Goal: Task Accomplishment & Management: Use online tool/utility

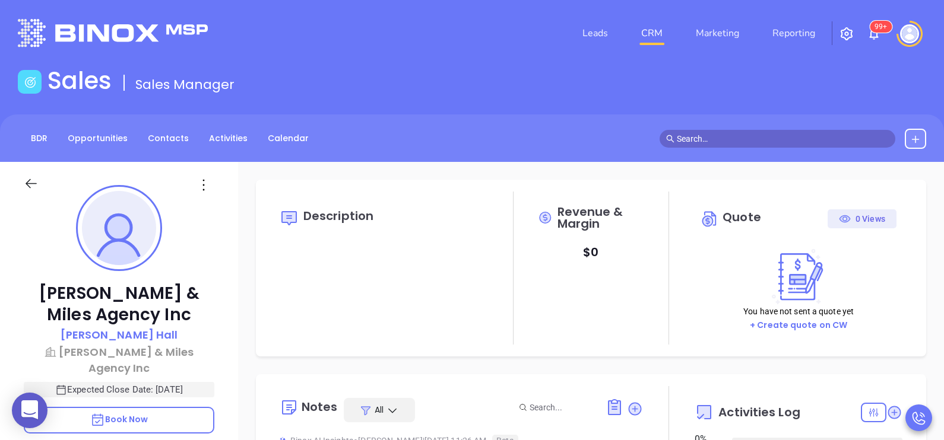
type input "[DATE]"
type input "[PERSON_NAME]"
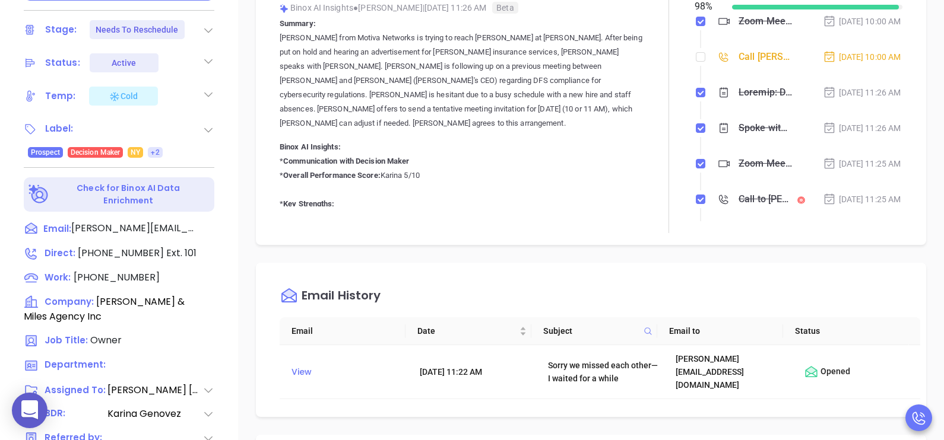
scroll to position [445, 0]
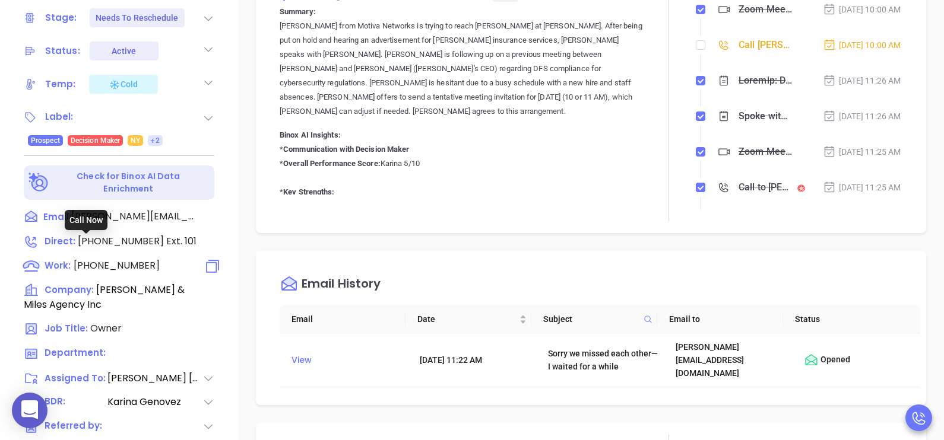
click at [126, 259] on span "(585) 973-7786" at bounding box center [117, 266] width 86 height 14
type input "(585) 973-7786"
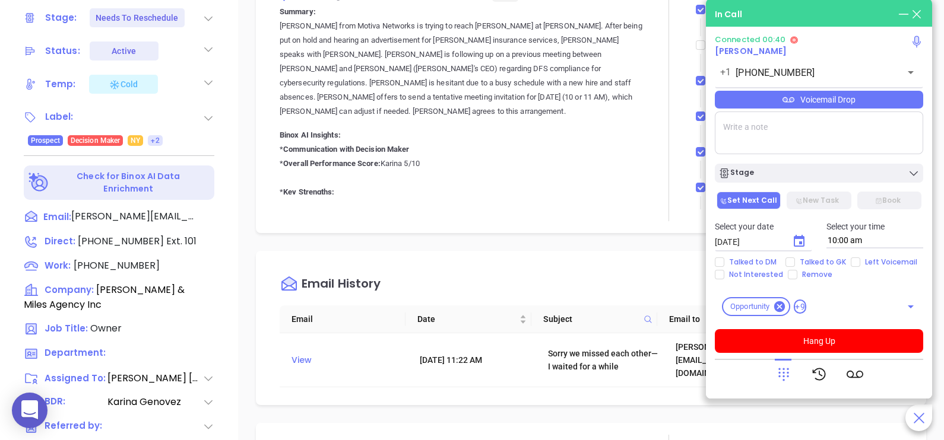
click at [904, 14] on icon at bounding box center [904, 14] width 10 height 1
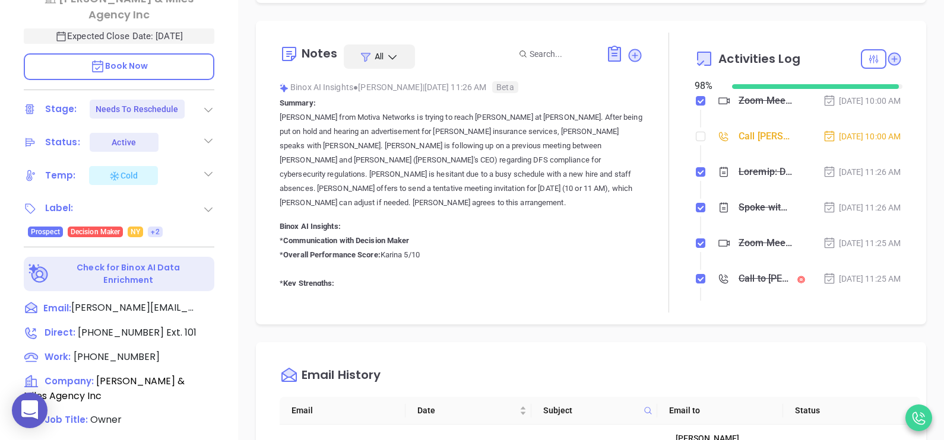
scroll to position [326, 0]
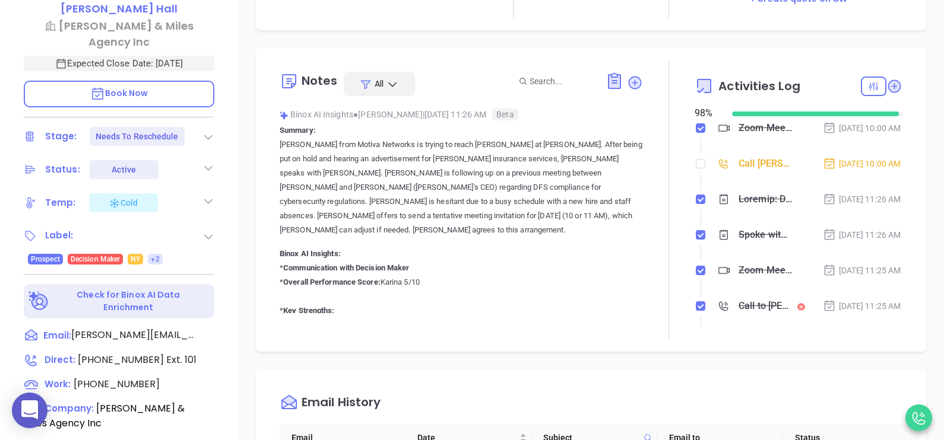
drag, startPoint x: 853, startPoint y: 185, endPoint x: 804, endPoint y: 169, distance: 51.2
click at [823, 169] on div "Aug 28, 2025 | 10:00 AM" at bounding box center [862, 163] width 78 height 13
drag, startPoint x: 804, startPoint y: 169, endPoint x: 839, endPoint y: 188, distance: 40.1
click at [839, 170] on div "Aug 28, 2025 | 10:00 AM" at bounding box center [862, 163] width 78 height 13
click at [851, 170] on div "Aug 28, 2025 | 10:00 AM" at bounding box center [862, 163] width 78 height 13
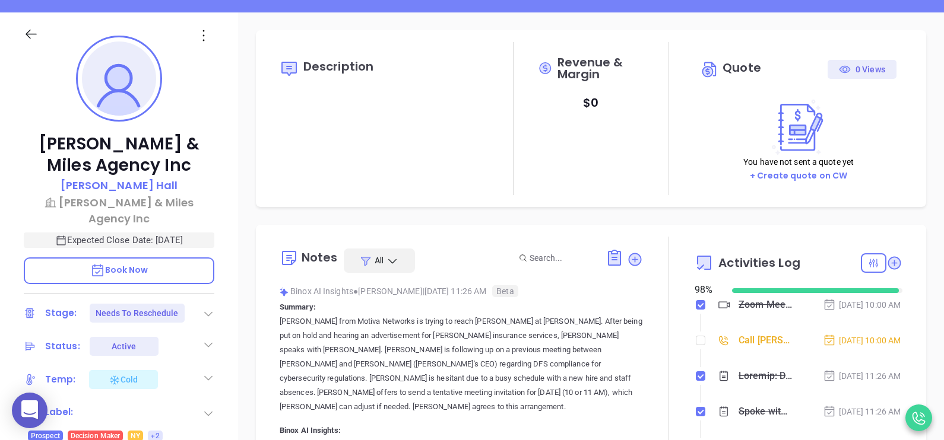
scroll to position [148, 0]
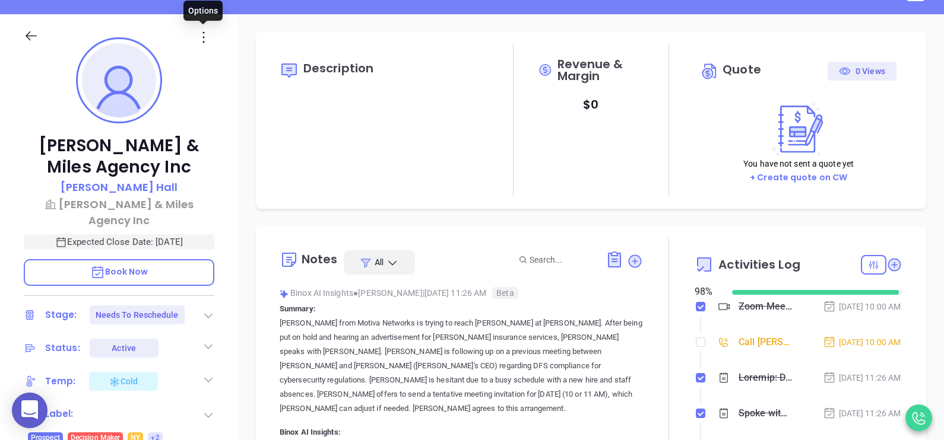
click at [206, 40] on icon at bounding box center [204, 37] width 18 height 18
click at [475, 191] on div "Description" at bounding box center [384, 120] width 208 height 153
click at [309, 123] on div "Description" at bounding box center [384, 120] width 208 height 153
click at [916, 408] on div at bounding box center [918, 418] width 27 height 27
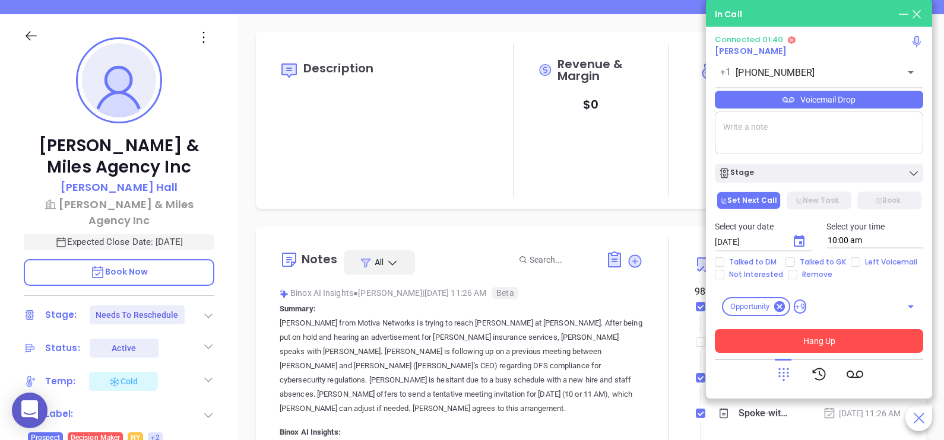
click at [871, 342] on button "Hang Up" at bounding box center [819, 341] width 208 height 24
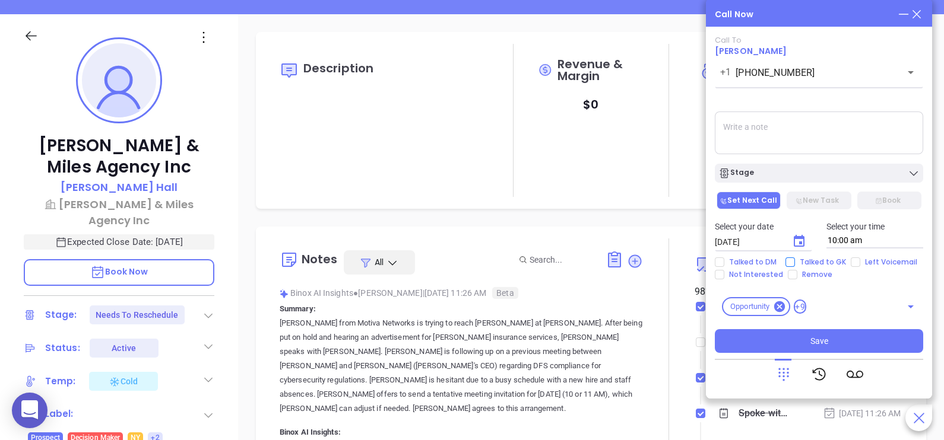
click at [803, 258] on span "Talked to GK" at bounding box center [823, 262] width 56 height 9
click at [795, 258] on input "Talked to GK" at bounding box center [789, 262] width 9 height 9
checkbox input "true"
click at [808, 145] on textarea at bounding box center [819, 133] width 208 height 43
type textarea "called to reschedule but DM was on the other line, GK asked me to cb but I also…"
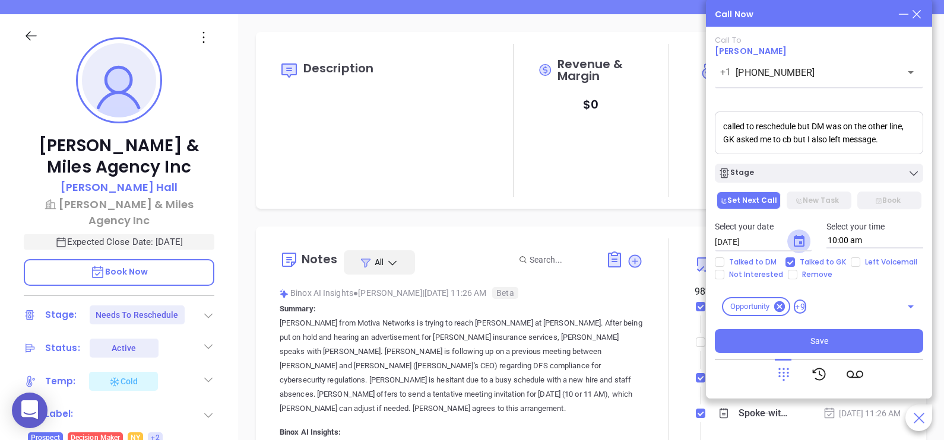
click at [801, 240] on icon "Choose date, selected date is Aug 29, 2025" at bounding box center [799, 241] width 14 height 14
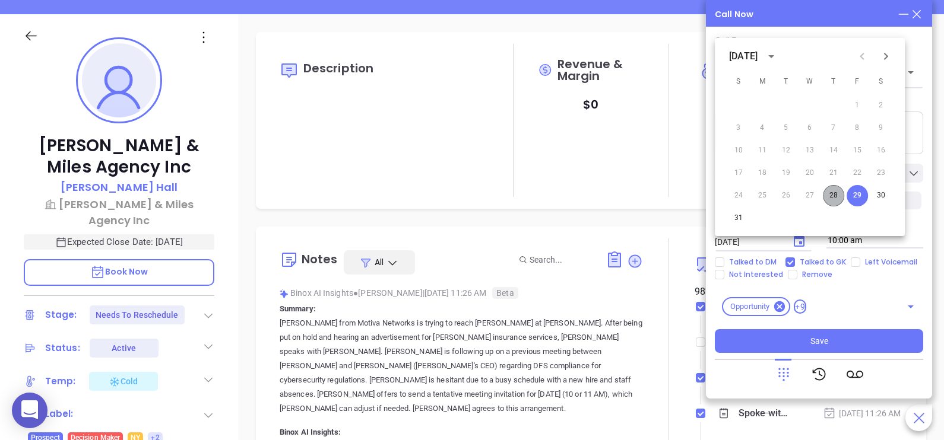
click at [836, 197] on button "28" at bounding box center [833, 195] width 21 height 21
type input "08/28/2025"
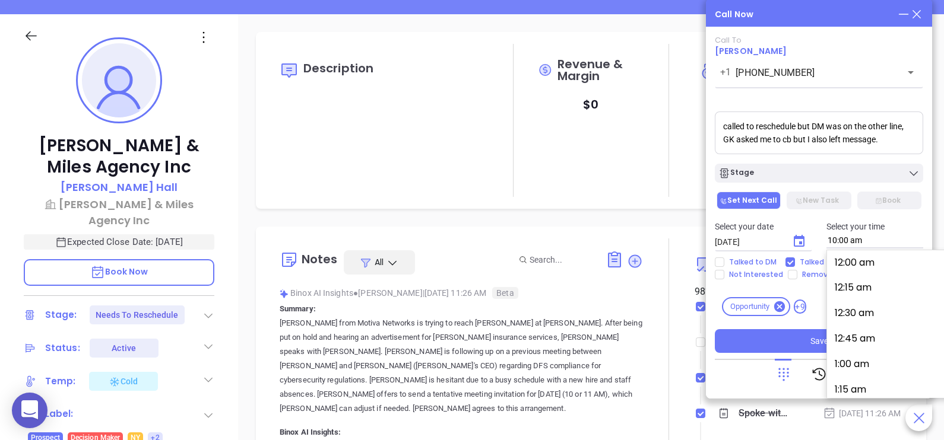
click at [830, 236] on input "10:00 am" at bounding box center [874, 240] width 97 height 15
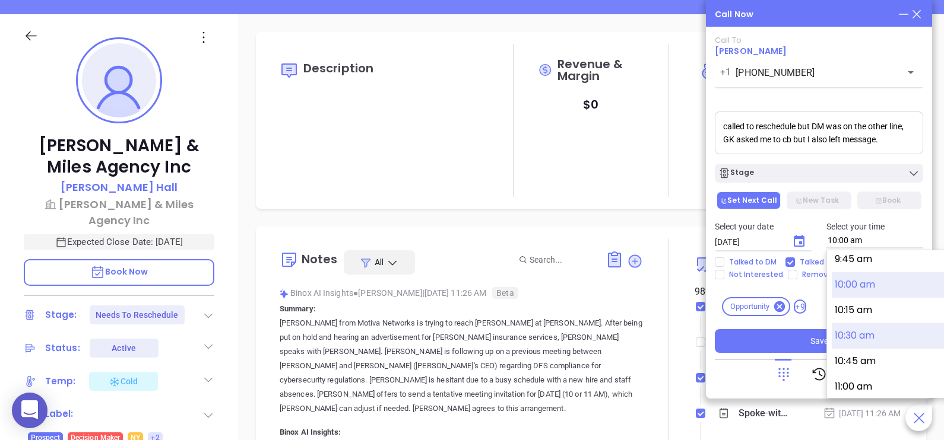
click at [846, 333] on button "10:30 am" at bounding box center [924, 337] width 184 height 26
type input "10:30 am"
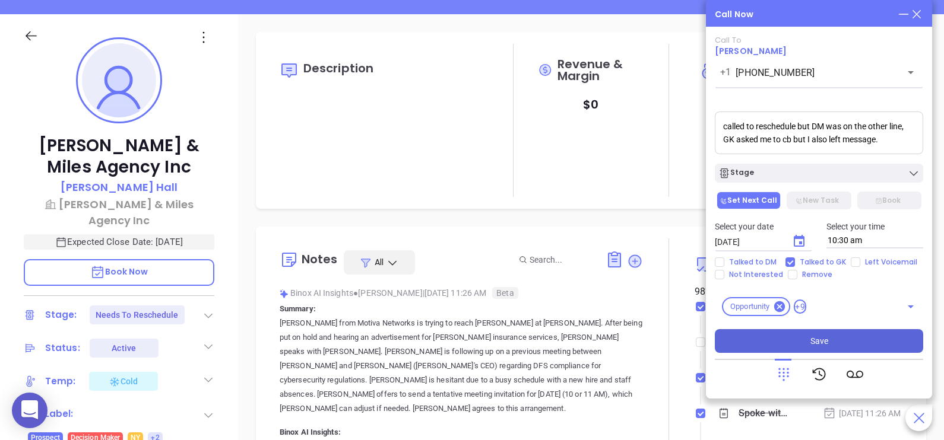
click at [837, 345] on button "Save" at bounding box center [819, 341] width 208 height 24
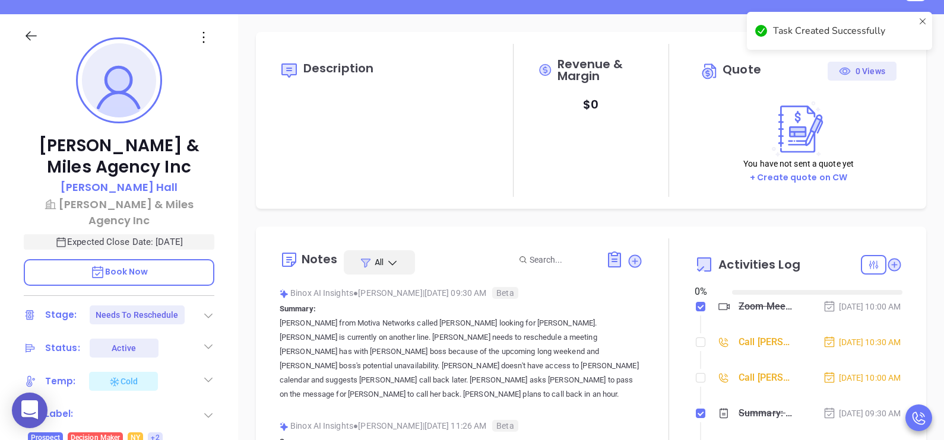
type input "[DATE]"
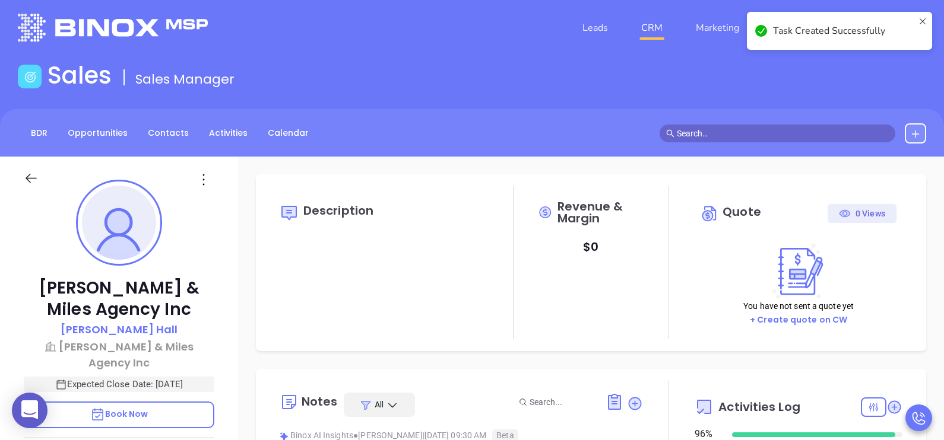
scroll to position [0, 0]
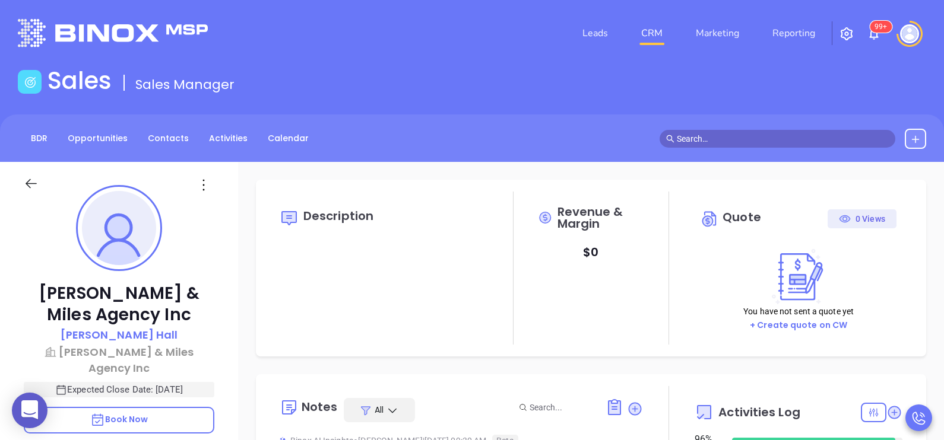
type input "[PERSON_NAME]"
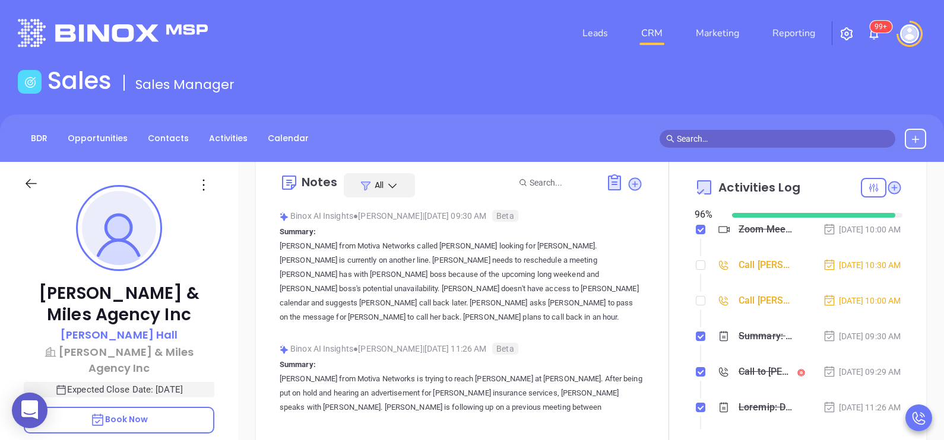
scroll to position [255, 0]
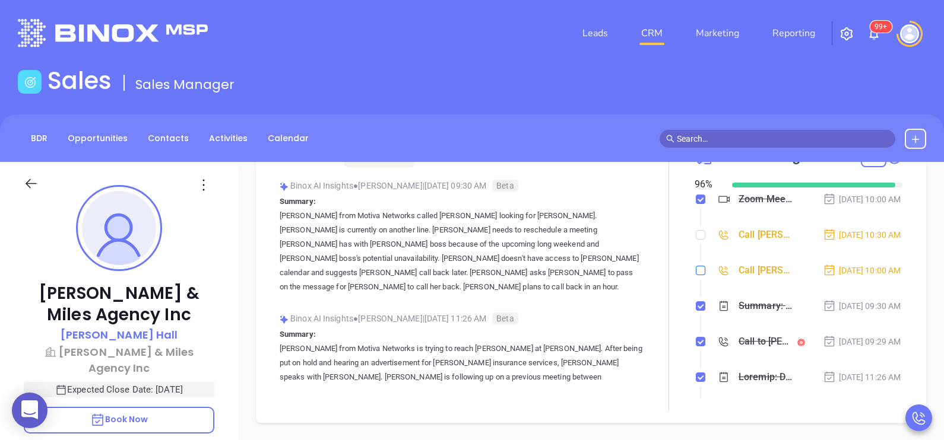
click at [696, 275] on input "checkbox" at bounding box center [700, 270] width 9 height 9
checkbox input "true"
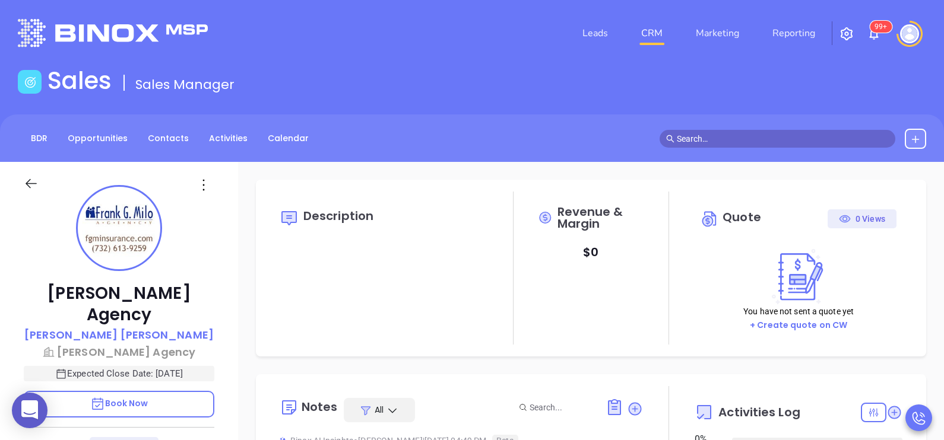
type input "[DATE]"
type input "[PERSON_NAME]"
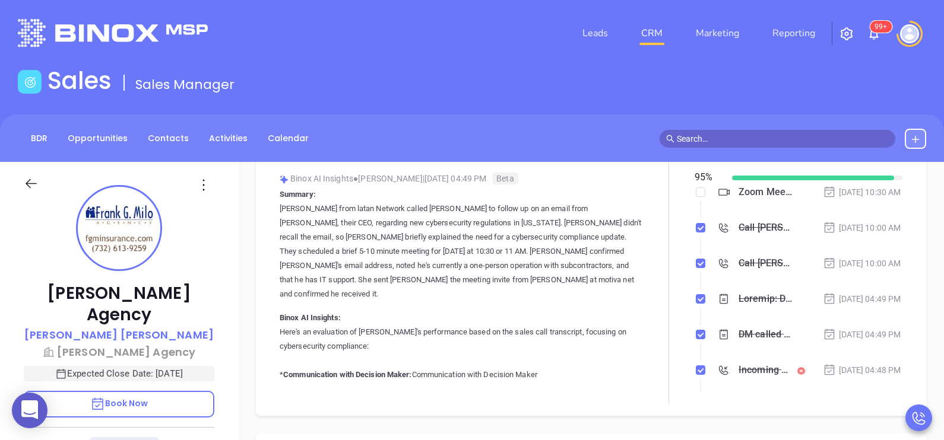
scroll to position [267, 0]
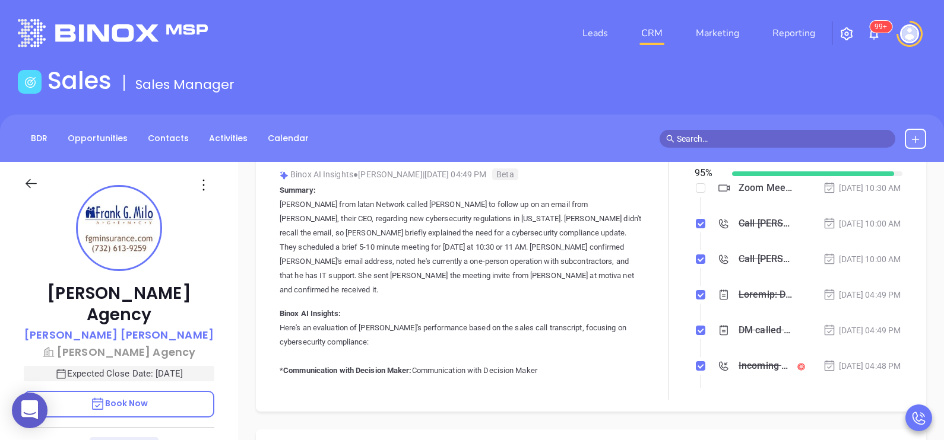
click at [219, 296] on div "Frank G. Milo Agency Frank Milo Frank G. Milo Agency Expected Close Date: Sep 2…" at bounding box center [119, 437] width 238 height 551
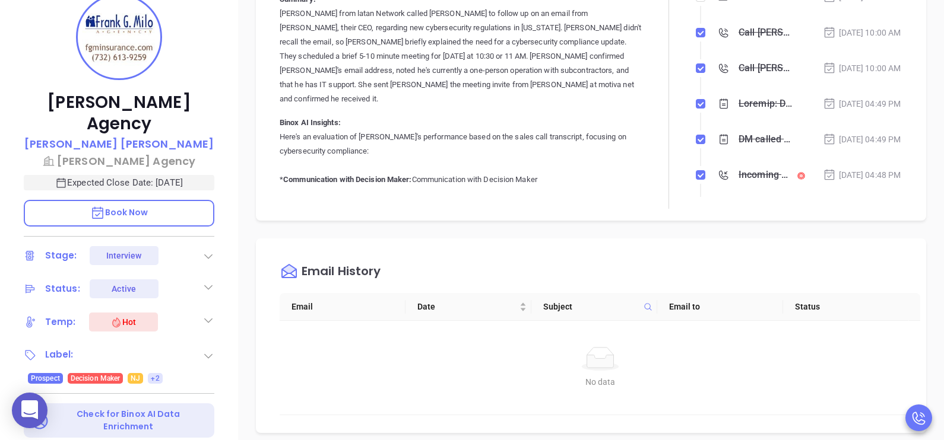
scroll to position [356, 0]
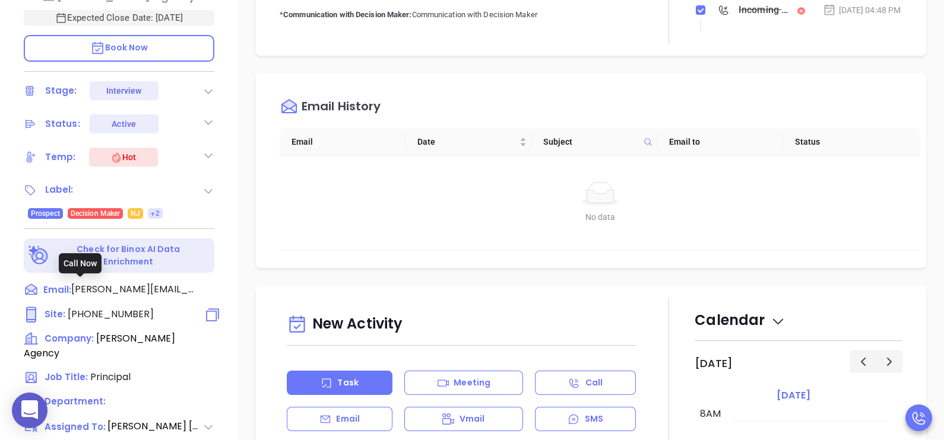
click at [125, 307] on span "(732) 613-9259" at bounding box center [111, 314] width 86 height 14
type input "(732) 613-9259"
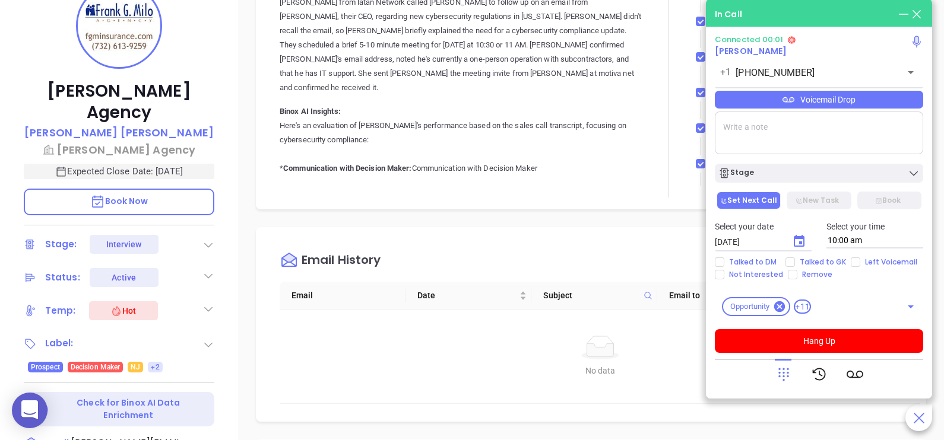
scroll to position [178, 0]
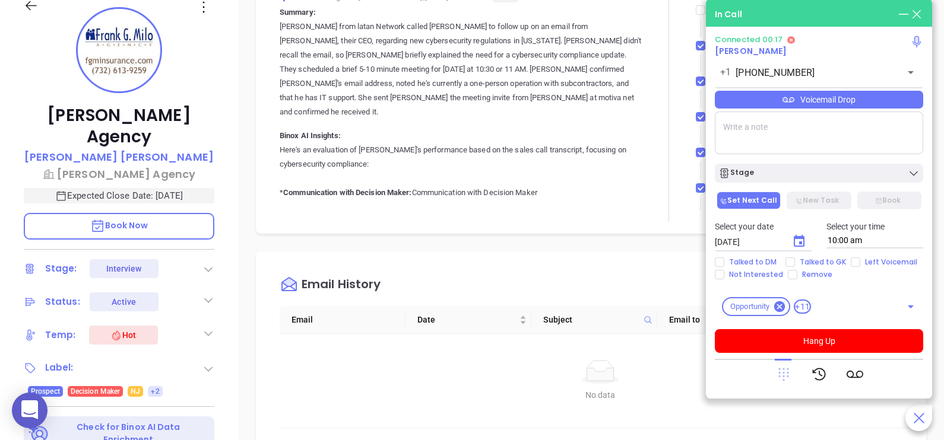
click at [779, 370] on icon at bounding box center [783, 375] width 11 height 13
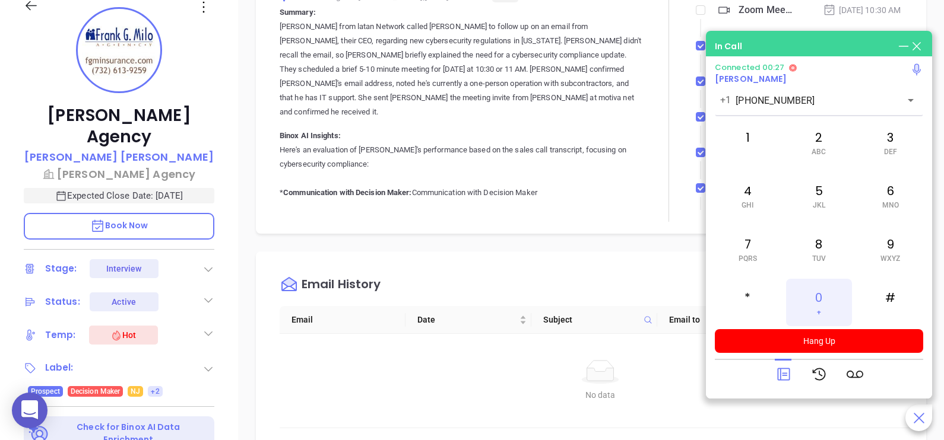
click at [831, 298] on div "0 +" at bounding box center [818, 302] width 65 height 47
click at [234, 340] on div "Frank G. Milo Agency Frank Milo Frank G. Milo Agency Expected Close Date: Sep 2…" at bounding box center [119, 259] width 238 height 551
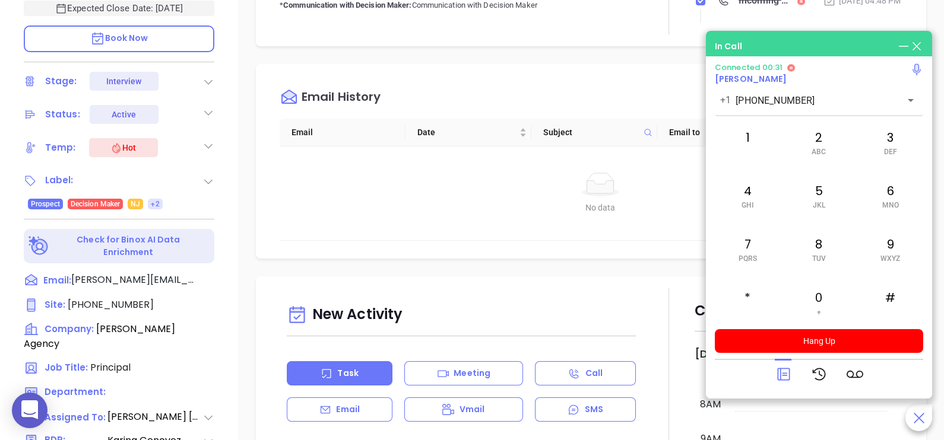
scroll to position [474, 0]
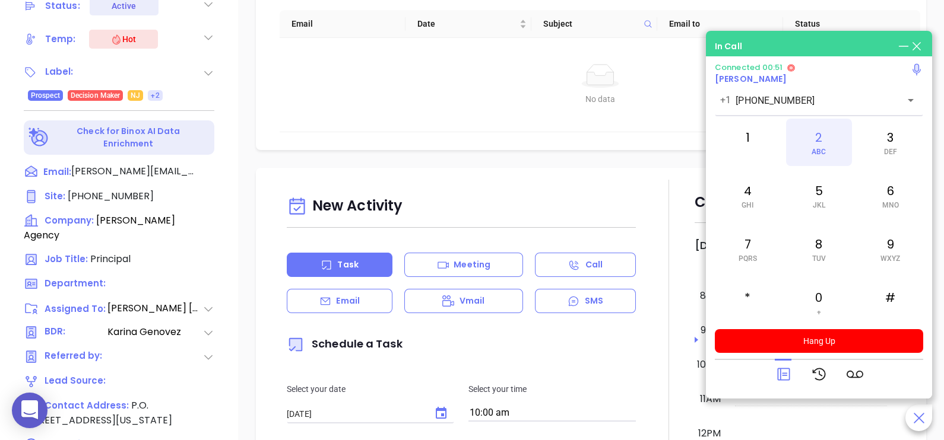
click at [824, 145] on div "2 ABC" at bounding box center [818, 142] width 65 height 47
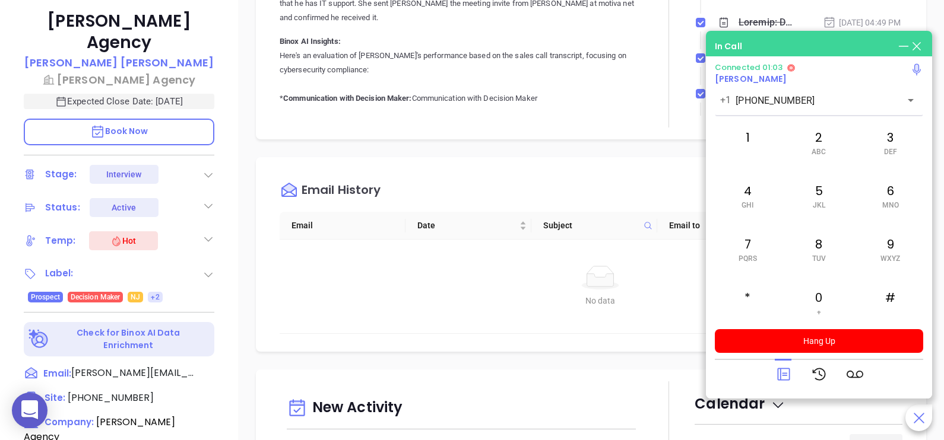
scroll to position [148, 0]
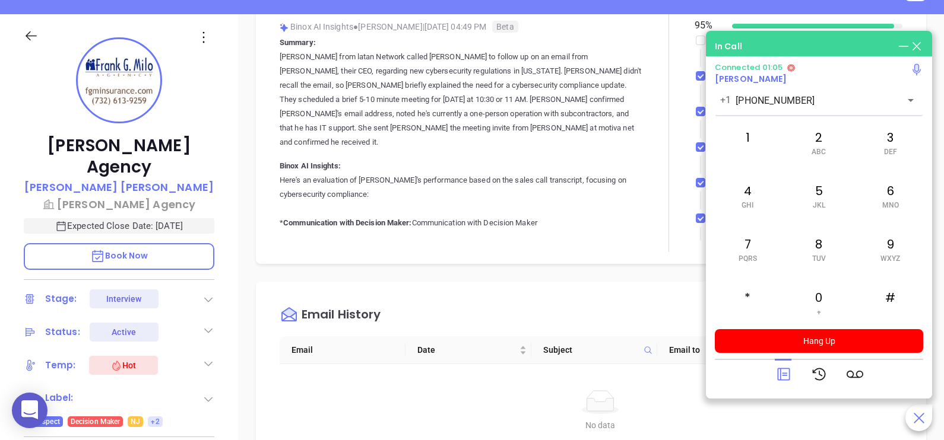
click at [901, 48] on icon at bounding box center [903, 46] width 13 height 13
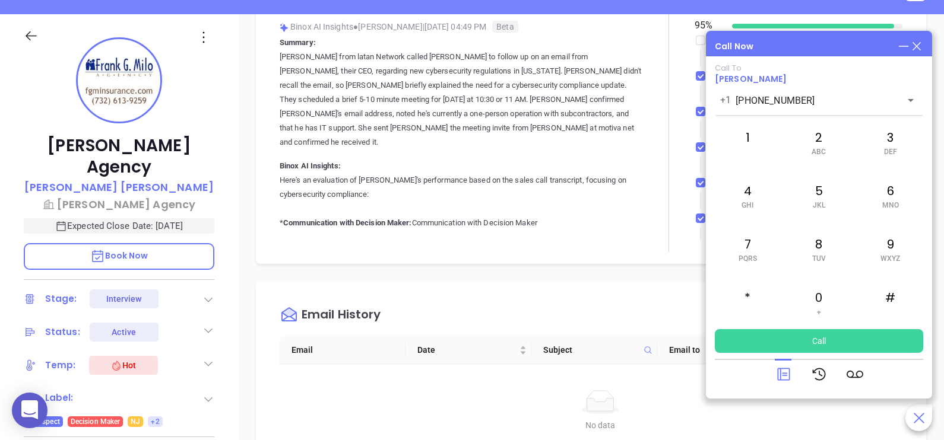
click at [183, 243] on p "Book Now" at bounding box center [119, 256] width 191 height 27
click at [790, 370] on icon at bounding box center [783, 374] width 17 height 17
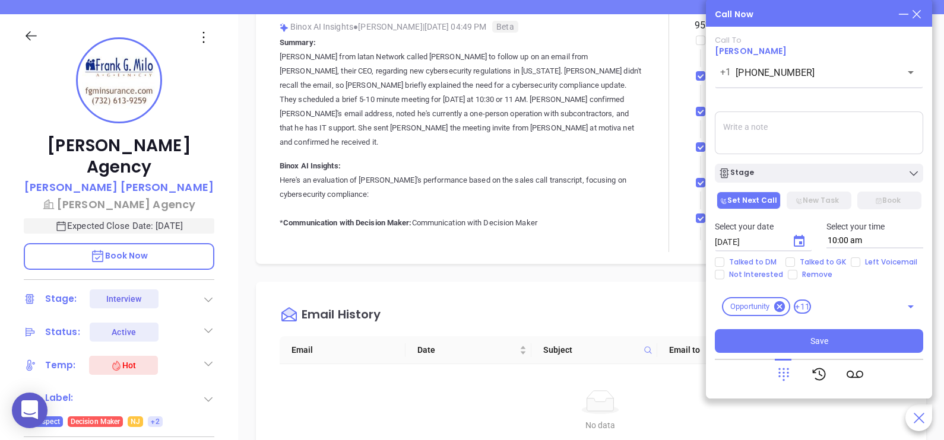
click at [810, 125] on textarea at bounding box center [819, 133] width 208 height 43
type textarea "DM was busy on a cb , will cb"
click at [792, 243] on icon "Choose date, selected date is Aug 29, 2025" at bounding box center [799, 241] width 14 height 14
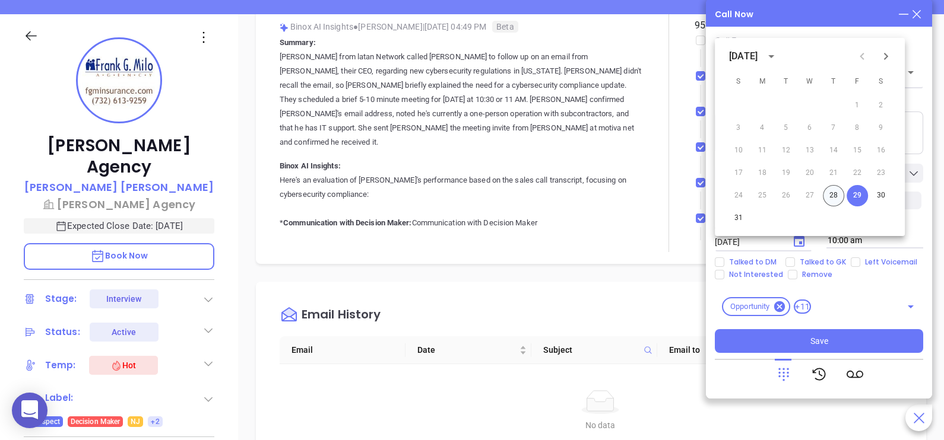
click at [830, 196] on button "28" at bounding box center [833, 195] width 21 height 21
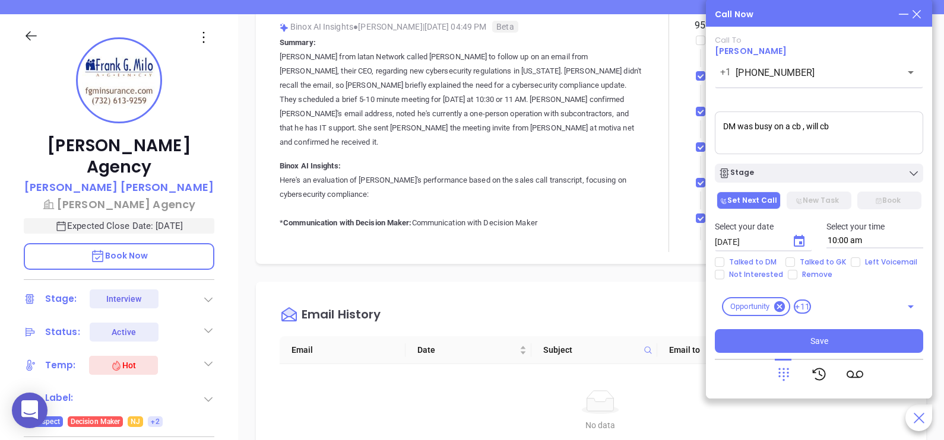
type input "08/28/2025"
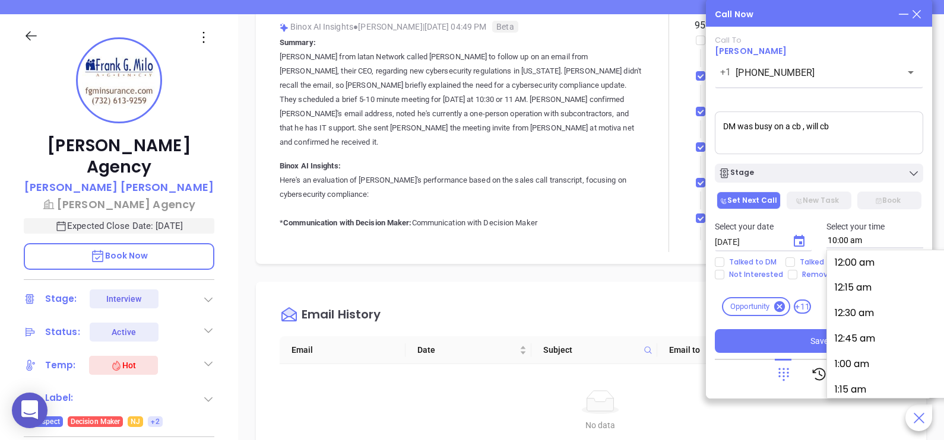
click at [849, 243] on input "10:00 am" at bounding box center [874, 240] width 97 height 15
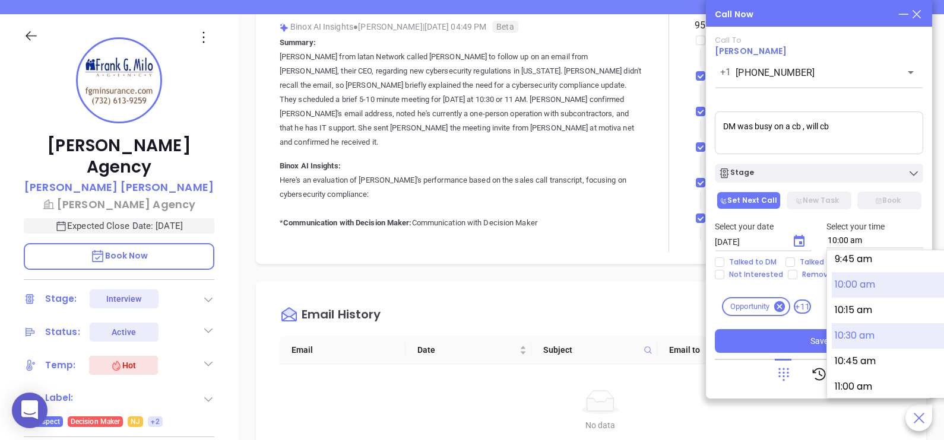
click at [855, 328] on button "10:30 am" at bounding box center [924, 337] width 184 height 26
type input "10:30 am"
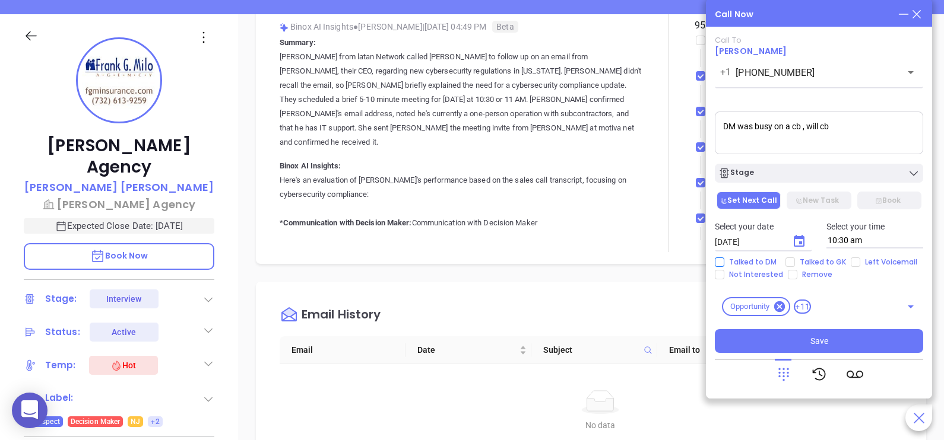
click at [764, 261] on span "Talked to DM" at bounding box center [752, 262] width 57 height 9
click at [724, 261] on input "Talked to DM" at bounding box center [719, 262] width 9 height 9
checkbox input "true"
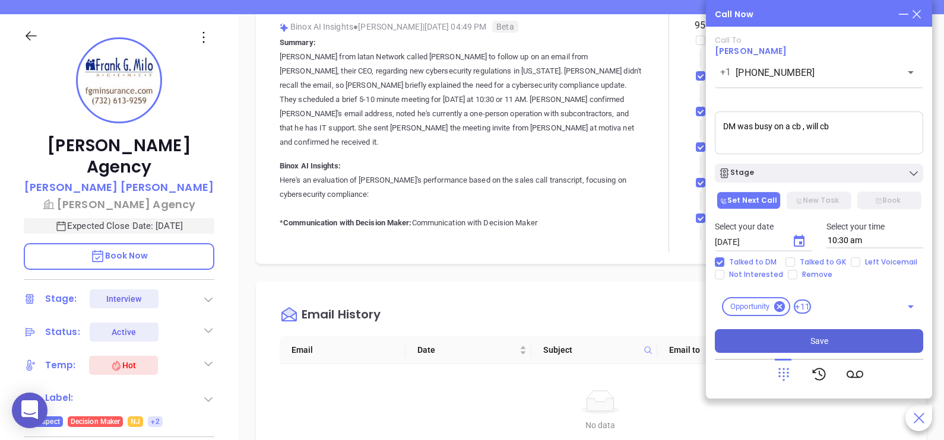
click at [824, 341] on span "Save" at bounding box center [819, 341] width 18 height 13
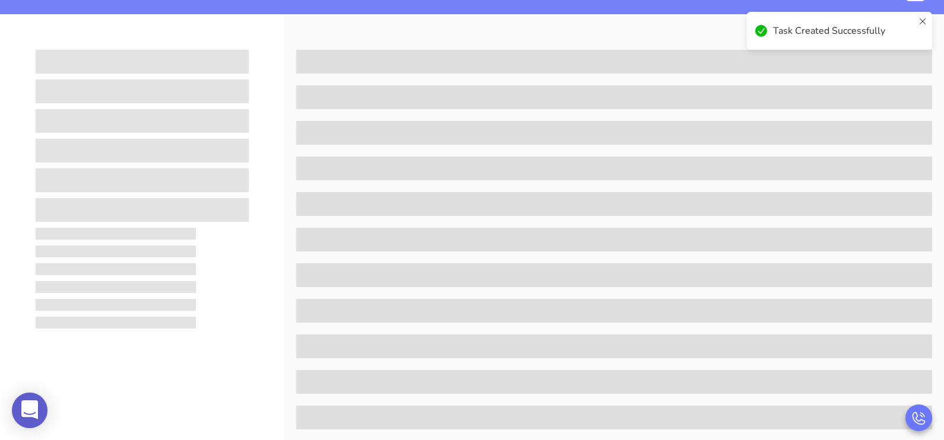
scroll to position [0, 0]
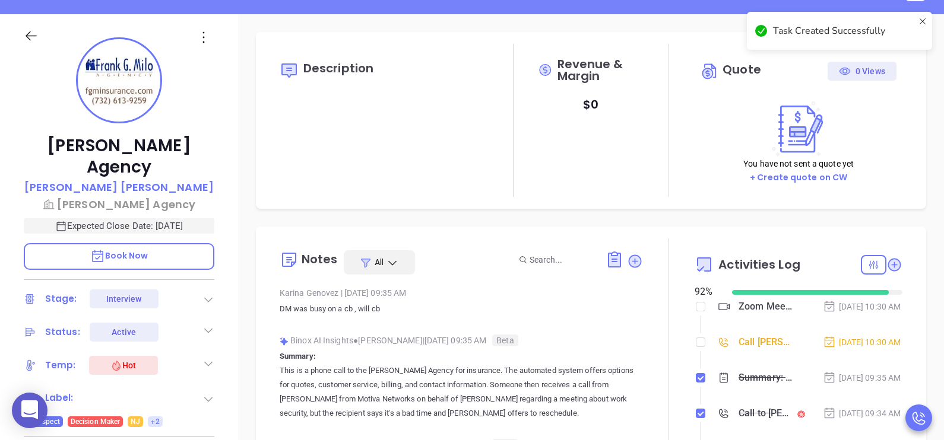
type input "[PERSON_NAME]"
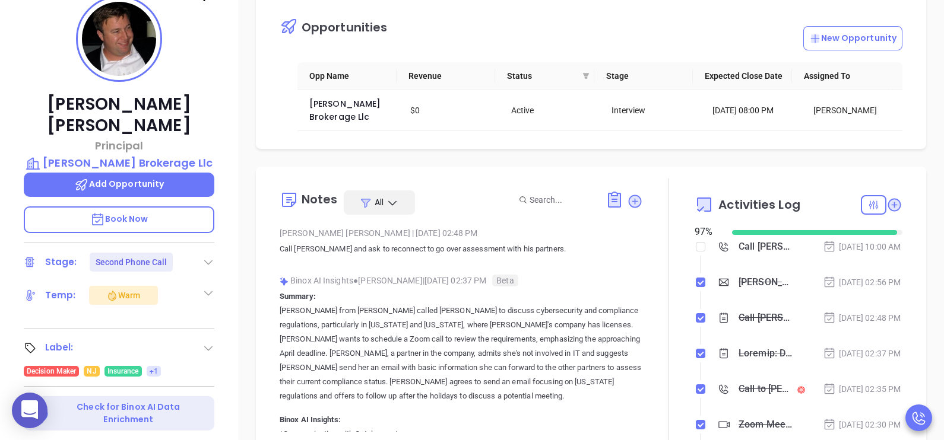
scroll to position [267, 0]
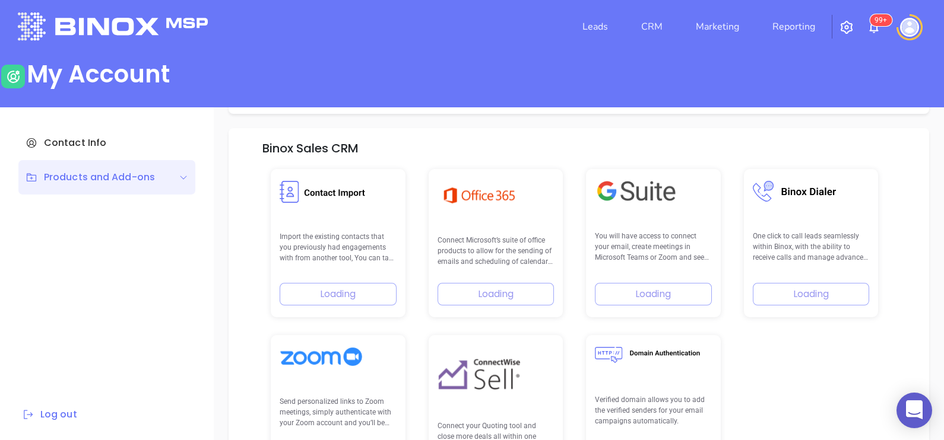
scroll to position [169, 0]
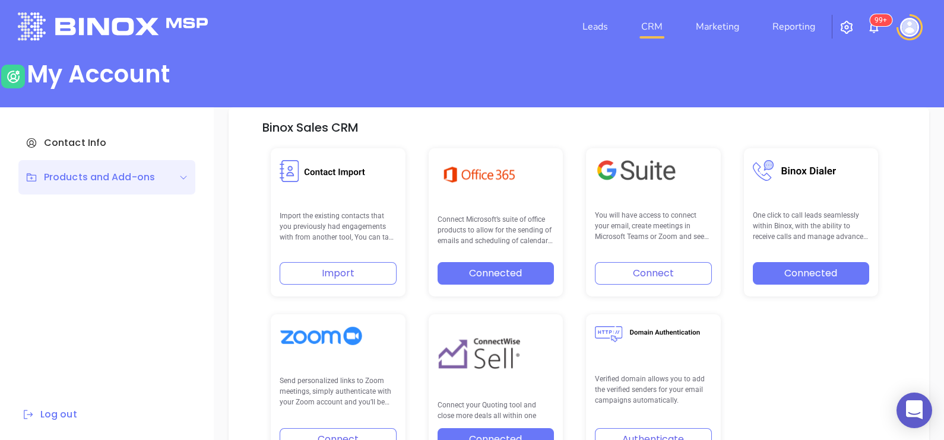
click at [650, 28] on link "CRM" at bounding box center [651, 27] width 31 height 24
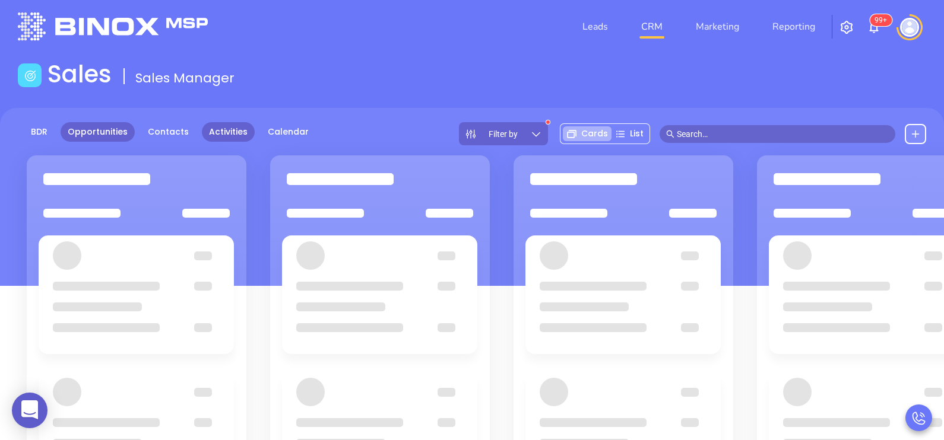
click at [220, 134] on link "Activities" at bounding box center [228, 132] width 53 height 20
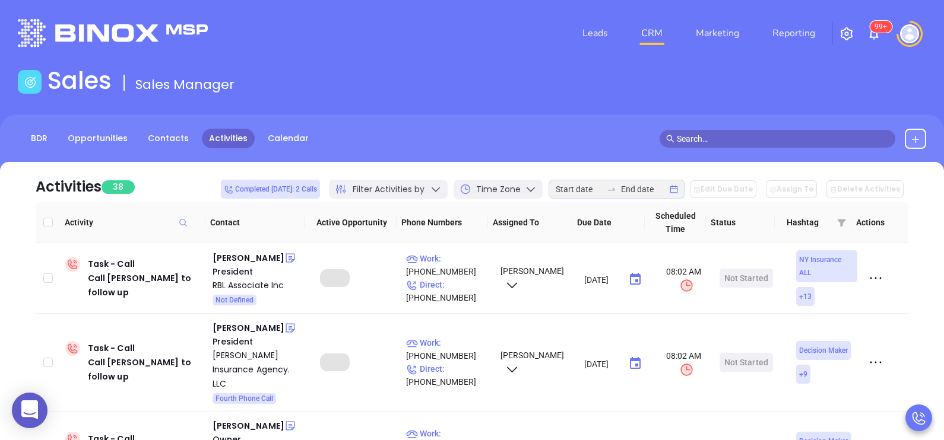
click at [621, 188] on div at bounding box center [611, 189] width 19 height 9
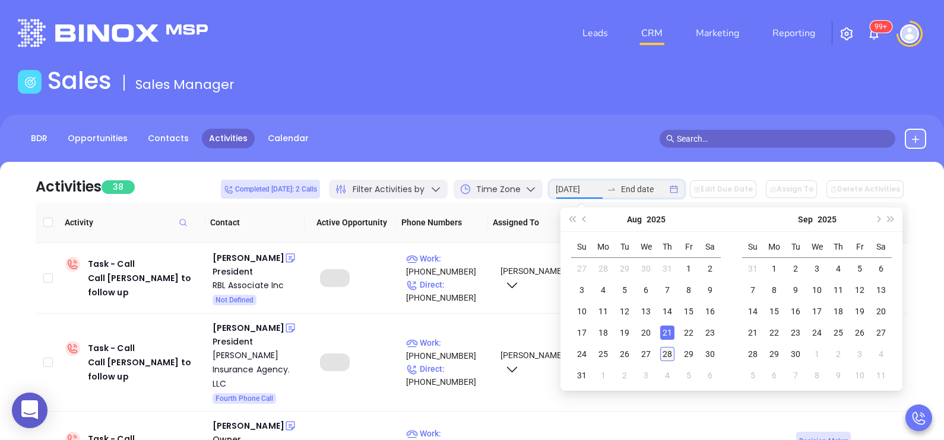
type input "2025-08-28"
click at [671, 353] on div "28" at bounding box center [667, 354] width 14 height 14
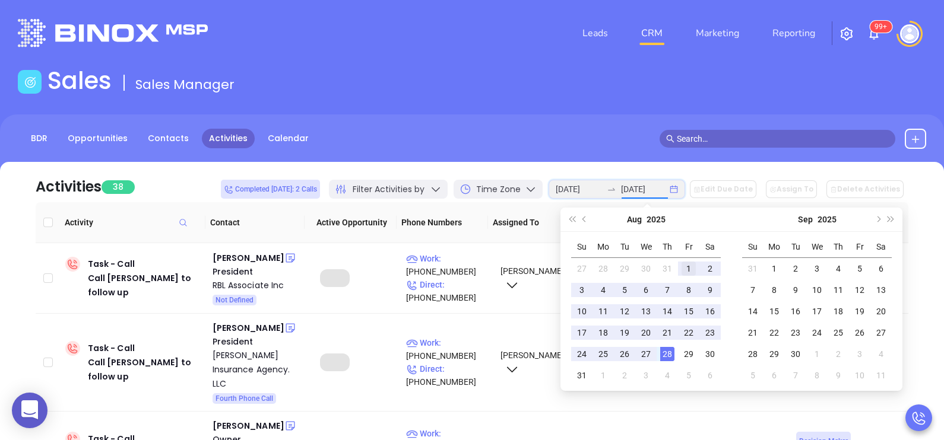
type input "2025-08-01"
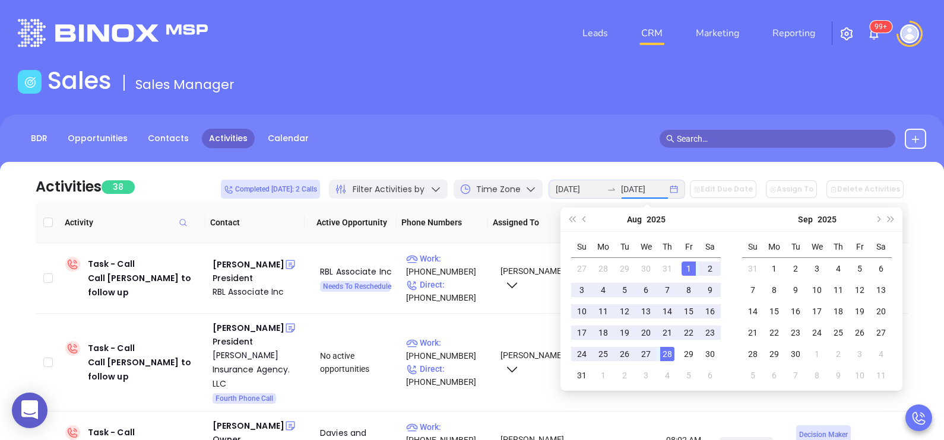
click at [680, 271] on td "1" at bounding box center [688, 269] width 21 height 22
type input "2025-08-01"
type input "2025-08-28"
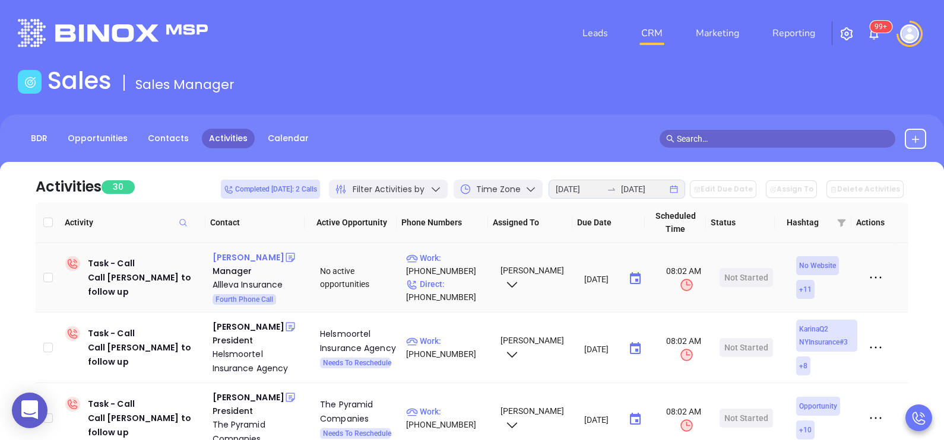
click at [250, 262] on div "[PERSON_NAME]" at bounding box center [249, 257] width 72 height 14
click at [469, 287] on p "Direct : (610) 321-1066" at bounding box center [448, 291] width 84 height 26
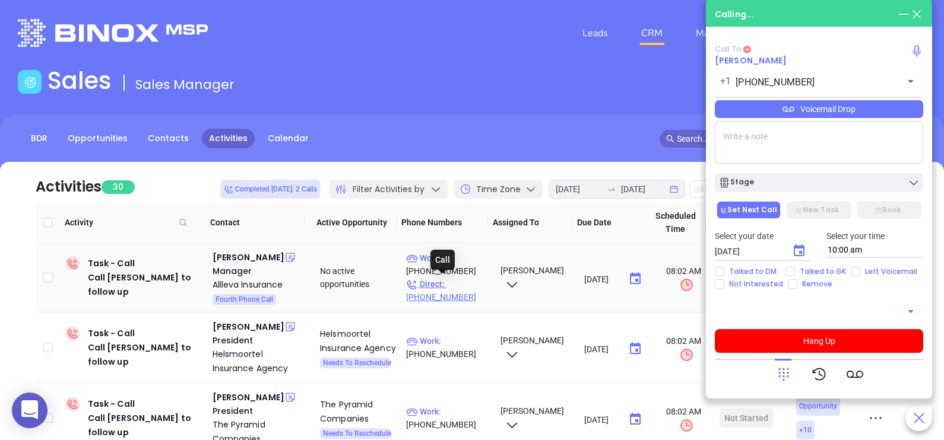
type input "(610) 321-1066"
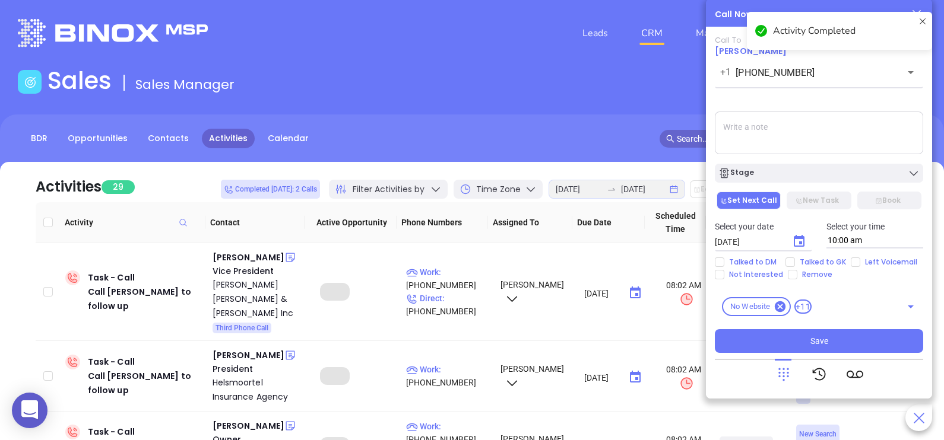
click at [833, 129] on textarea at bounding box center [819, 133] width 208 height 43
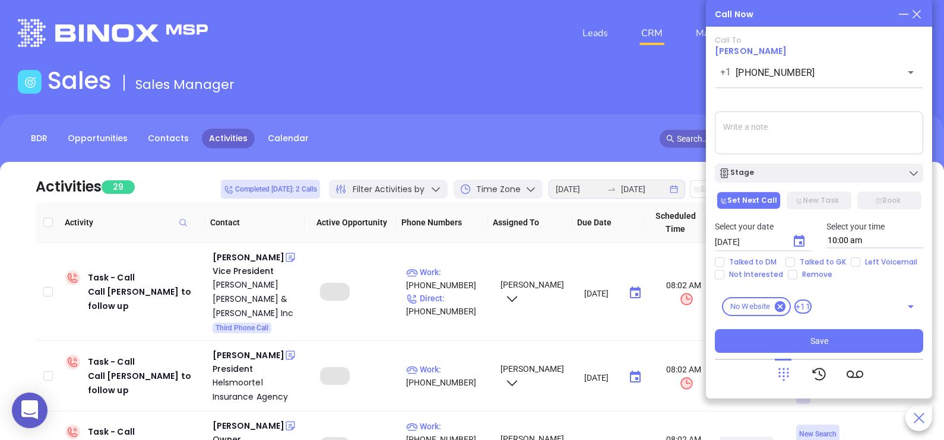
click at [914, 14] on icon at bounding box center [916, 14] width 13 height 13
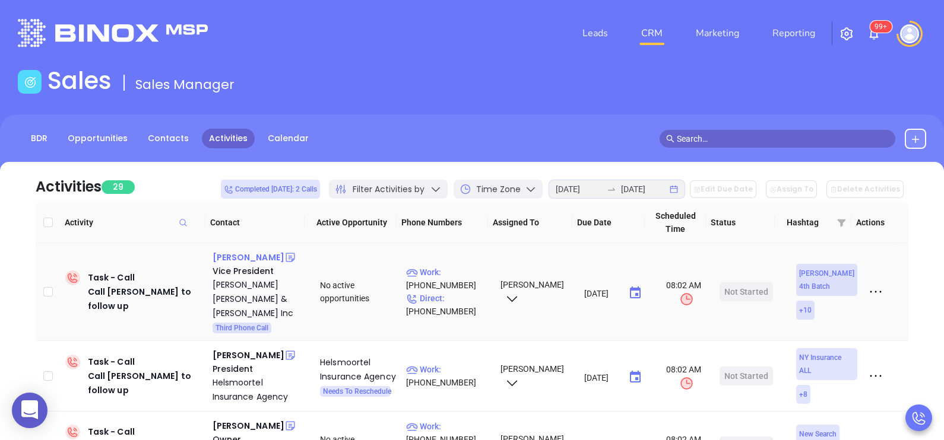
click at [248, 258] on div "Kevin Henry" at bounding box center [249, 257] width 72 height 14
click at [469, 292] on p "Direct : (201) 991-8700" at bounding box center [448, 305] width 84 height 26
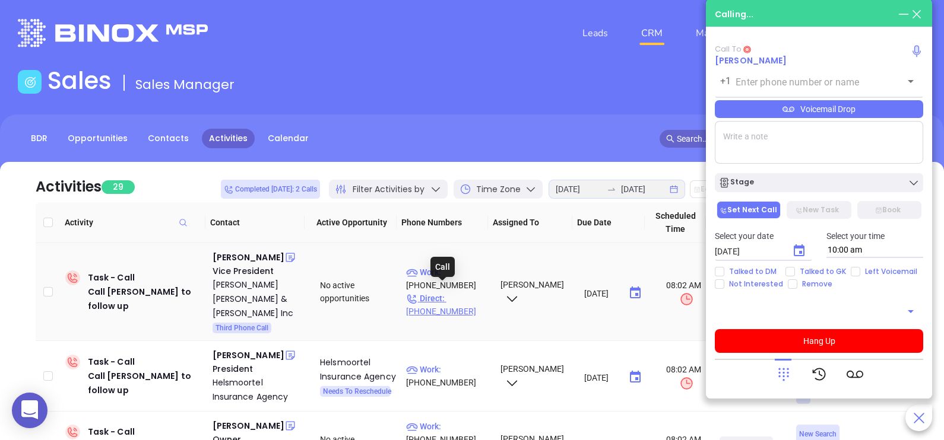
type input "(201) 991-8700"
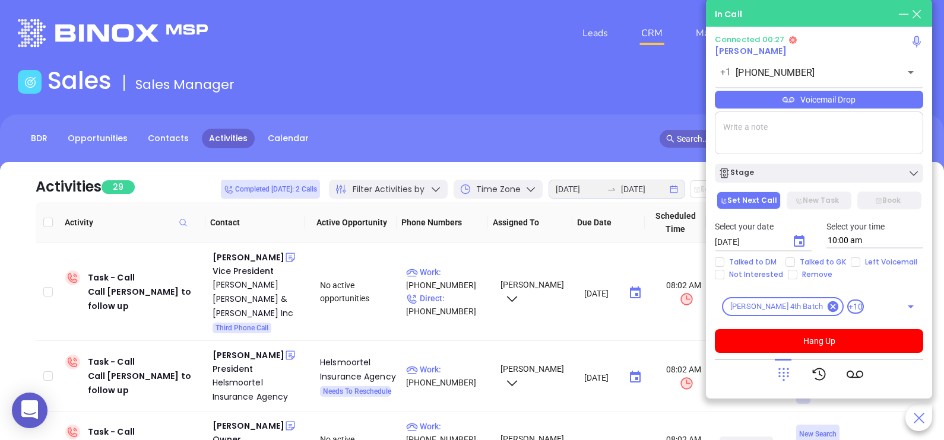
click at [786, 382] on icon at bounding box center [783, 374] width 17 height 17
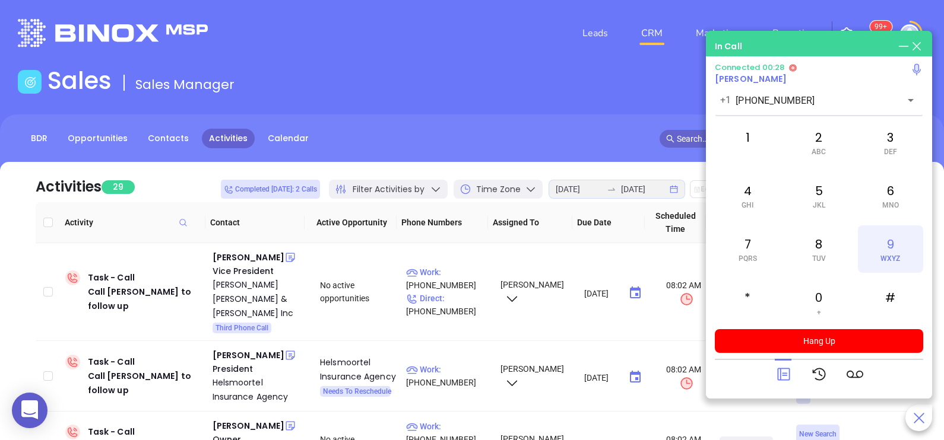
click at [888, 252] on div "9 WXYZ" at bounding box center [890, 249] width 65 height 47
click at [828, 196] on div "5 JKL" at bounding box center [818, 195] width 65 height 47
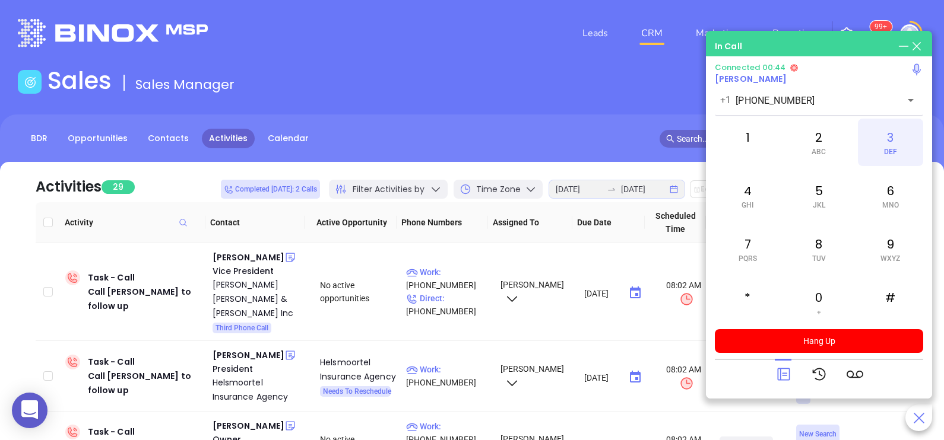
click at [886, 154] on span "DEF" at bounding box center [890, 152] width 13 height 8
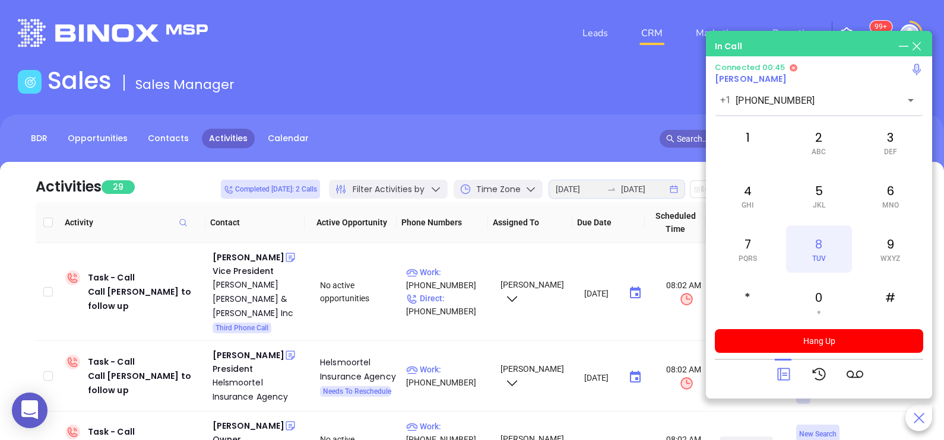
click at [826, 240] on div "8 TUV" at bounding box center [818, 249] width 65 height 47
click at [768, 208] on div "4 GHI" at bounding box center [747, 195] width 65 height 47
click at [867, 195] on div "6 MNO" at bounding box center [890, 195] width 65 height 47
click at [893, 290] on div "#" at bounding box center [890, 302] width 65 height 47
click at [761, 148] on div "1" at bounding box center [747, 142] width 65 height 47
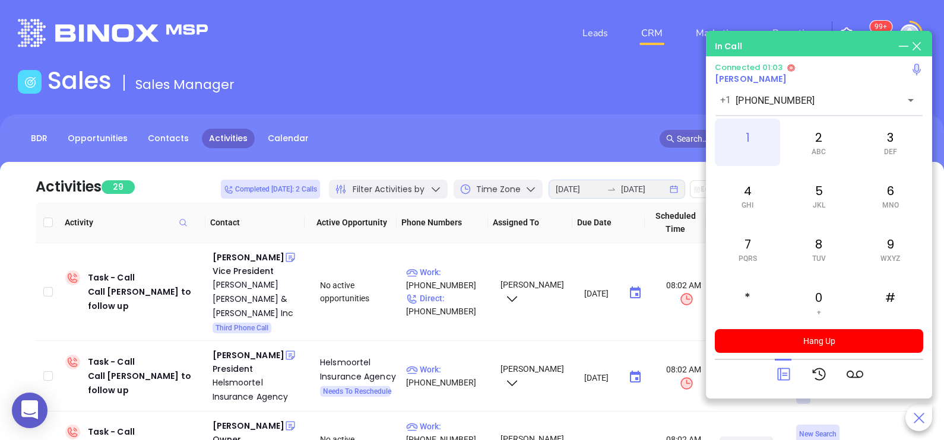
click at [754, 137] on div "1" at bounding box center [747, 142] width 65 height 47
click at [824, 261] on span "TUV" at bounding box center [819, 259] width 14 height 8
click at [789, 372] on icon at bounding box center [783, 375] width 12 height 12
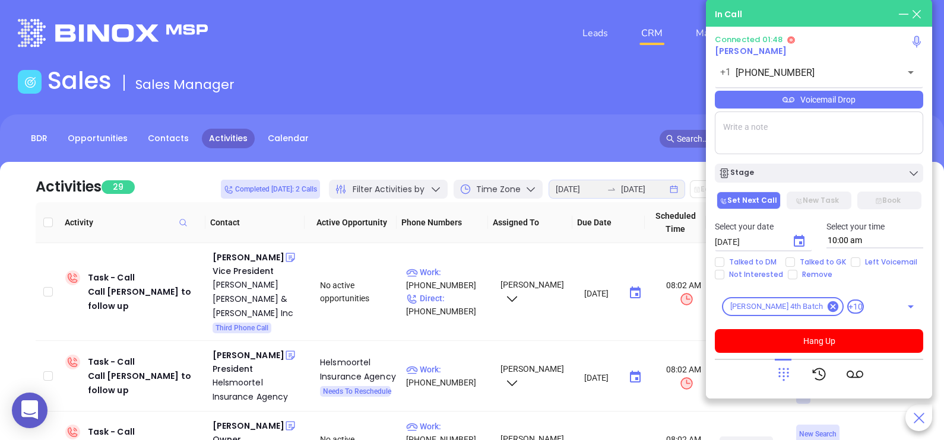
click at [902, 107] on div "Voicemail Drop" at bounding box center [819, 100] width 208 height 18
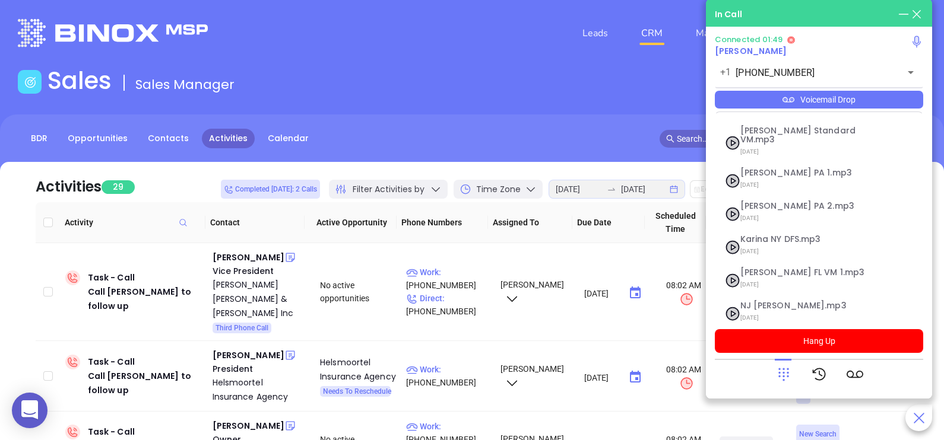
scroll to position [129, 0]
click at [784, 267] on span "NJ Karina.mp3" at bounding box center [804, 271] width 128 height 9
checkbox input "true"
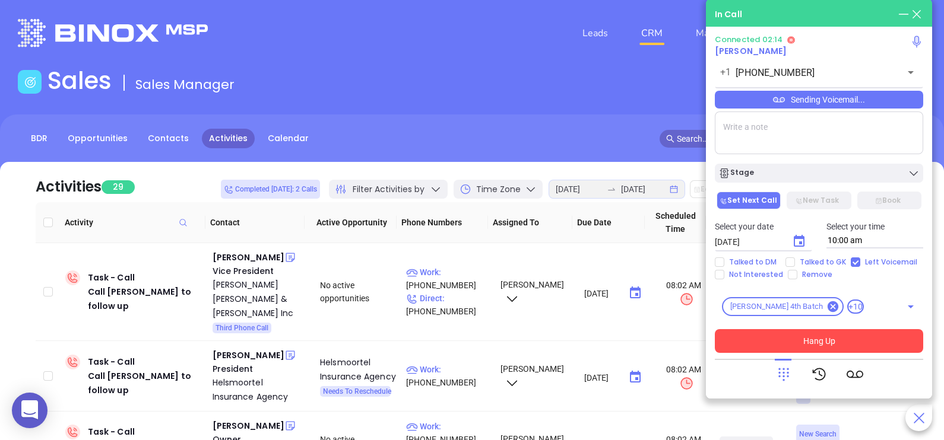
click at [764, 344] on button "Hang Up" at bounding box center [819, 341] width 208 height 24
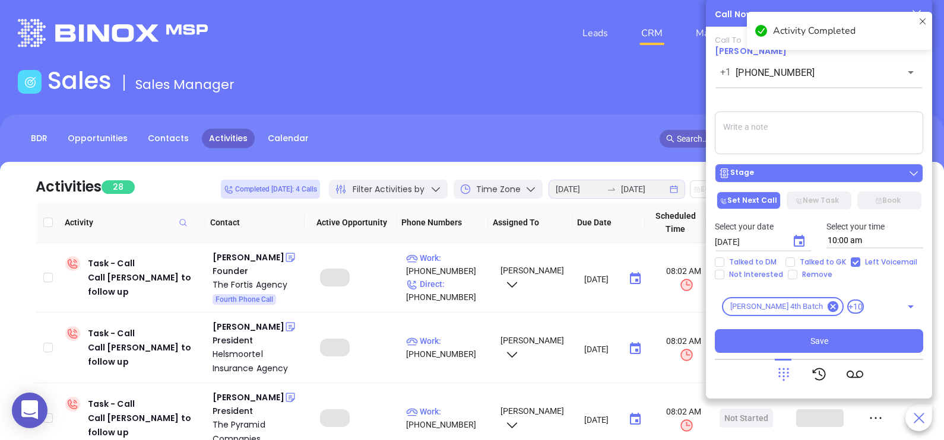
click at [814, 175] on div "Stage" at bounding box center [818, 173] width 201 height 12
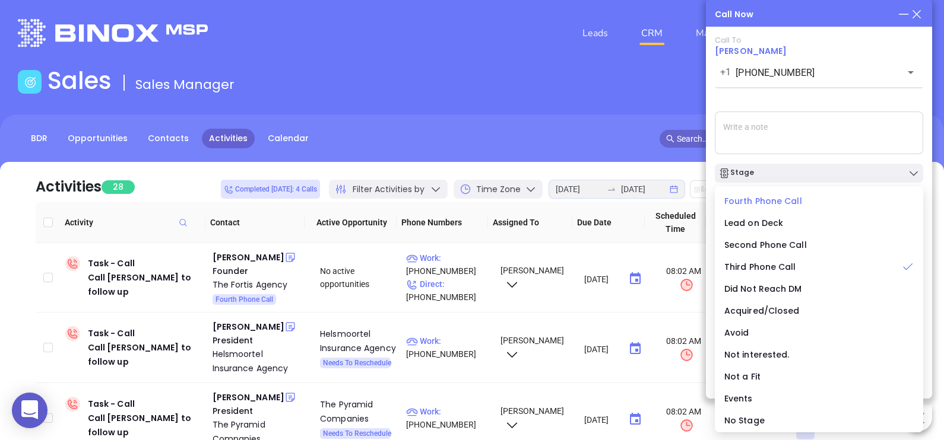
click at [782, 205] on span "Fourth Phone Call" at bounding box center [763, 201] width 78 height 12
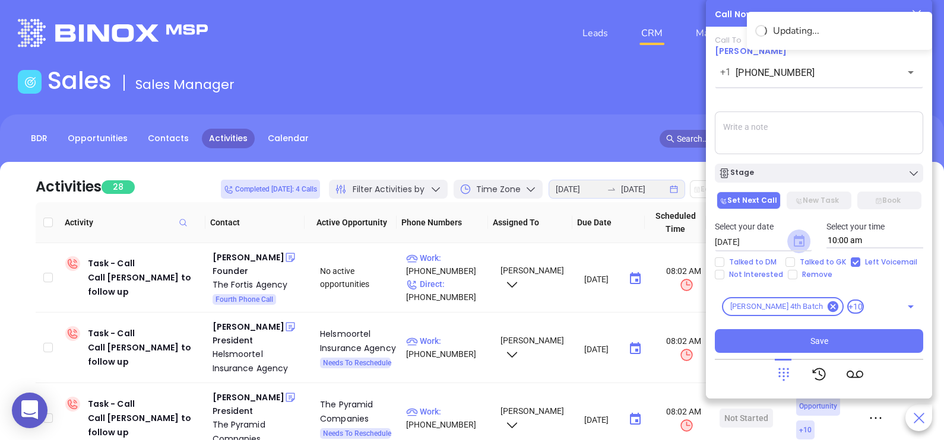
click at [801, 240] on icon "Choose date, selected date is Aug 29, 2025" at bounding box center [799, 241] width 11 height 12
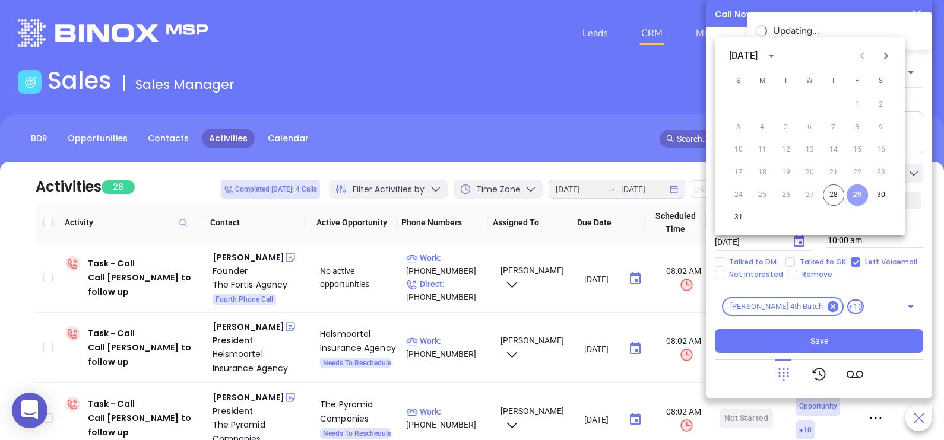
click at [857, 196] on button "29" at bounding box center [856, 195] width 21 height 21
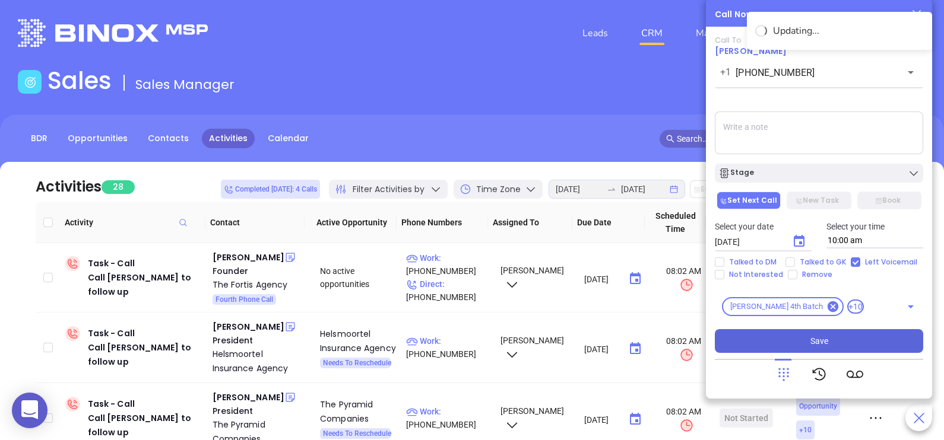
click at [839, 338] on button "Save" at bounding box center [819, 341] width 208 height 24
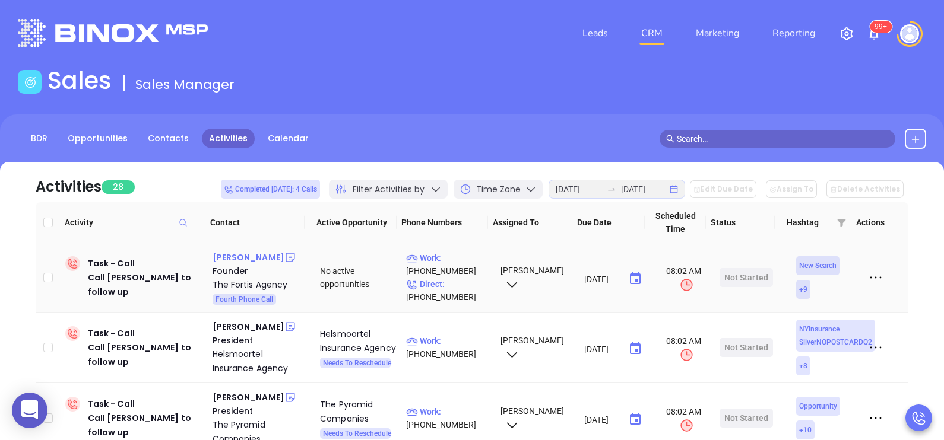
click at [252, 255] on div "Michael Devizio" at bounding box center [249, 257] width 72 height 14
click at [460, 260] on p "Work : (732) 447-2925" at bounding box center [448, 265] width 84 height 26
type input "(732) 447-2925"
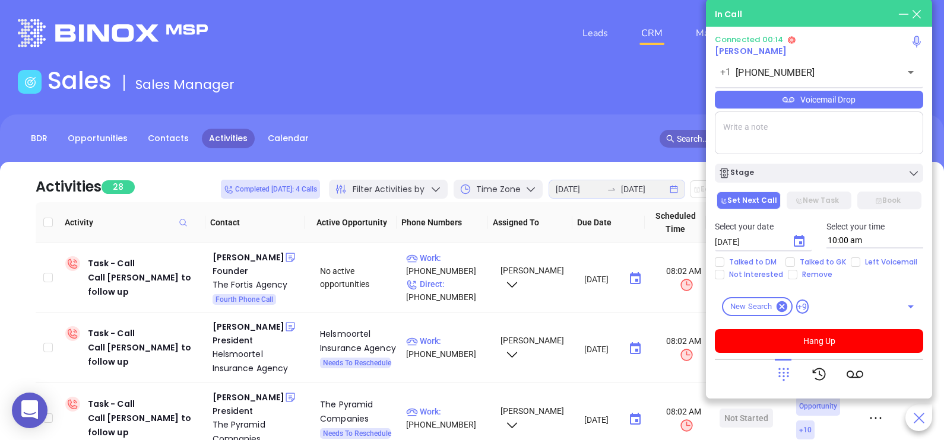
click at [775, 383] on icon at bounding box center [783, 374] width 17 height 17
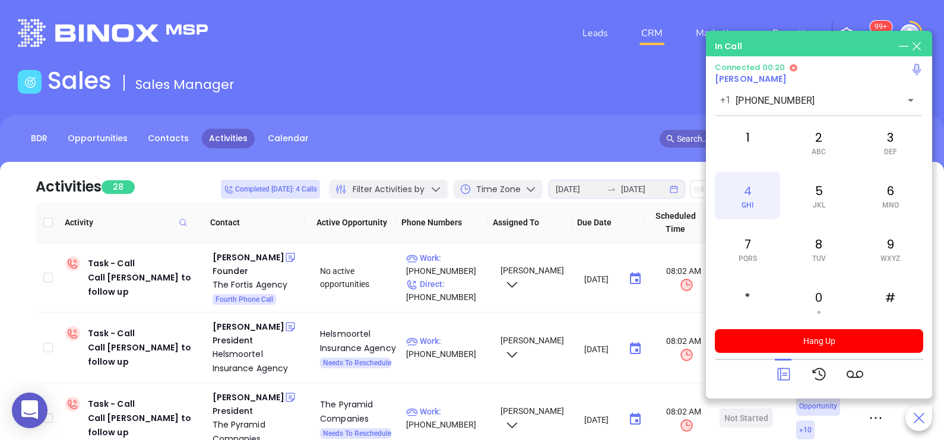
click at [756, 199] on div "4 GHI" at bounding box center [747, 195] width 65 height 47
click at [778, 376] on icon at bounding box center [783, 374] width 17 height 17
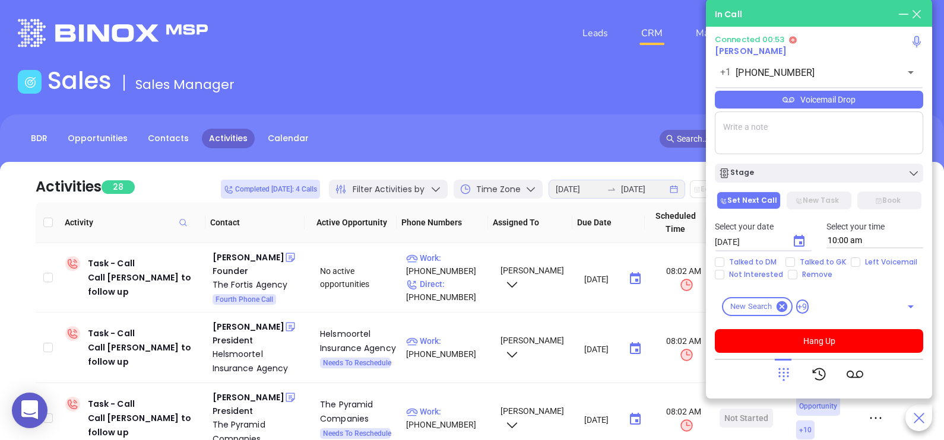
click at [860, 105] on div "Voicemail Drop" at bounding box center [819, 100] width 208 height 18
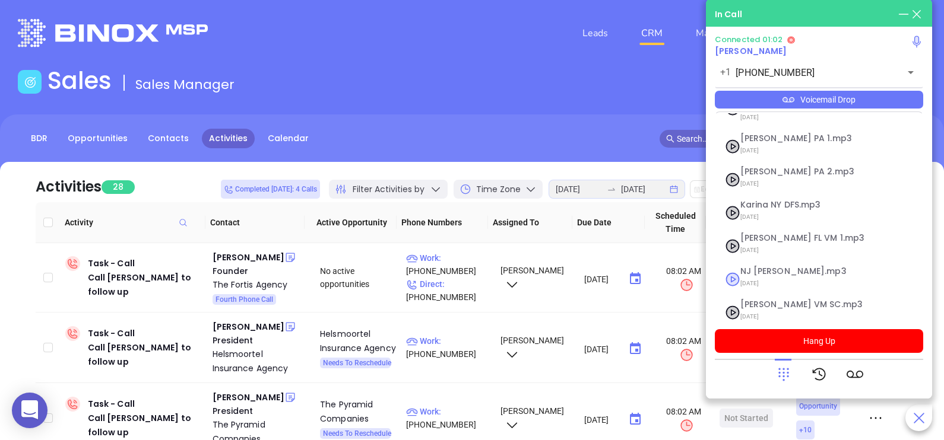
click at [787, 267] on span "NJ Karina.mp3" at bounding box center [804, 271] width 128 height 9
checkbox input "true"
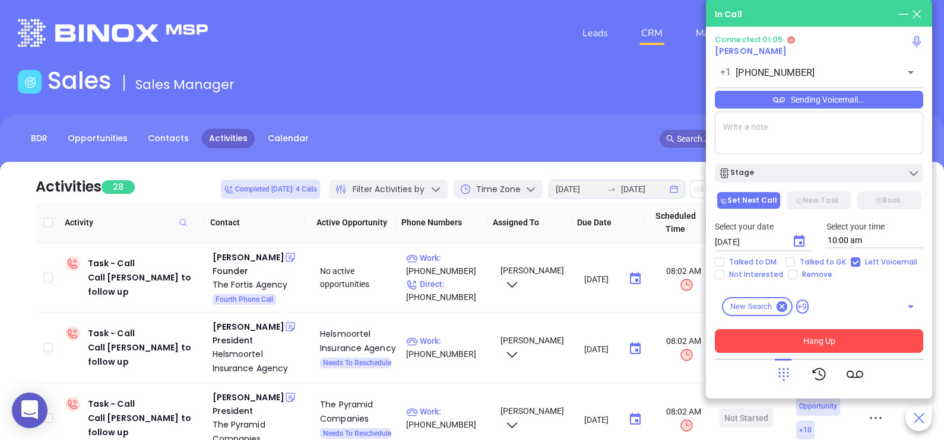
click at [804, 344] on button "Hang Up" at bounding box center [819, 341] width 208 height 24
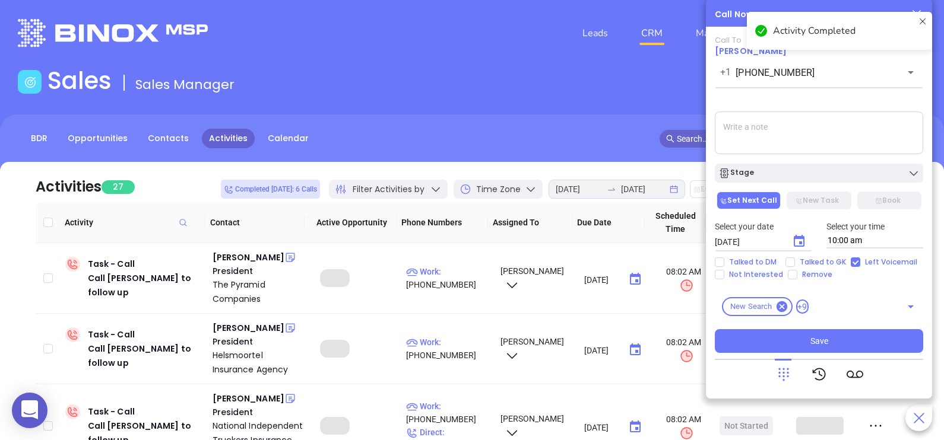
click at [832, 182] on button "Stage" at bounding box center [819, 173] width 208 height 19
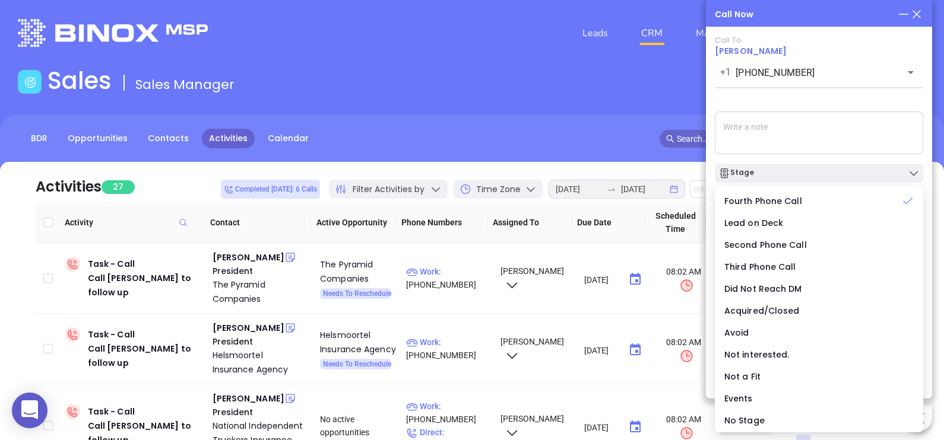
click at [840, 146] on textarea at bounding box center [819, 133] width 208 height 43
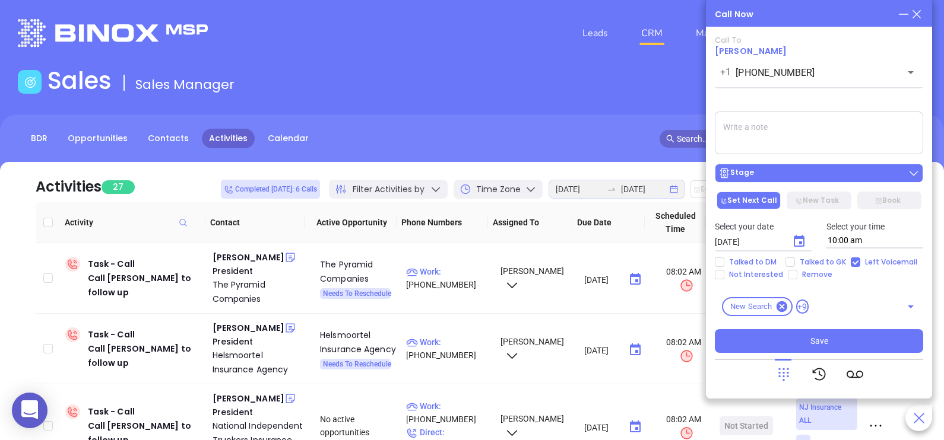
click at [841, 173] on div "Stage" at bounding box center [818, 173] width 201 height 12
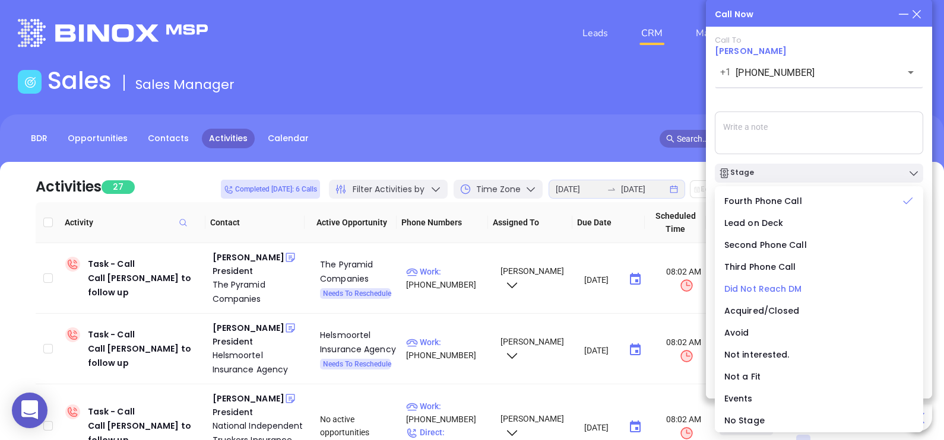
click at [762, 287] on span "Did Not Reach DM" at bounding box center [763, 289] width 78 height 12
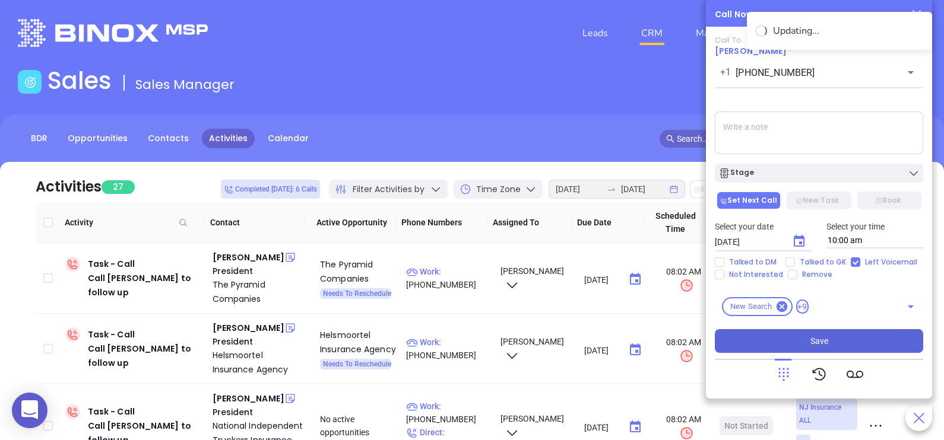
click at [807, 338] on button "Save" at bounding box center [819, 341] width 208 height 24
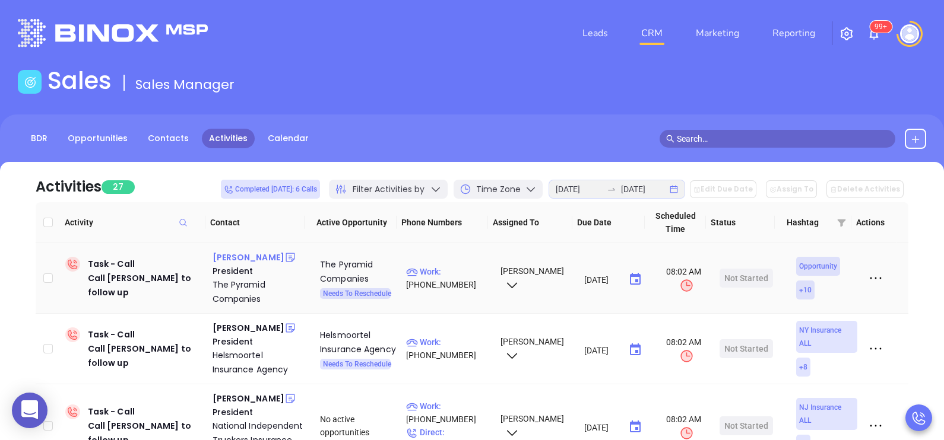
click at [275, 258] on div "Joseph A Biondo II" at bounding box center [249, 257] width 72 height 14
click at [248, 330] on div "Carol Kerbert-Mooers" at bounding box center [249, 328] width 72 height 14
click at [452, 353] on p "Work : (845) 246-9555" at bounding box center [448, 349] width 84 height 26
type input "(845) 246-9555"
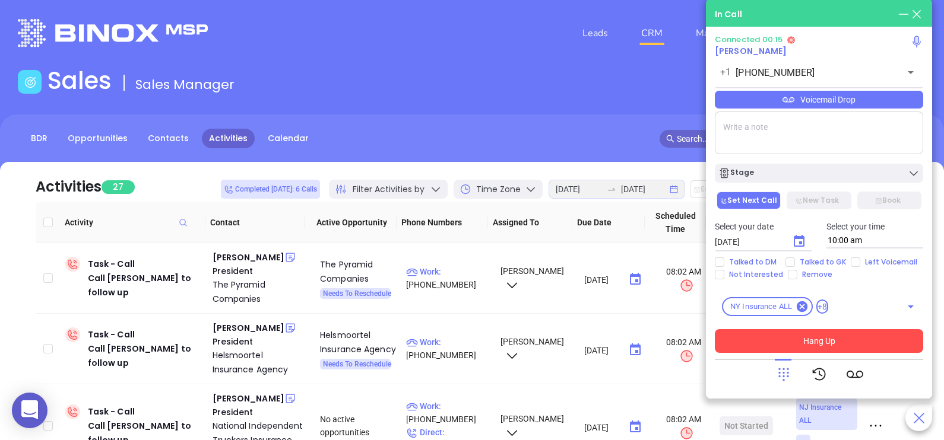
click at [784, 336] on button "Hang Up" at bounding box center [819, 341] width 208 height 24
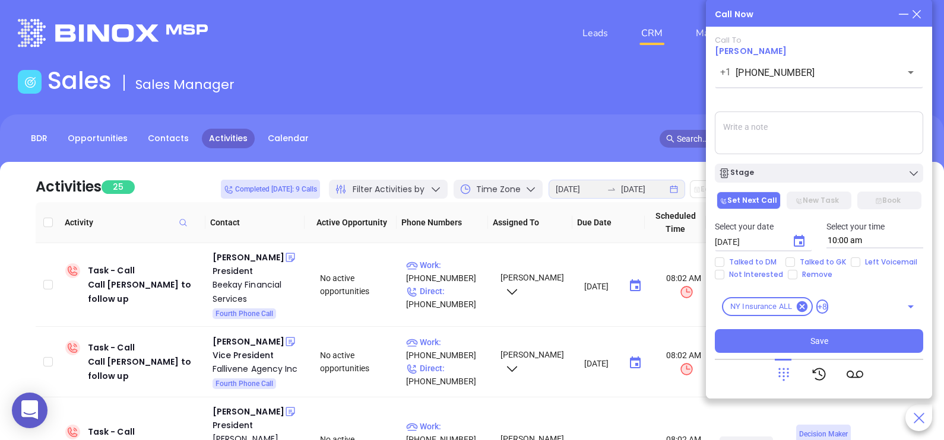
click at [921, 15] on icon at bounding box center [916, 14] width 13 height 13
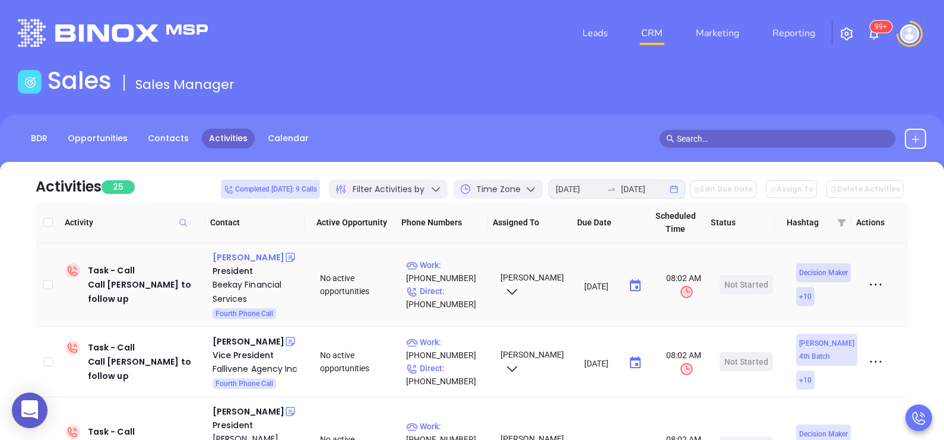
click at [262, 259] on div "Ben Kantharaju" at bounding box center [249, 257] width 72 height 14
click at [451, 271] on p "Work : (908) 315-3956" at bounding box center [448, 272] width 84 height 26
type input "(908) 315-3956"
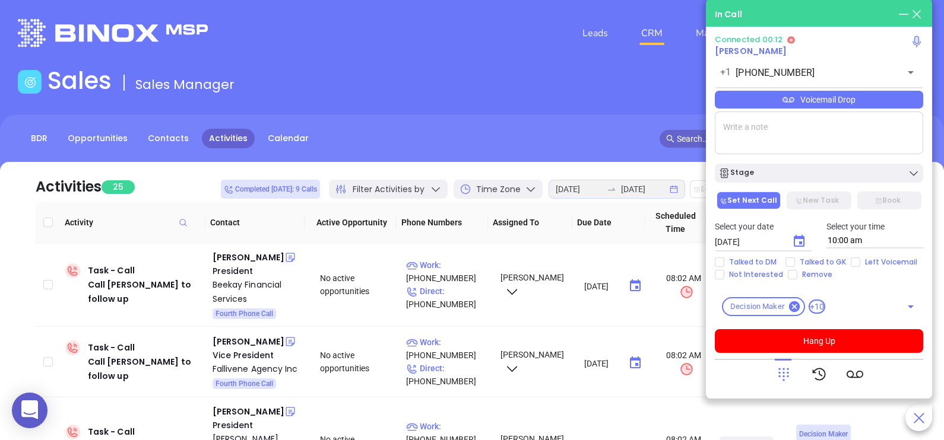
click at [871, 107] on div "Voicemail Drop" at bounding box center [819, 100] width 208 height 18
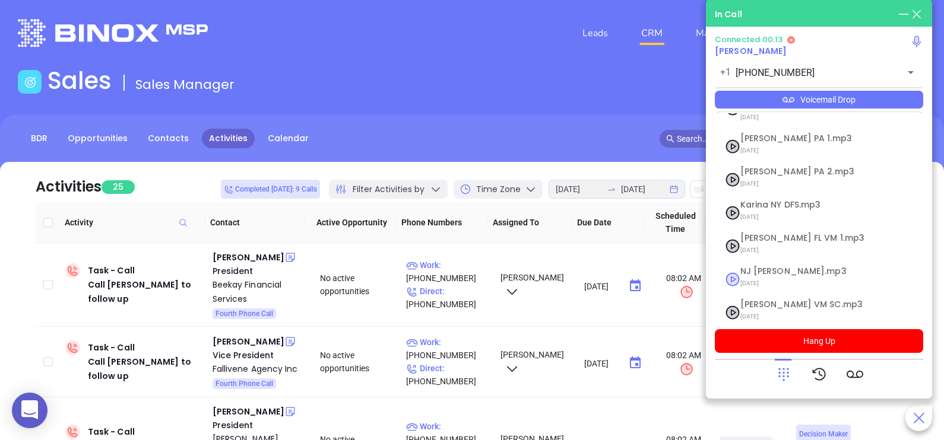
click at [779, 267] on span "NJ Karina.mp3" at bounding box center [804, 271] width 128 height 9
checkbox input "true"
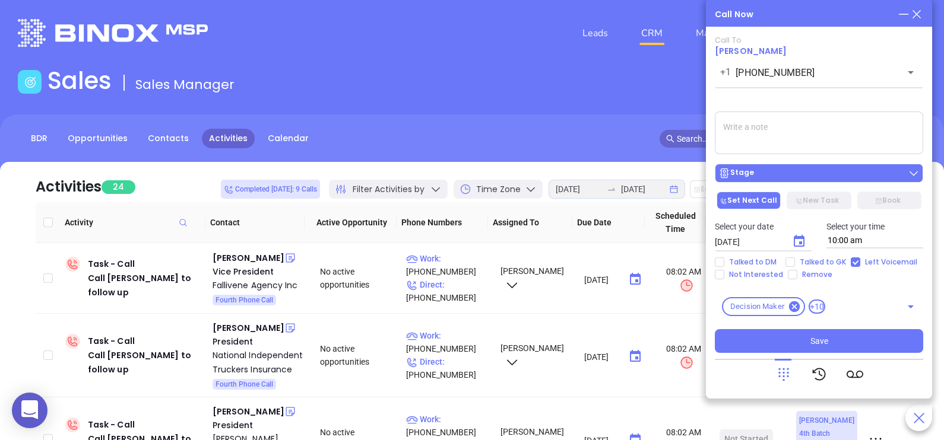
click at [827, 172] on div "Stage" at bounding box center [818, 173] width 201 height 12
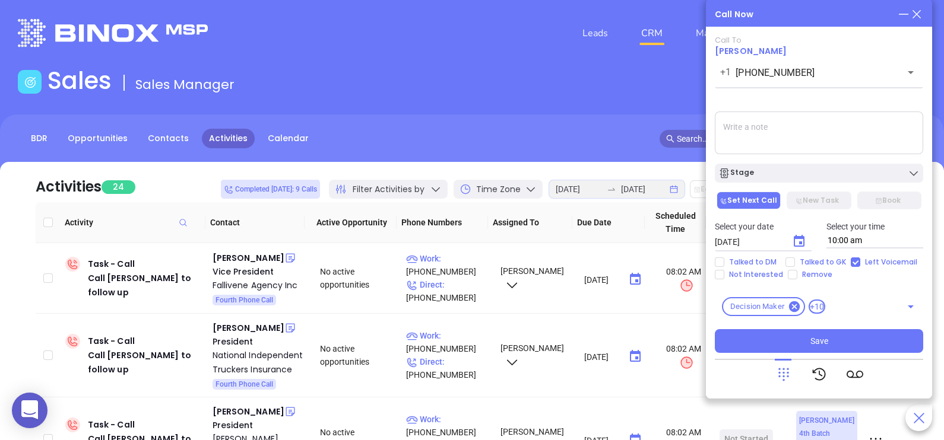
click at [840, 152] on textarea at bounding box center [819, 133] width 208 height 43
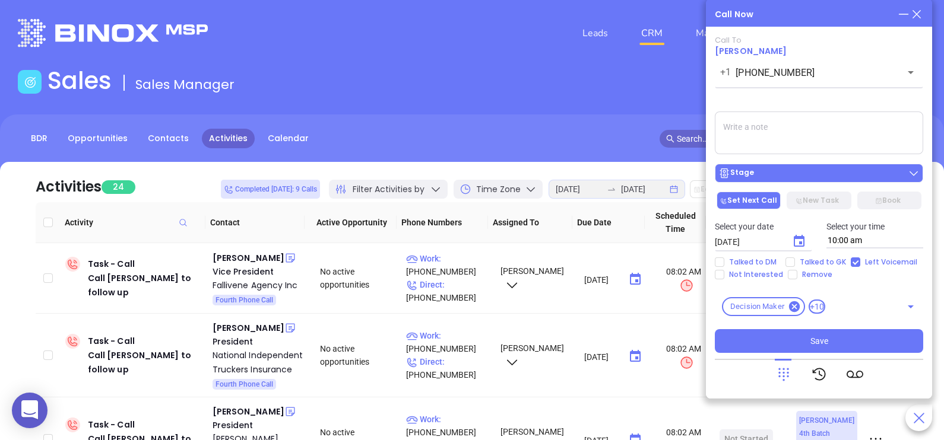
click at [830, 176] on div "Stage" at bounding box center [818, 173] width 201 height 12
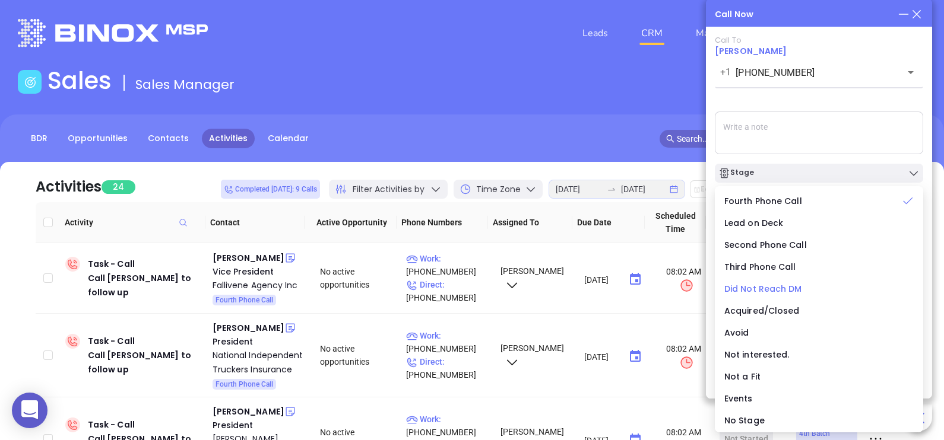
click at [773, 283] on div "Did Not Reach DM" at bounding box center [818, 289] width 189 height 13
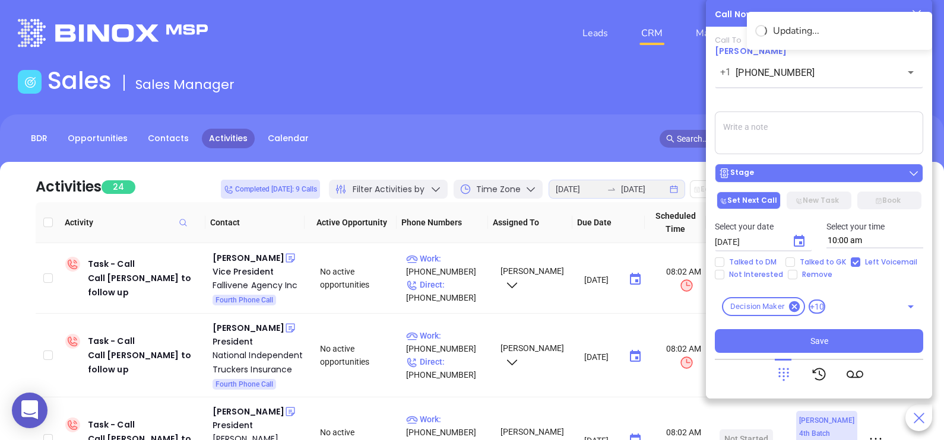
click at [791, 170] on div "Stage" at bounding box center [818, 173] width 201 height 12
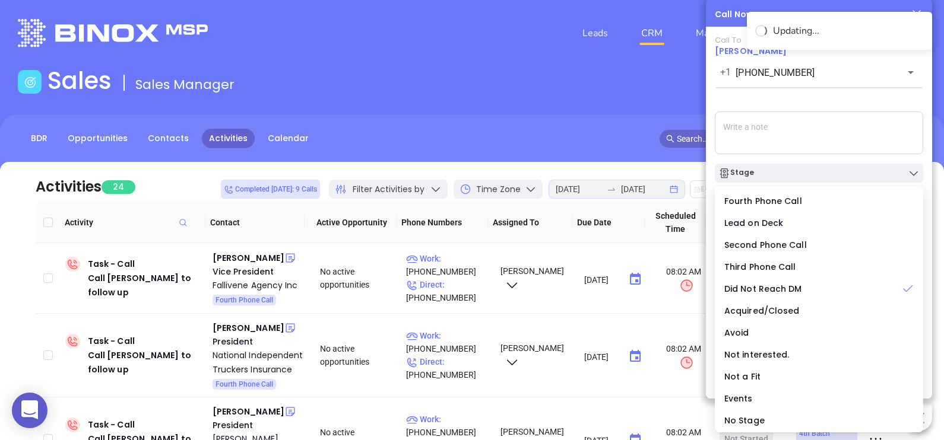
click at [795, 140] on textarea at bounding box center [819, 133] width 208 height 43
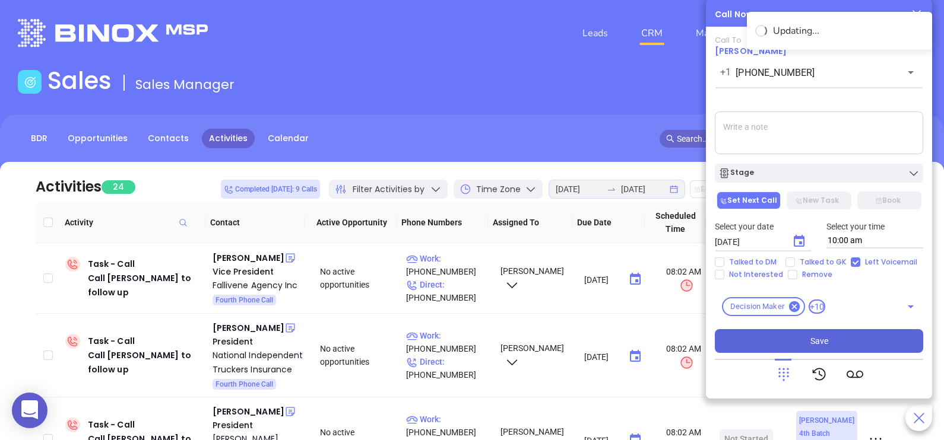
click at [822, 344] on span "Save" at bounding box center [819, 341] width 18 height 13
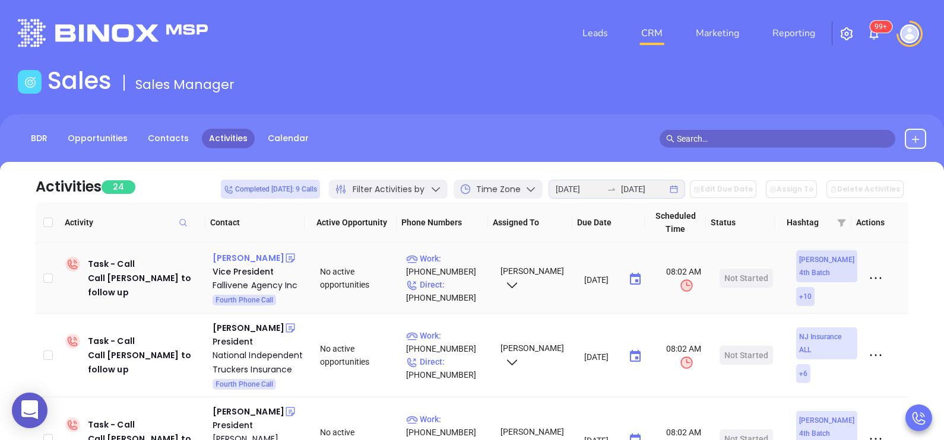
click at [252, 255] on div "Matthew Fallivene" at bounding box center [249, 258] width 72 height 14
click at [462, 255] on p "Work : (973) 882-1117" at bounding box center [448, 265] width 84 height 26
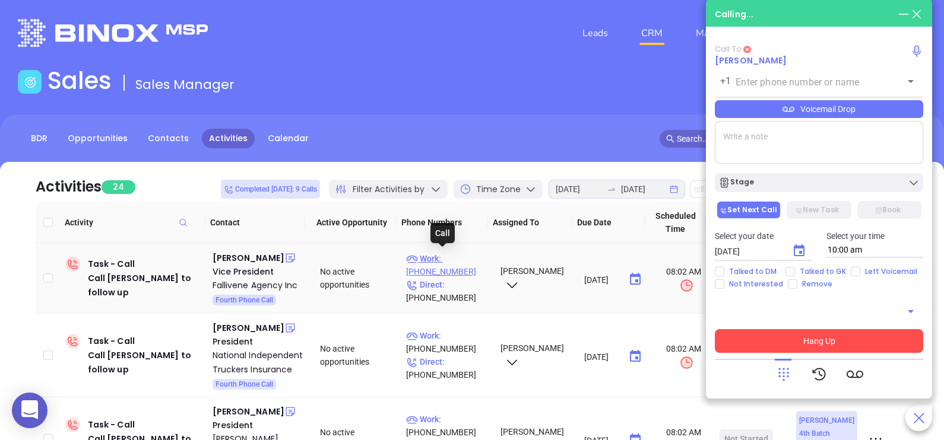
type input "(973) 882-1117"
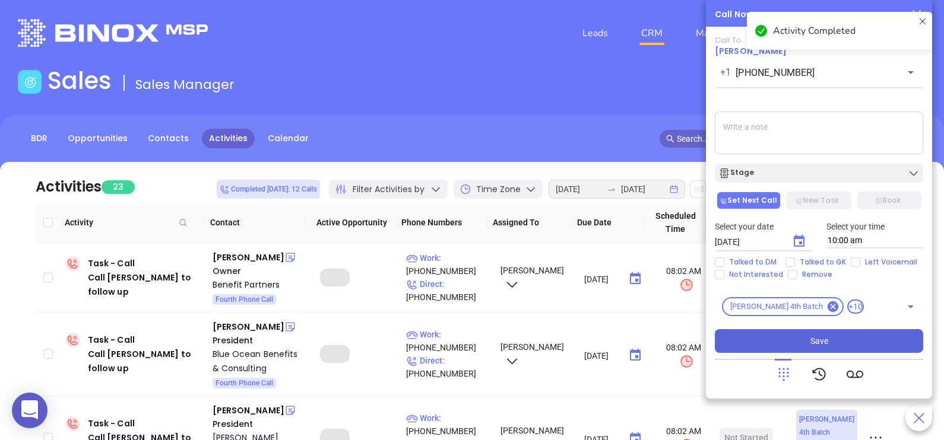
click at [769, 140] on textarea at bounding box center [819, 133] width 208 height 43
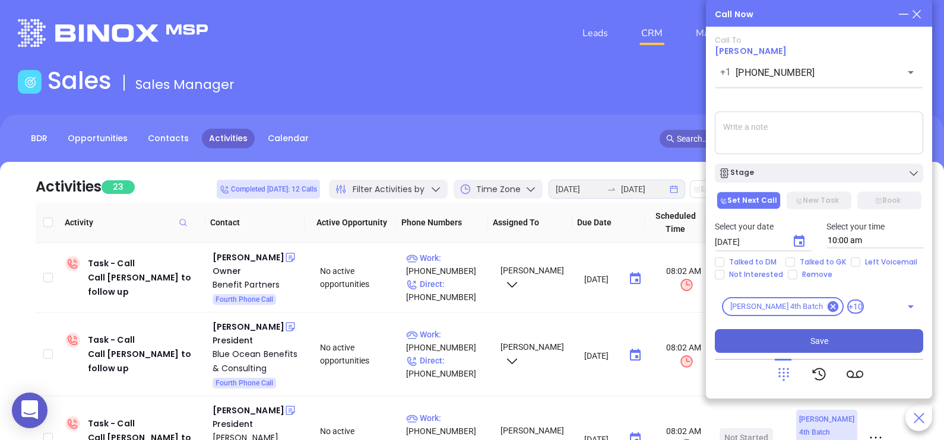
click at [769, 140] on textarea at bounding box center [819, 133] width 208 height 43
type textarea "GK said that DM is not interested"
click at [755, 187] on div "Call To Matthew Fallivene +1 (973) 882-1117 ​ Voicemail Drop GK said that DM is…" at bounding box center [819, 195] width 208 height 318
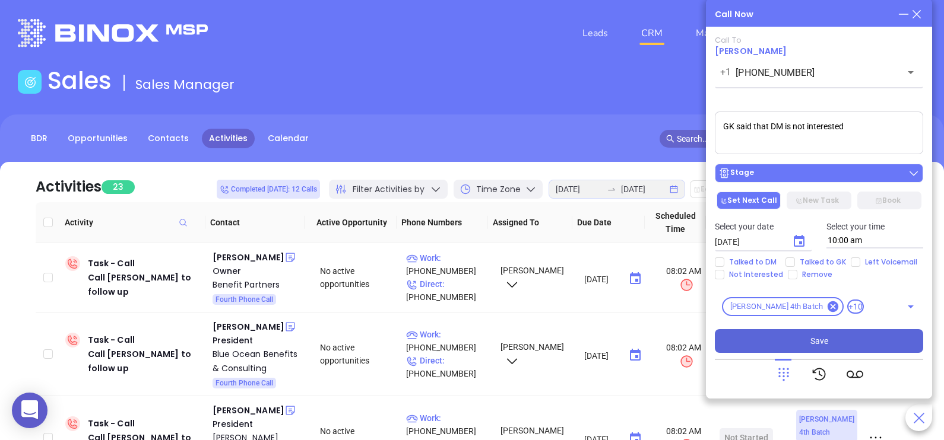
click at [772, 174] on div "Stage" at bounding box center [818, 173] width 201 height 12
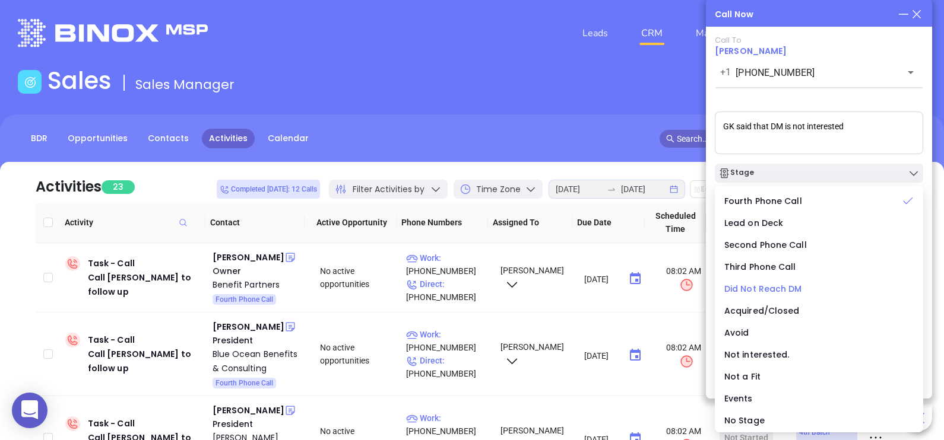
click at [779, 293] on span "Did Not Reach DM" at bounding box center [763, 289] width 78 height 12
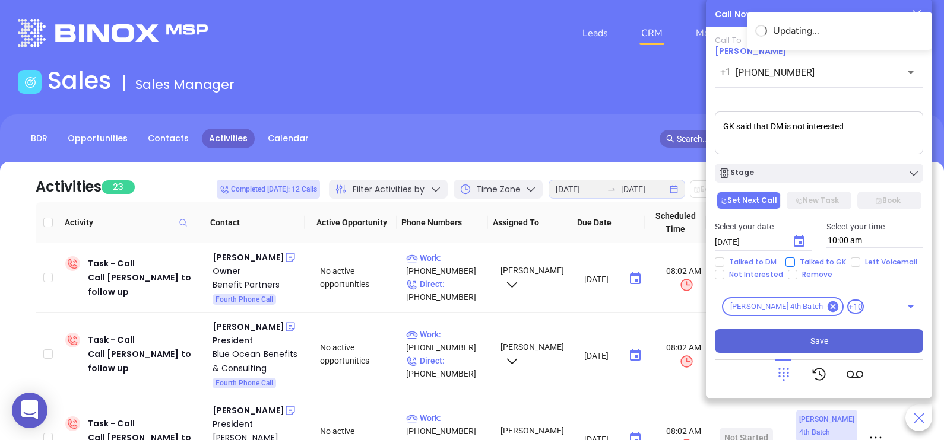
click at [792, 259] on input "Talked to GK" at bounding box center [789, 262] width 9 height 9
checkbox input "true"
click at [836, 339] on button "Save" at bounding box center [819, 341] width 208 height 24
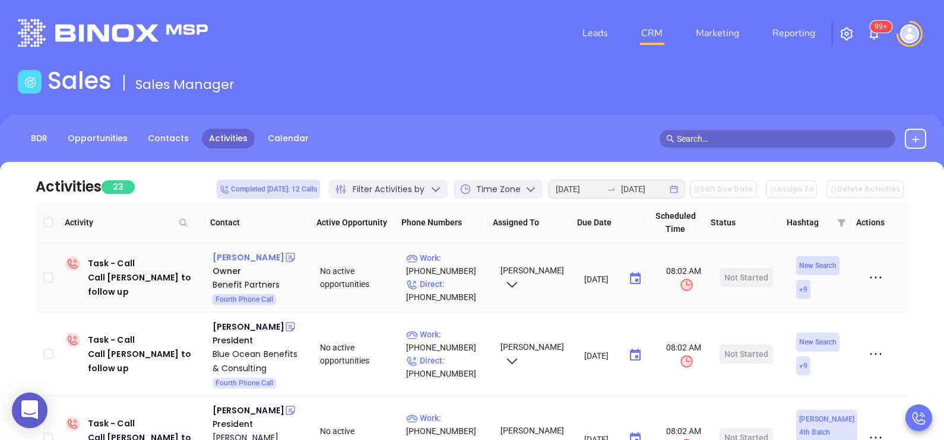
click at [258, 258] on div "Jeffrey Costello" at bounding box center [249, 257] width 72 height 14
click at [470, 262] on p "Work : (908) 787-8800" at bounding box center [448, 265] width 84 height 26
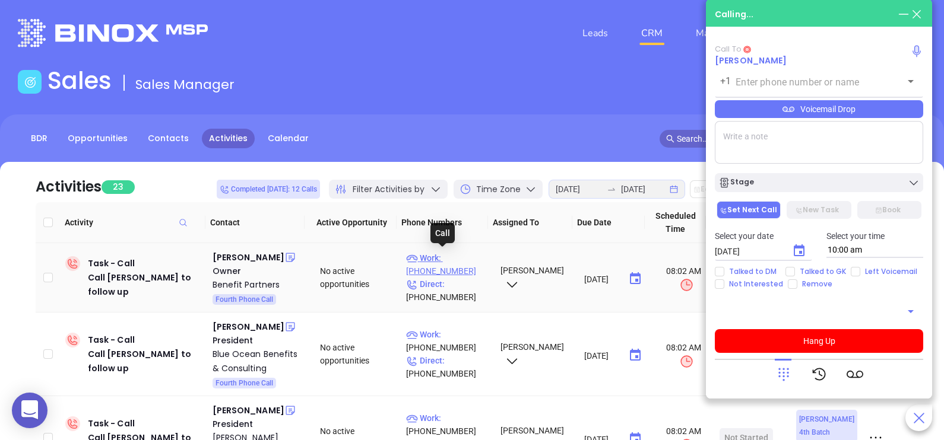
type input "(908) 787-8800"
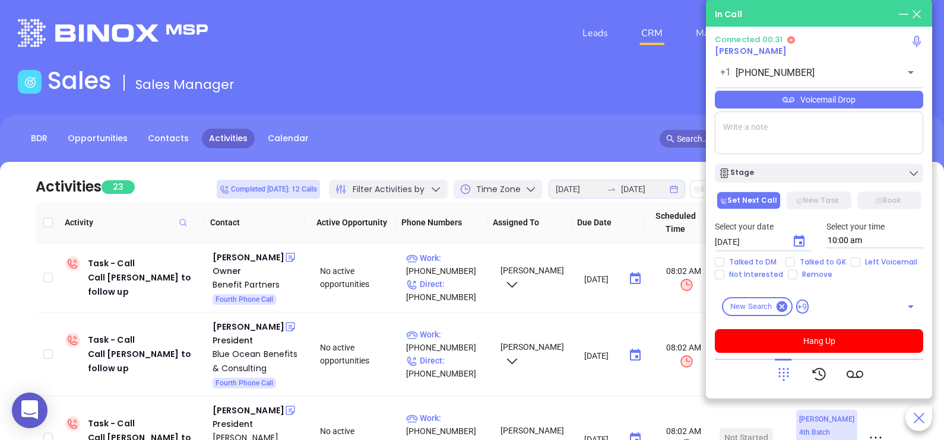
click at [785, 373] on icon at bounding box center [783, 374] width 17 height 17
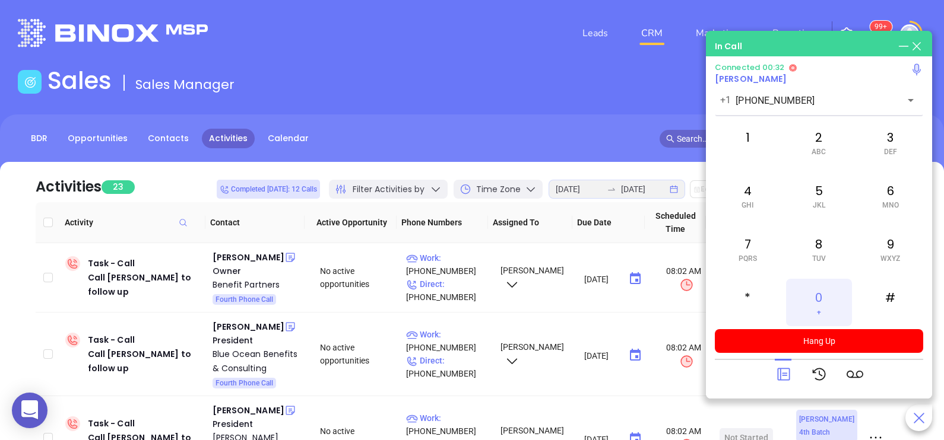
click at [811, 300] on div "0 +" at bounding box center [818, 302] width 65 height 47
click at [784, 372] on icon at bounding box center [783, 374] width 17 height 17
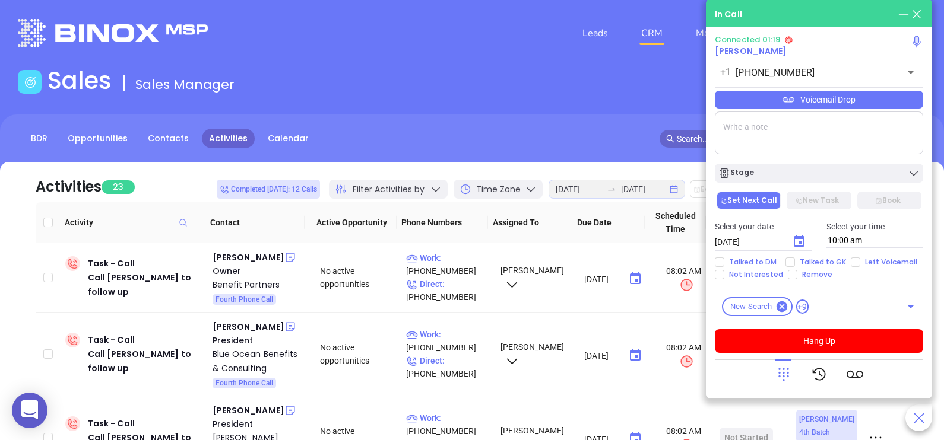
click at [831, 106] on div "Voicemail Drop" at bounding box center [819, 100] width 208 height 18
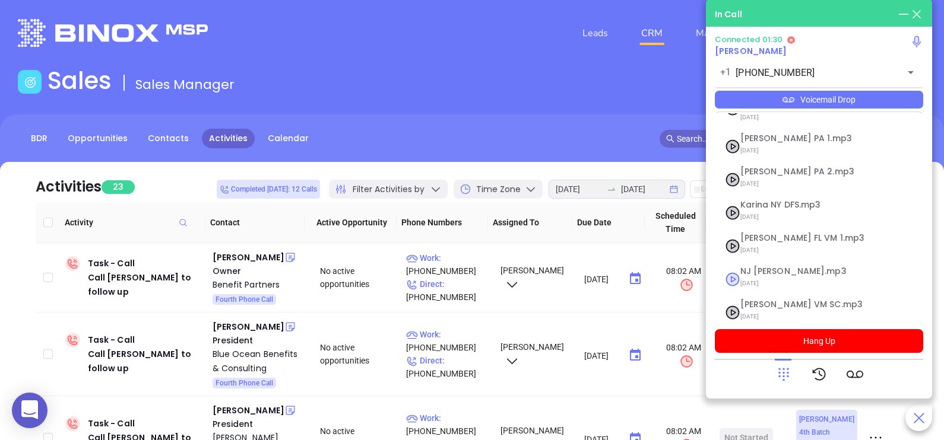
click at [754, 276] on span "[DATE]" at bounding box center [804, 283] width 128 height 15
checkbox input "true"
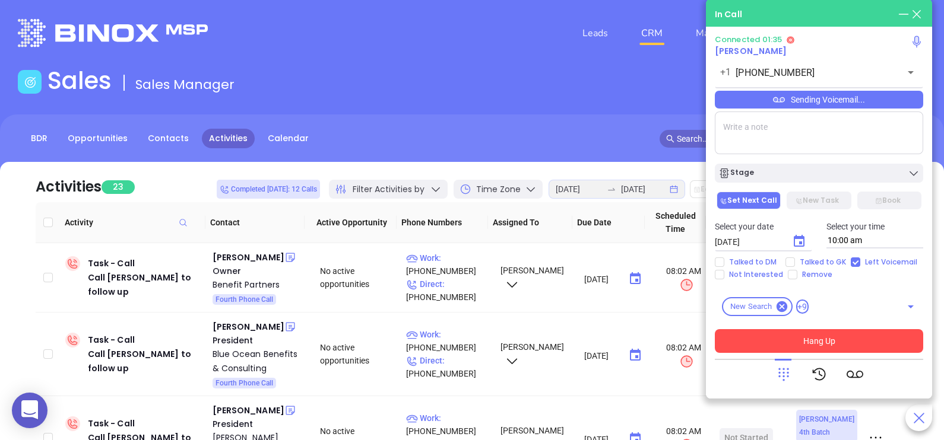
click at [792, 338] on button "Hang Up" at bounding box center [819, 341] width 208 height 24
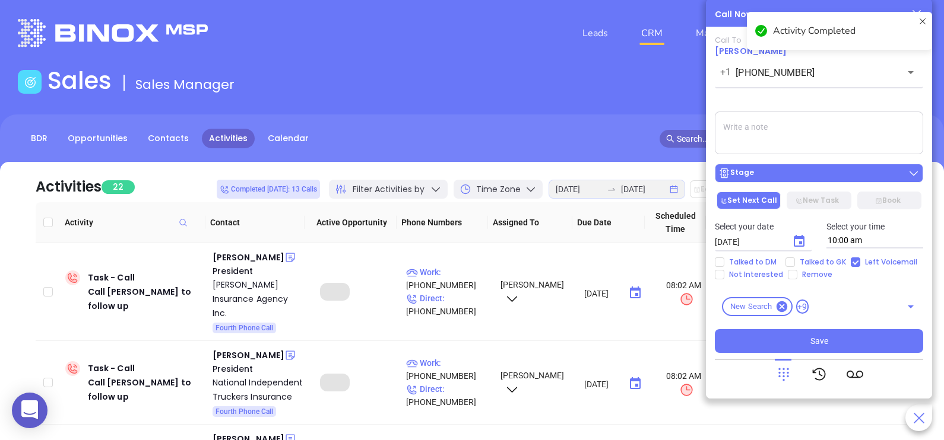
click at [795, 177] on div "Stage" at bounding box center [818, 173] width 201 height 12
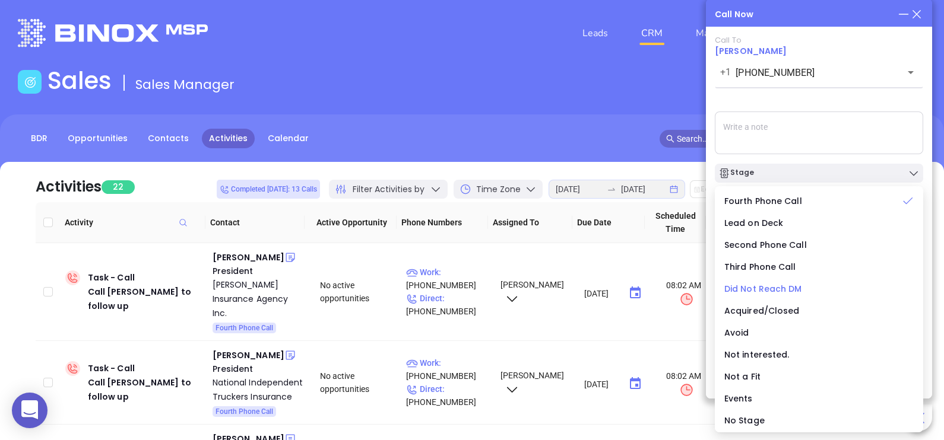
click at [758, 287] on span "Did Not Reach DM" at bounding box center [763, 289] width 78 height 12
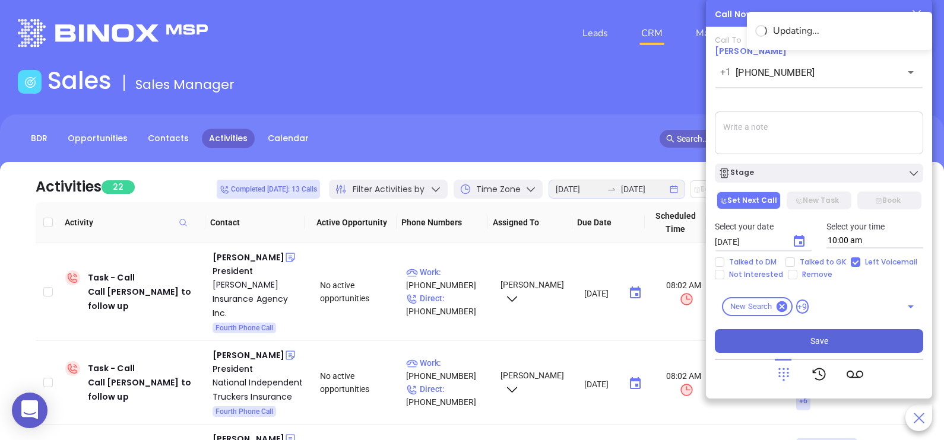
click at [832, 345] on button "Save" at bounding box center [819, 341] width 208 height 24
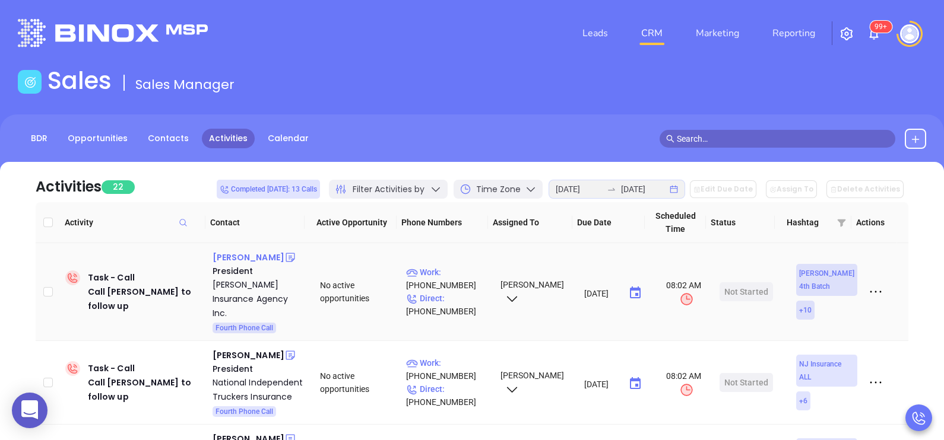
click at [243, 257] on div "Eric Jordal" at bounding box center [249, 257] width 72 height 14
click at [472, 266] on p "Work : (609) 465-7700" at bounding box center [448, 279] width 84 height 26
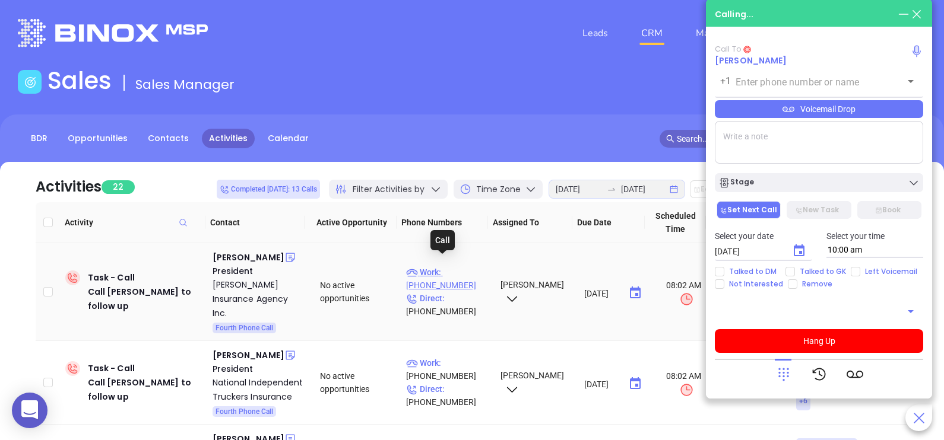
type input "(609) 465-7700"
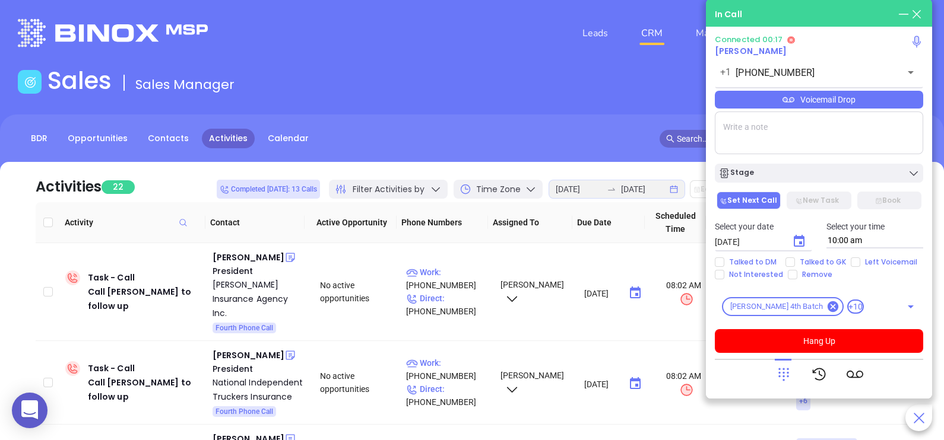
click at [831, 106] on div "Voicemail Drop" at bounding box center [819, 100] width 208 height 18
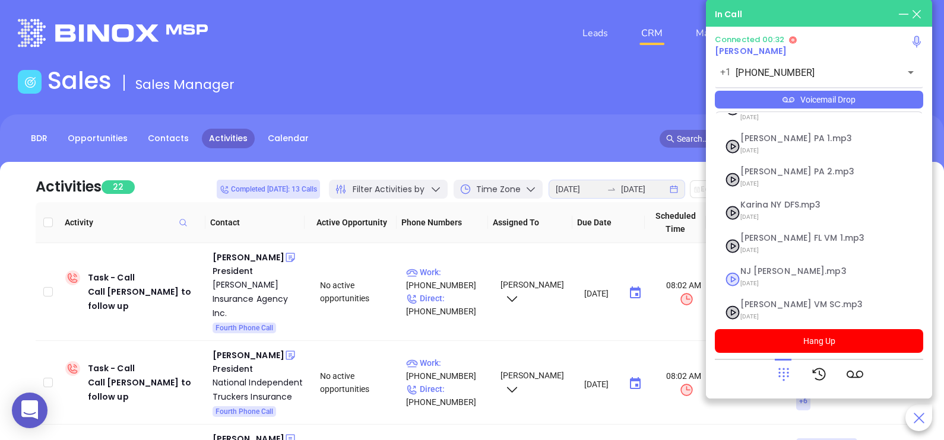
click at [754, 267] on span "NJ [PERSON_NAME].mp3" at bounding box center [804, 271] width 128 height 9
checkbox input "true"
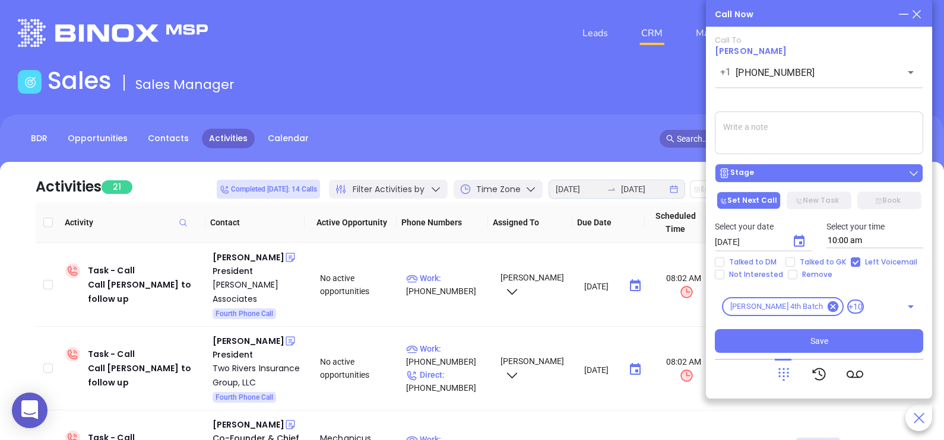
click at [810, 176] on div "Stage" at bounding box center [818, 173] width 201 height 12
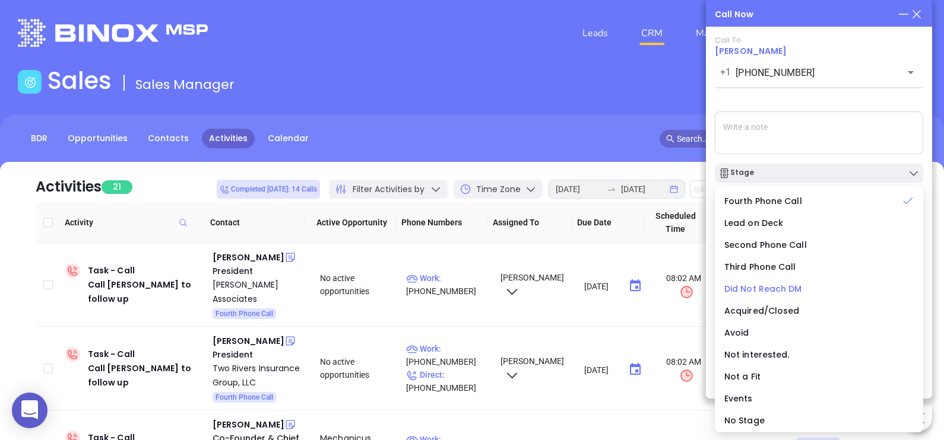
click at [773, 290] on span "Did Not Reach DM" at bounding box center [763, 289] width 78 height 12
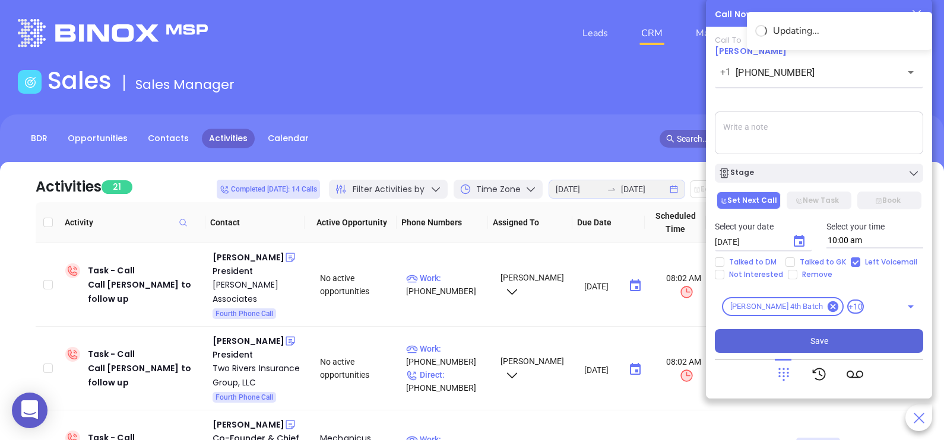
click at [836, 348] on button "Save" at bounding box center [819, 341] width 208 height 24
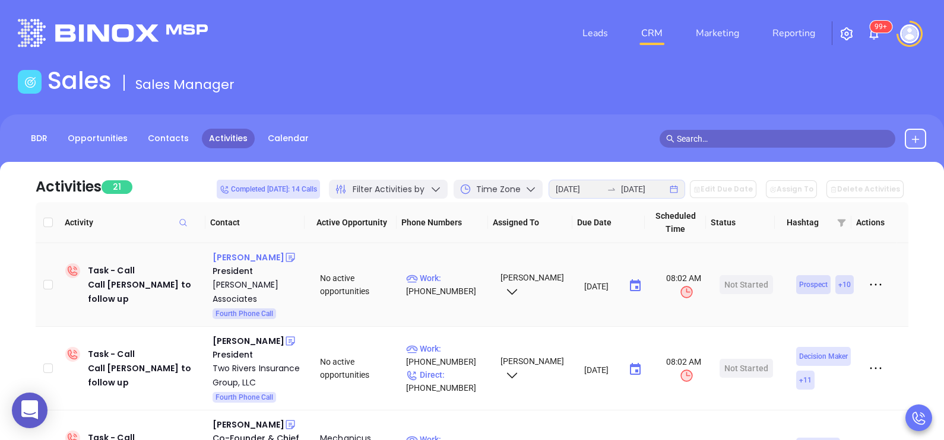
click at [232, 255] on div "Chris Wirth" at bounding box center [249, 257] width 72 height 14
click at [454, 272] on p "Work : (732) 842-4563" at bounding box center [448, 285] width 84 height 26
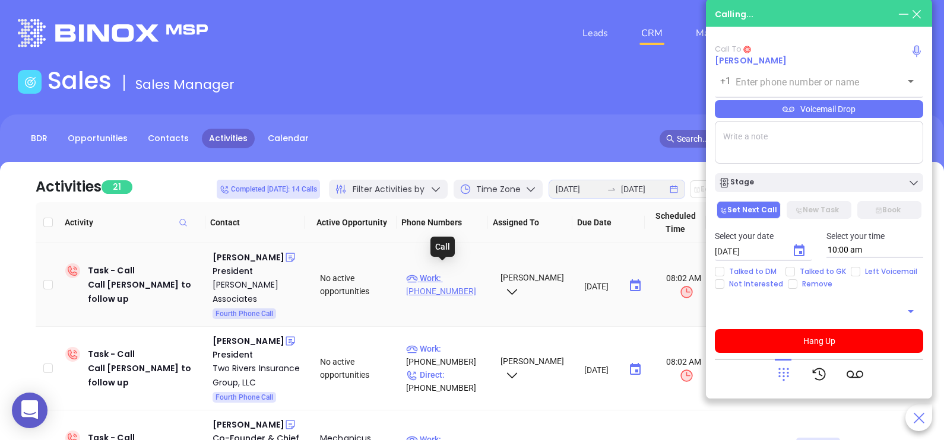
type input "(732) 842-4563"
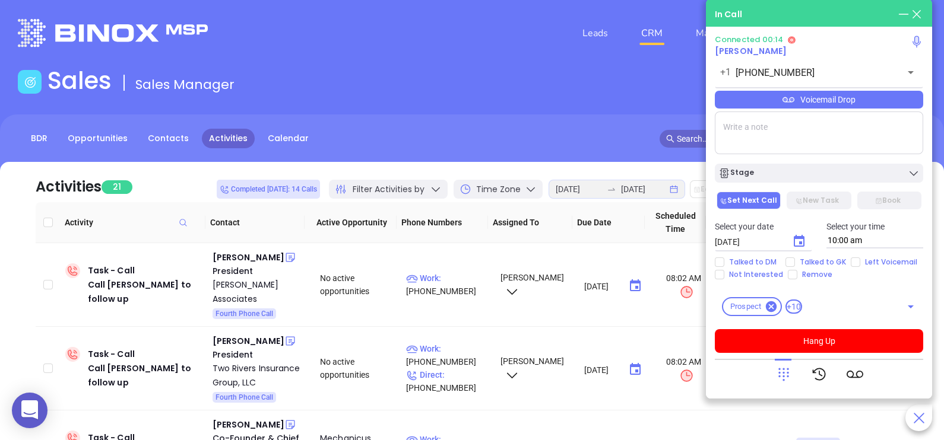
click at [779, 380] on icon at bounding box center [783, 374] width 17 height 17
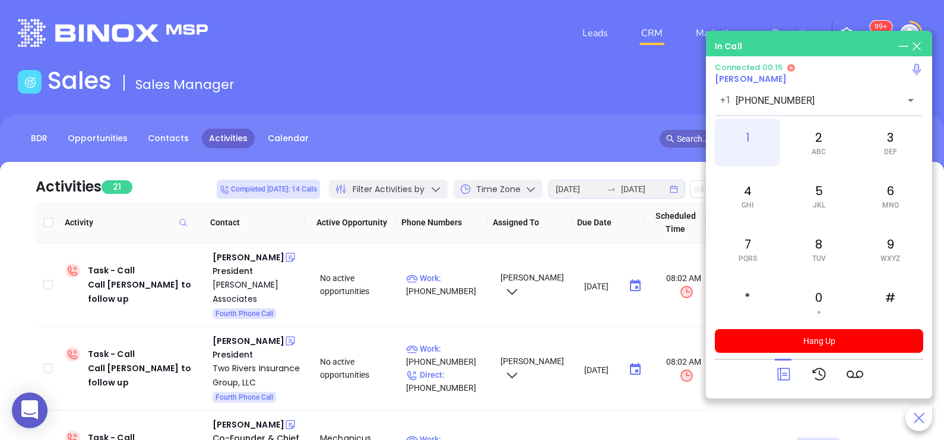
click at [755, 135] on div "1" at bounding box center [747, 142] width 65 height 47
click at [782, 370] on icon at bounding box center [783, 374] width 17 height 17
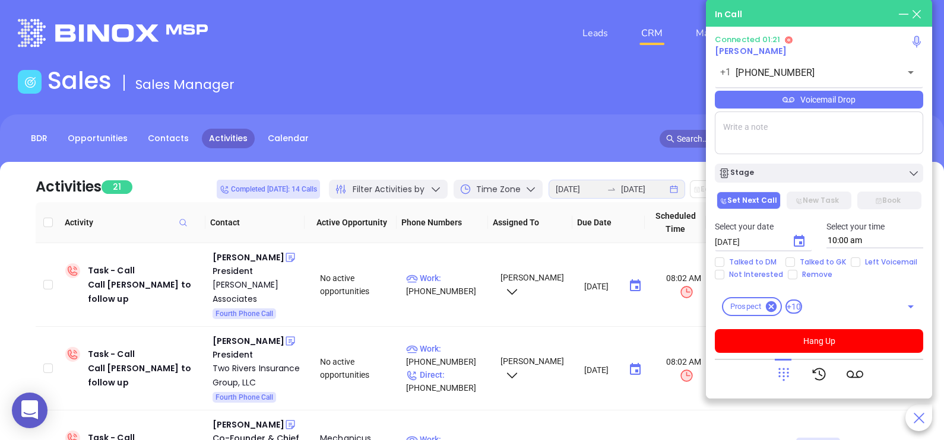
click at [882, 104] on div "Voicemail Drop" at bounding box center [819, 100] width 208 height 18
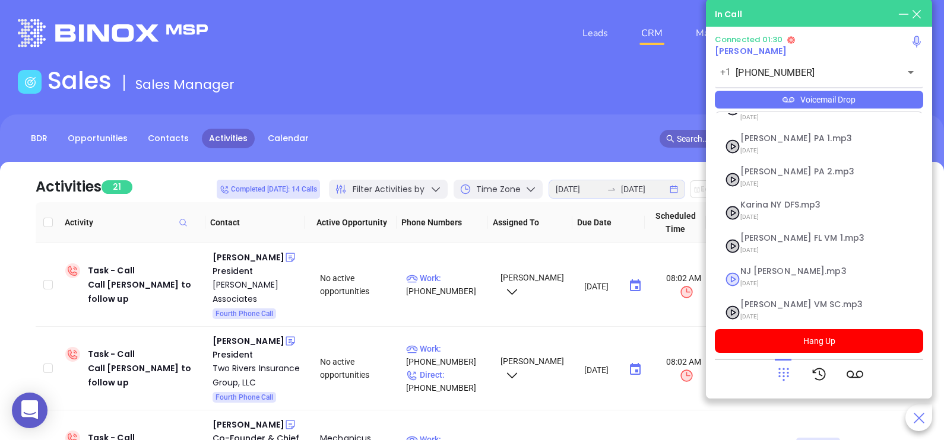
click at [776, 276] on span "[DATE]" at bounding box center [804, 283] width 128 height 15
checkbox input "true"
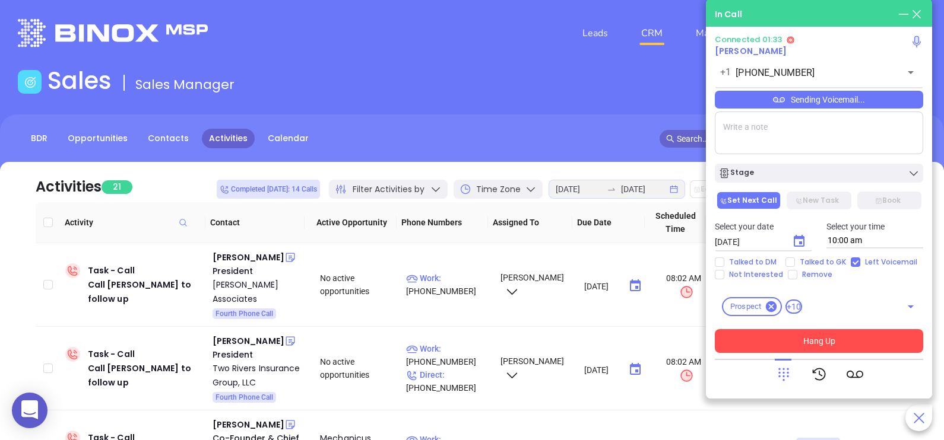
click at [842, 344] on button "Hang Up" at bounding box center [819, 341] width 208 height 24
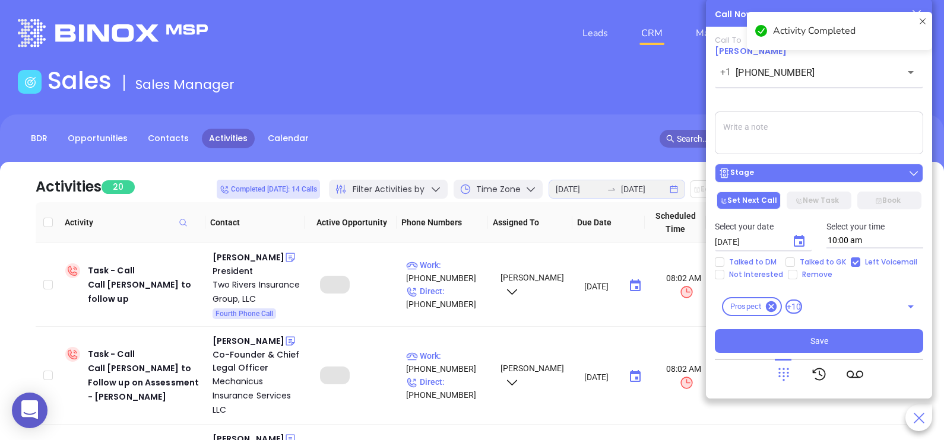
click at [789, 165] on button "Stage" at bounding box center [819, 173] width 208 height 19
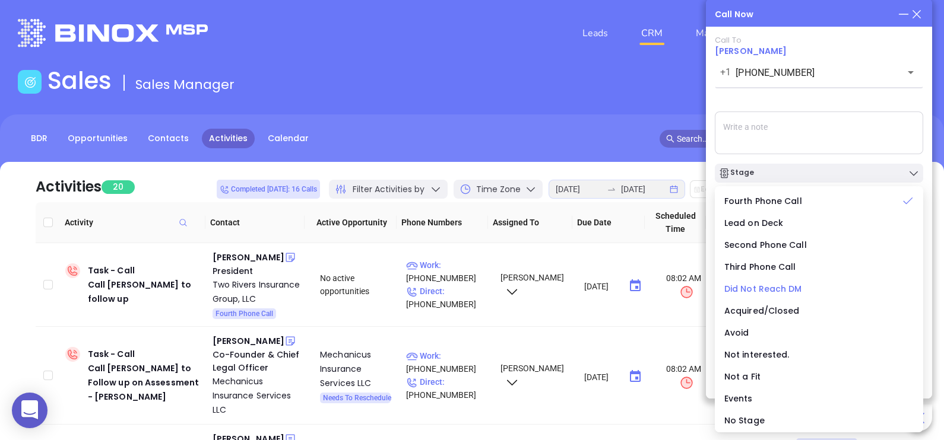
click at [763, 287] on span "Did Not Reach DM" at bounding box center [763, 289] width 78 height 12
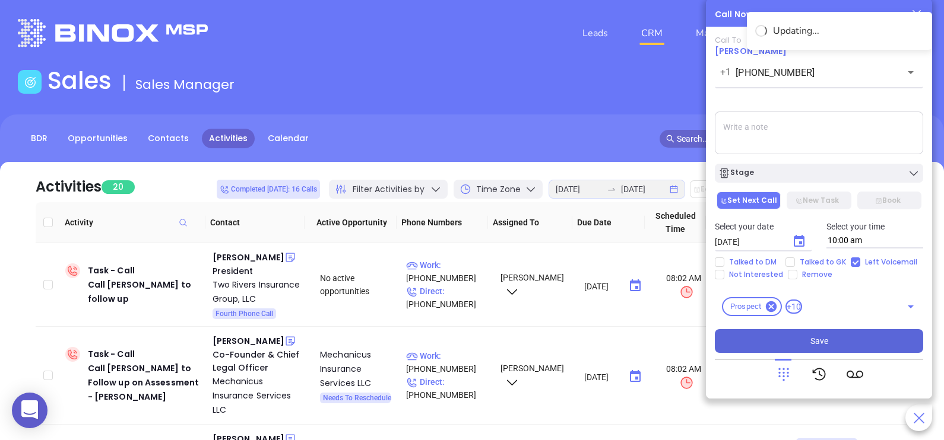
click at [828, 340] on button "Save" at bounding box center [819, 341] width 208 height 24
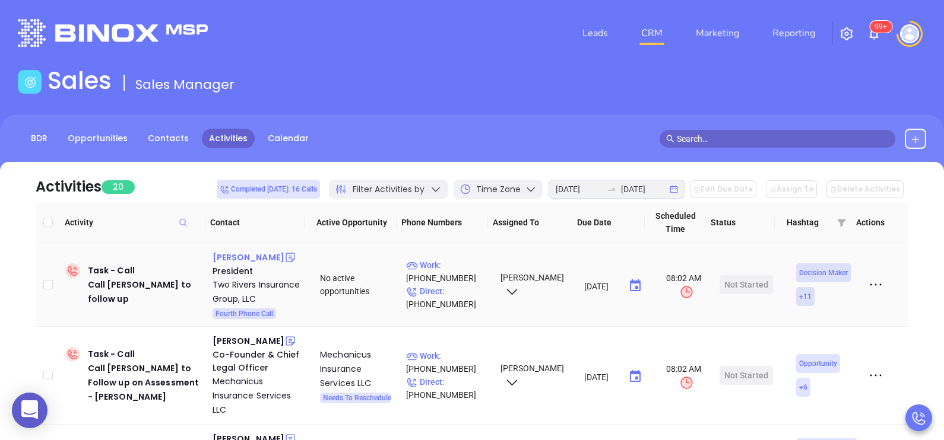
click at [258, 259] on div "Steve Gardella" at bounding box center [249, 257] width 72 height 14
click at [462, 267] on p "Work : (732) 747-6663" at bounding box center [448, 272] width 84 height 26
type input "(732) 747-6663"
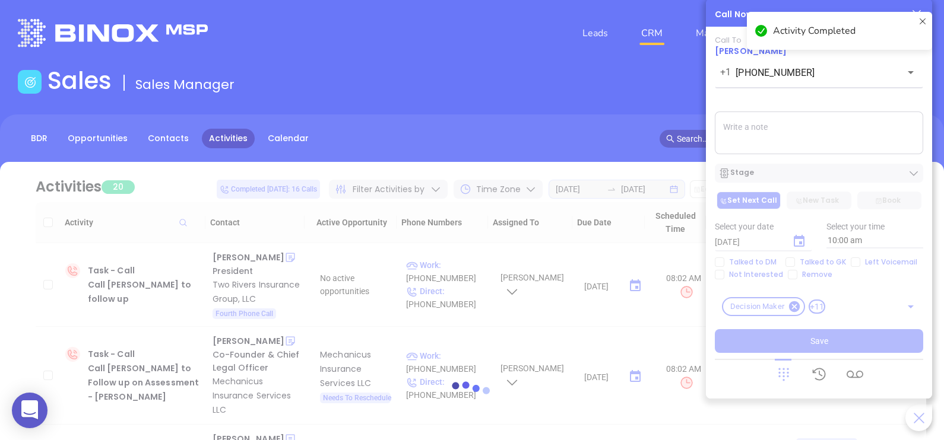
click at [832, 181] on div at bounding box center [472, 395] width 908 height 466
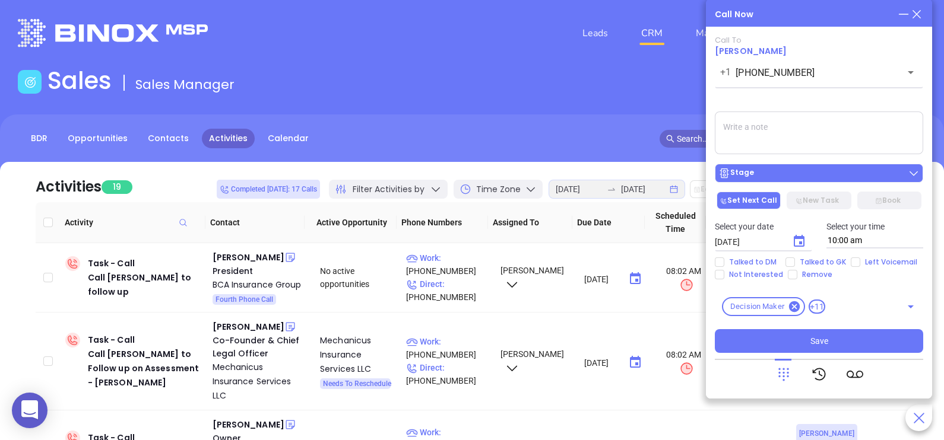
click at [832, 176] on div "Stage" at bounding box center [818, 173] width 201 height 12
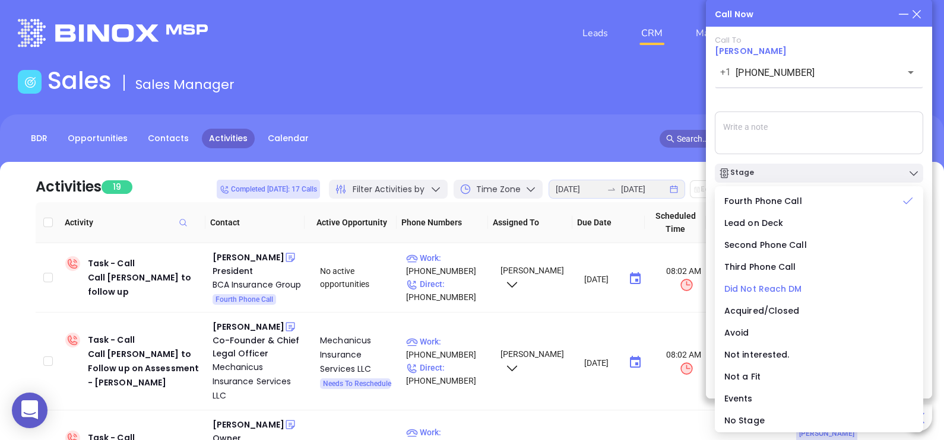
click at [787, 288] on span "Did Not Reach DM" at bounding box center [763, 289] width 78 height 12
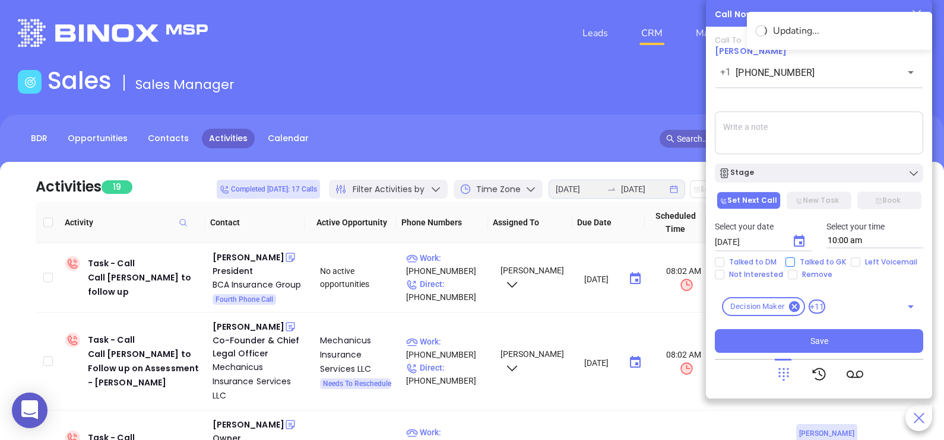
click at [810, 262] on span "Talked to GK" at bounding box center [823, 262] width 56 height 9
click at [795, 262] on input "Talked to GK" at bounding box center [789, 262] width 9 height 9
checkbox input "true"
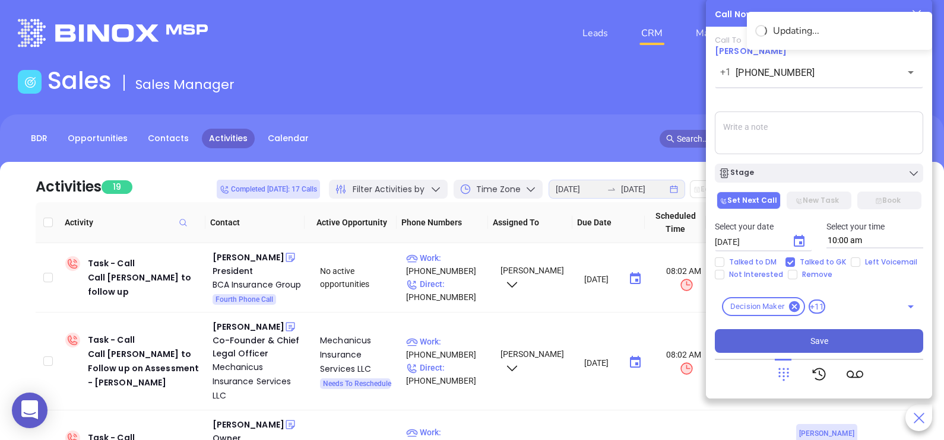
click at [812, 338] on span "Save" at bounding box center [819, 341] width 18 height 13
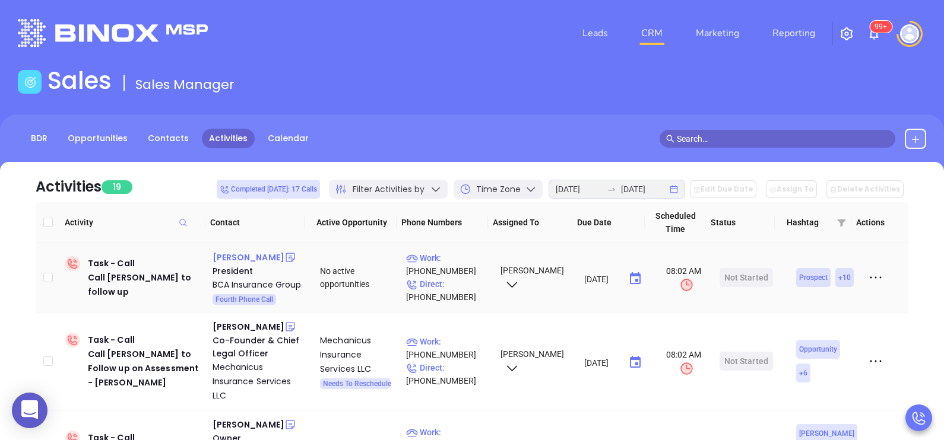
click at [249, 259] on div "Brett Balsley" at bounding box center [249, 257] width 72 height 14
click at [454, 284] on p "Direct : (609) 645-1700" at bounding box center [448, 291] width 84 height 26
type input "(609) 645-1700"
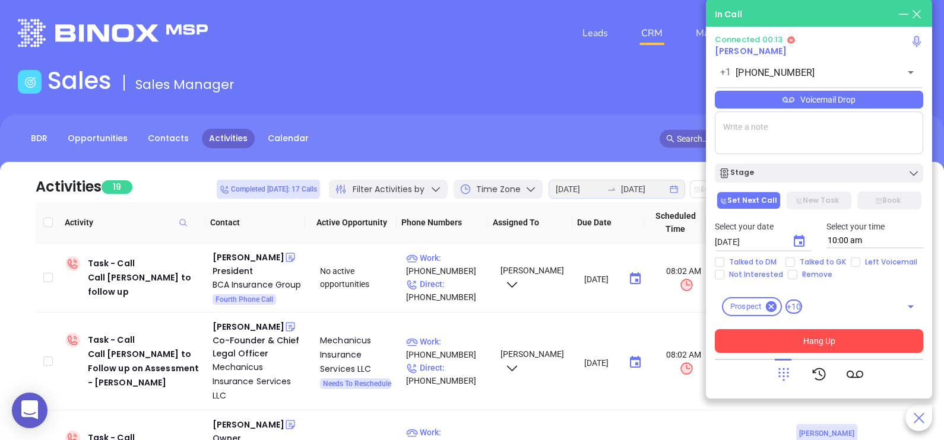
click at [781, 367] on icon at bounding box center [783, 374] width 17 height 17
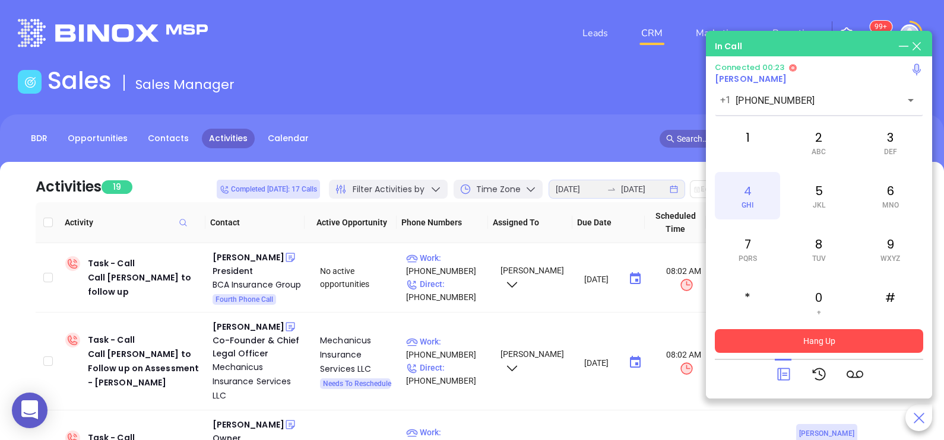
click at [768, 187] on div "4 GHI" at bounding box center [747, 195] width 65 height 47
click at [837, 133] on div "2 ABC" at bounding box center [818, 142] width 65 height 47
click at [746, 246] on div "7 PQRS" at bounding box center [747, 249] width 65 height 47
drag, startPoint x: 849, startPoint y: 157, endPoint x: 878, endPoint y: 150, distance: 30.1
click at [878, 150] on div "1 2 ABC 3 DEF 4 GHI 5 JKL 6 MNO 7 PQRS 8 TUV 9 WXYZ * 0 + #" at bounding box center [819, 223] width 208 height 208
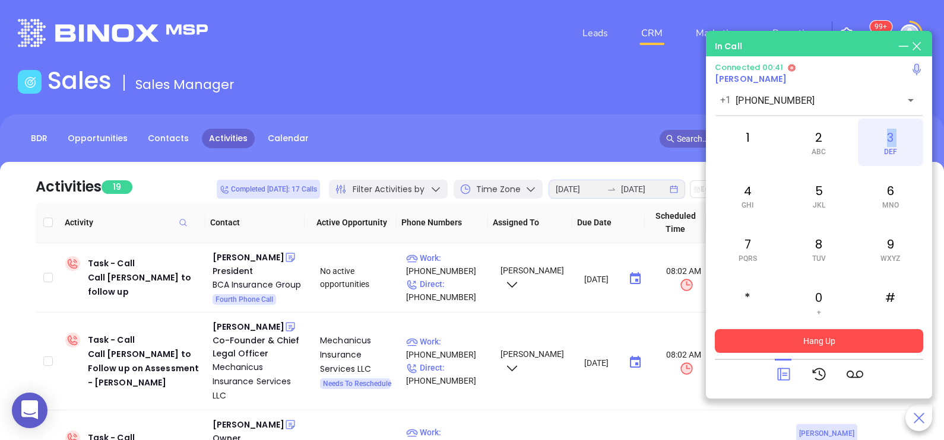
click at [878, 150] on div "3 DEF" at bounding box center [890, 142] width 65 height 47
click at [724, 148] on div "1" at bounding box center [747, 142] width 65 height 47
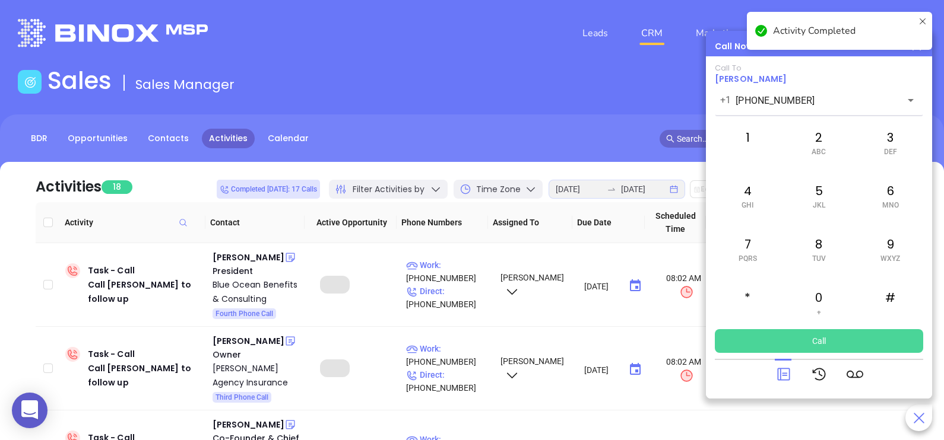
click at [778, 381] on icon at bounding box center [783, 374] width 17 height 17
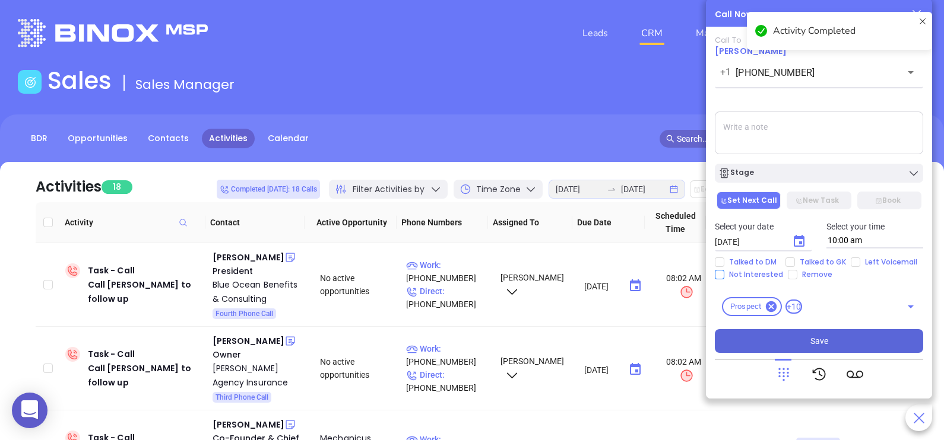
click at [756, 271] on span "Not Interested" at bounding box center [756, 274] width 64 height 9
click at [724, 271] on input "Not Interested" at bounding box center [719, 274] width 9 height 9
checkbox input "true"
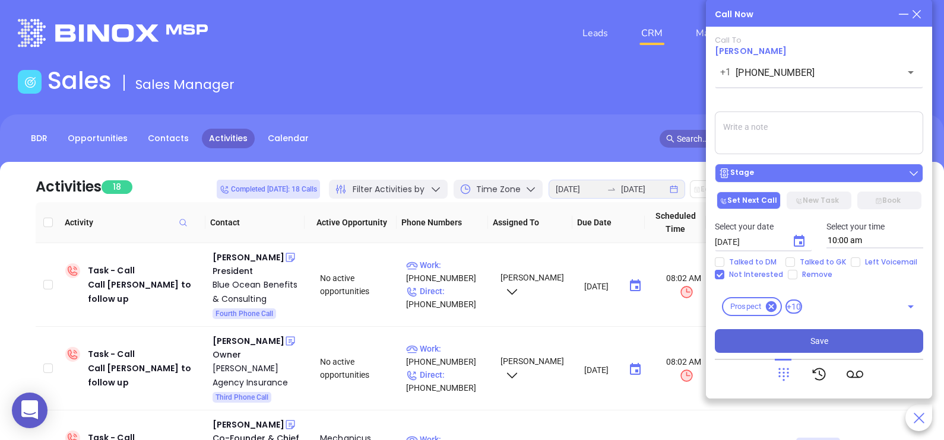
click at [836, 165] on button "Stage" at bounding box center [819, 173] width 208 height 19
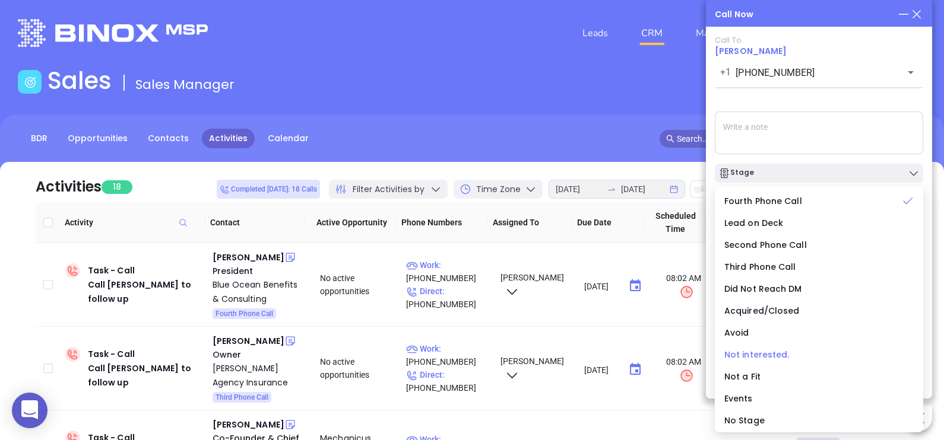
click at [761, 351] on span "Not interested." at bounding box center [756, 355] width 65 height 12
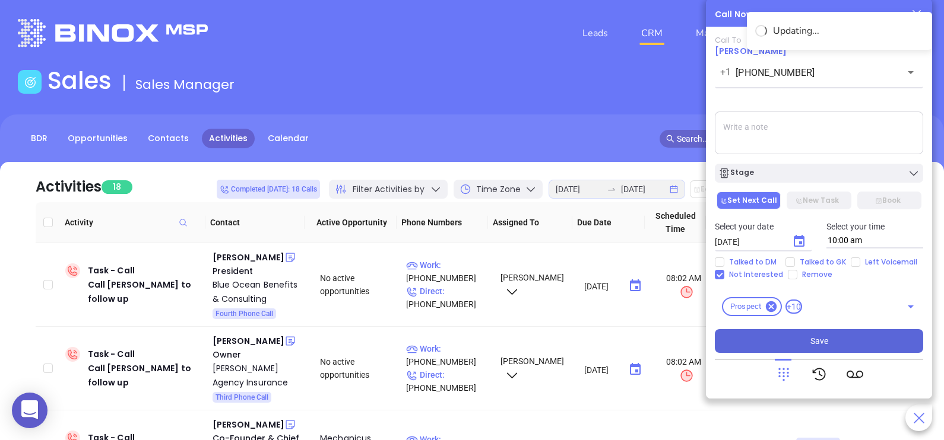
click at [831, 338] on button "Save" at bounding box center [819, 341] width 208 height 24
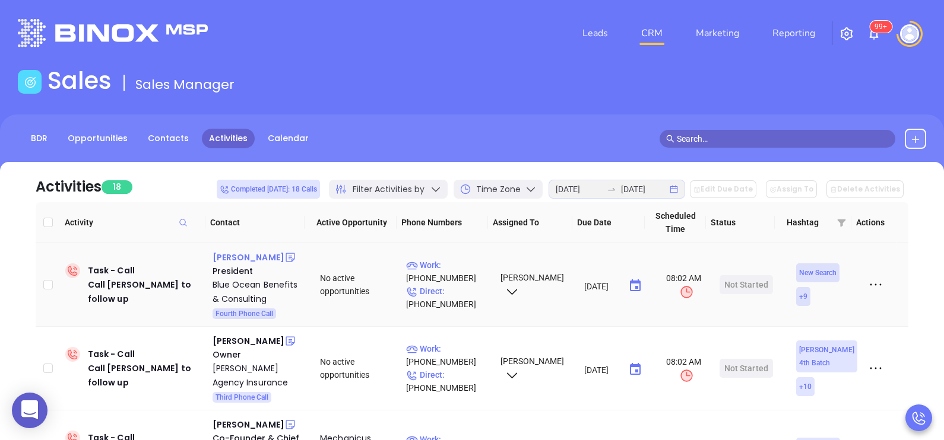
click at [243, 260] on div "Matthew Roy" at bounding box center [249, 257] width 72 height 14
click at [460, 296] on p "Direct : (732) 759-2836" at bounding box center [448, 298] width 84 height 26
type input "(732) 759-2836"
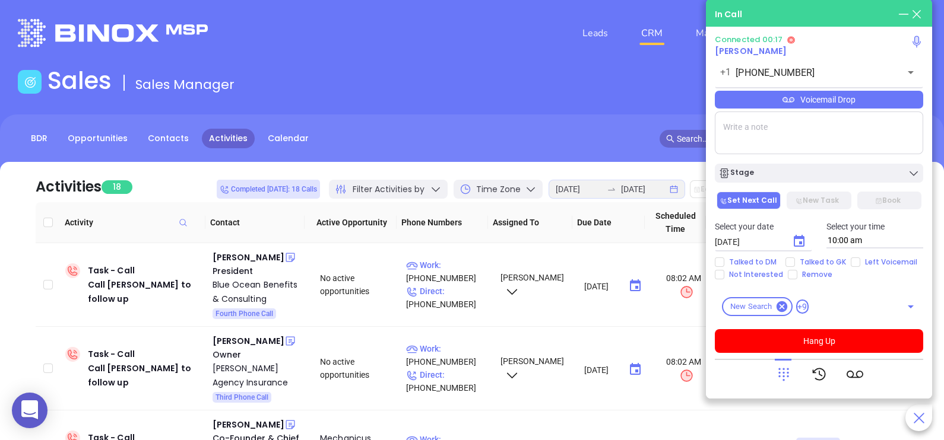
click at [778, 374] on icon at bounding box center [783, 374] width 17 height 17
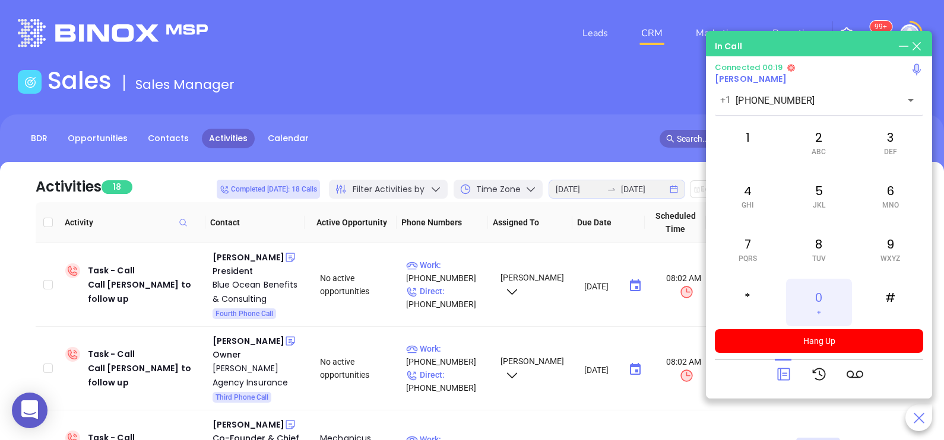
click at [813, 301] on div "0 +" at bounding box center [818, 302] width 65 height 47
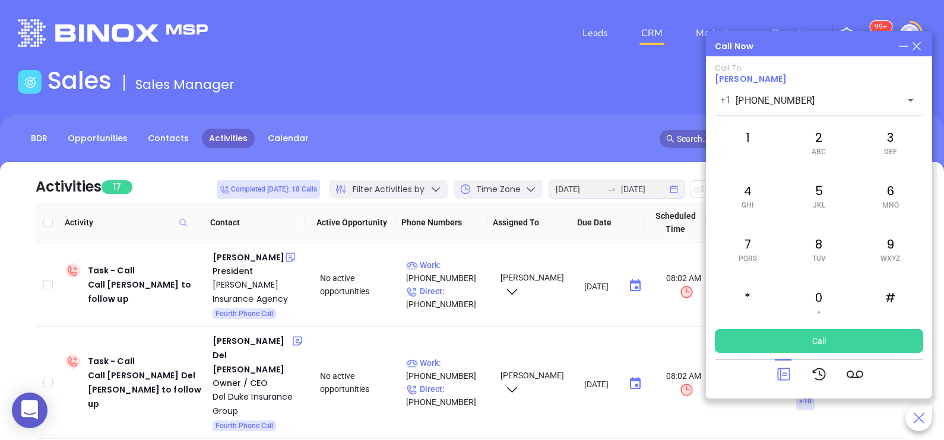
click at [787, 368] on icon at bounding box center [783, 374] width 17 height 17
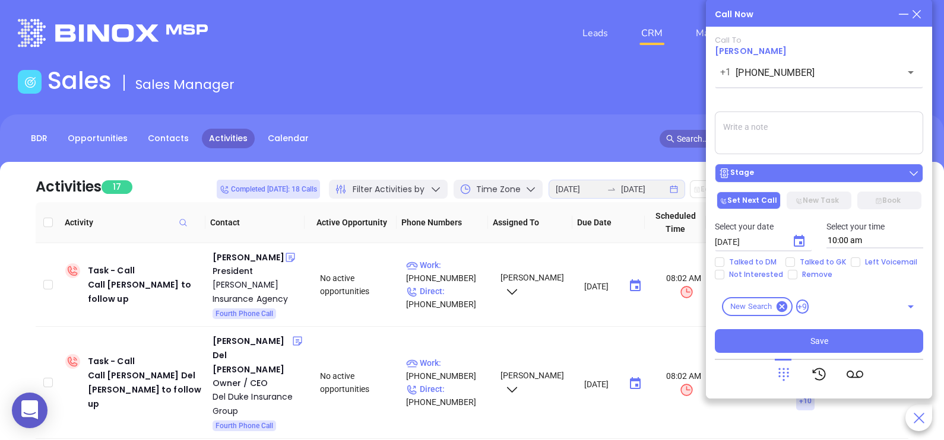
click at [880, 177] on div "Stage" at bounding box center [818, 173] width 201 height 12
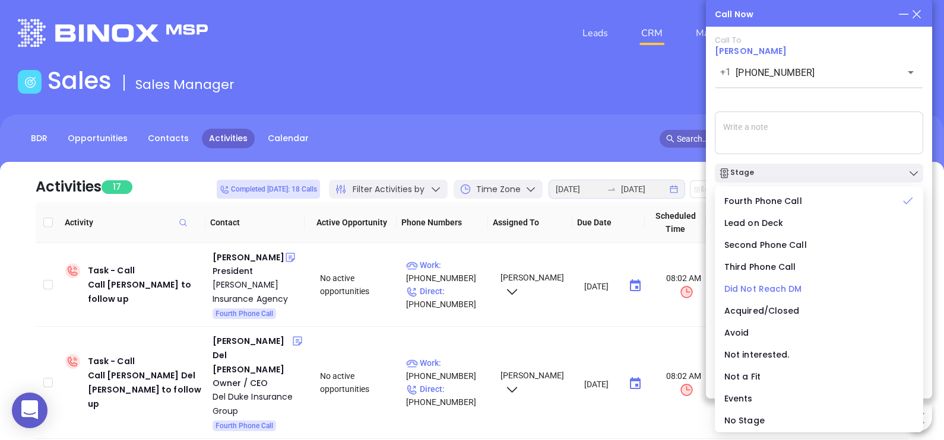
click at [772, 291] on span "Did Not Reach DM" at bounding box center [763, 289] width 78 height 12
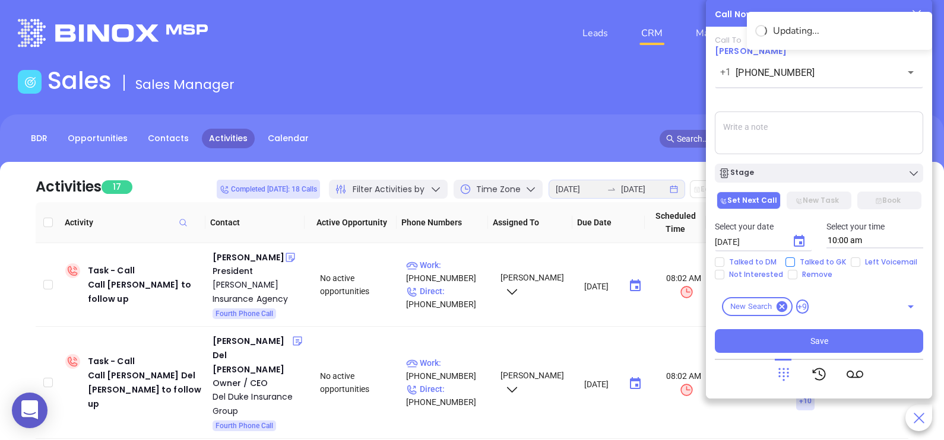
click at [807, 261] on span "Talked to GK" at bounding box center [823, 262] width 56 height 9
click at [795, 261] on input "Talked to GK" at bounding box center [789, 262] width 9 height 9
checkbox input "true"
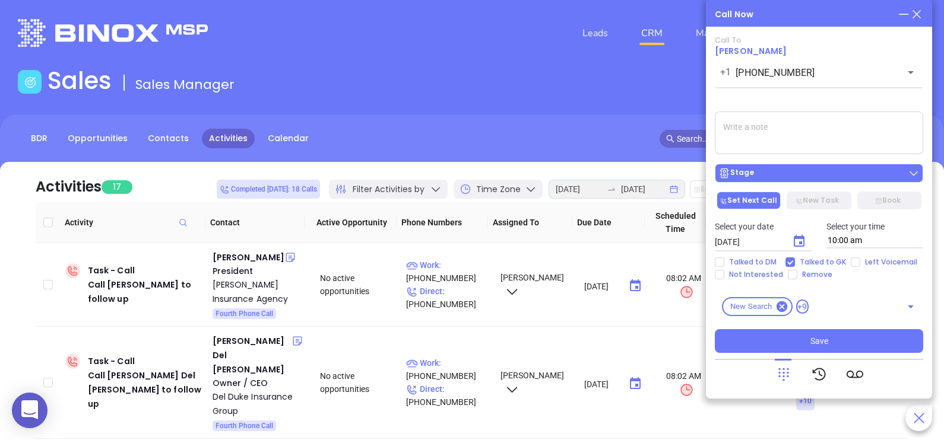
click at [768, 176] on div "Stage" at bounding box center [818, 173] width 201 height 12
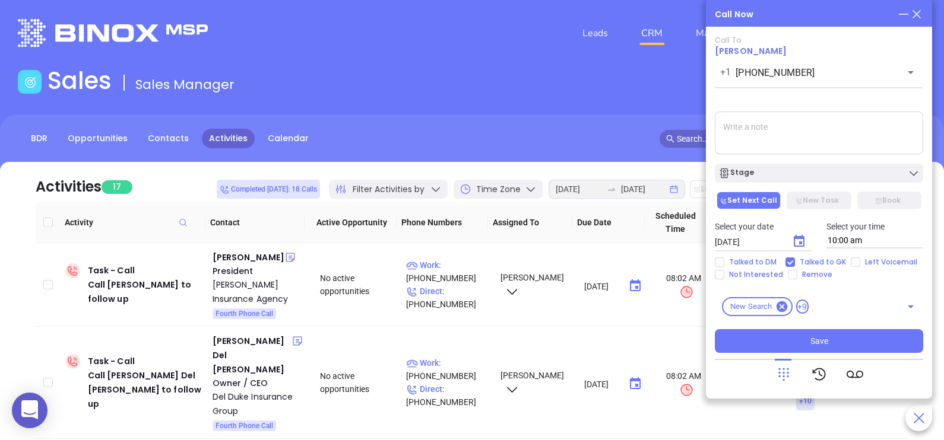
click at [853, 131] on textarea at bounding box center [819, 133] width 208 height 43
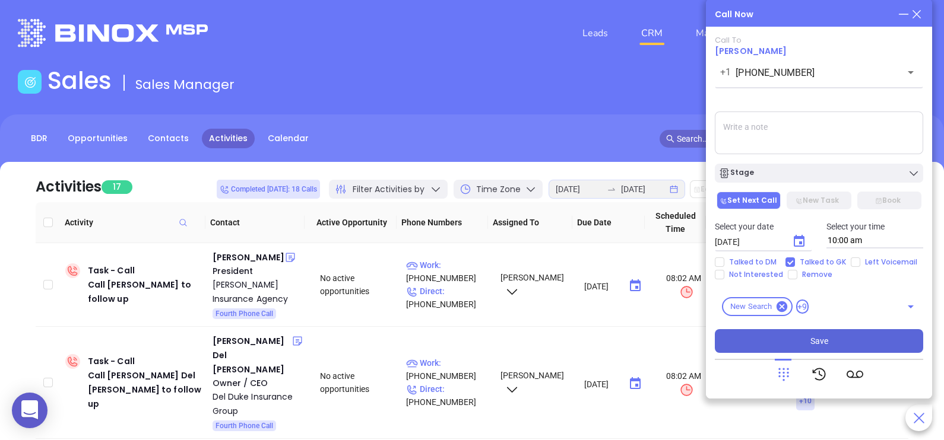
click at [828, 353] on button "Save" at bounding box center [819, 341] width 208 height 24
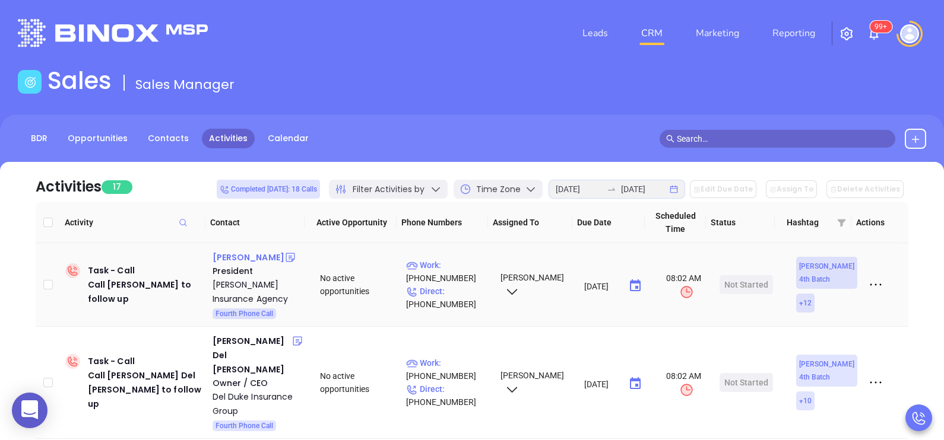
click at [252, 255] on div "Lisa Hamm" at bounding box center [249, 257] width 72 height 14
click at [470, 271] on p "Work : (201) 991-7598" at bounding box center [448, 272] width 84 height 26
type input "(201) 991-7598"
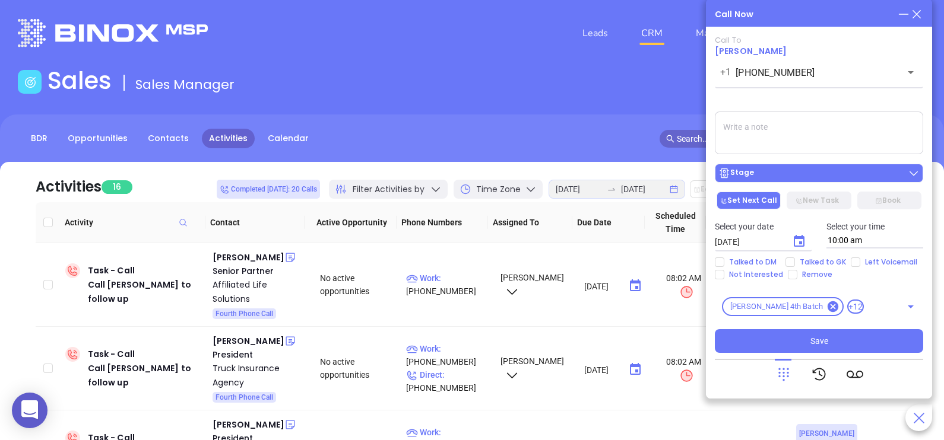
click at [814, 183] on button "Stage" at bounding box center [819, 173] width 208 height 19
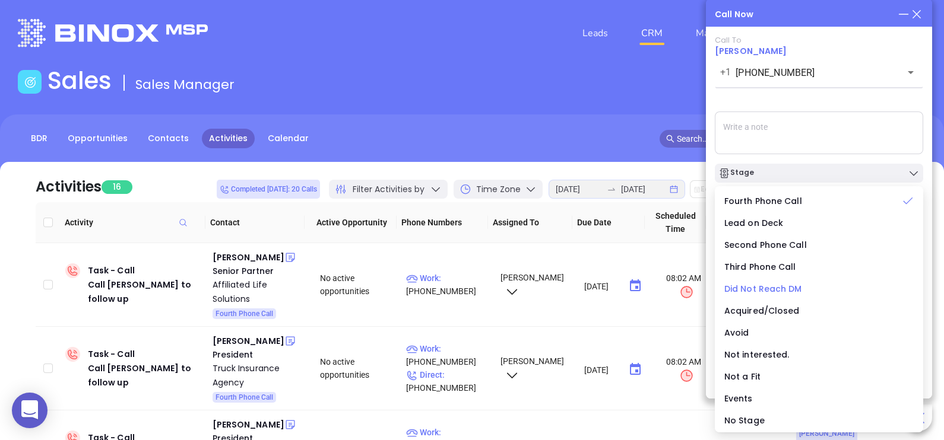
click at [765, 290] on span "Did Not Reach DM" at bounding box center [763, 289] width 78 height 12
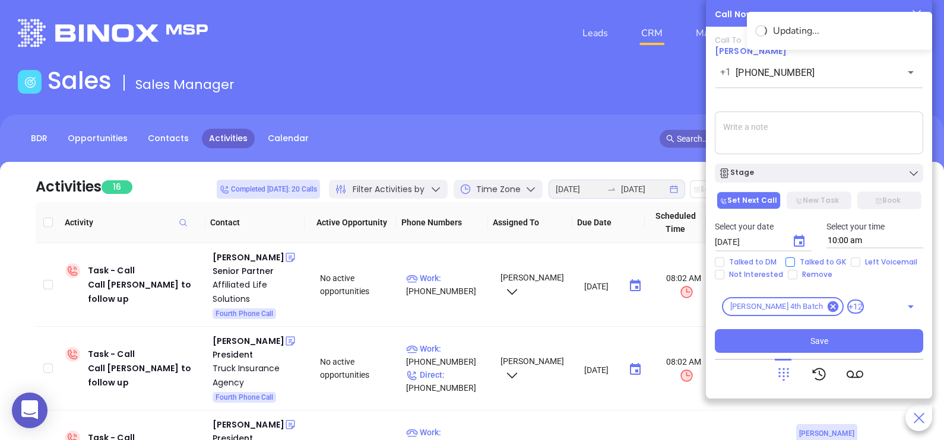
click at [814, 261] on span "Talked to GK" at bounding box center [823, 262] width 56 height 9
click at [795, 261] on input "Talked to GK" at bounding box center [789, 262] width 9 height 9
checkbox input "true"
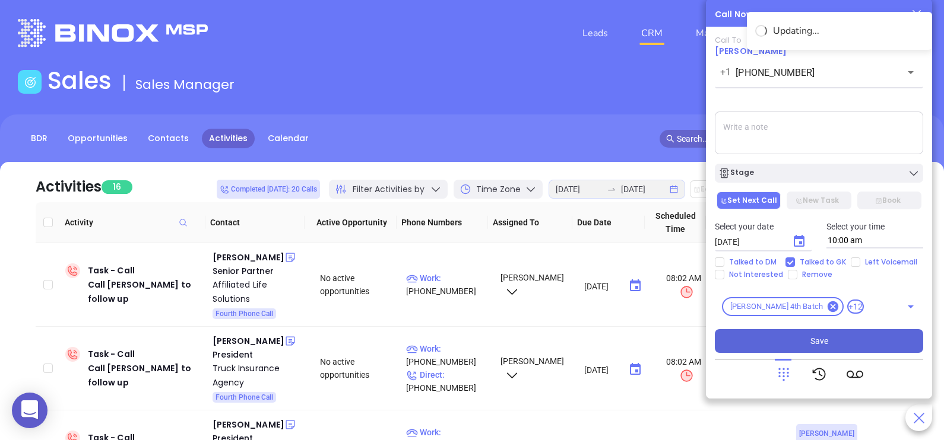
click at [824, 343] on span "Save" at bounding box center [819, 341] width 18 height 13
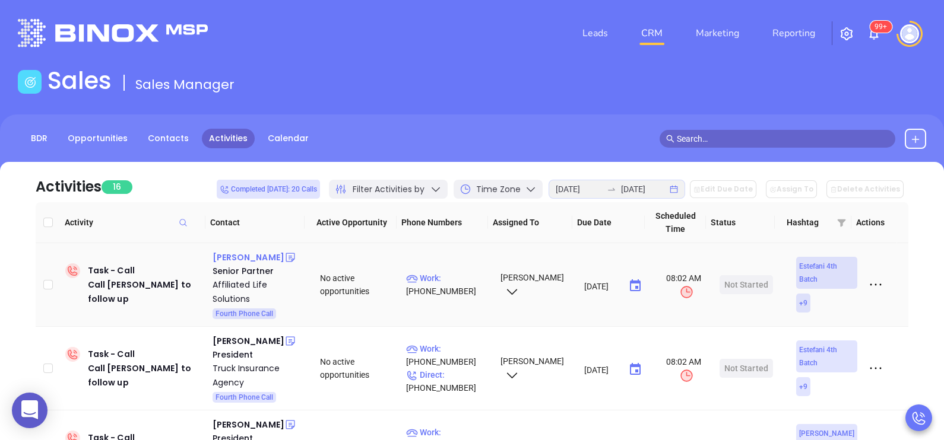
click at [241, 255] on div "Rod Serianni" at bounding box center [249, 257] width 72 height 14
click at [448, 278] on p "Work : (610) 495-6233" at bounding box center [448, 285] width 84 height 26
type input "(610) 495-6233"
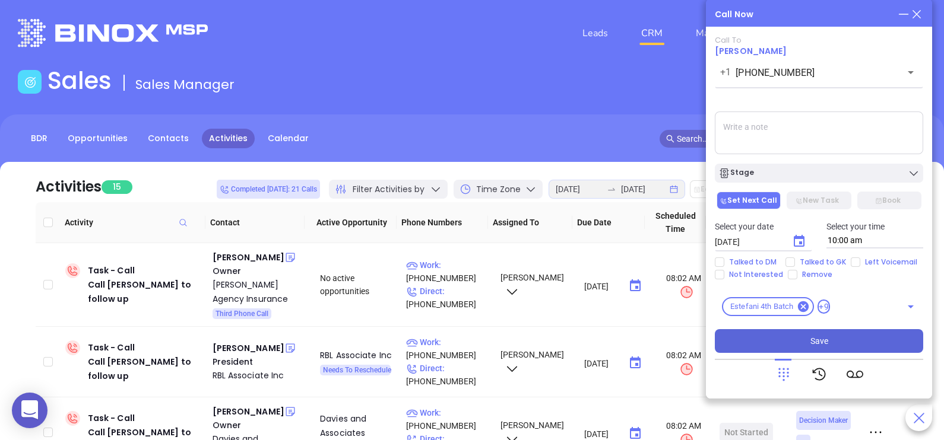
click at [811, 133] on textarea at bounding box center [819, 133] width 208 height 43
type textarea "a"
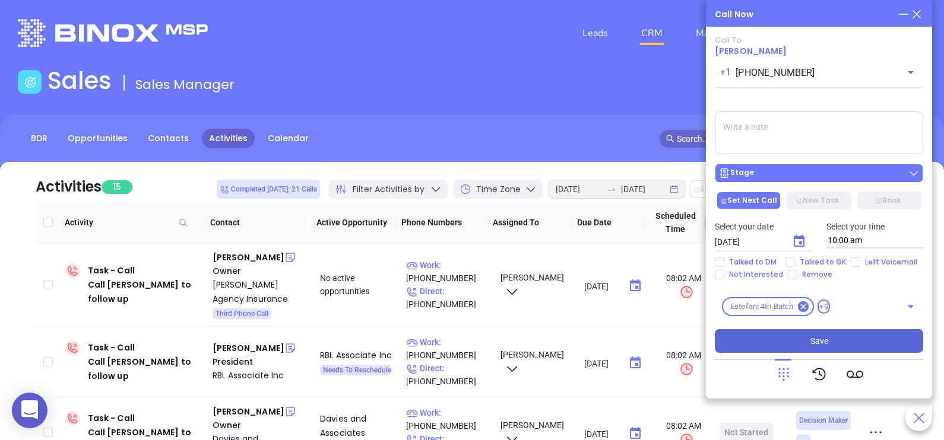
drag, startPoint x: 837, startPoint y: 163, endPoint x: 845, endPoint y: 176, distance: 15.7
click at [845, 176] on div "Stage" at bounding box center [819, 170] width 223 height 25
click at [845, 176] on div "Stage" at bounding box center [818, 173] width 201 height 12
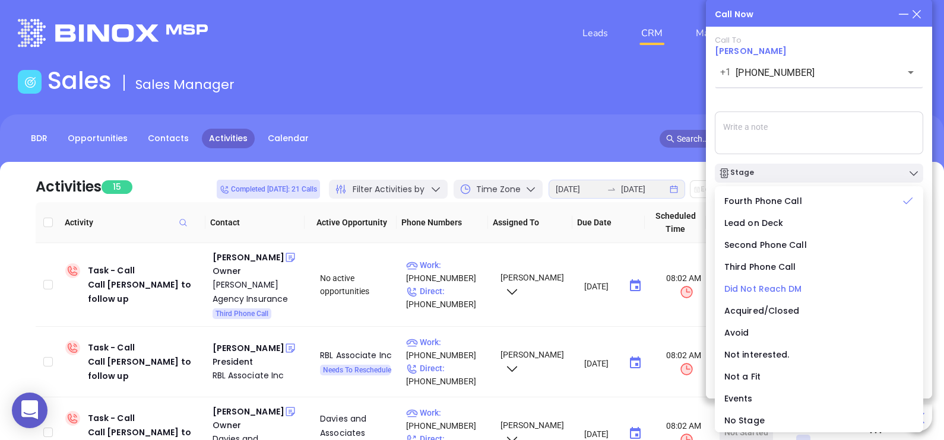
click at [784, 291] on span "Did Not Reach DM" at bounding box center [763, 289] width 78 height 12
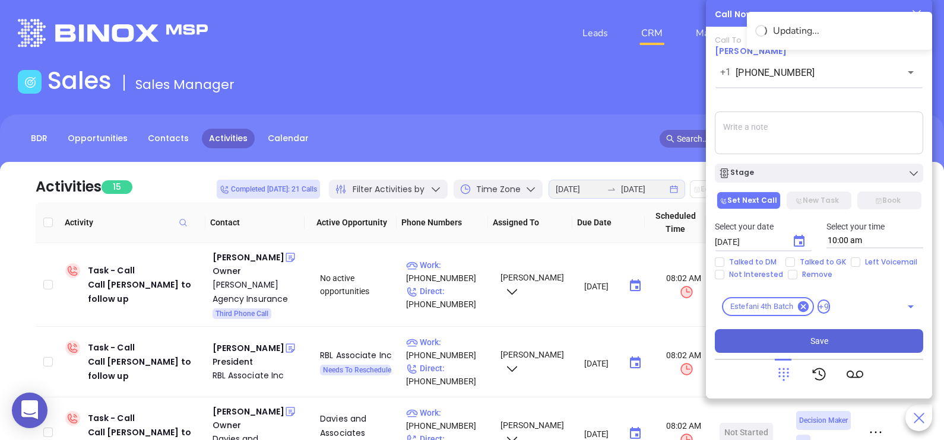
click at [870, 346] on button "Save" at bounding box center [819, 341] width 208 height 24
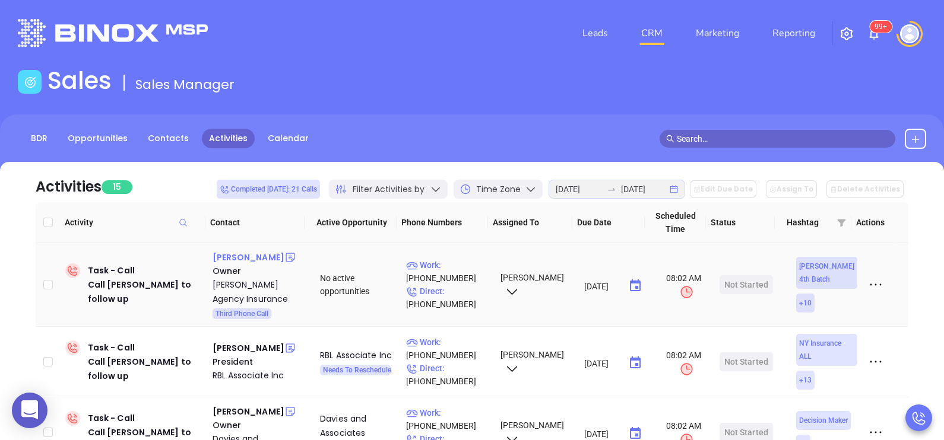
click at [243, 258] on div "Bill Shults" at bounding box center [249, 257] width 72 height 14
click at [464, 269] on p "Work : (908) 889-7444" at bounding box center [448, 272] width 84 height 26
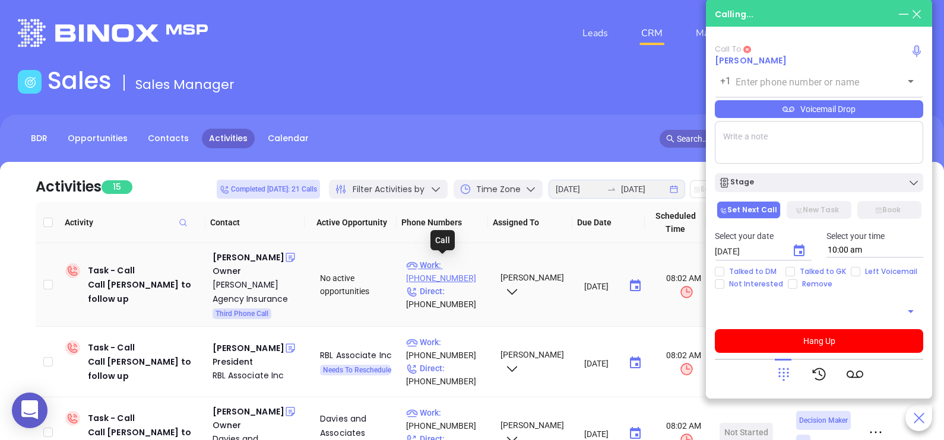
type input "(908) 889-7444"
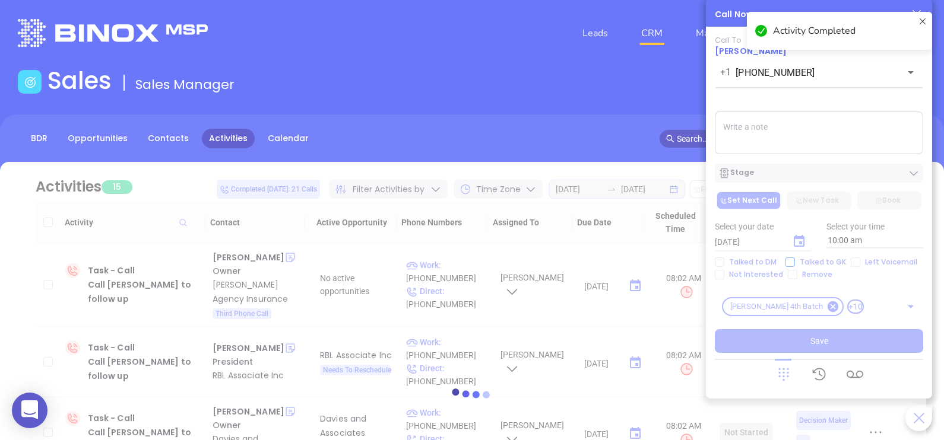
click at [811, 261] on div at bounding box center [472, 395] width 908 height 466
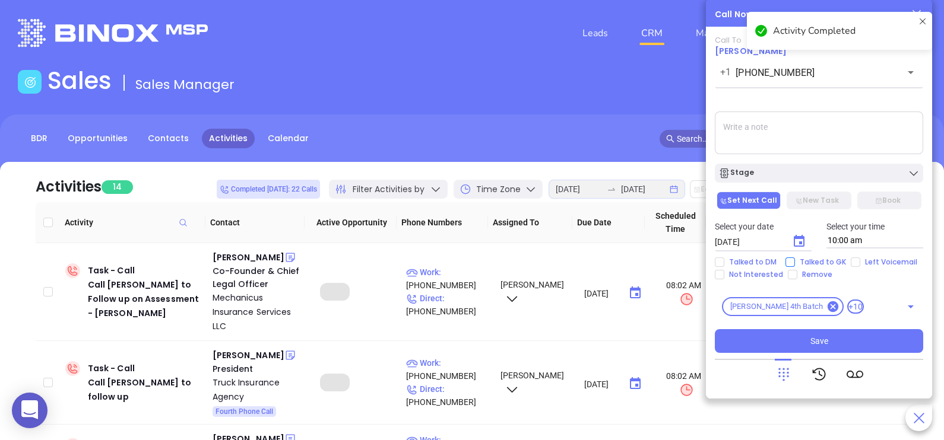
click at [795, 263] on span "Talked to GK" at bounding box center [823, 262] width 56 height 9
click at [795, 263] on input "Talked to GK" at bounding box center [789, 262] width 9 height 9
checkbox input "true"
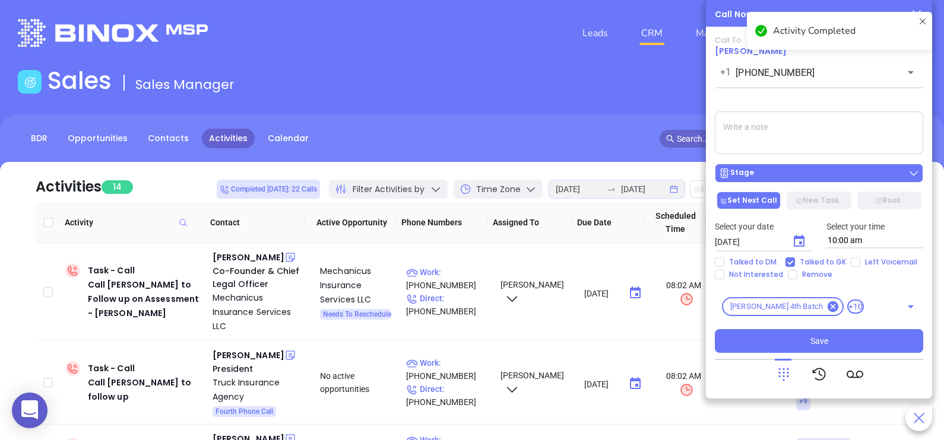
click at [823, 175] on div "Stage" at bounding box center [818, 173] width 201 height 12
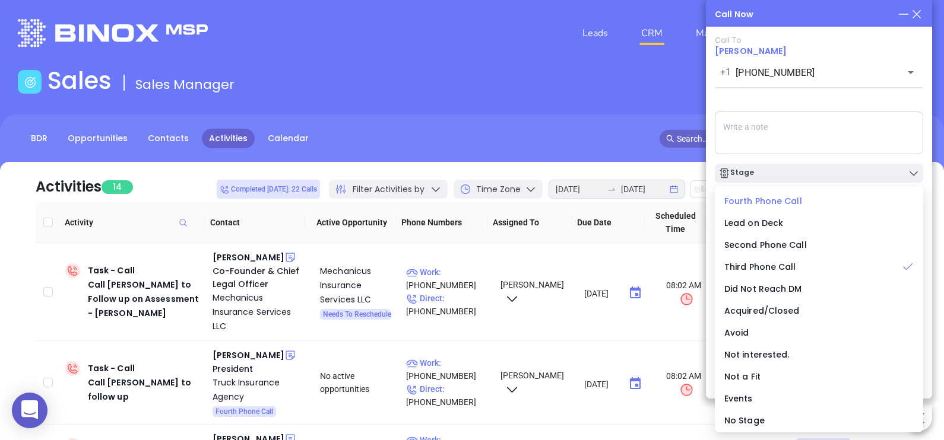
click at [769, 200] on span "Fourth Phone Call" at bounding box center [763, 201] width 78 height 12
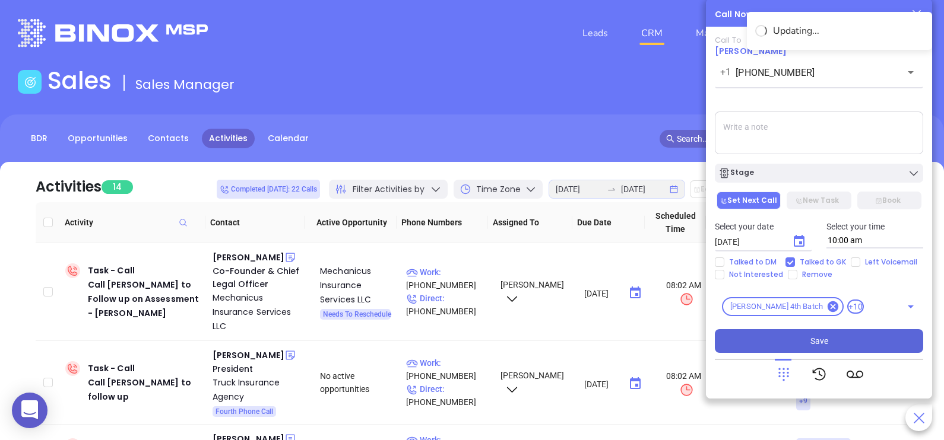
click at [819, 345] on span "Save" at bounding box center [819, 341] width 18 height 13
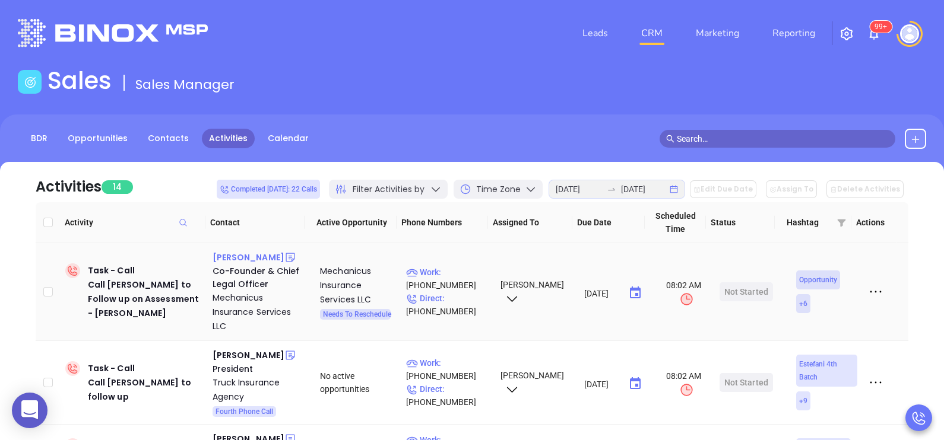
click at [274, 262] on div "David Schonbrun" at bounding box center [249, 257] width 72 height 14
click at [462, 278] on p "Work : (914) 960-0597" at bounding box center [448, 279] width 84 height 26
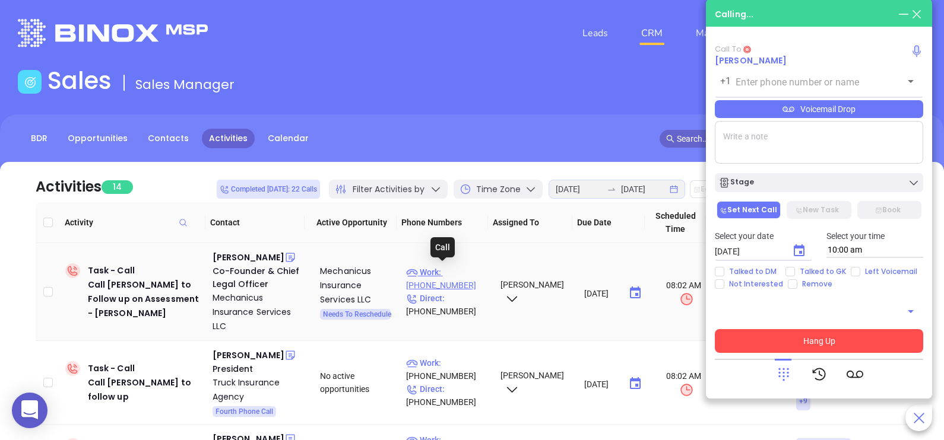
type input "(914) 960-0597"
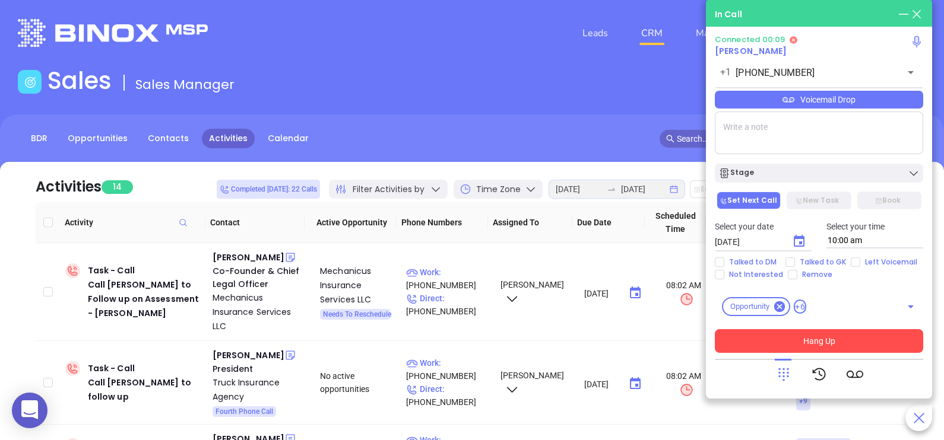
click at [880, 103] on div "Voicemail Drop" at bounding box center [819, 100] width 208 height 18
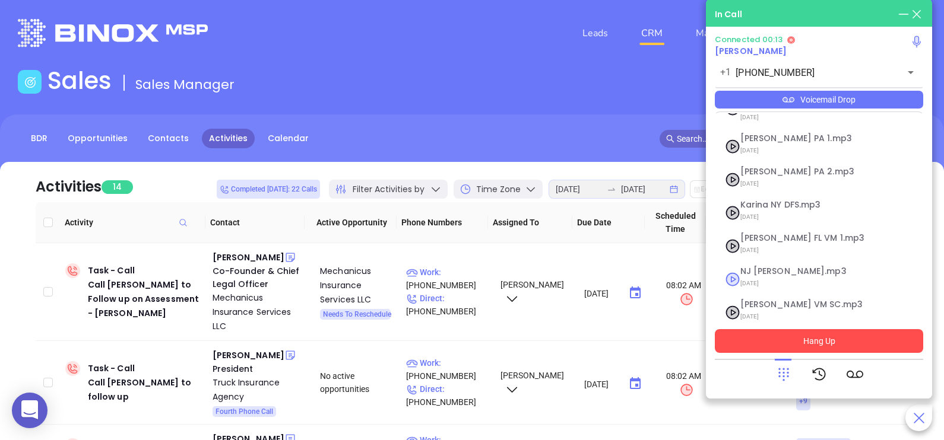
click at [777, 276] on span "[DATE]" at bounding box center [804, 283] width 128 height 15
checkbox input "true"
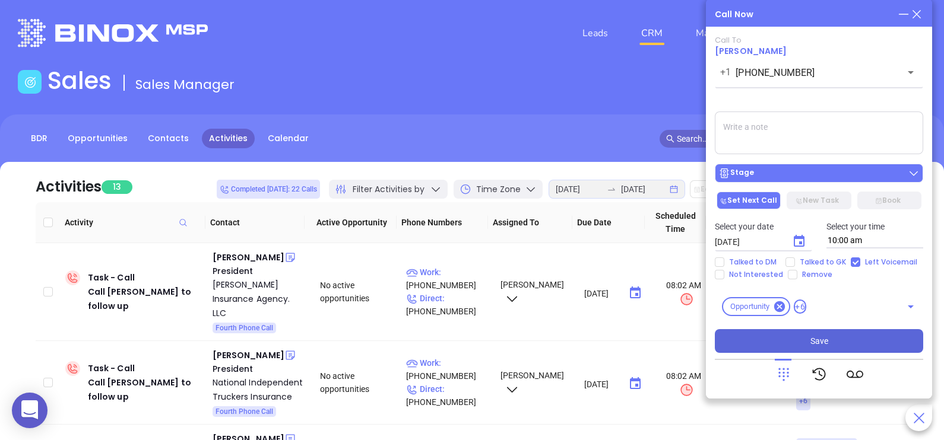
click at [822, 183] on button "Stage" at bounding box center [819, 173] width 208 height 19
click at [832, 168] on button "Stage" at bounding box center [819, 173] width 208 height 19
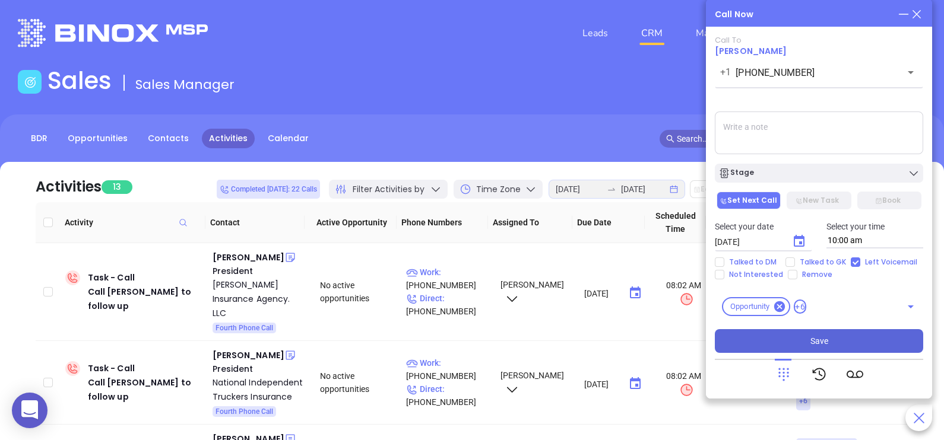
click at [813, 344] on span "Save" at bounding box center [819, 341] width 18 height 13
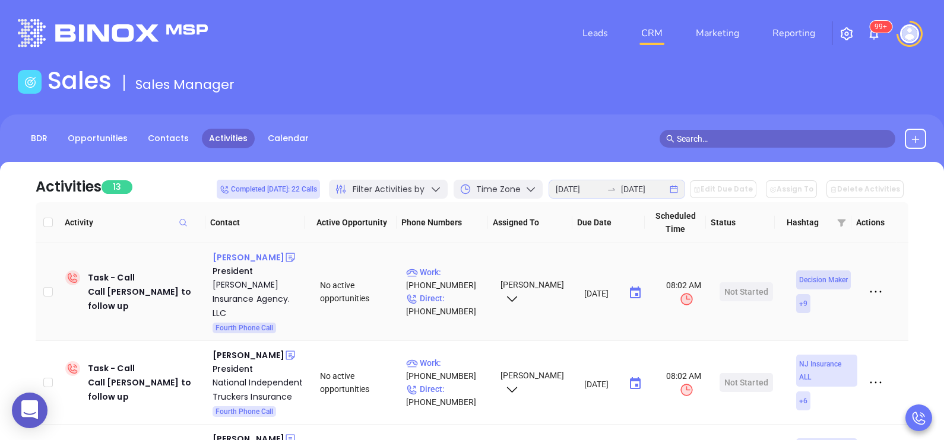
click at [262, 262] on div "[PERSON_NAME]" at bounding box center [249, 257] width 72 height 14
click at [448, 292] on p "Direct : (856) 777-2894" at bounding box center [448, 305] width 84 height 26
type input "[PHONE_NUMBER]"
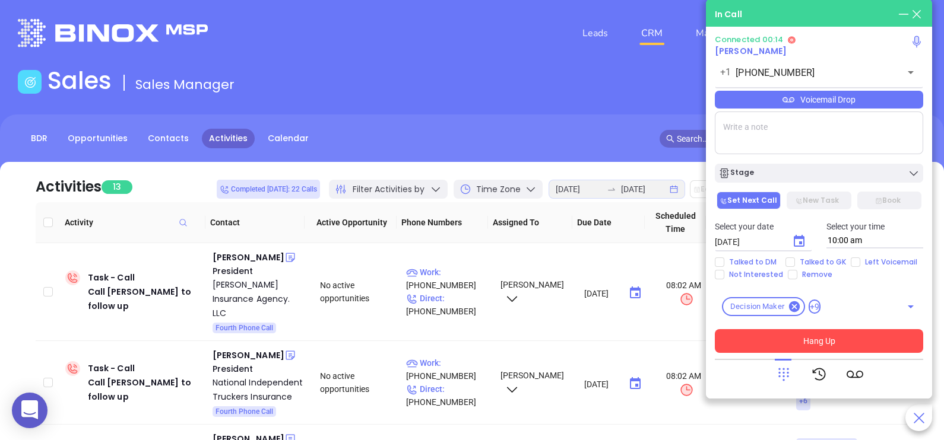
click at [799, 338] on button "Hang Up" at bounding box center [819, 341] width 208 height 24
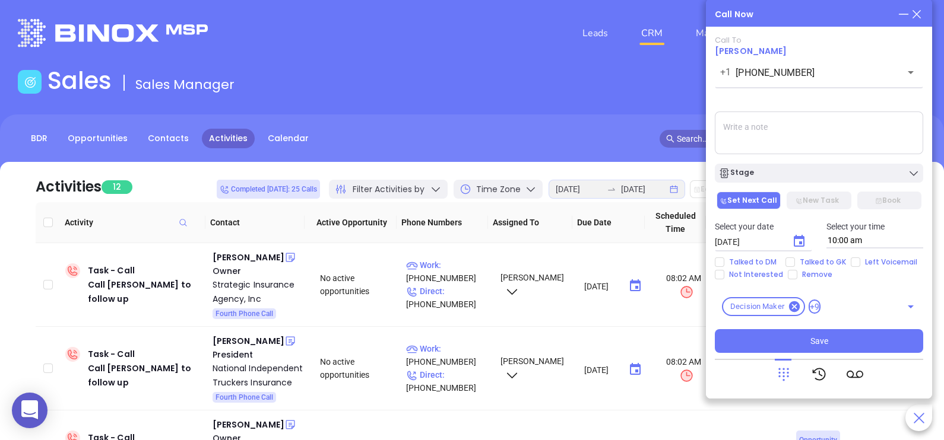
click at [918, 19] on icon at bounding box center [916, 14] width 13 height 13
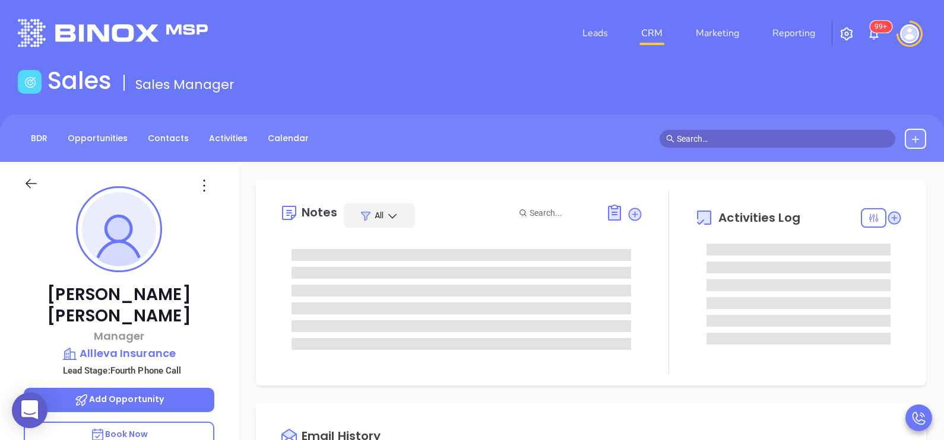
type input "[PERSON_NAME]"
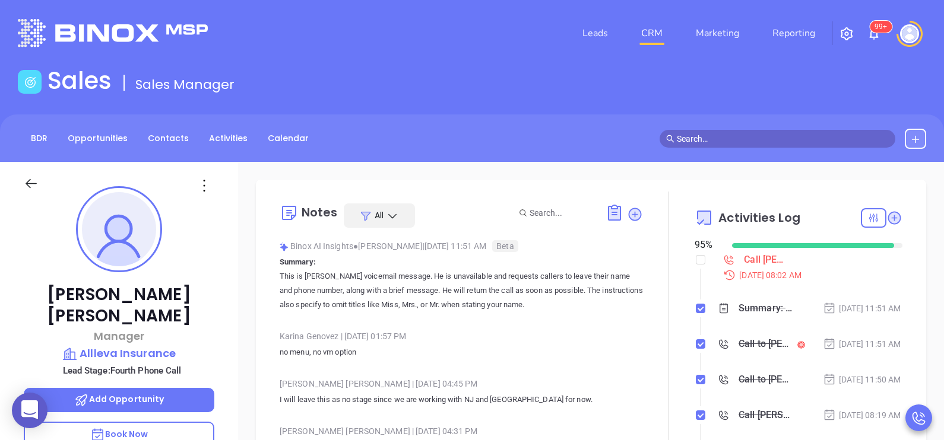
scroll to position [275, 0]
click at [235, 324] on div "[PERSON_NAME] Manager Allleva Insurance Lead Stage: Fourth Phone Call Add Oppor…" at bounding box center [119, 437] width 238 height 551
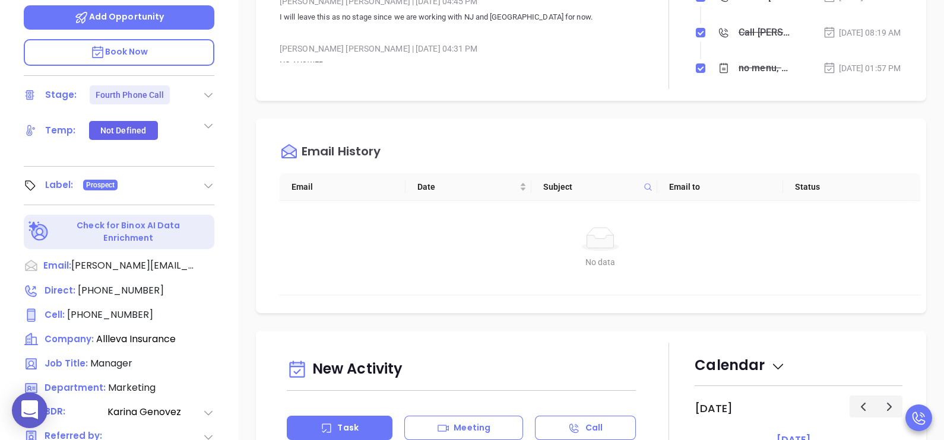
scroll to position [386, 0]
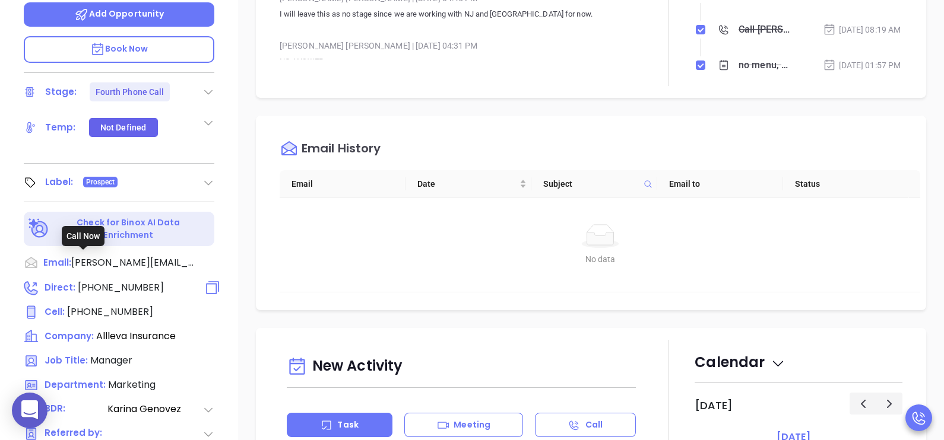
click at [122, 281] on span "(610) 321-1066" at bounding box center [121, 288] width 86 height 14
type input "(610) 321-1066"
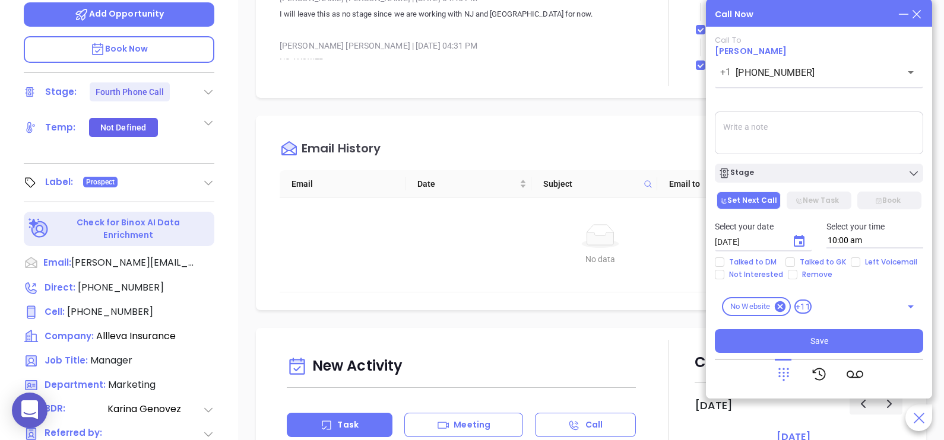
click at [846, 138] on textarea at bounding box center [819, 133] width 208 height 43
click at [915, 16] on icon at bounding box center [916, 14] width 13 height 13
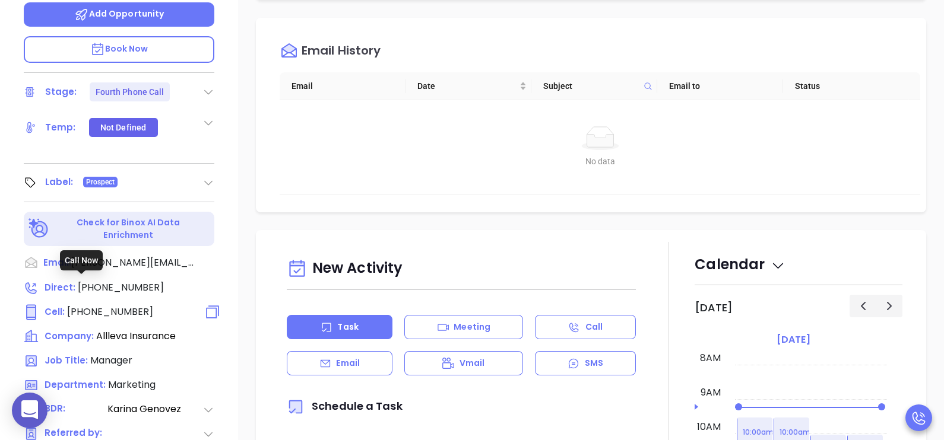
click at [117, 305] on span "(610) 306-5088" at bounding box center [110, 312] width 86 height 14
type input "(610) 306-5088"
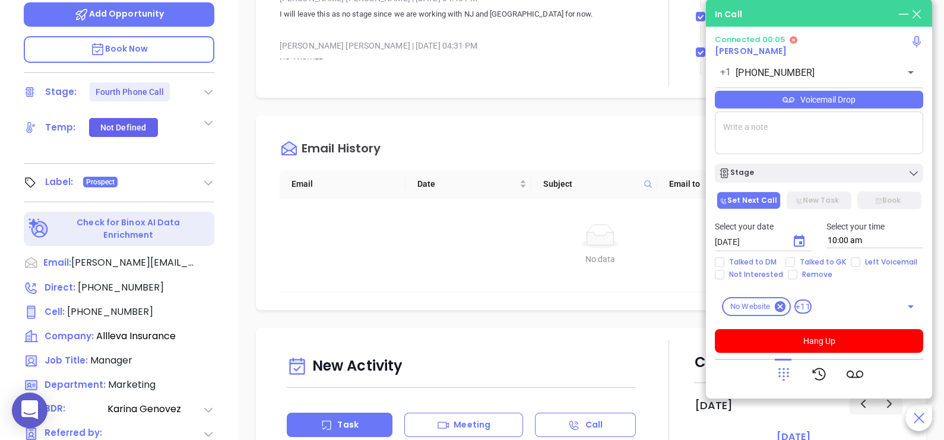
click at [807, 101] on div "Voicemail Drop" at bounding box center [819, 100] width 208 height 18
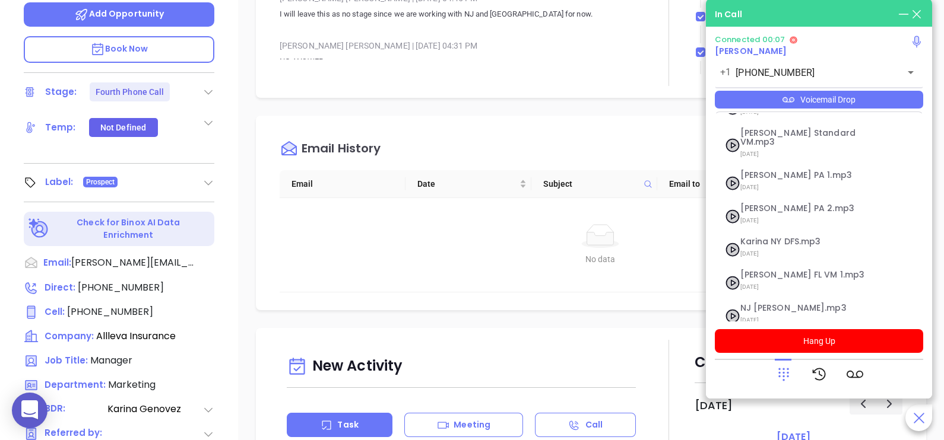
scroll to position [129, 0]
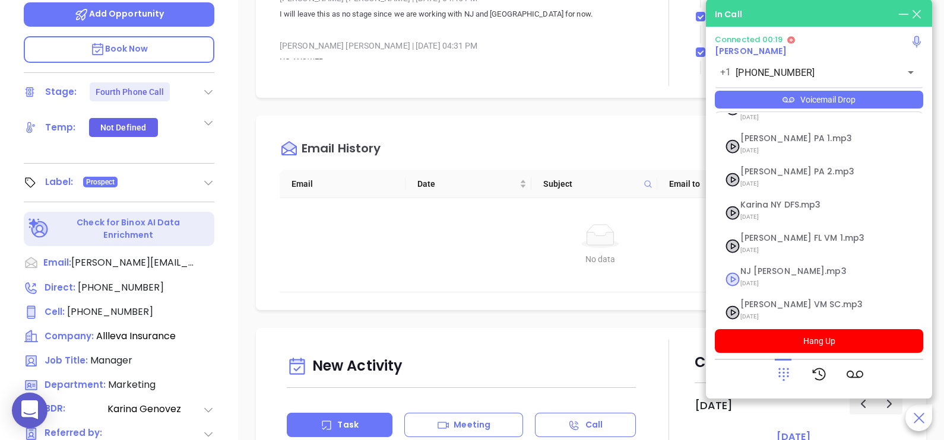
click at [757, 276] on span "07/31/2025" at bounding box center [804, 283] width 128 height 15
checkbox input "true"
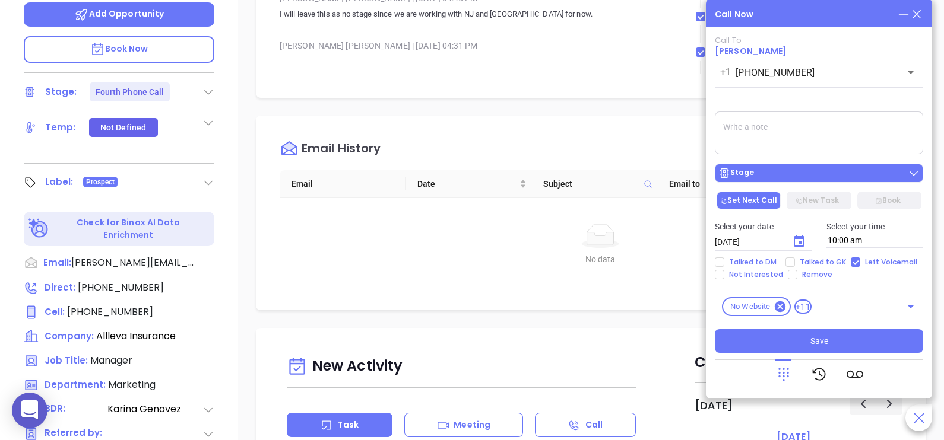
click at [804, 178] on div "Stage" at bounding box center [818, 173] width 201 height 12
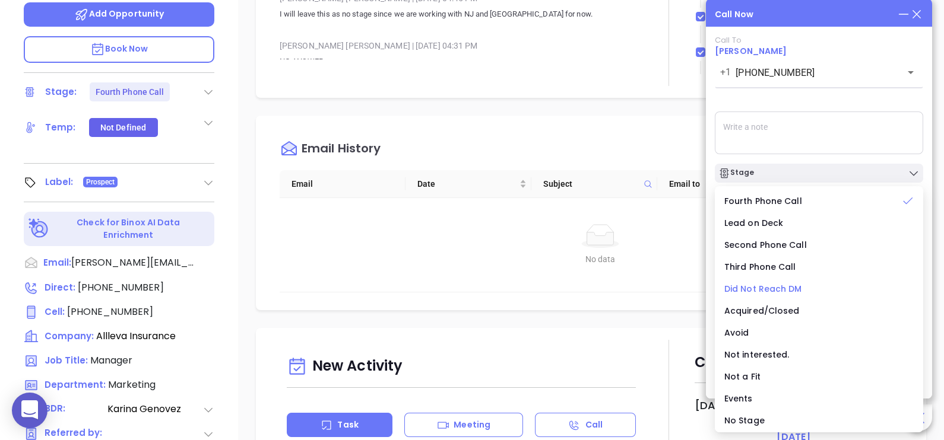
click at [784, 290] on span "Did Not Reach DM" at bounding box center [763, 289] width 78 height 12
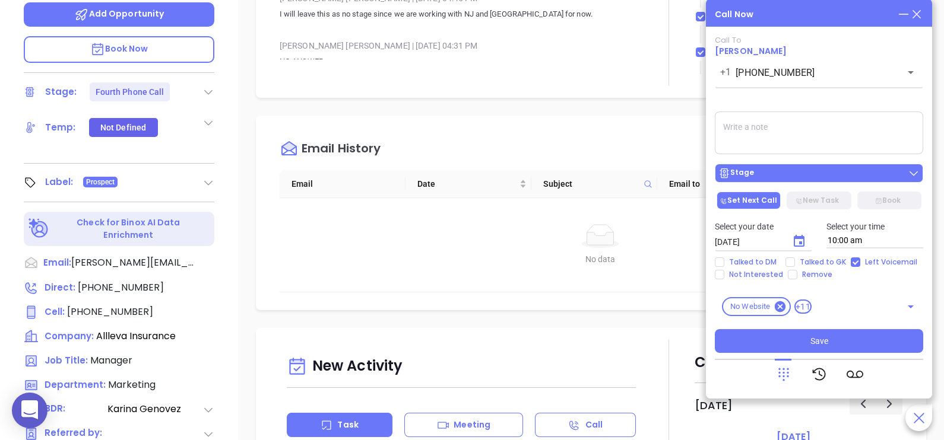
click at [838, 182] on button "Stage" at bounding box center [819, 173] width 208 height 19
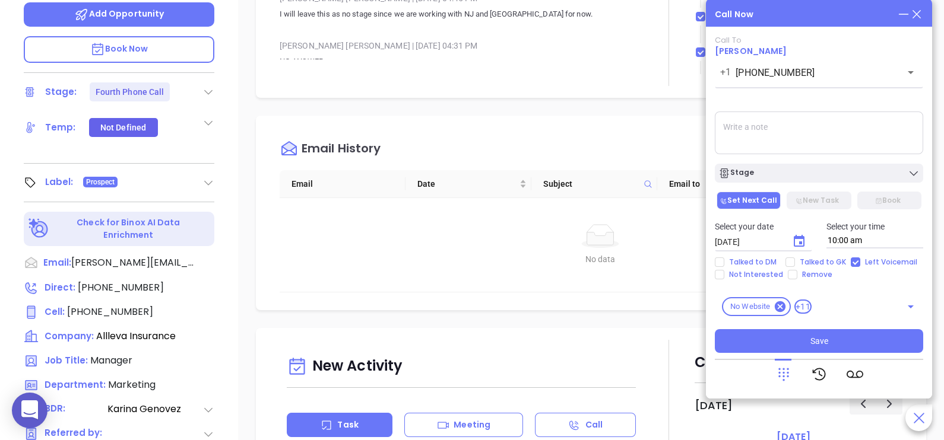
click at [840, 139] on textarea at bounding box center [819, 133] width 208 height 43
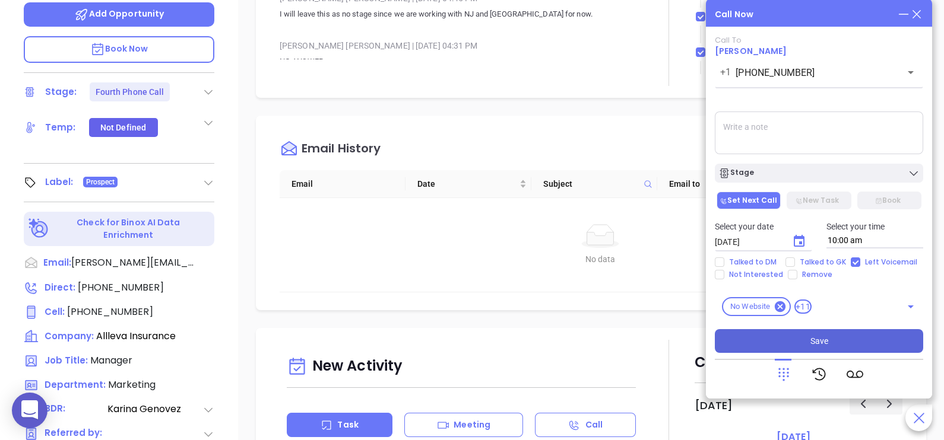
click at [842, 345] on button "Save" at bounding box center [819, 341] width 208 height 24
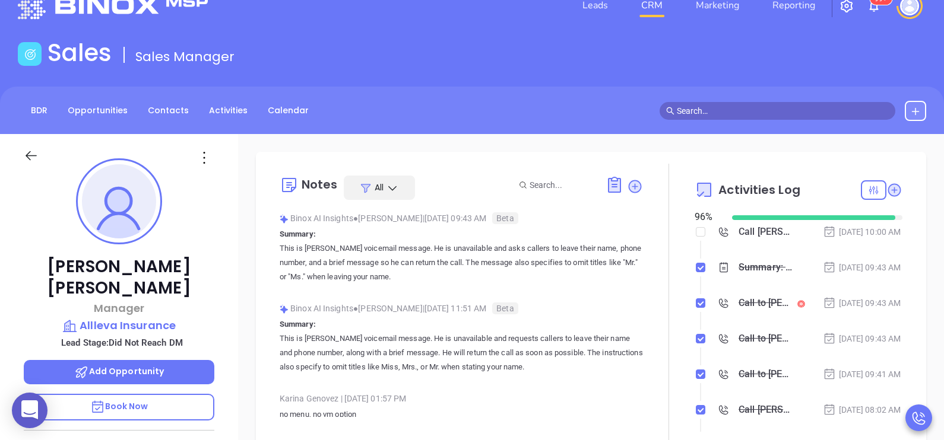
scroll to position [0, 0]
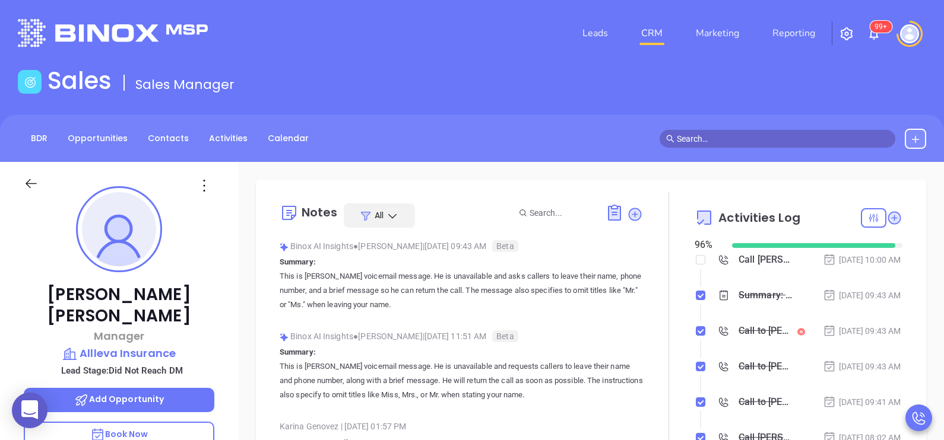
click at [702, 252] on div "Call David Alleva to follow up Aug 29, 2025 | 10:00 AM Summary: This is David O…" at bounding box center [798, 356] width 208 height 208
click at [696, 259] on input "checkbox" at bounding box center [700, 259] width 9 height 9
checkbox input "true"
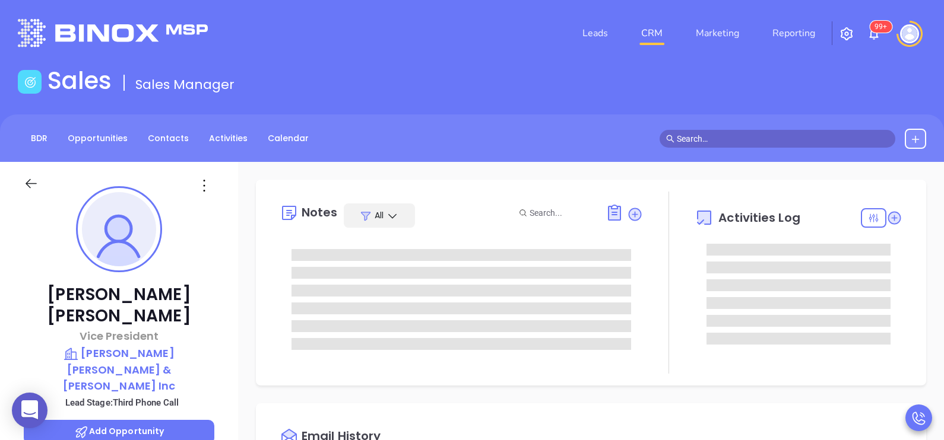
type input "[PERSON_NAME]"
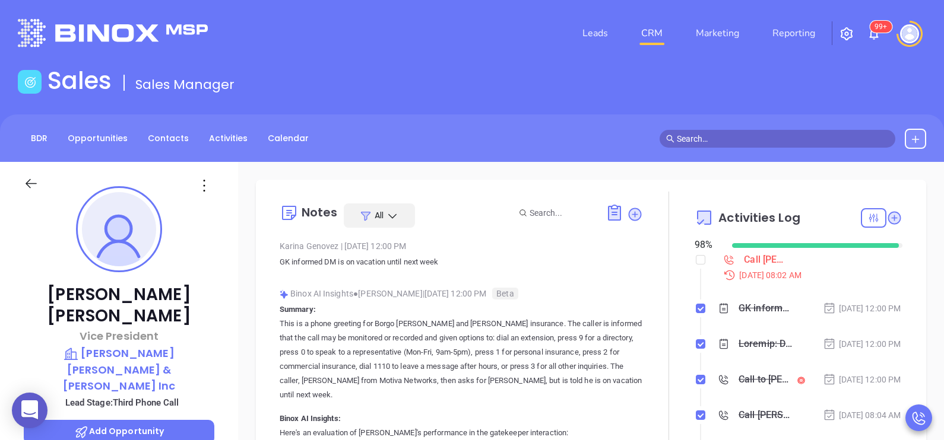
scroll to position [275, 0]
click at [226, 320] on div "[PERSON_NAME] Vice President [PERSON_NAME] [PERSON_NAME] & [PERSON_NAME] Inc Le…" at bounding box center [119, 437] width 238 height 551
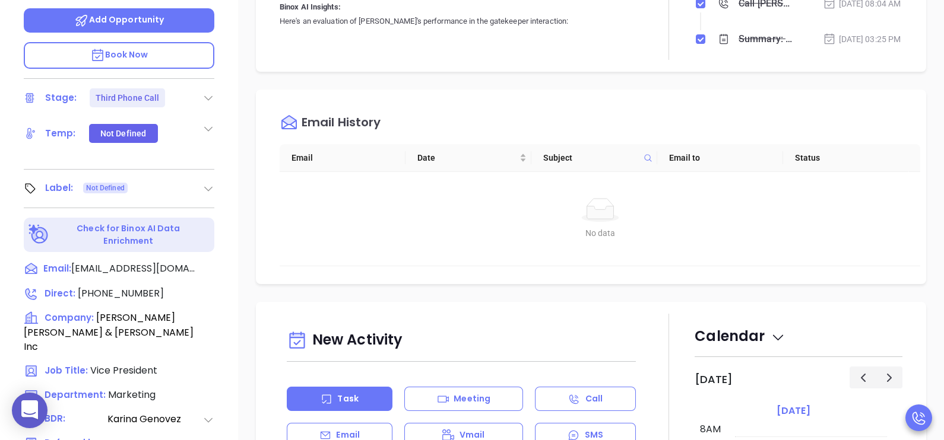
scroll to position [445, 0]
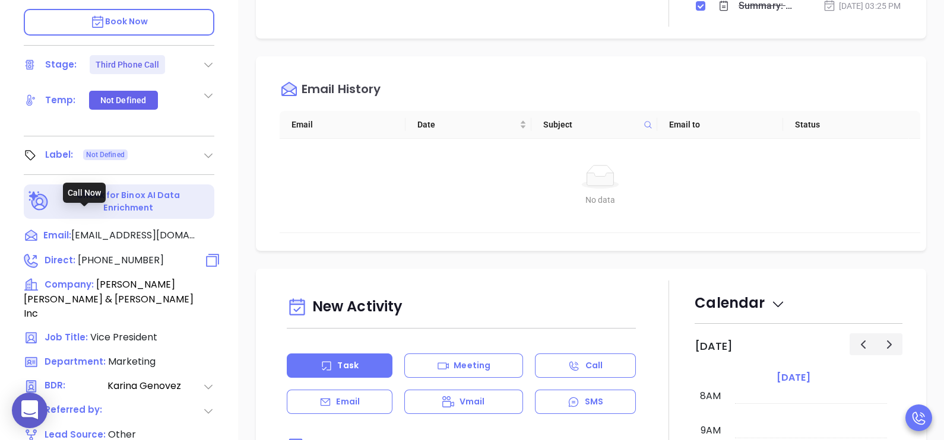
click at [123, 253] on span "[PHONE_NUMBER]" at bounding box center [121, 260] width 86 height 14
type input "[PHONE_NUMBER]"
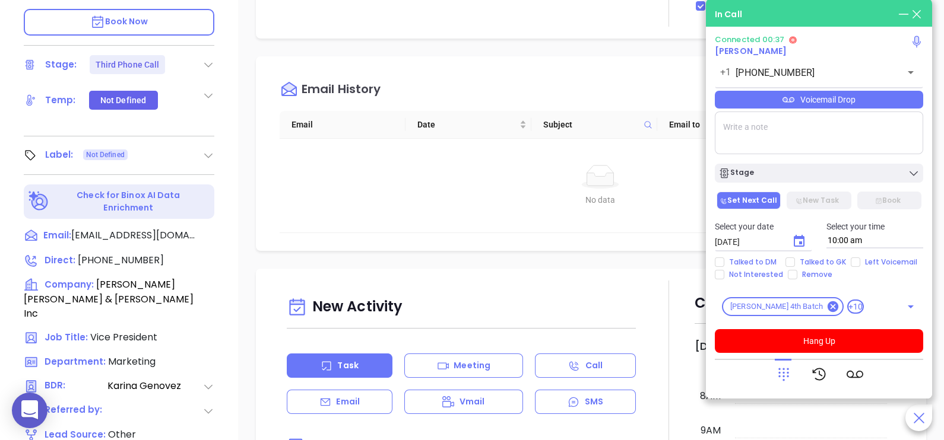
click at [777, 377] on icon at bounding box center [783, 374] width 17 height 17
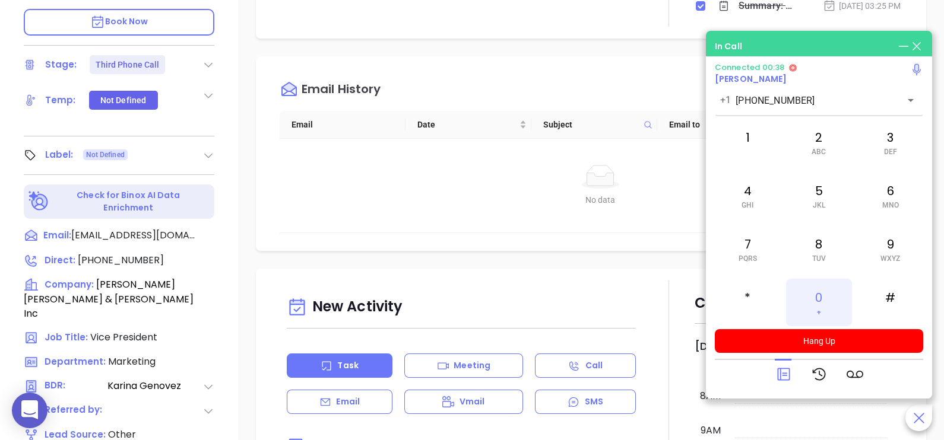
click at [817, 300] on div "0 +" at bounding box center [818, 302] width 65 height 47
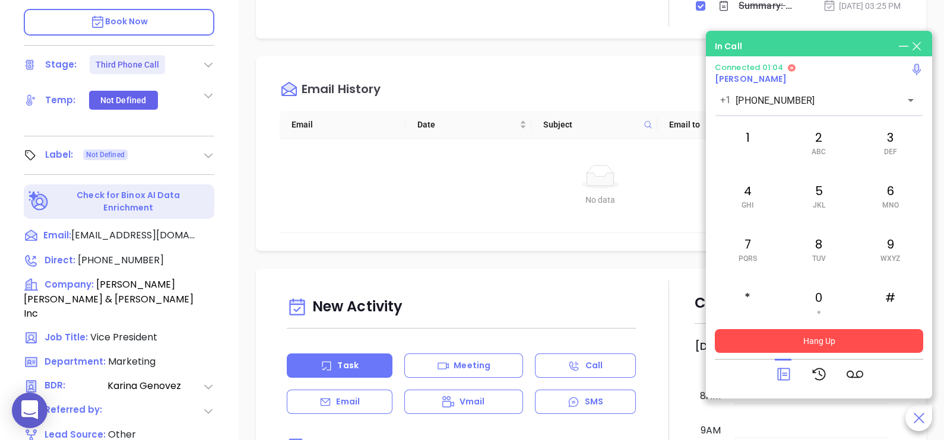
click at [830, 341] on button "Hang Up" at bounding box center [819, 341] width 208 height 24
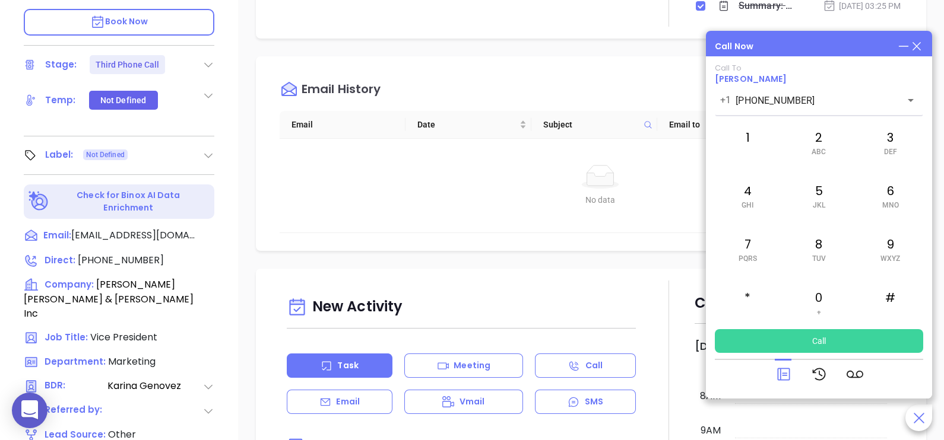
click at [784, 371] on icon at bounding box center [783, 374] width 17 height 17
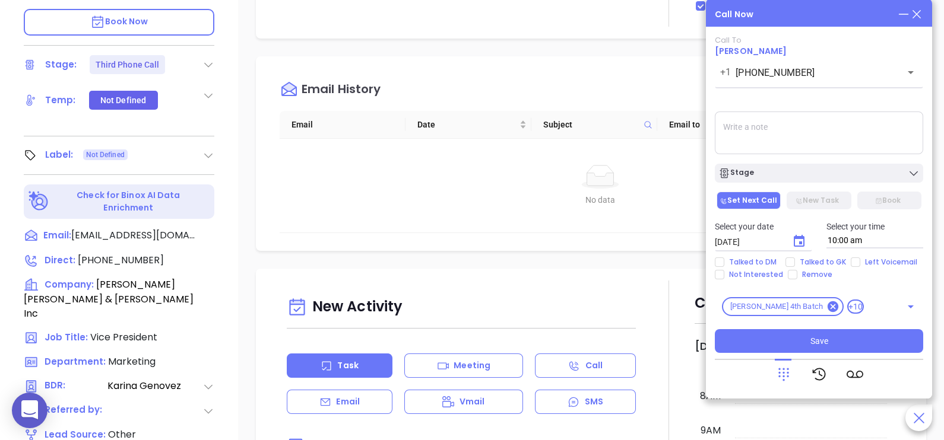
click at [917, 11] on icon at bounding box center [916, 14] width 13 height 13
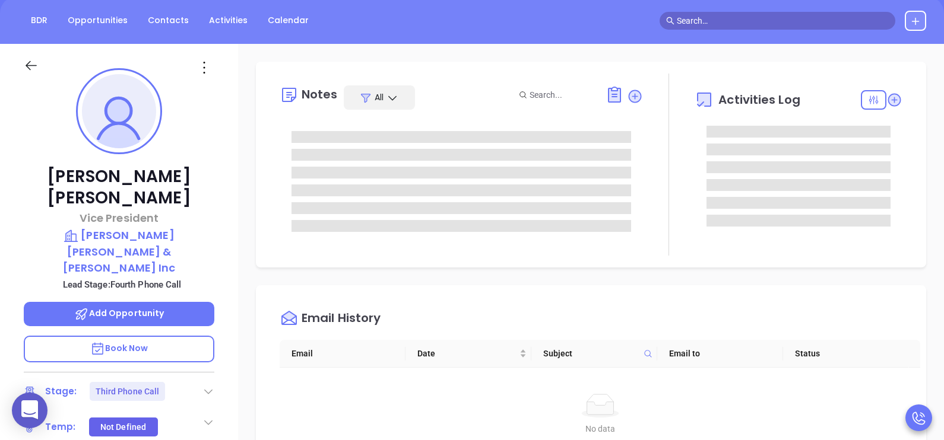
scroll to position [89, 0]
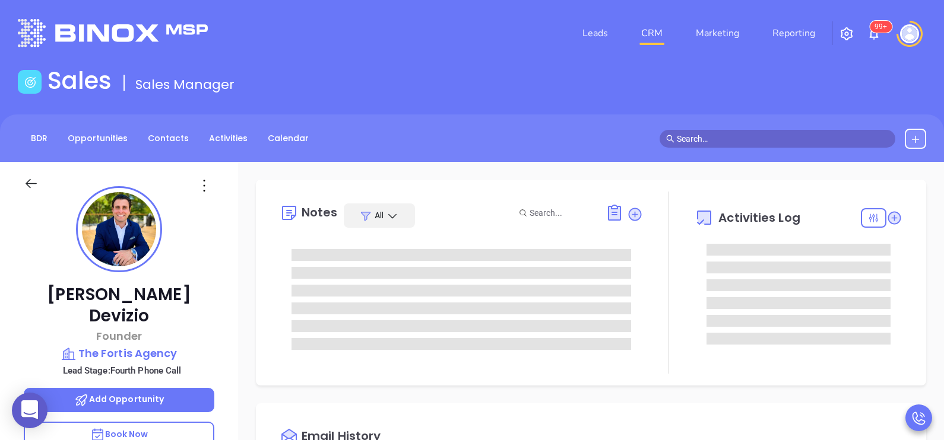
type input "[PERSON_NAME]"
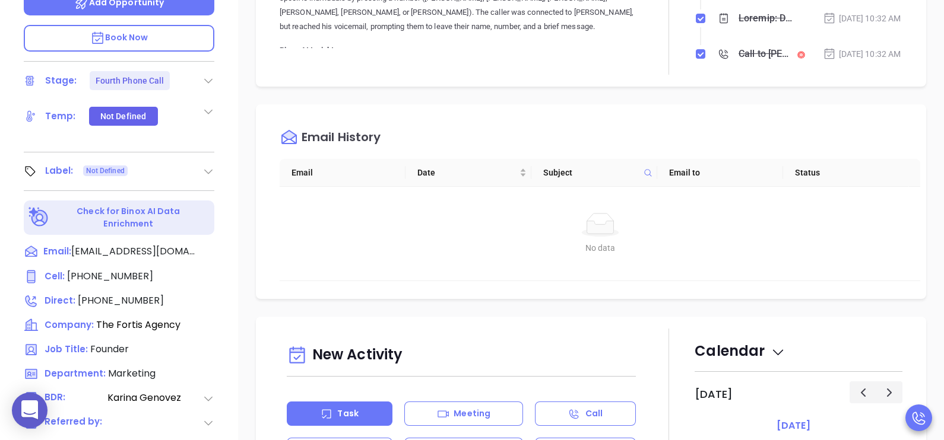
scroll to position [416, 0]
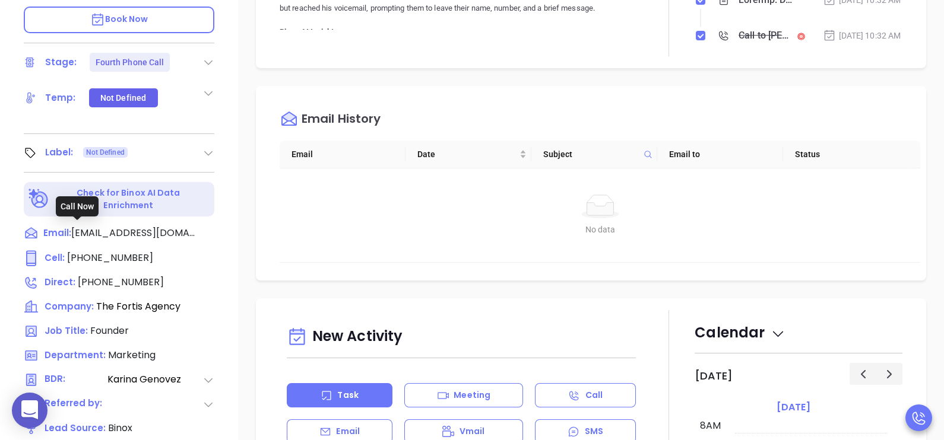
click at [109, 251] on span "[PHONE_NUMBER]" at bounding box center [110, 258] width 86 height 14
type input "[PHONE_NUMBER]"
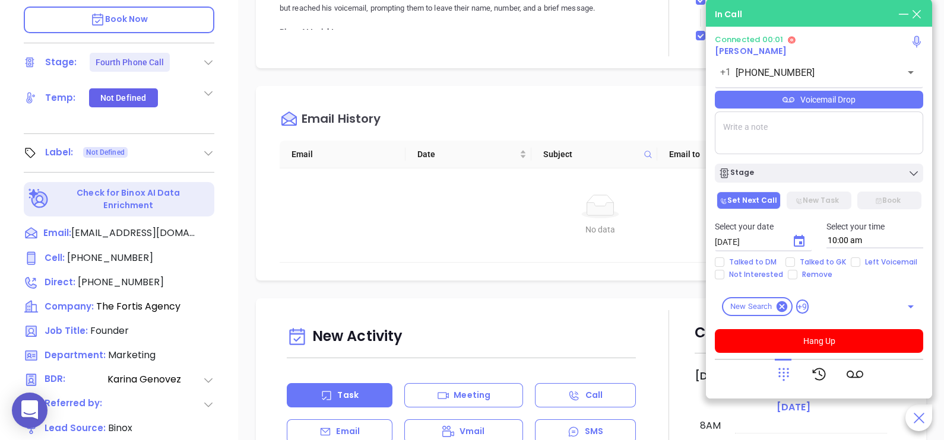
click at [900, 103] on div "Voicemail Drop" at bounding box center [819, 100] width 208 height 18
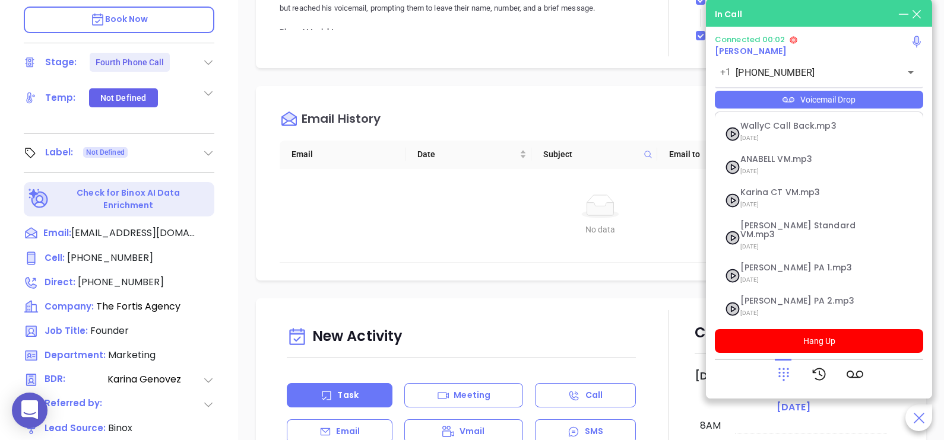
scroll to position [129, 0]
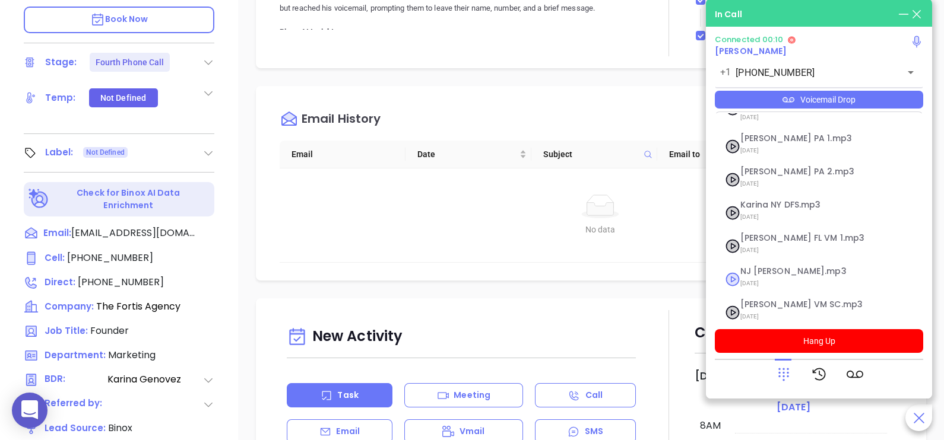
click at [766, 276] on span "[DATE]" at bounding box center [804, 283] width 128 height 15
checkbox input "true"
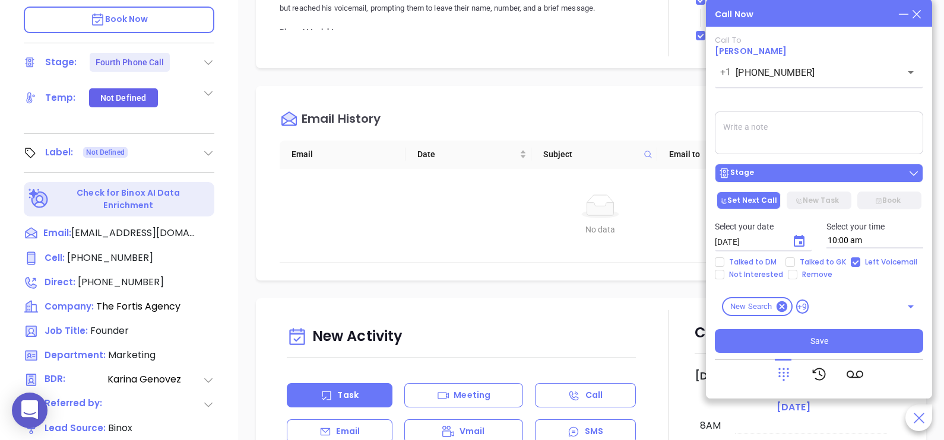
click at [808, 177] on div "Stage" at bounding box center [818, 173] width 201 height 12
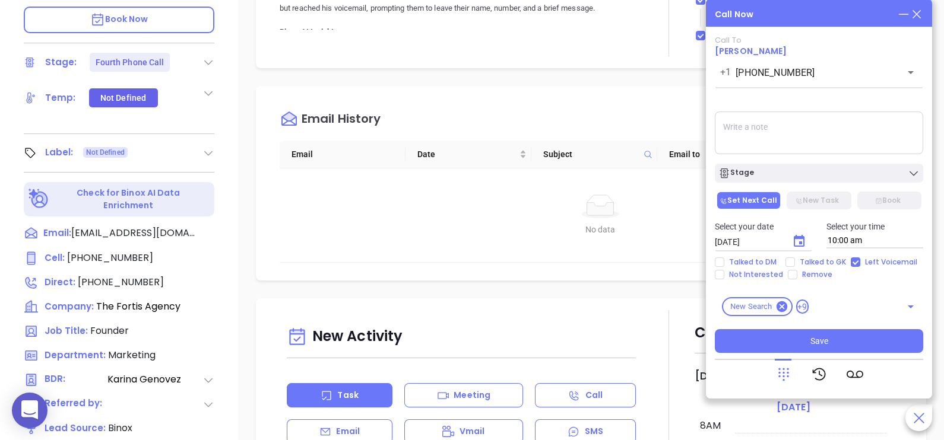
click at [810, 157] on div "Call To [PERSON_NAME] [PHONE_NUMBER] ​ Voicemail Drop Stage Set Next Call New T…" at bounding box center [819, 195] width 208 height 318
click at [915, 20] on icon at bounding box center [916, 14] width 13 height 13
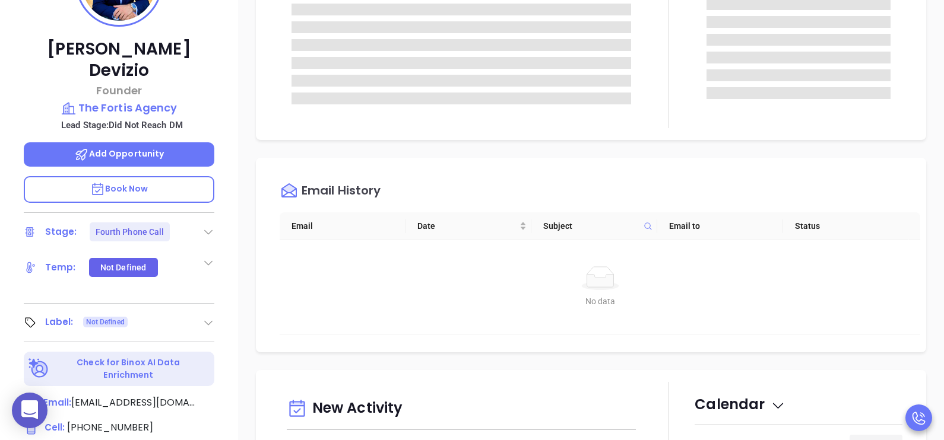
scroll to position [118, 0]
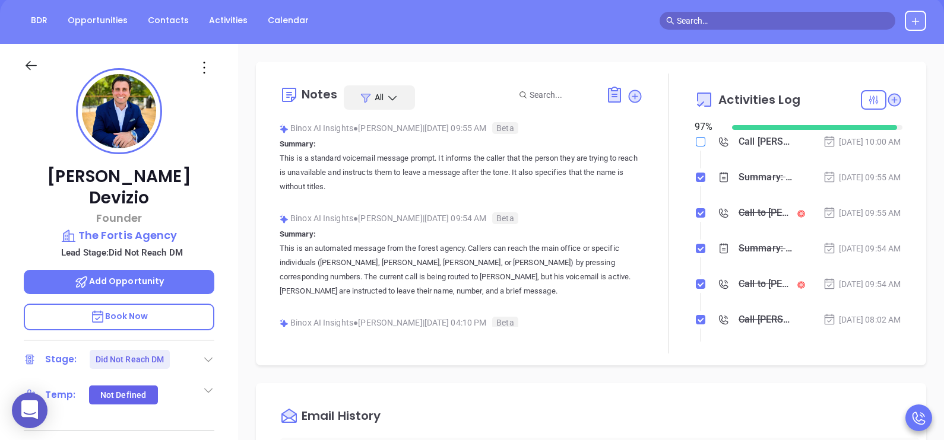
click at [696, 143] on input "checkbox" at bounding box center [700, 141] width 9 height 9
checkbox input "true"
click at [846, 184] on div "[DATE] 09:55 AM" at bounding box center [862, 177] width 78 height 13
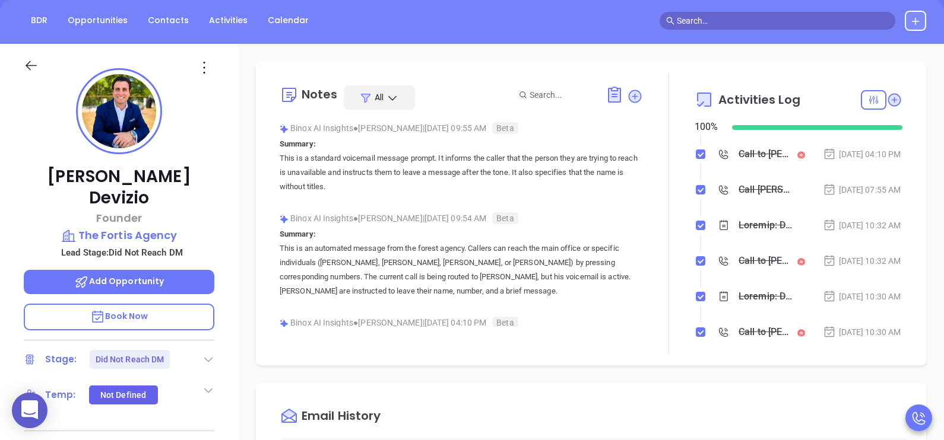
scroll to position [267, 0]
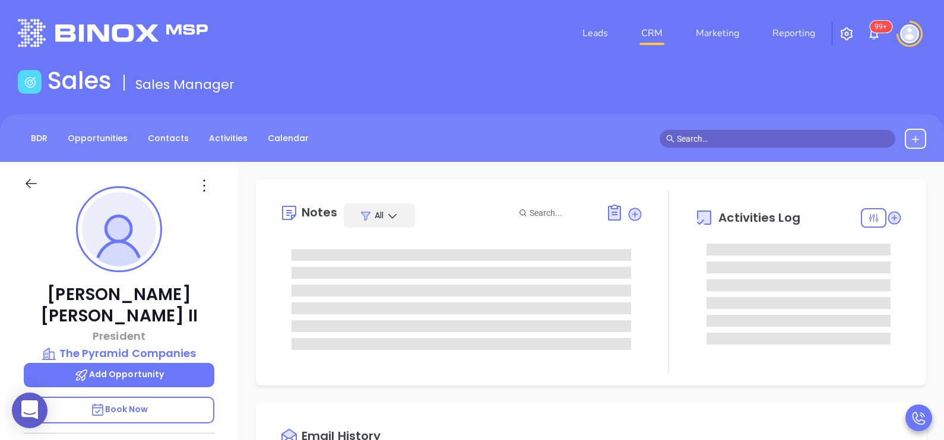
type input "[DATE]"
type input "[PERSON_NAME]"
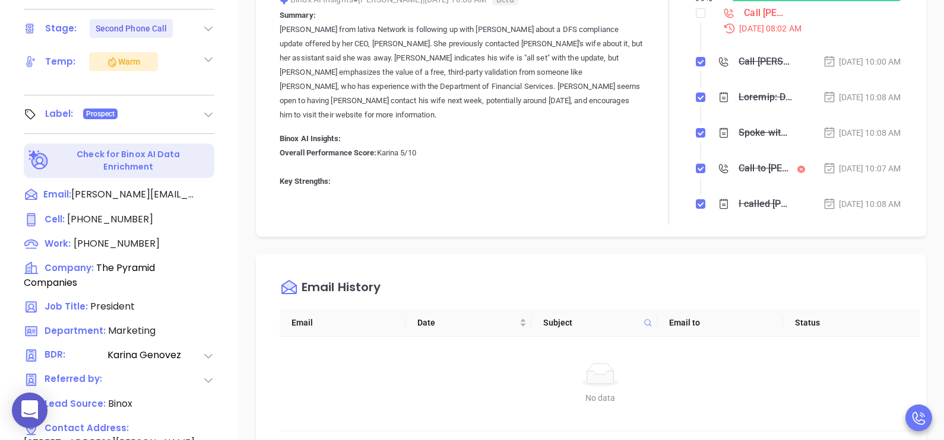
scroll to position [445, 0]
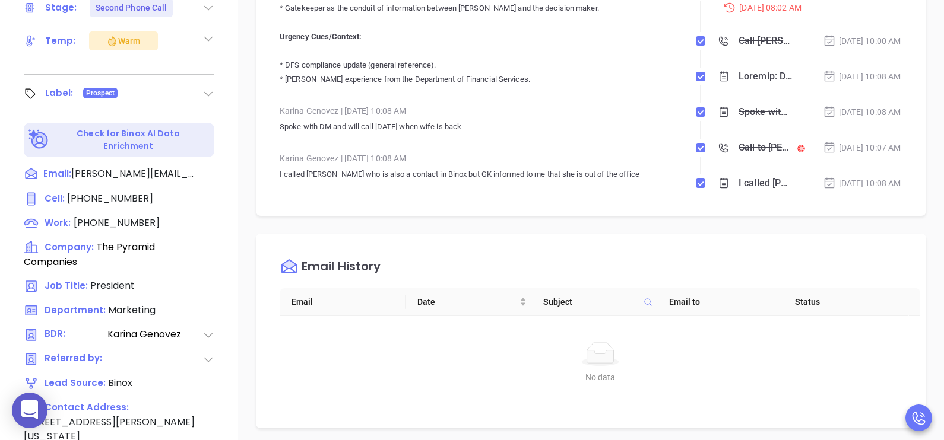
scroll to position [890, 0]
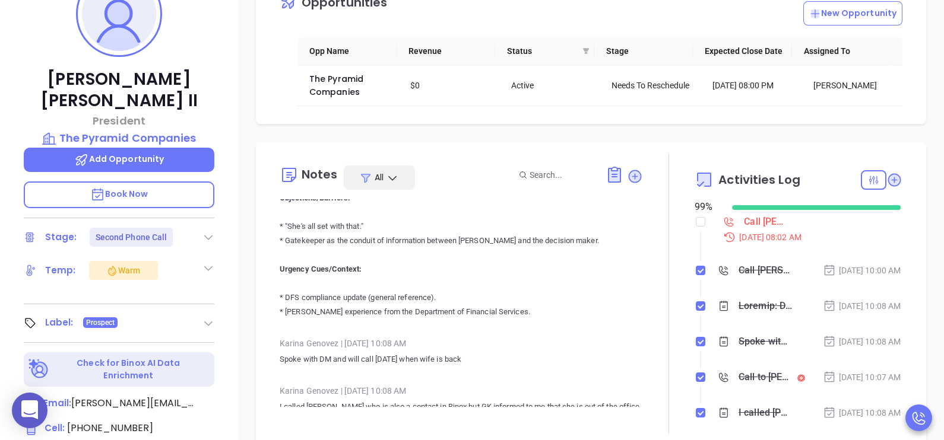
scroll to position [208, 0]
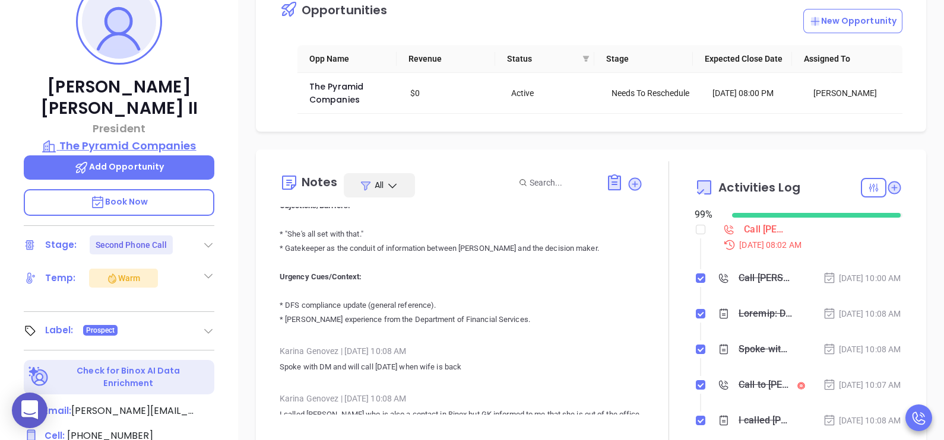
click at [172, 138] on p "The Pyramid Companies" at bounding box center [119, 146] width 191 height 17
click at [629, 181] on icon at bounding box center [635, 184] width 12 height 12
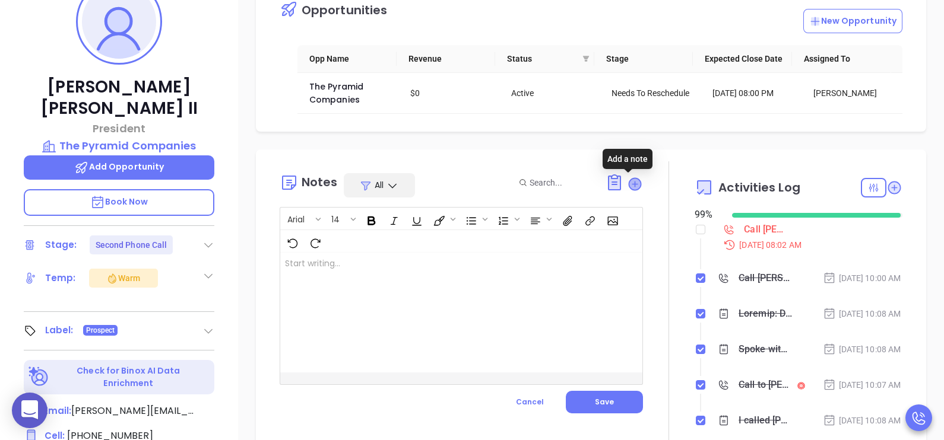
scroll to position [0, 0]
click at [478, 297] on div at bounding box center [448, 313] width 337 height 120
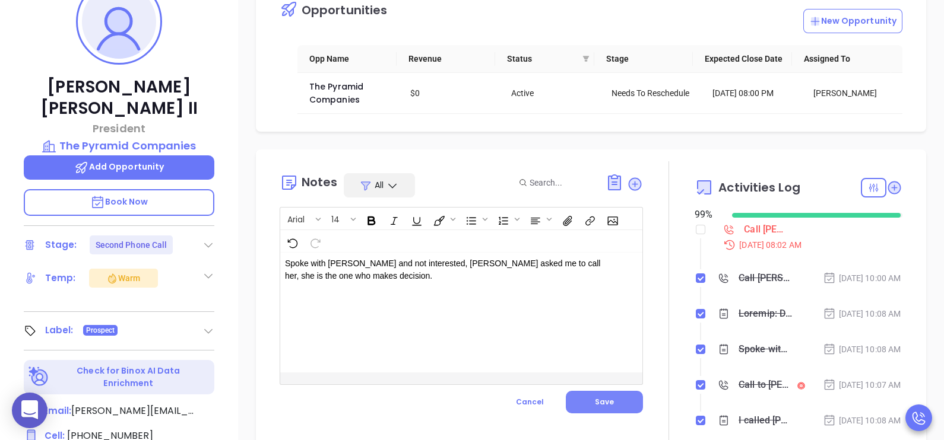
click at [583, 402] on button "Save" at bounding box center [604, 402] width 77 height 23
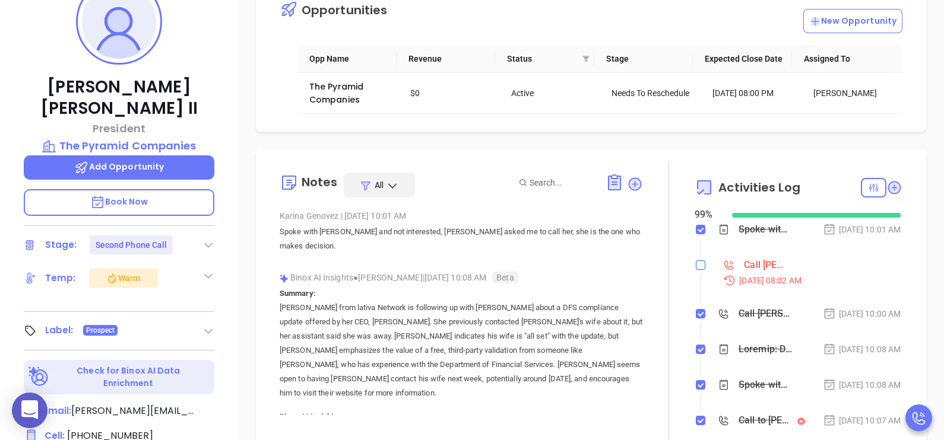
click at [696, 270] on input "checkbox" at bounding box center [700, 265] width 9 height 9
checkbox input "true"
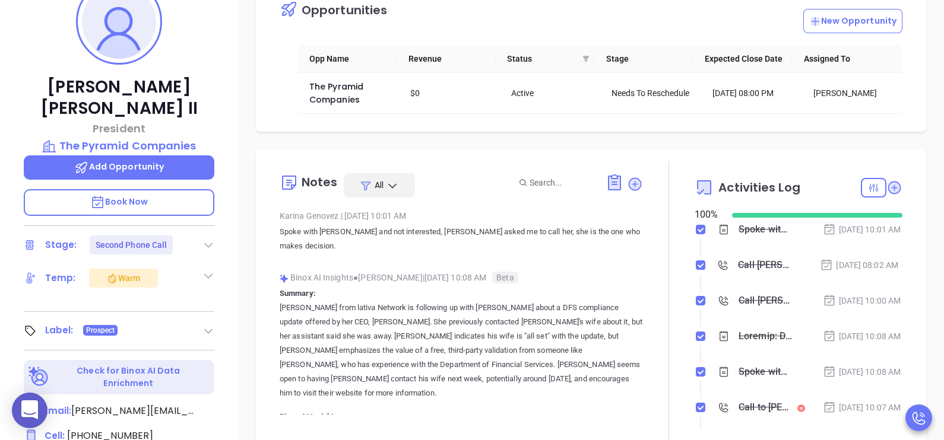
click at [205, 239] on icon at bounding box center [208, 245] width 12 height 12
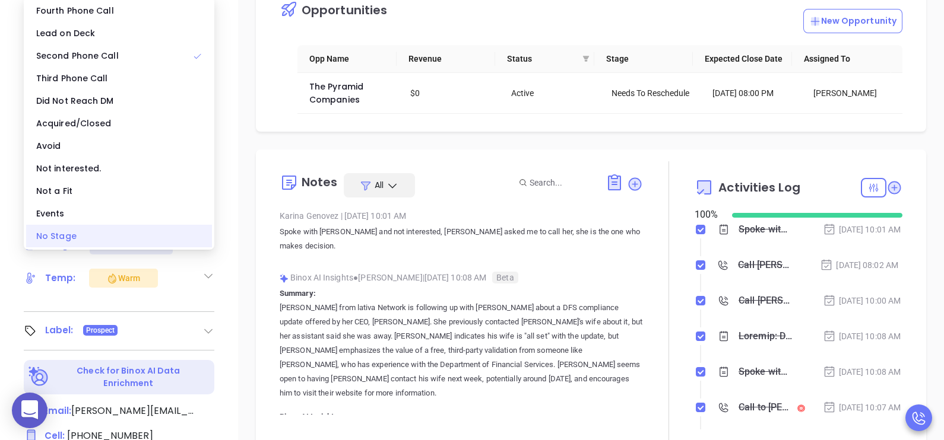
click at [123, 242] on div "No Stage" at bounding box center [119, 236] width 186 height 23
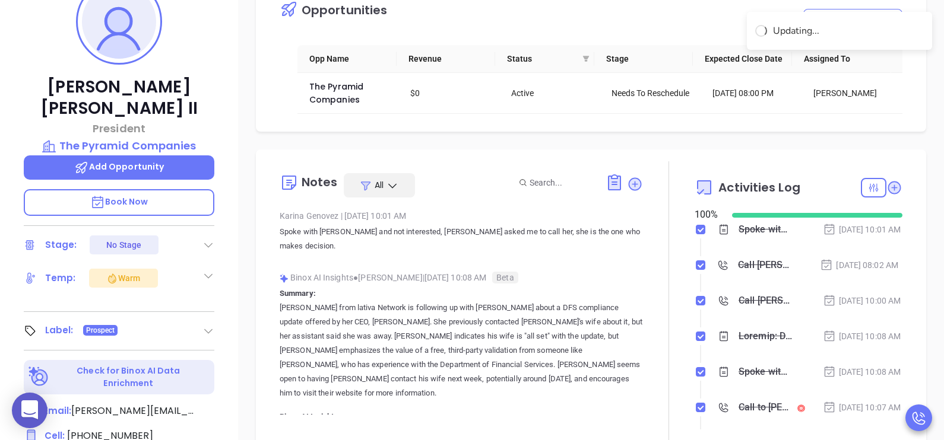
click at [205, 239] on icon at bounding box center [208, 245] width 12 height 12
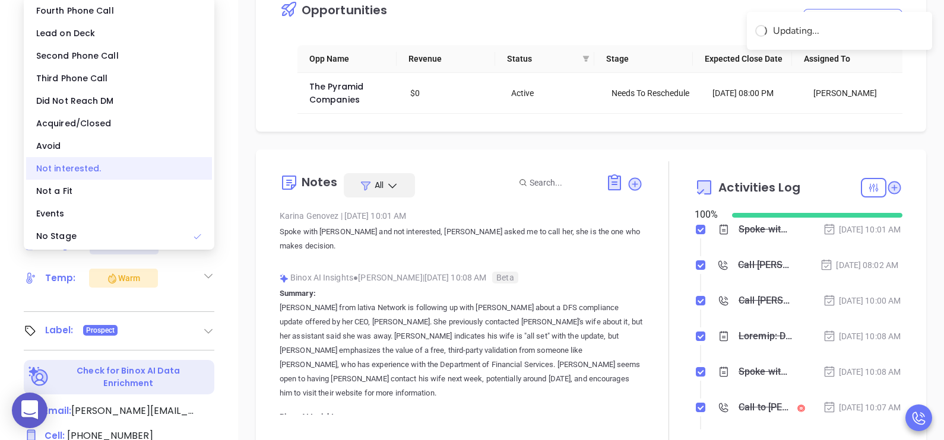
click at [121, 174] on div "Not interested." at bounding box center [119, 168] width 186 height 23
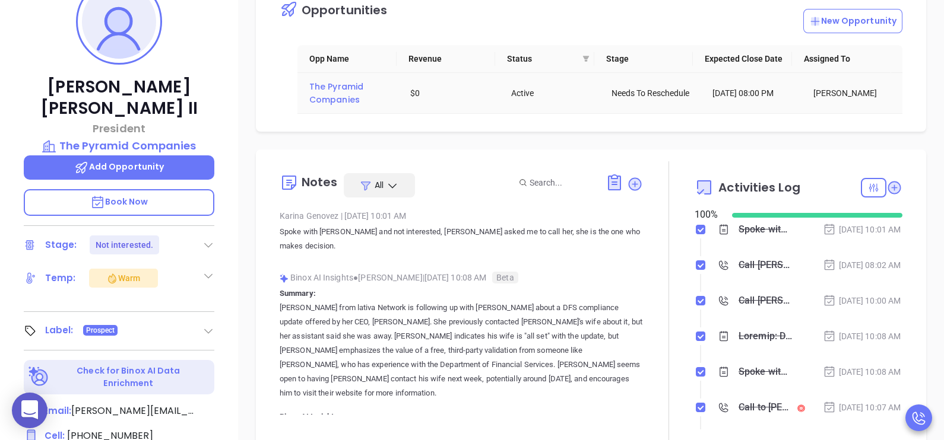
click at [351, 91] on span "The Pyramid Companies" at bounding box center [337, 93] width 56 height 25
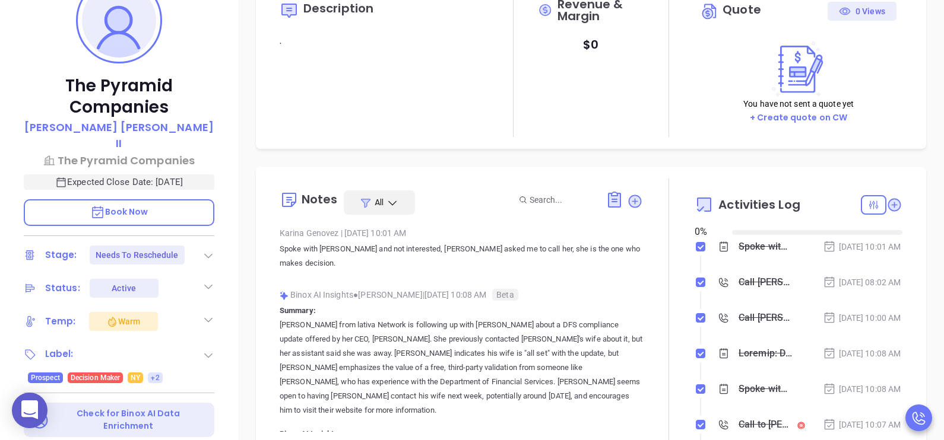
type input "[DATE]"
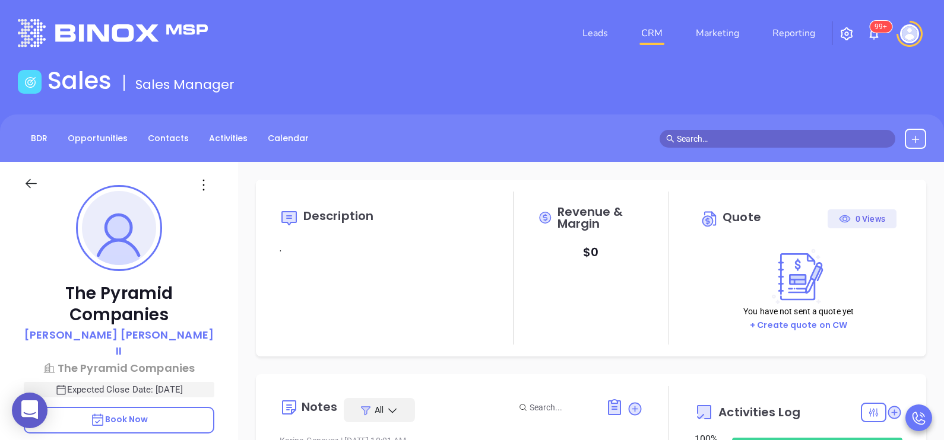
scroll to position [310, 0]
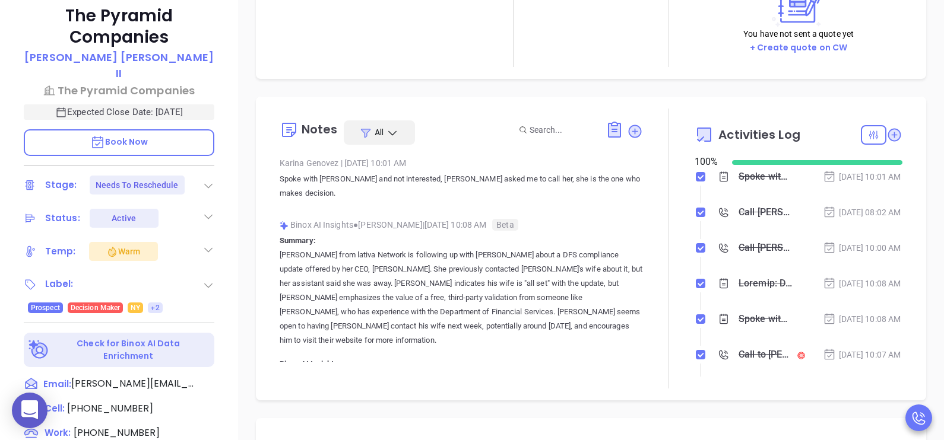
type input "[PERSON_NAME]"
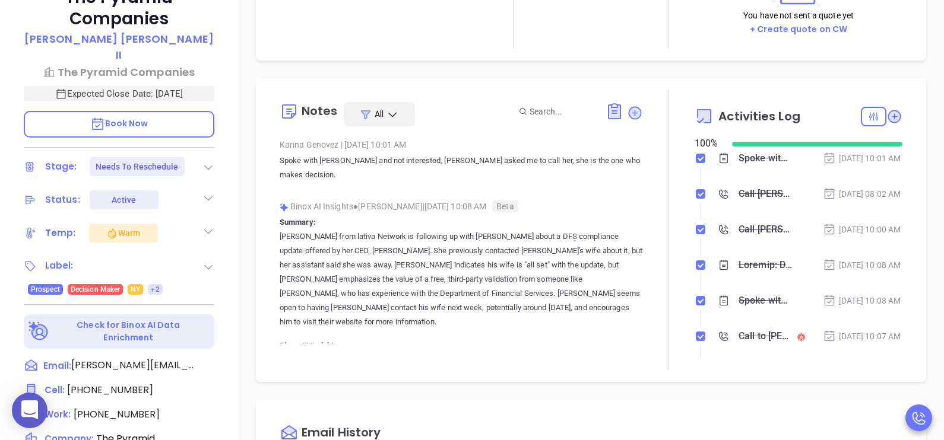
click at [209, 161] on icon at bounding box center [208, 167] width 12 height 12
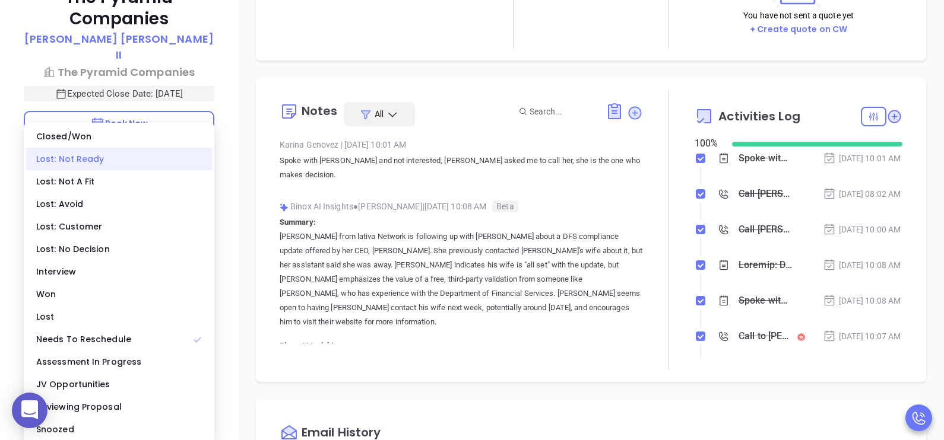
click at [131, 163] on div "Lost: Not Ready" at bounding box center [119, 159] width 186 height 23
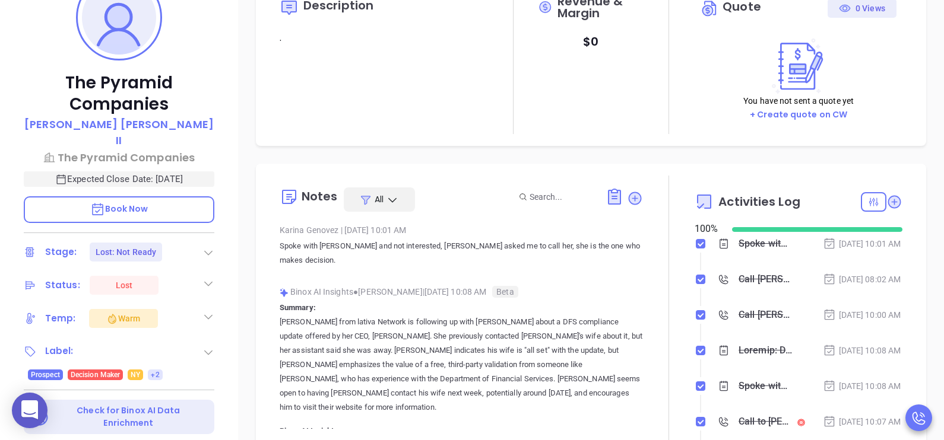
scroll to position [267, 0]
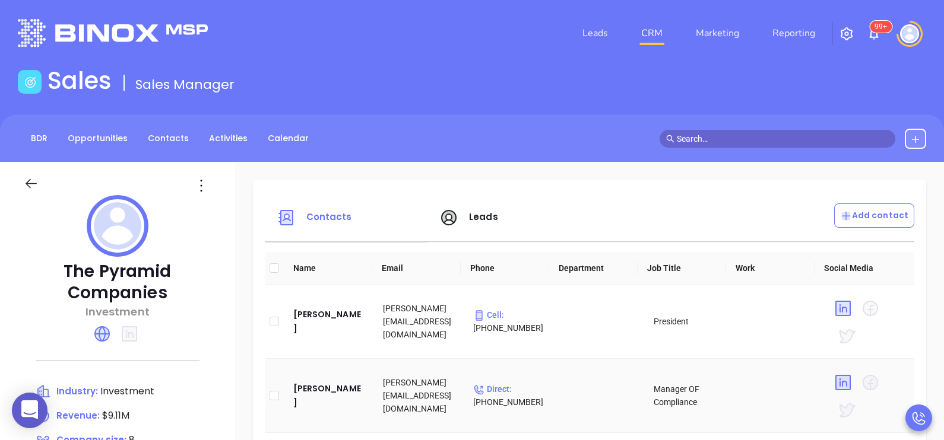
click at [417, 388] on td "[PERSON_NAME][EMAIL_ADDRESS][DOMAIN_NAME]" at bounding box center [418, 396] width 90 height 74
click at [314, 389] on div "[PERSON_NAME]" at bounding box center [328, 396] width 71 height 28
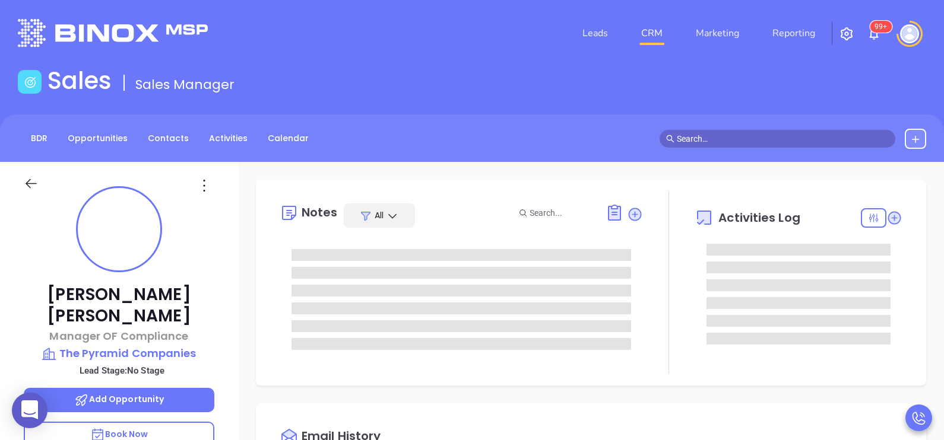
type input "[DATE]"
type input "[PERSON_NAME]"
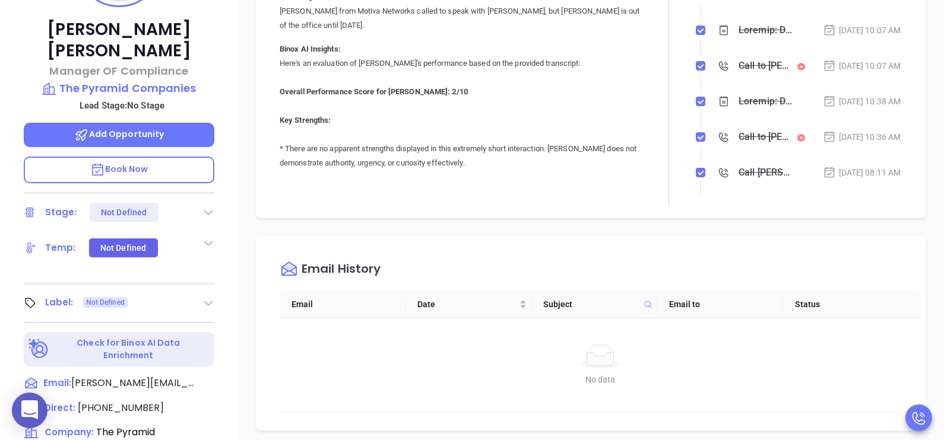
scroll to position [296, 0]
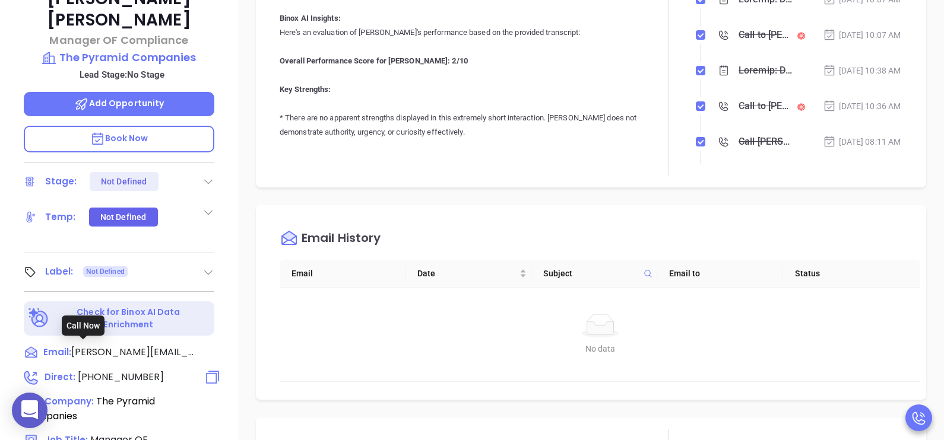
click at [121, 370] on span "[PHONE_NUMBER]" at bounding box center [121, 377] width 86 height 14
type input "[PHONE_NUMBER]"
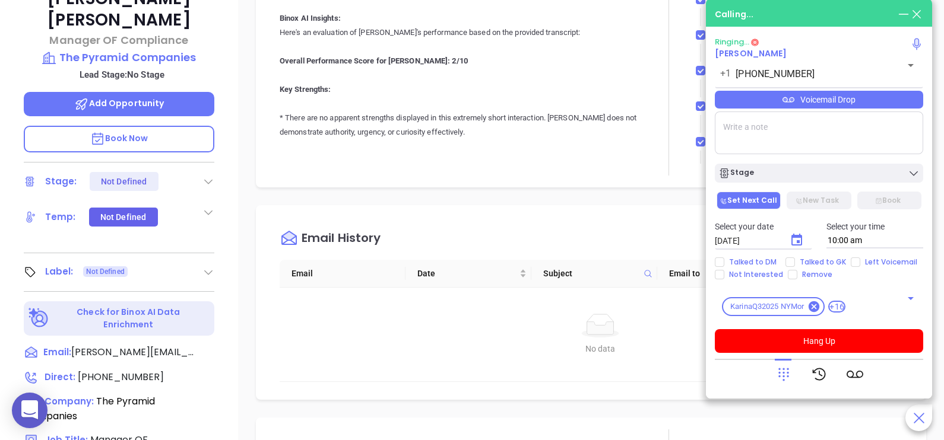
click at [231, 258] on div "[PERSON_NAME] Manager OF Compliance The Pyramid Companies Lead Stage: No Stage …" at bounding box center [119, 141] width 238 height 551
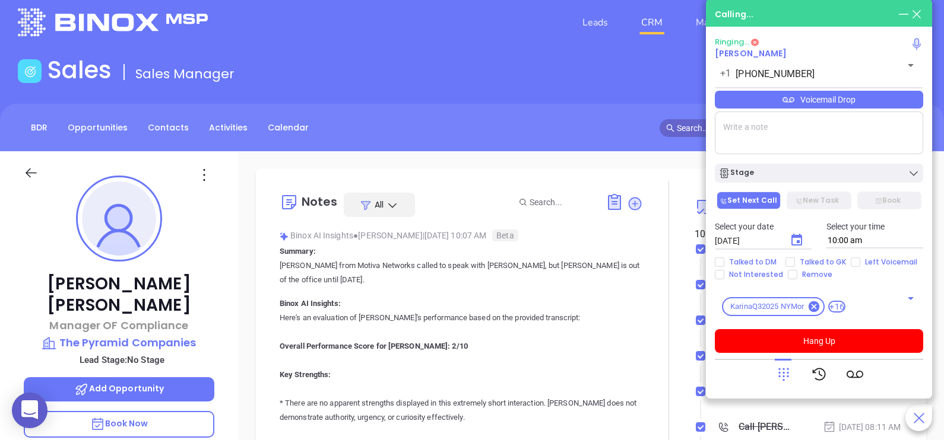
scroll to position [0, 0]
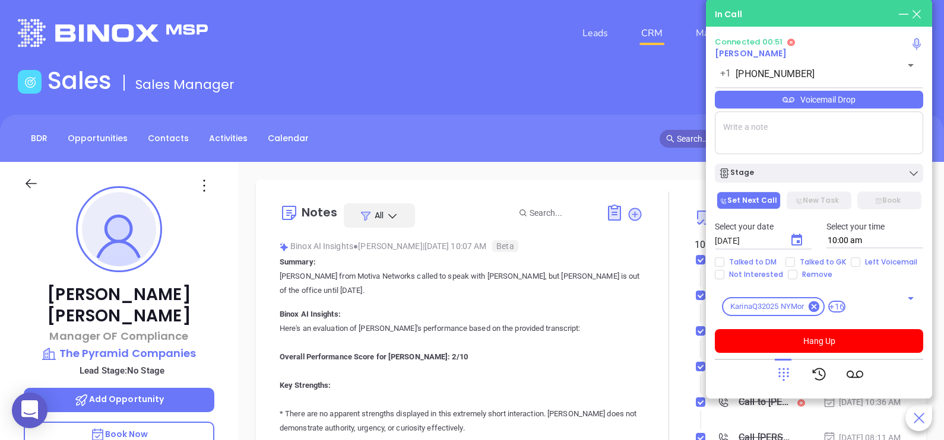
click at [222, 317] on div "[PERSON_NAME] Manager OF Compliance The Pyramid Companies Lead Stage: No Stage …" at bounding box center [119, 437] width 238 height 551
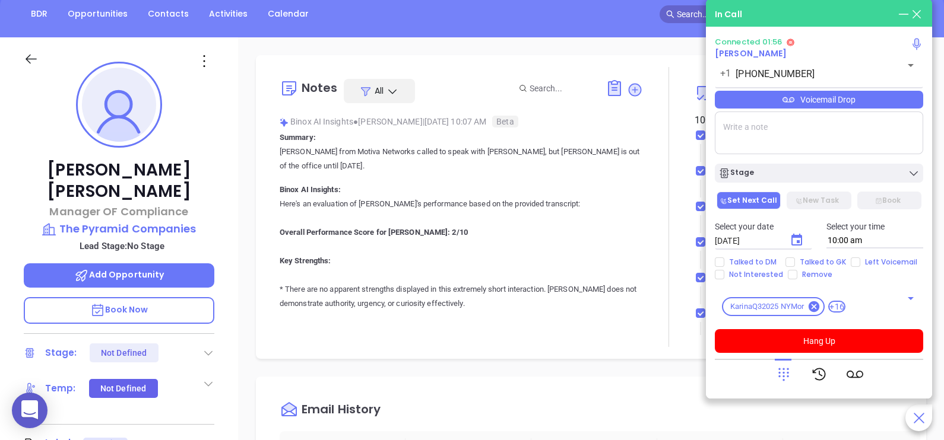
scroll to position [107, 0]
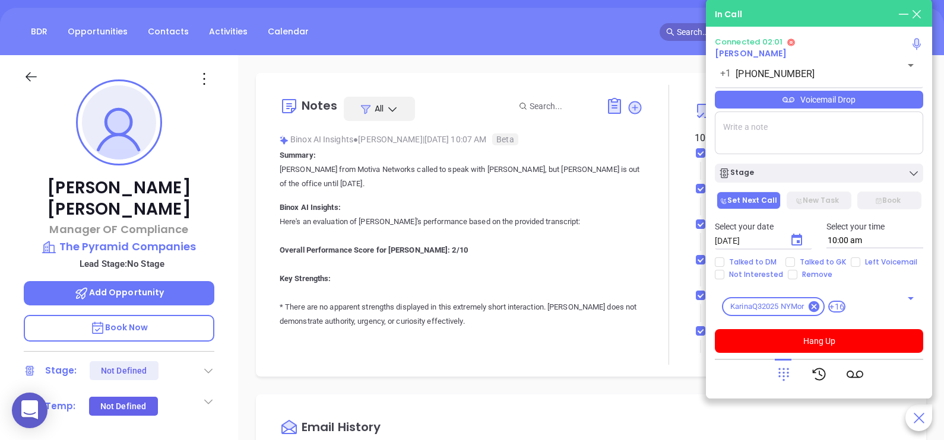
click at [205, 315] on p "Book Now" at bounding box center [119, 328] width 191 height 27
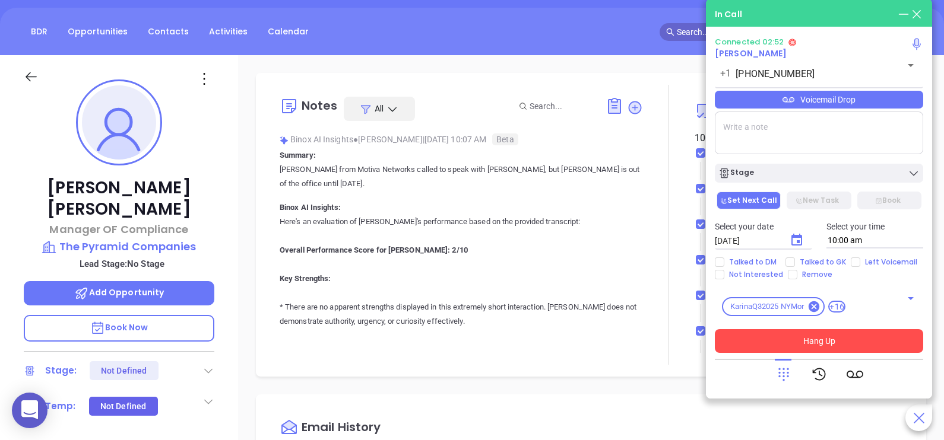
click at [778, 344] on button "Hang Up" at bounding box center [819, 341] width 208 height 24
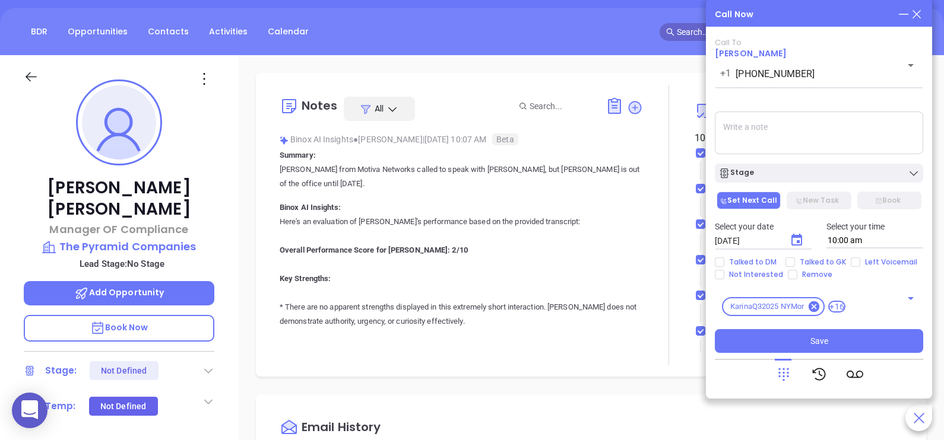
click at [809, 143] on textarea at bounding box center [819, 133] width 208 height 43
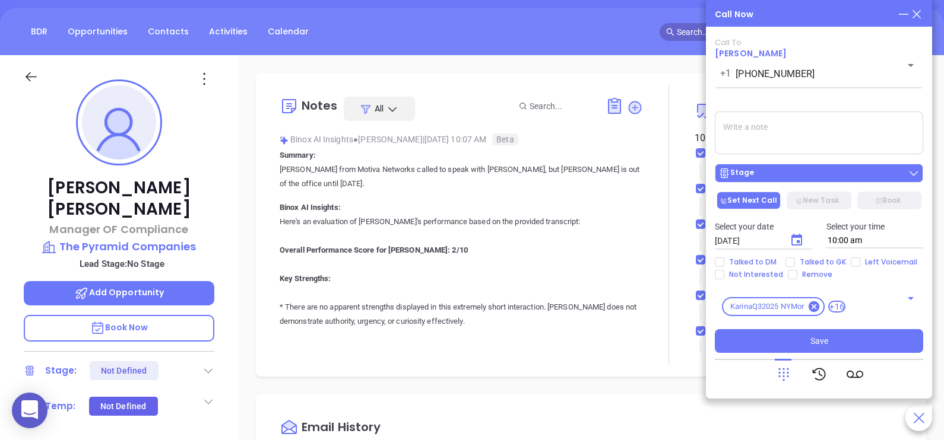
click at [806, 181] on button "Stage" at bounding box center [819, 173] width 208 height 19
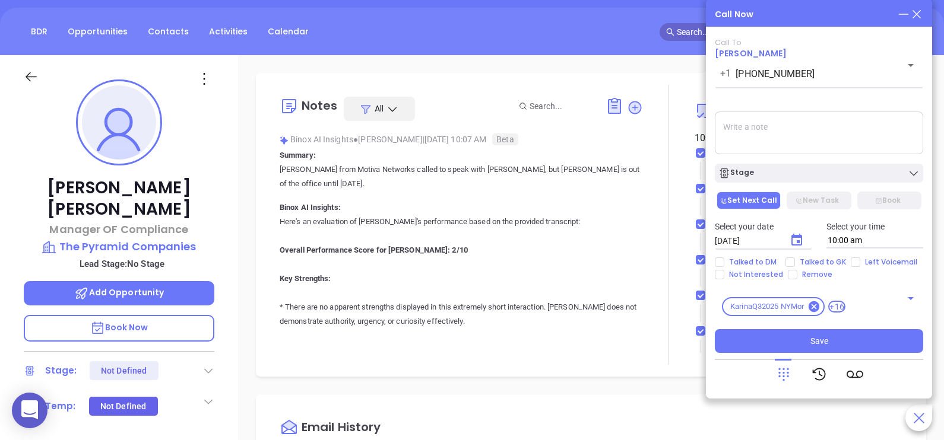
click at [827, 137] on textarea at bounding box center [819, 133] width 208 height 43
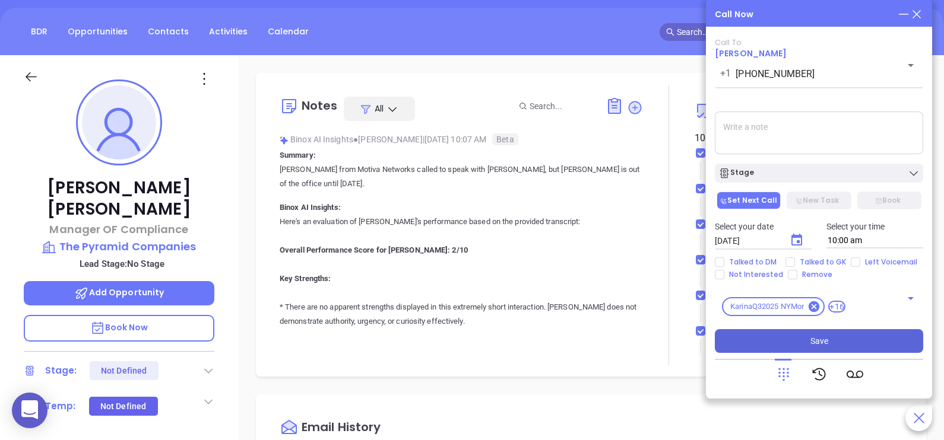
click at [858, 344] on button "Save" at bounding box center [819, 341] width 208 height 24
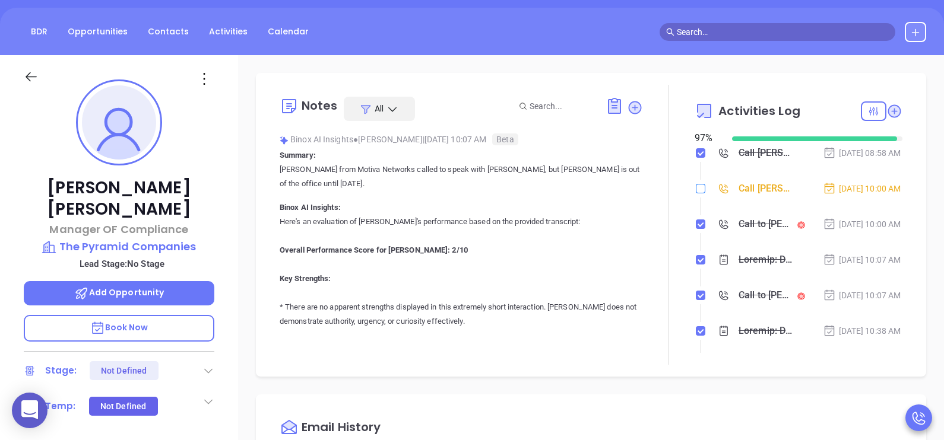
click at [696, 194] on input "checkbox" at bounding box center [700, 188] width 9 height 9
checkbox input "true"
click at [864, 195] on div "[DATE] 10:00 AM" at bounding box center [862, 188] width 78 height 13
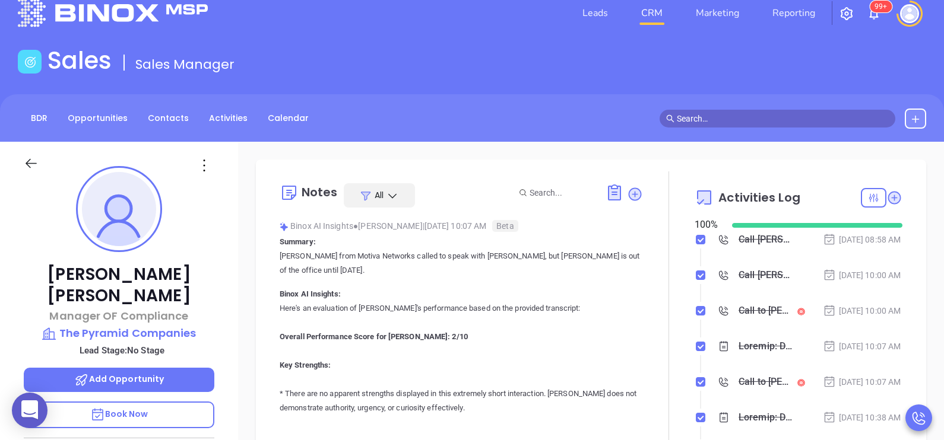
scroll to position [18, 0]
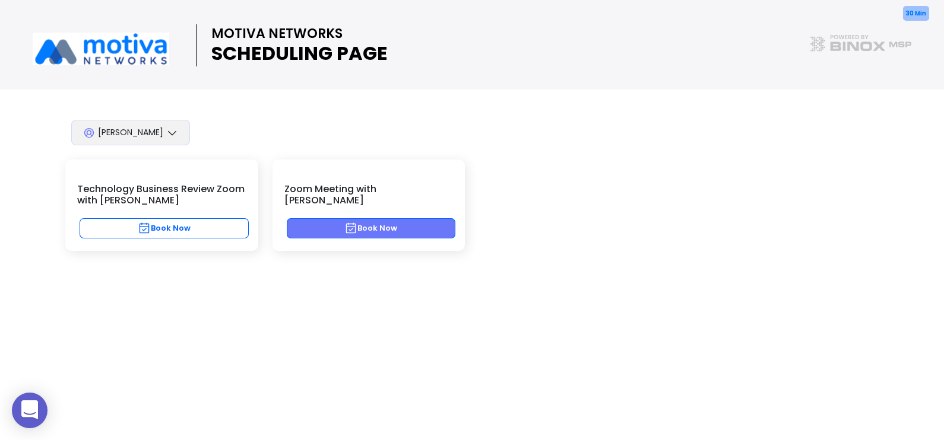
click at [416, 218] on button "Book Now" at bounding box center [371, 228] width 169 height 20
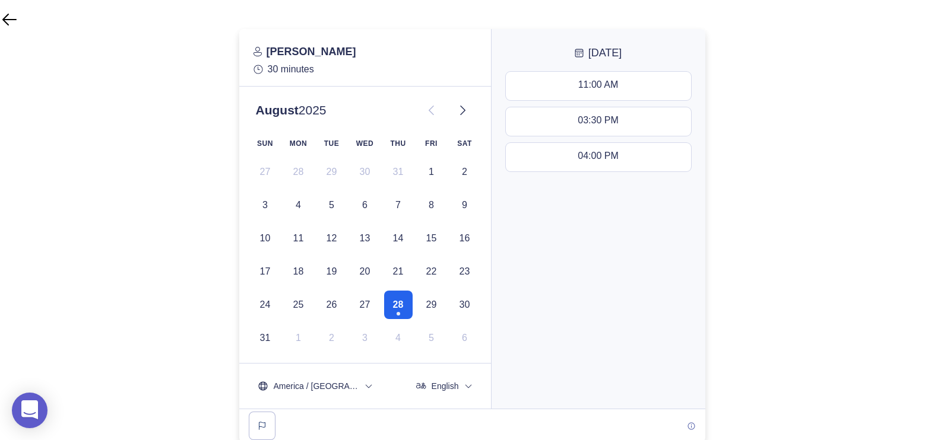
scroll to position [109, 0]
click at [470, 105] on button at bounding box center [463, 109] width 24 height 24
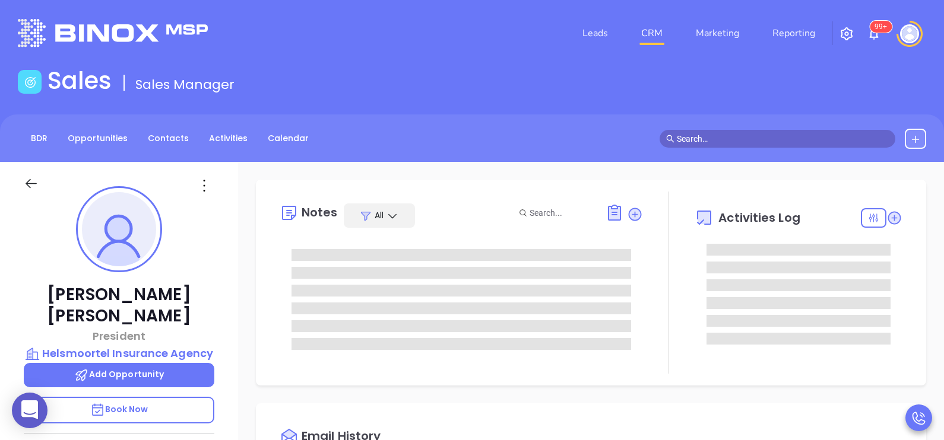
type input "[DATE]"
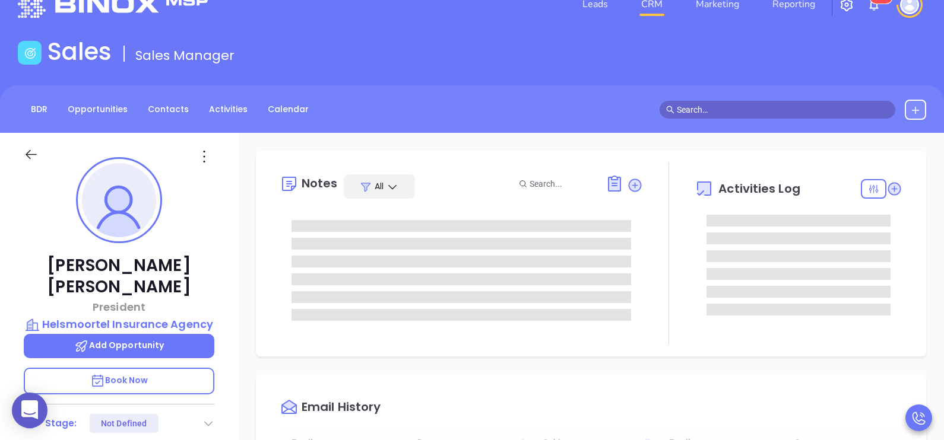
scroll to position [148, 0]
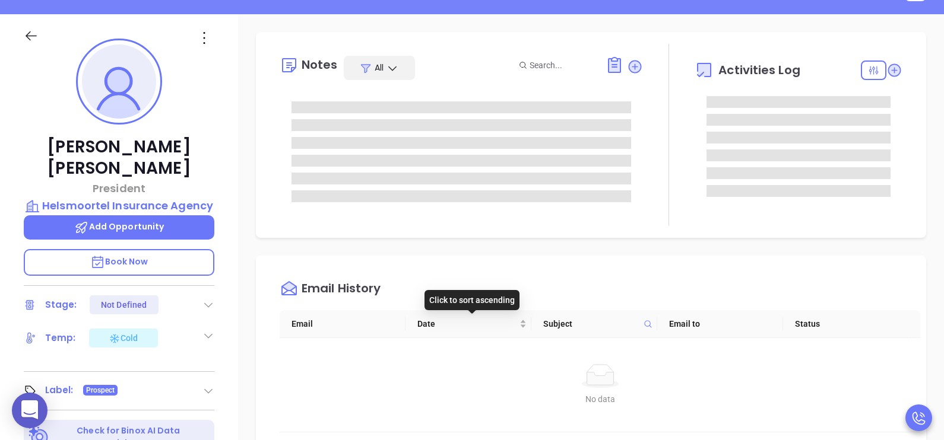
type input "[PERSON_NAME]"
click at [509, 329] on span "Date" at bounding box center [467, 324] width 100 height 13
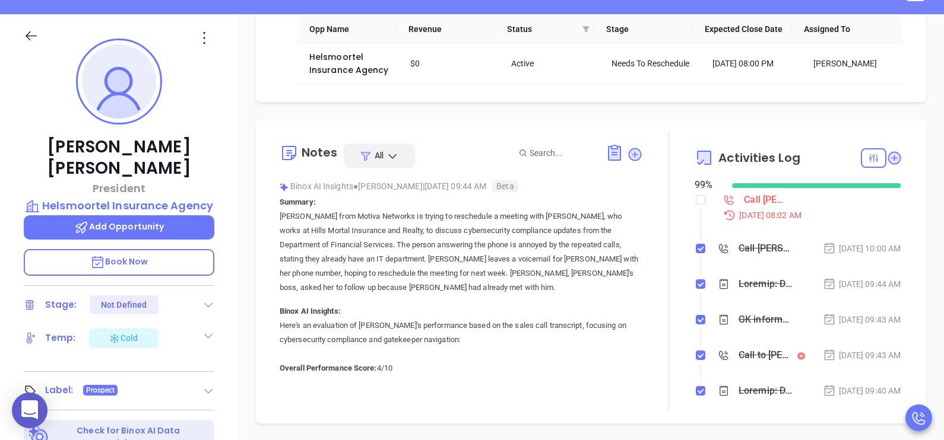
scroll to position [118, 0]
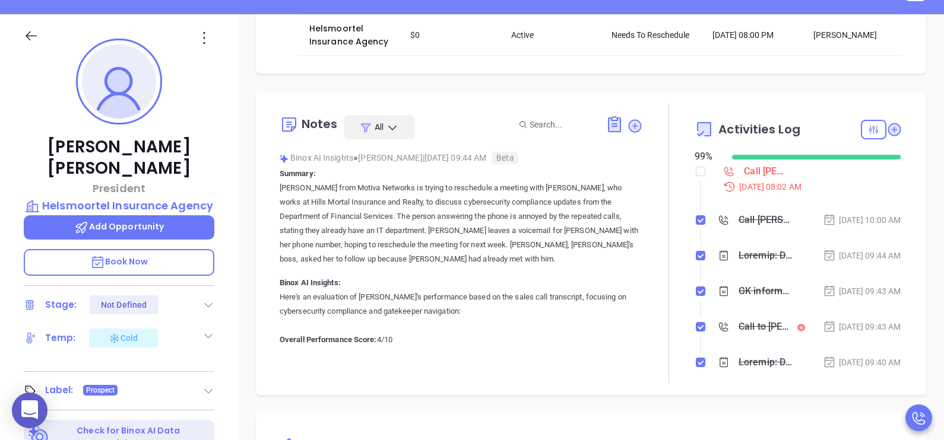
click at [229, 325] on div "[PERSON_NAME] President Helsmoortel Insurance Agency Add Opportunity Book Now S…" at bounding box center [119, 289] width 238 height 551
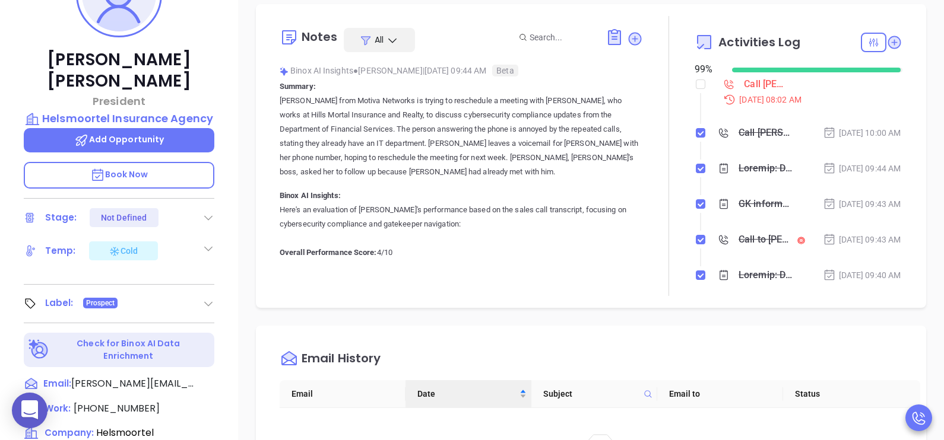
scroll to position [208, 0]
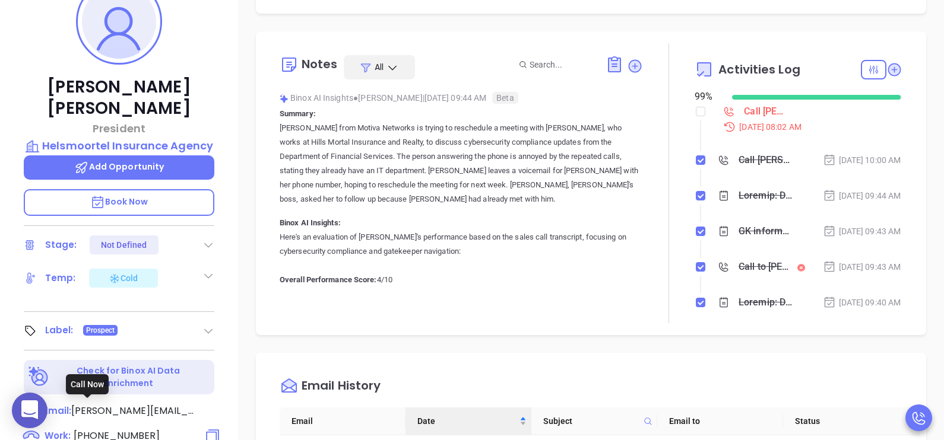
click at [145, 429] on span "[PHONE_NUMBER]" at bounding box center [117, 436] width 86 height 14
type input "[PHONE_NUMBER]"
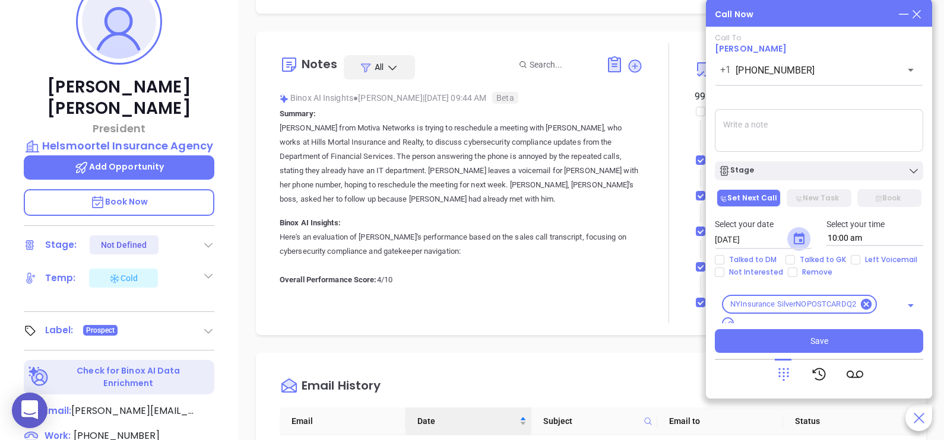
click at [792, 237] on icon "Choose date, selected date is Aug 29, 2025" at bounding box center [799, 239] width 14 height 14
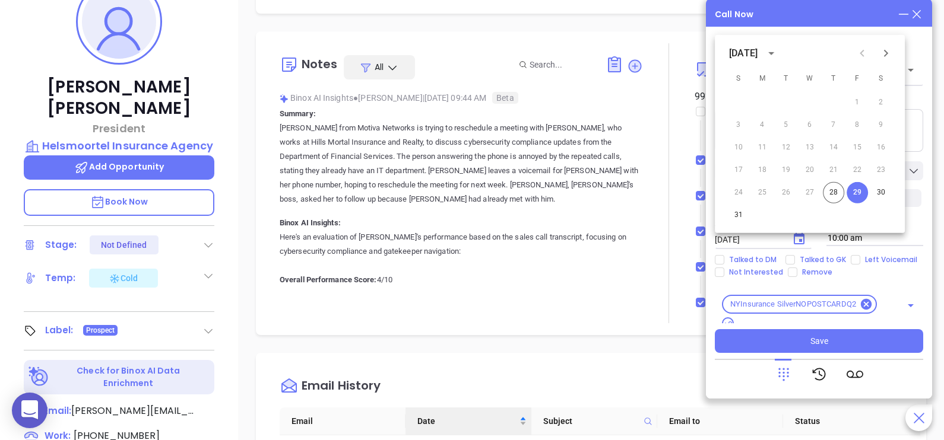
click at [916, 125] on textarea at bounding box center [819, 130] width 208 height 43
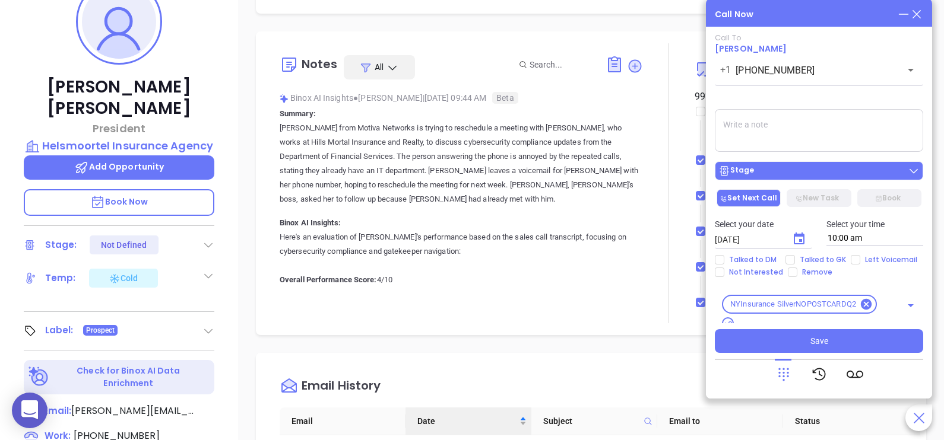
click at [903, 176] on div "Stage" at bounding box center [818, 171] width 201 height 12
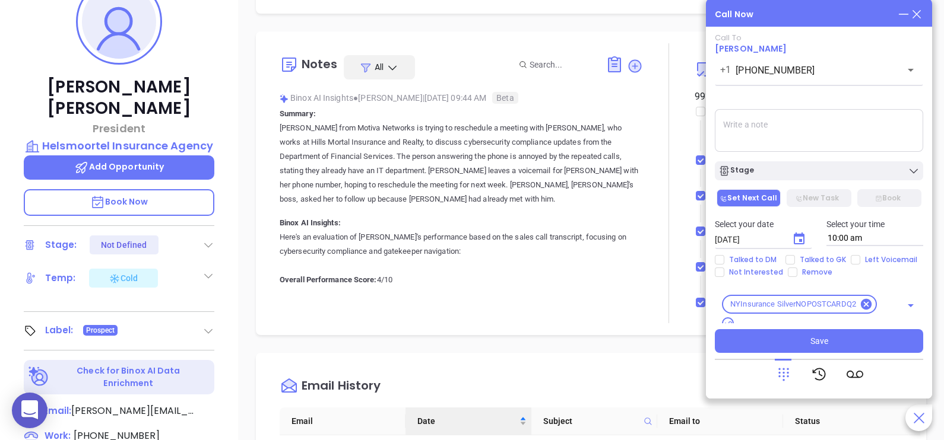
click at [900, 123] on textarea at bounding box center [819, 130] width 208 height 43
click at [807, 261] on span "Talked to GK" at bounding box center [823, 259] width 56 height 9
click at [795, 261] on input "Talked to GK" at bounding box center [789, 259] width 9 height 9
checkbox input "true"
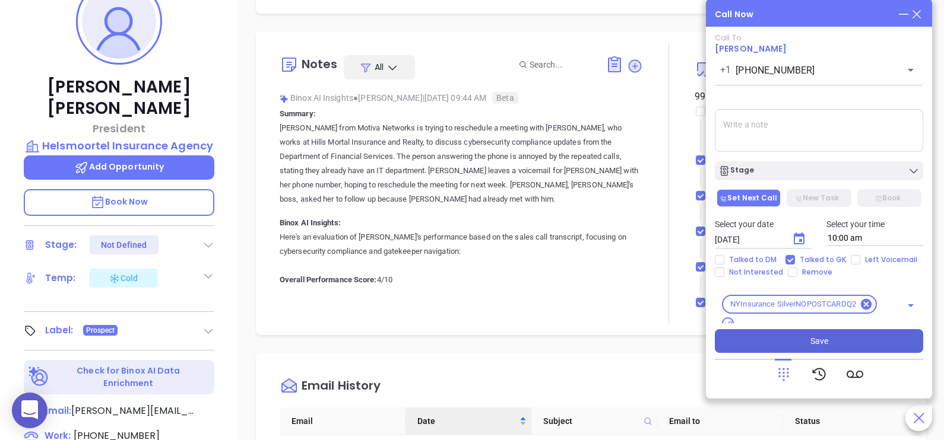
click at [833, 332] on button "Save" at bounding box center [819, 341] width 208 height 24
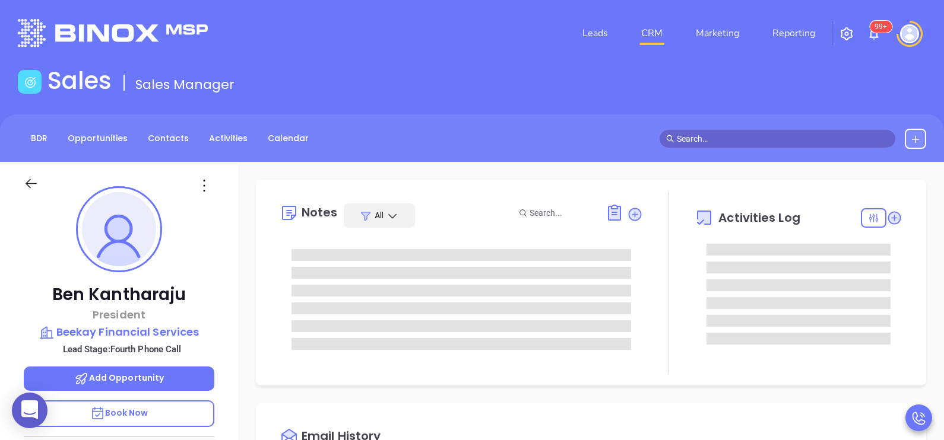
type input "[PERSON_NAME]"
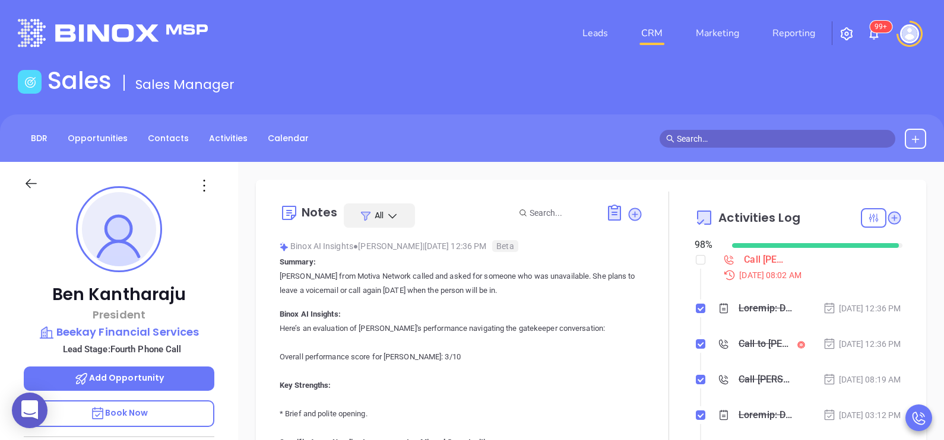
scroll to position [310, 0]
click at [207, 292] on p "[PERSON_NAME]" at bounding box center [119, 294] width 191 height 21
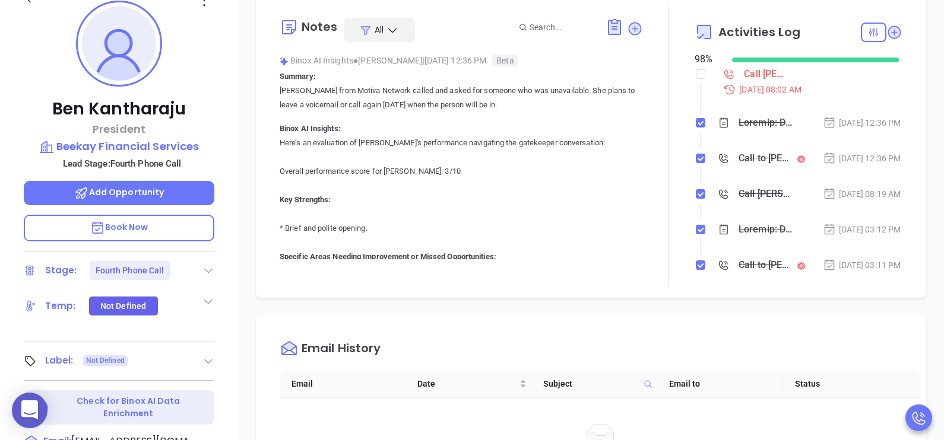
scroll to position [296, 0]
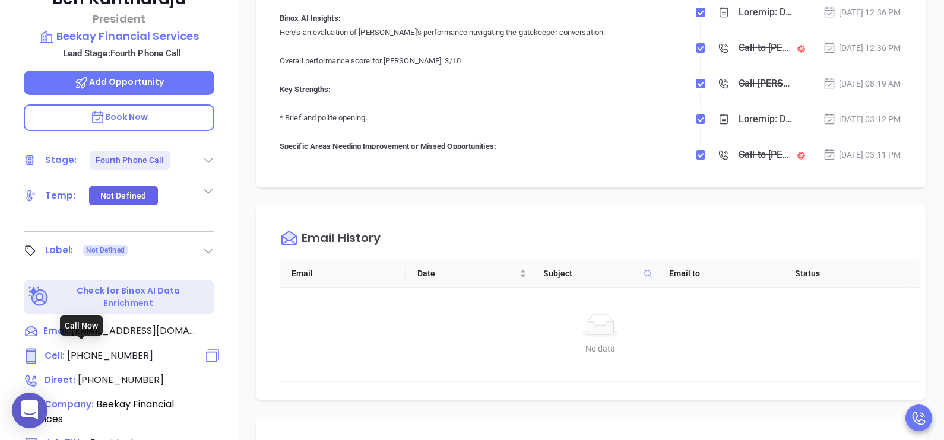
click at [123, 349] on span "[PHONE_NUMBER]" at bounding box center [110, 356] width 86 height 14
type input "[PHONE_NUMBER]"
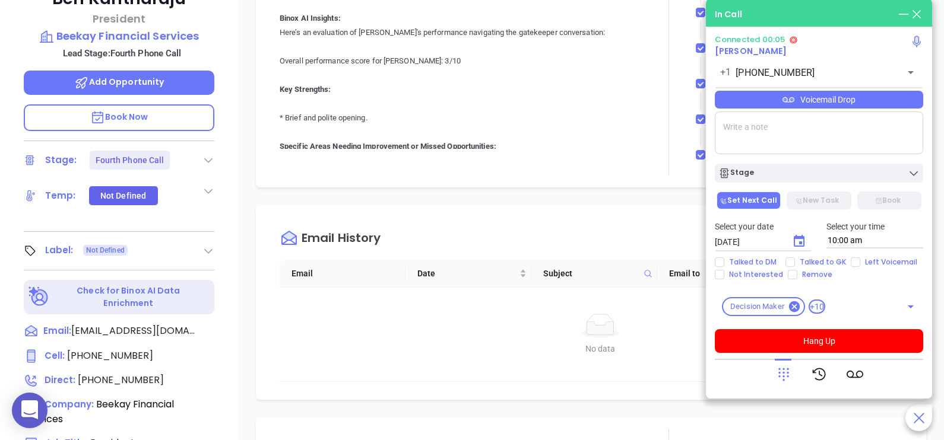
click at [131, 111] on span "Book Now" at bounding box center [119, 117] width 58 height 12
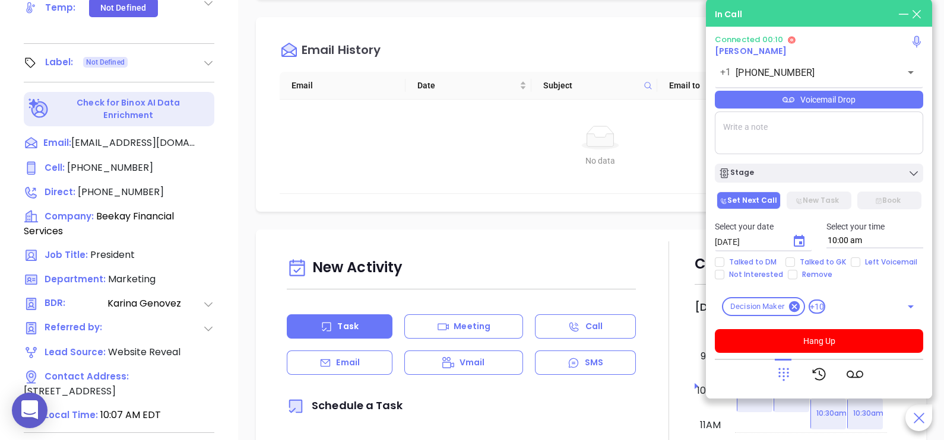
scroll to position [552, 0]
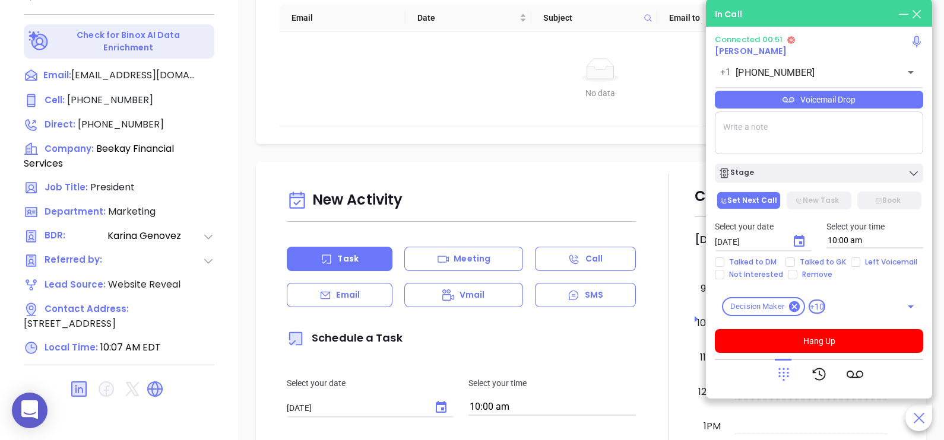
click at [785, 158] on div "Connected 00:51 [PERSON_NAME] [PHONE_NUMBER] ​ Voicemail Drop Stage Set Next Ca…" at bounding box center [819, 194] width 208 height 318
click at [782, 143] on textarea at bounding box center [819, 133] width 208 height 43
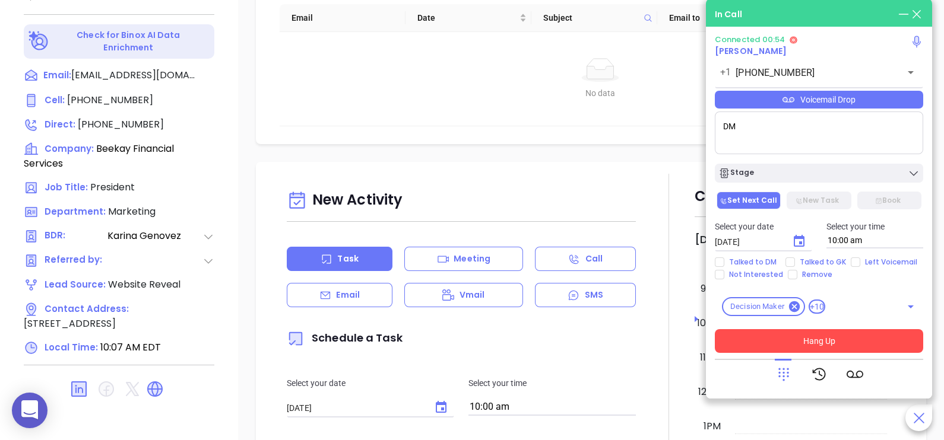
click at [795, 340] on button "Hang Up" at bounding box center [819, 341] width 208 height 24
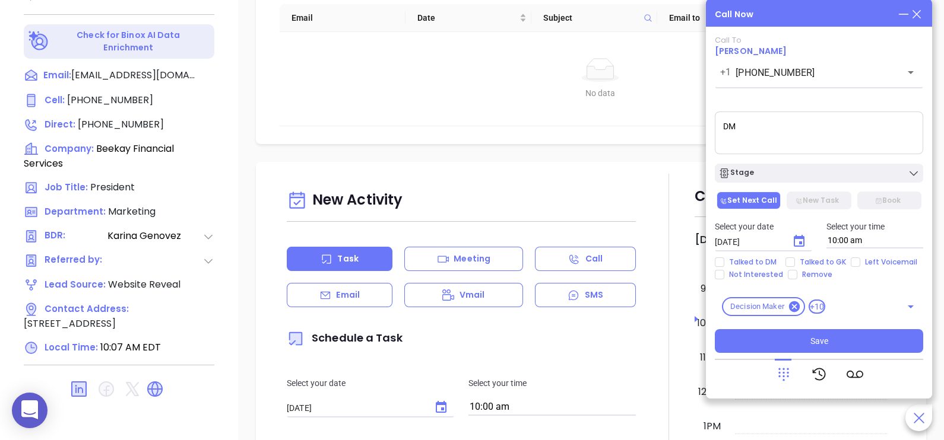
click at [778, 124] on textarea "DM" at bounding box center [819, 133] width 208 height 43
type textarea "DM asked me to cb middle of sept bec he is traveling, I offered tentative meeti…"
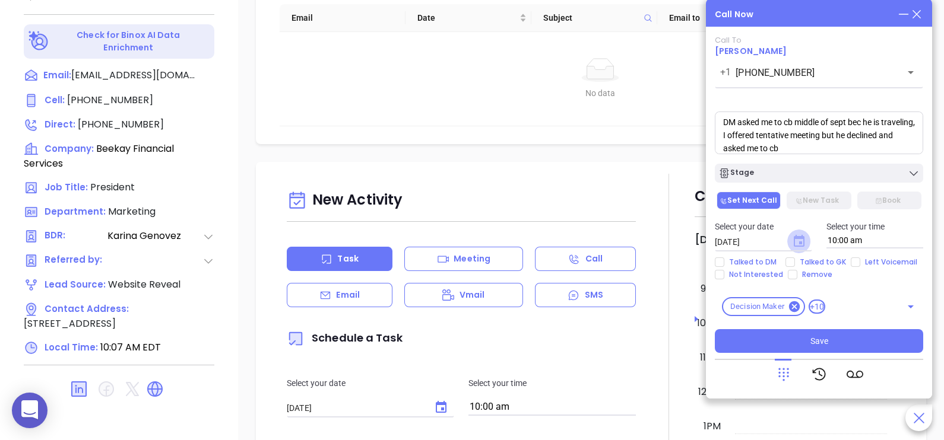
click at [800, 244] on icon "Choose date, selected date is Aug 29, 2025" at bounding box center [799, 241] width 11 height 12
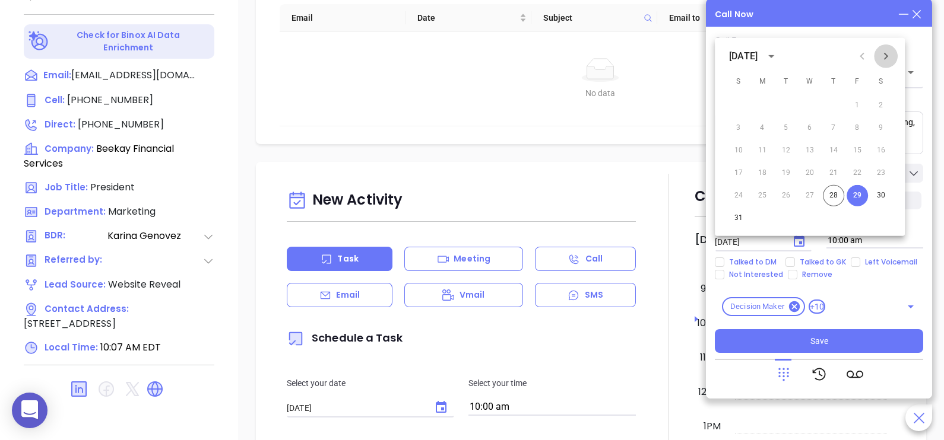
click at [890, 56] on icon "Next month" at bounding box center [886, 56] width 14 height 14
click at [762, 151] on button "15" at bounding box center [761, 150] width 21 height 21
type input "09/15/2025"
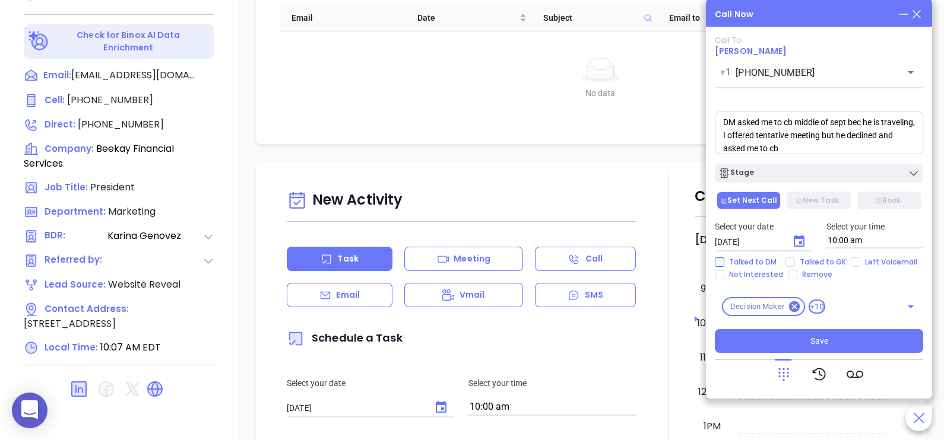
click at [759, 261] on span "Talked to DM" at bounding box center [752, 262] width 57 height 9
click at [724, 261] on input "Talked to DM" at bounding box center [719, 262] width 9 height 9
checkbox input "true"
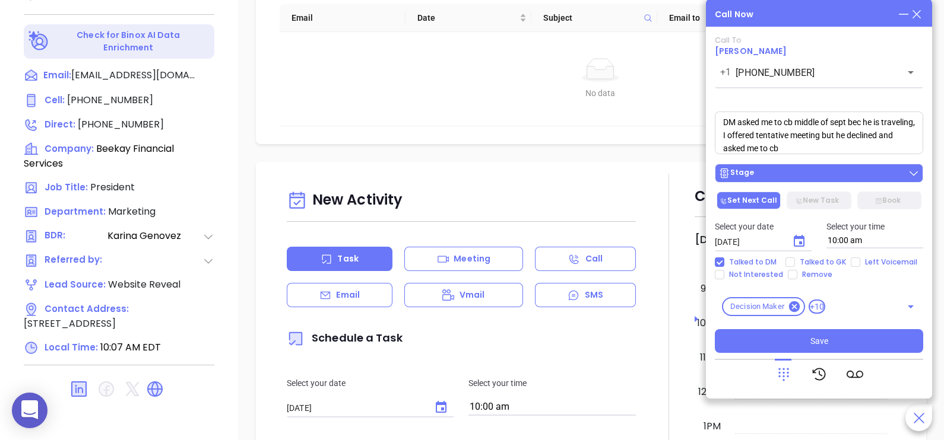
click at [851, 175] on div "Stage" at bounding box center [818, 173] width 201 height 12
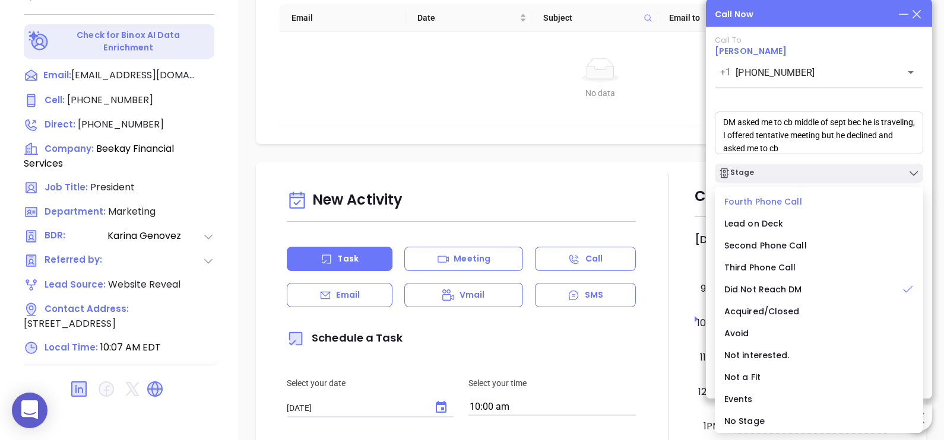
click at [754, 192] on li "Fourth Phone Call" at bounding box center [819, 201] width 204 height 25
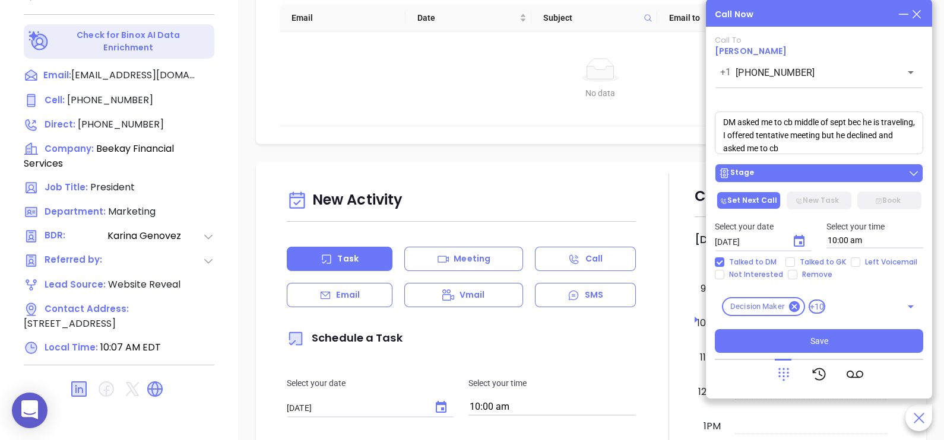
click at [805, 182] on button "Stage" at bounding box center [819, 173] width 208 height 19
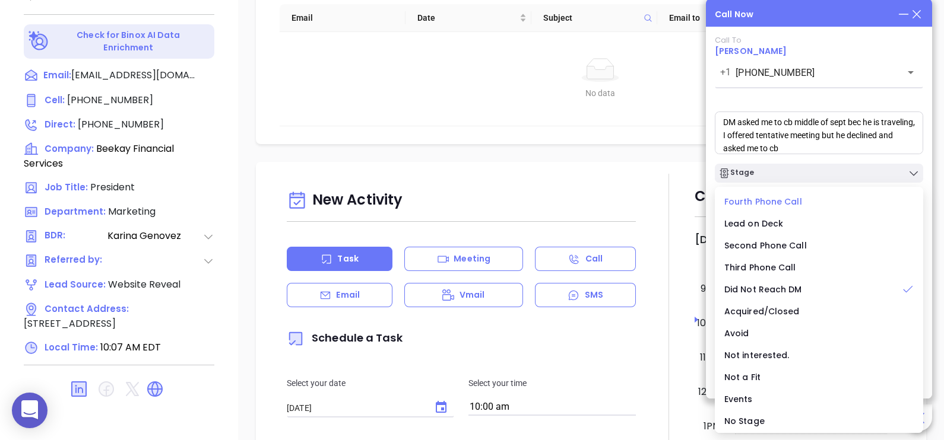
click at [772, 199] on span "Fourth Phone Call" at bounding box center [763, 202] width 78 height 12
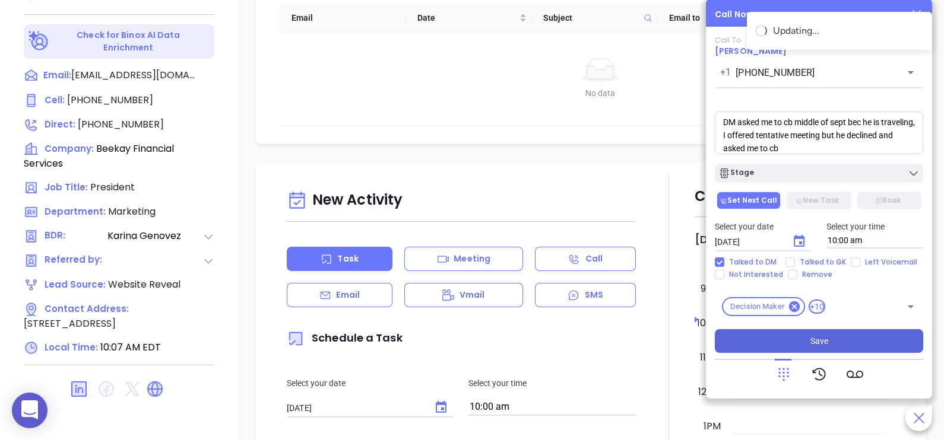
click at [770, 340] on button "Save" at bounding box center [819, 341] width 208 height 24
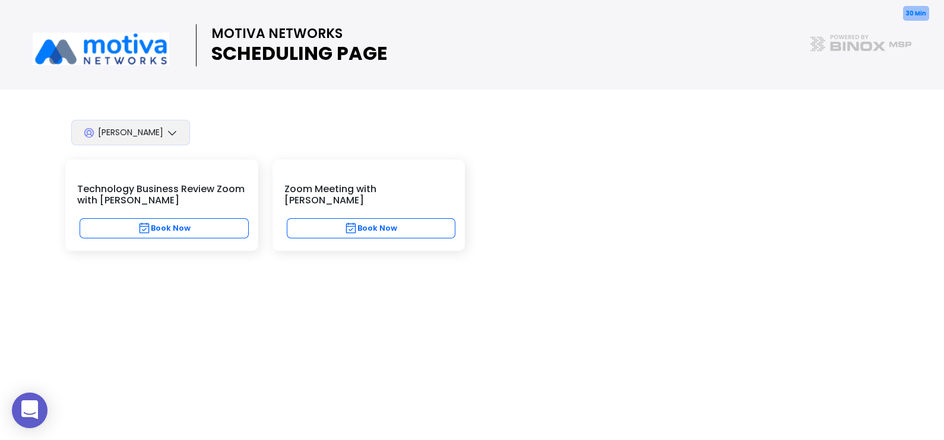
click at [448, 205] on div "30 Min Zoom Meeting with [PERSON_NAME] Book Now" at bounding box center [368, 205] width 193 height 91
click at [427, 218] on button "Book Now" at bounding box center [371, 228] width 169 height 20
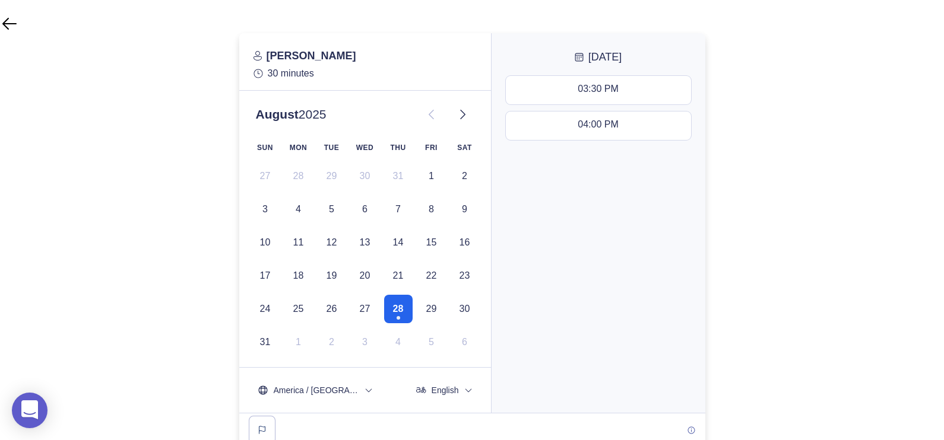
scroll to position [109, 0]
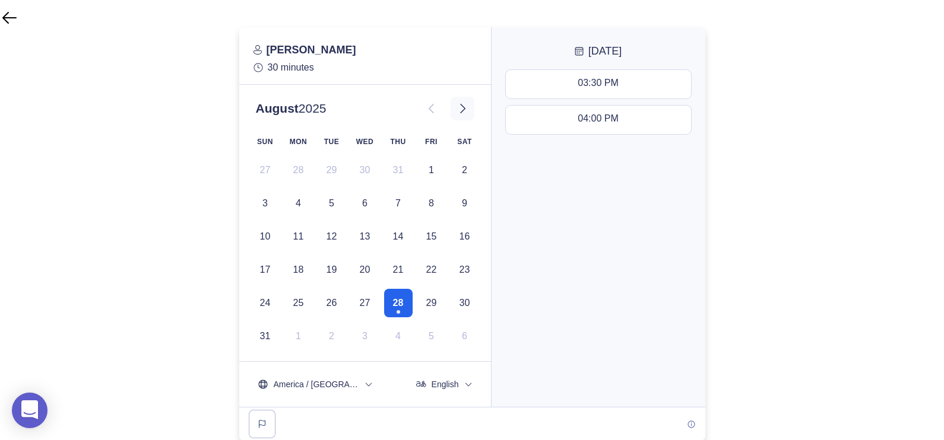
click at [464, 110] on icon at bounding box center [462, 109] width 14 height 14
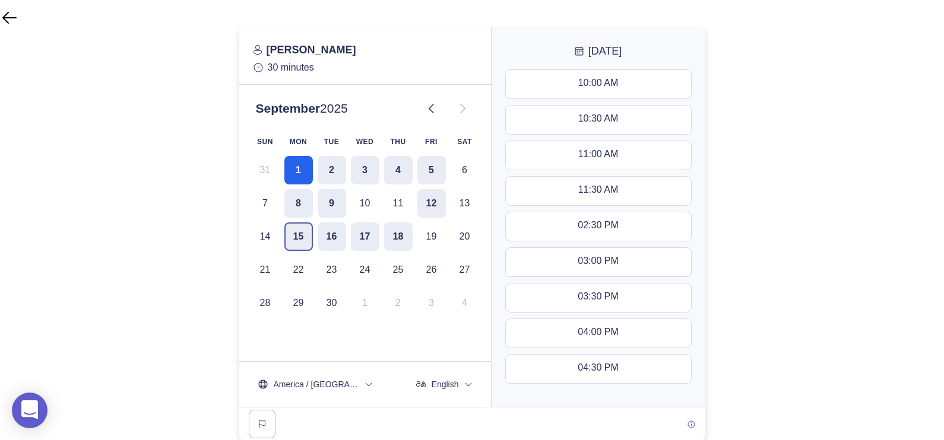
click at [303, 240] on button "15" at bounding box center [298, 237] width 28 height 28
click at [338, 242] on button "16" at bounding box center [332, 237] width 28 height 28
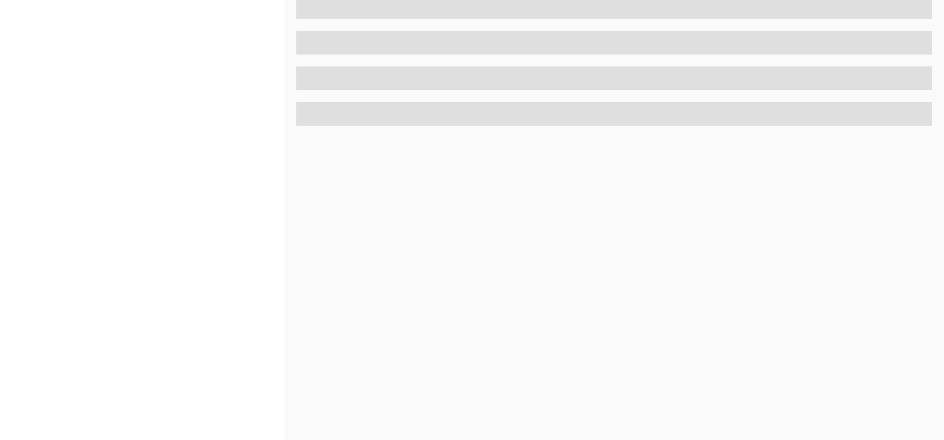
scroll to position [552, 0]
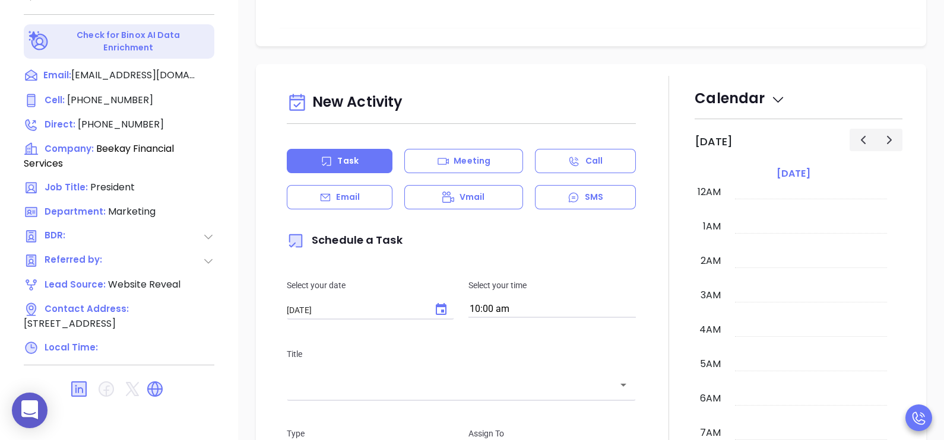
type input "[DATE]"
type input "[PERSON_NAME]"
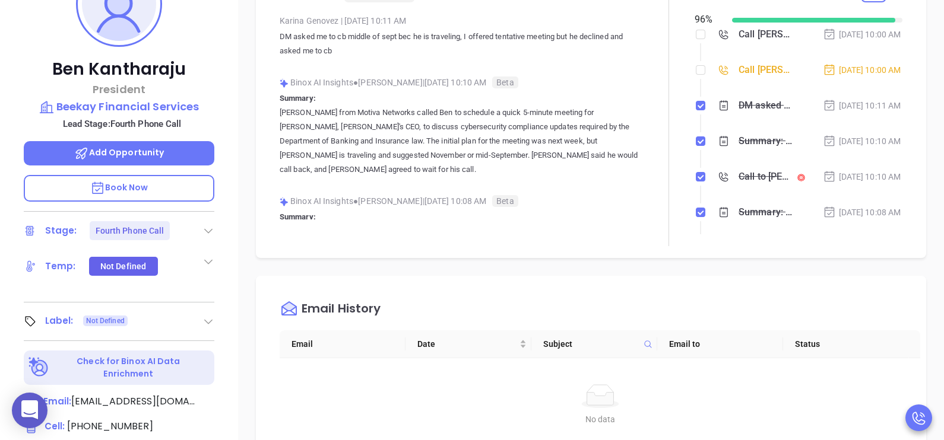
scroll to position [47, 0]
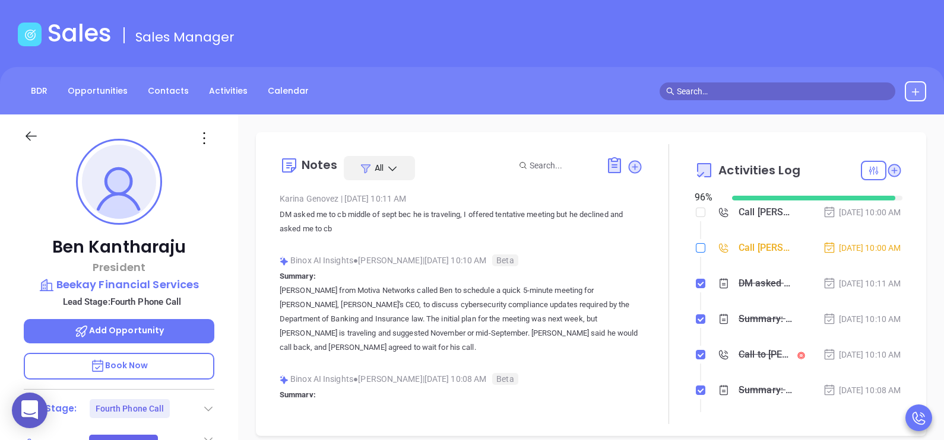
click at [696, 253] on input "checkbox" at bounding box center [700, 247] width 9 height 9
checkbox input "true"
click at [834, 290] on div "Aug 28, 2025 | 10:11 AM" at bounding box center [862, 283] width 78 height 13
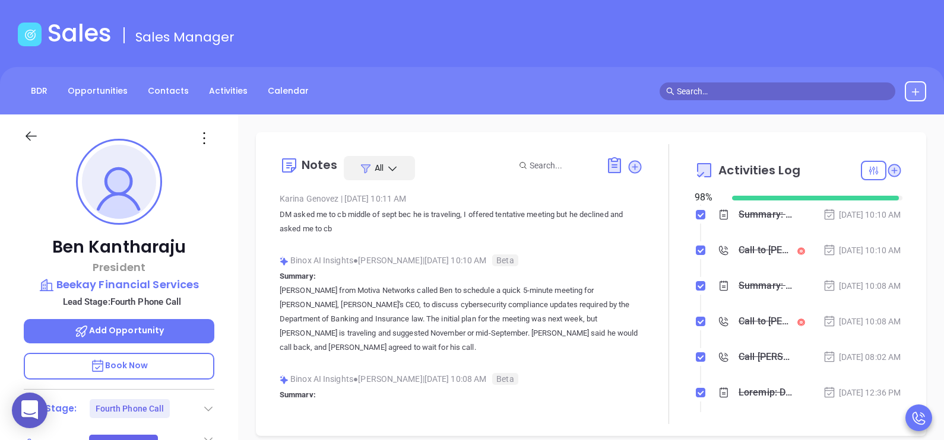
scroll to position [148, 0]
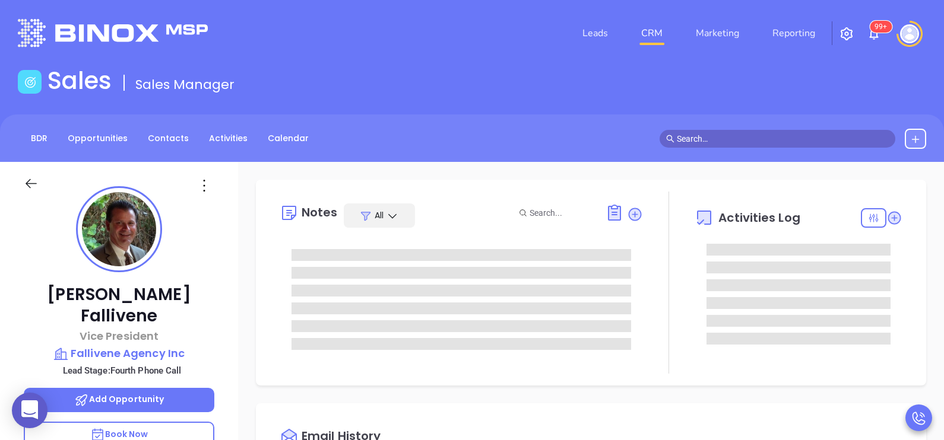
type input "[PERSON_NAME]"
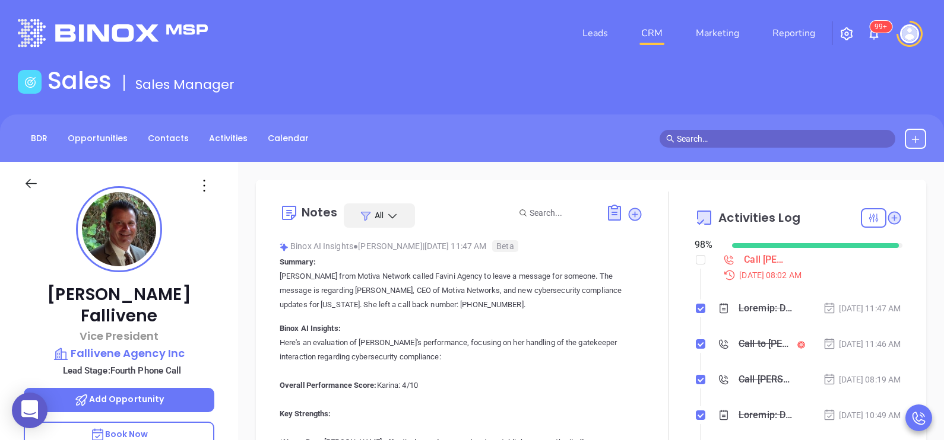
scroll to position [310, 0]
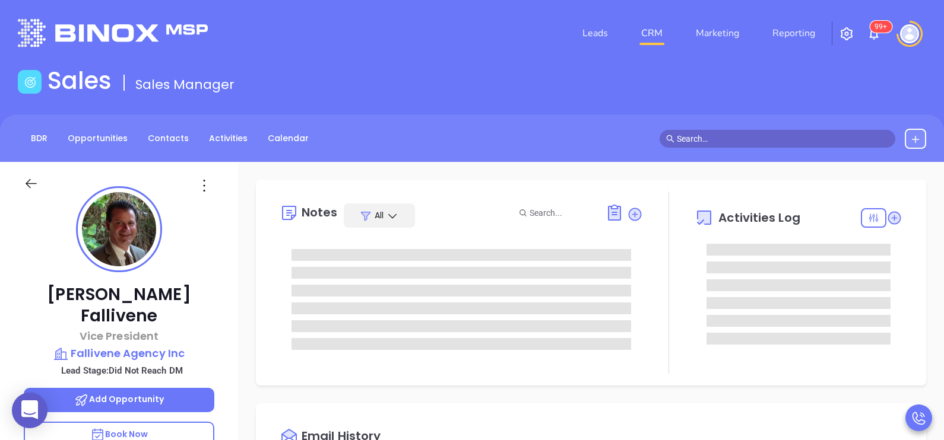
type input "[DATE]"
type input "[PERSON_NAME]"
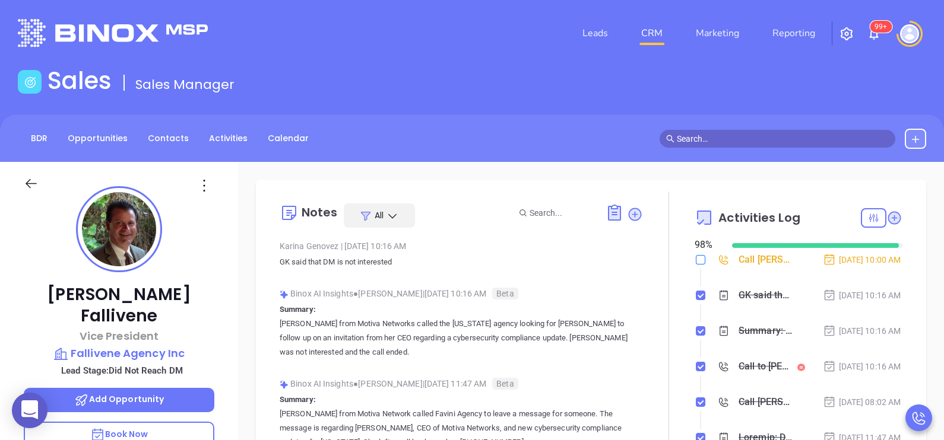
click at [696, 259] on input "checkbox" at bounding box center [700, 259] width 9 height 9
checkbox input "true"
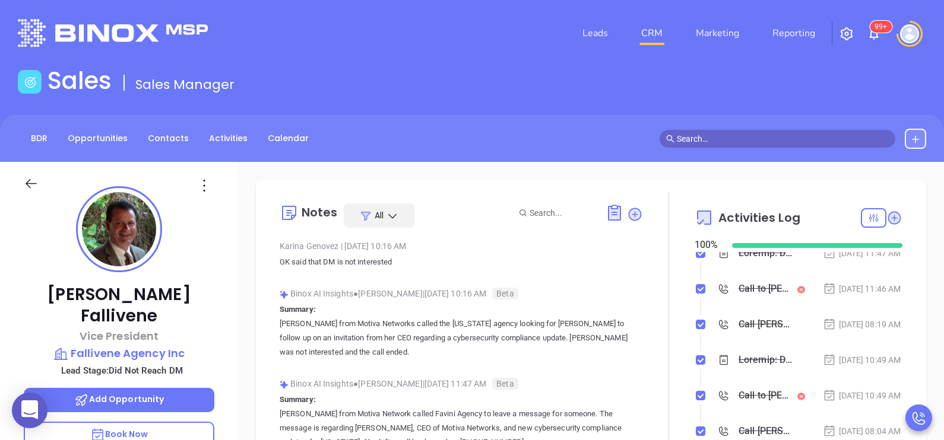
scroll to position [208, 0]
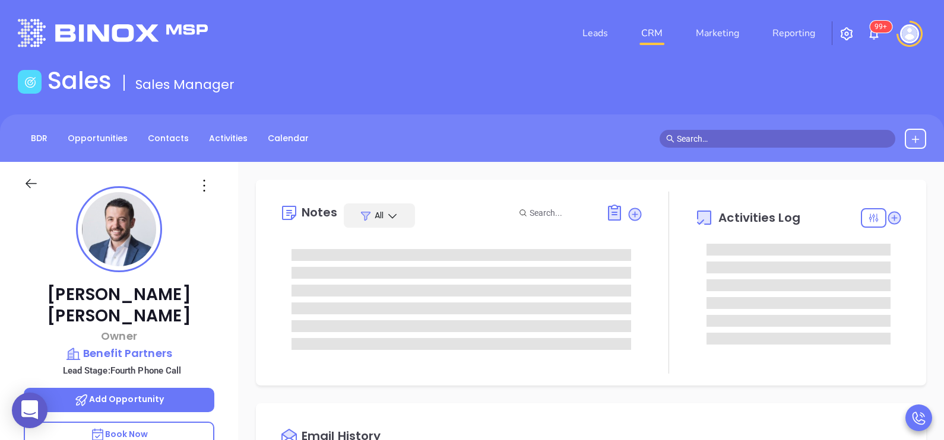
scroll to position [310, 0]
type input "[PERSON_NAME]"
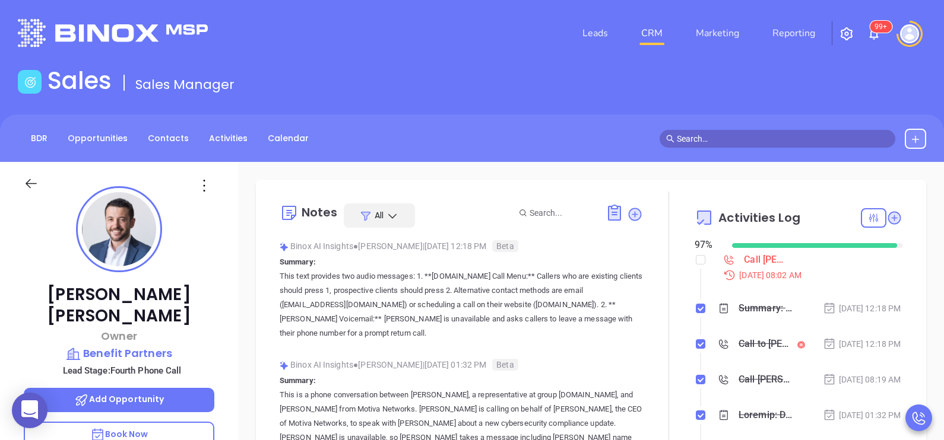
click at [222, 309] on div "Jeffrey Costello Owner Benefit Partners Lead Stage: Fourth Phone Call Add Oppor…" at bounding box center [119, 437] width 238 height 551
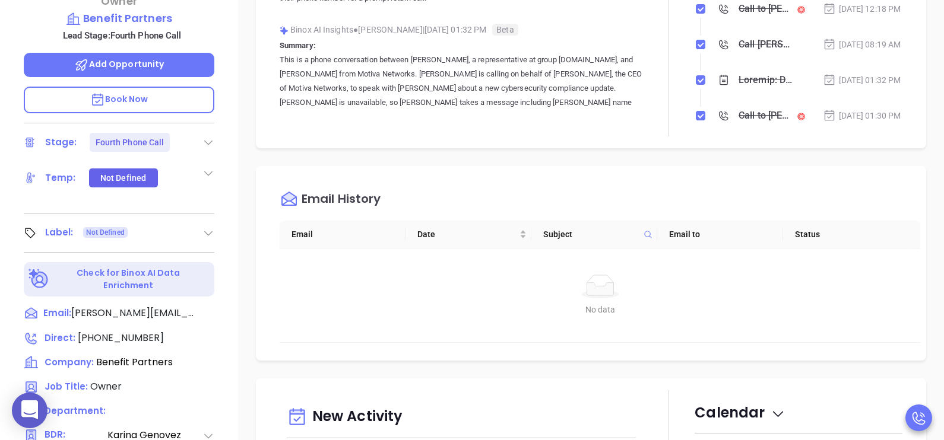
scroll to position [356, 0]
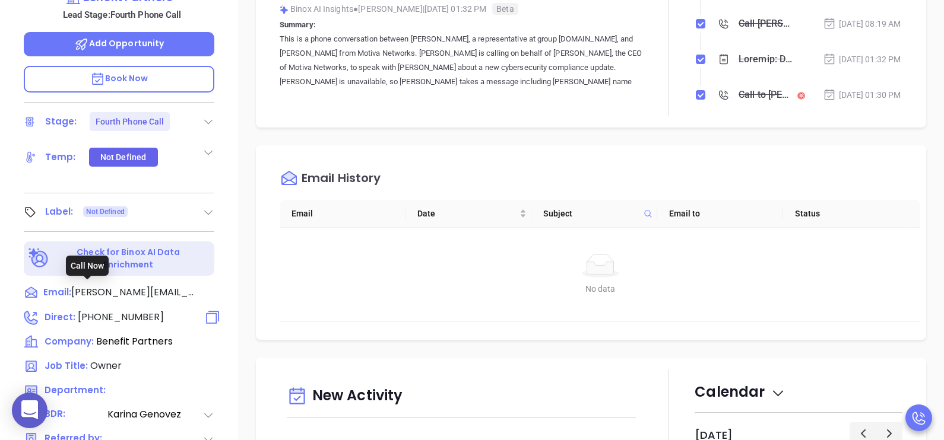
click at [148, 310] on span "(908) 787-8800" at bounding box center [121, 317] width 86 height 14
type input "(908) 787-8800"
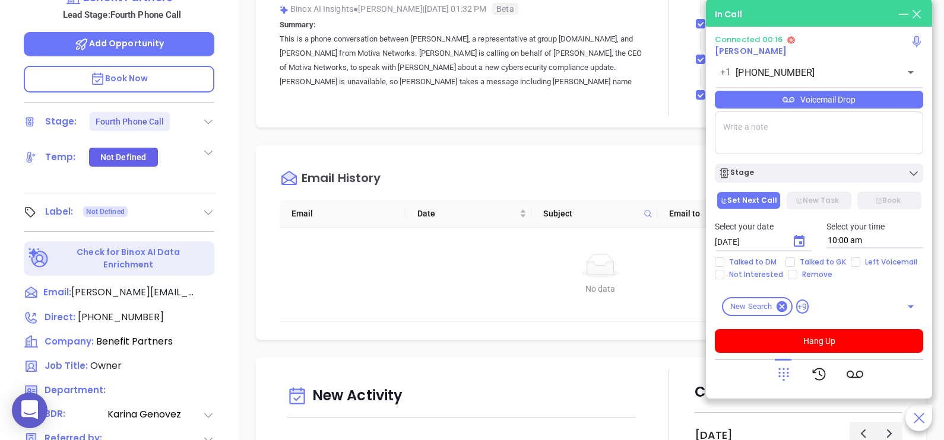
click at [782, 371] on icon at bounding box center [783, 374] width 17 height 17
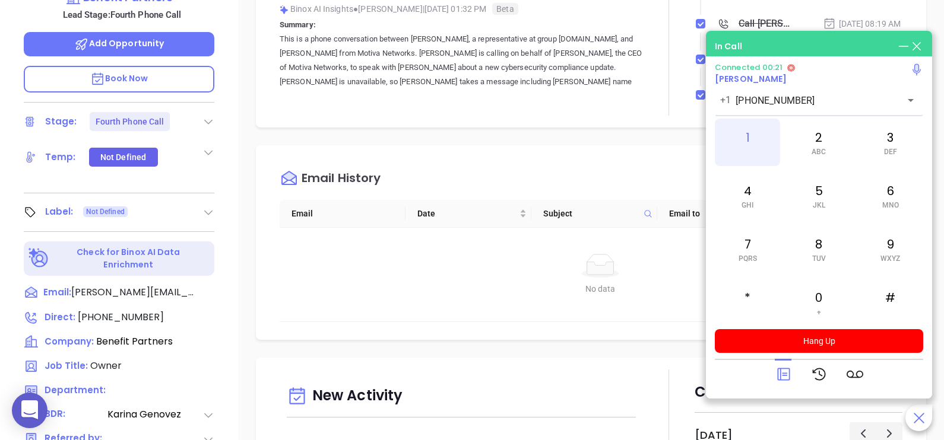
click at [749, 151] on span at bounding box center [747, 152] width 5 height 8
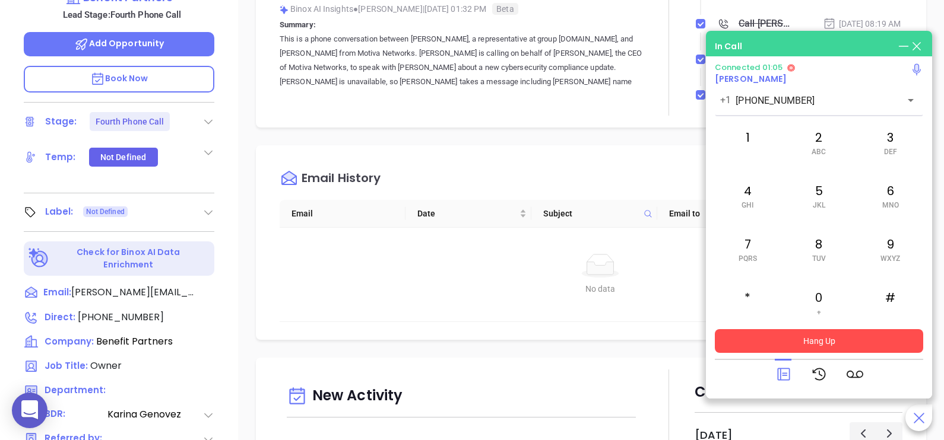
click at [819, 338] on button "Hang Up" at bounding box center [819, 341] width 208 height 24
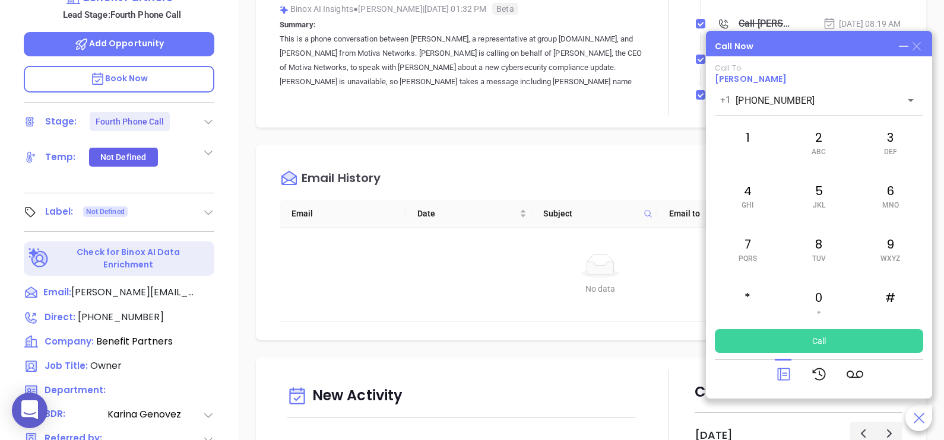
click at [917, 45] on icon at bounding box center [916, 46] width 8 height 8
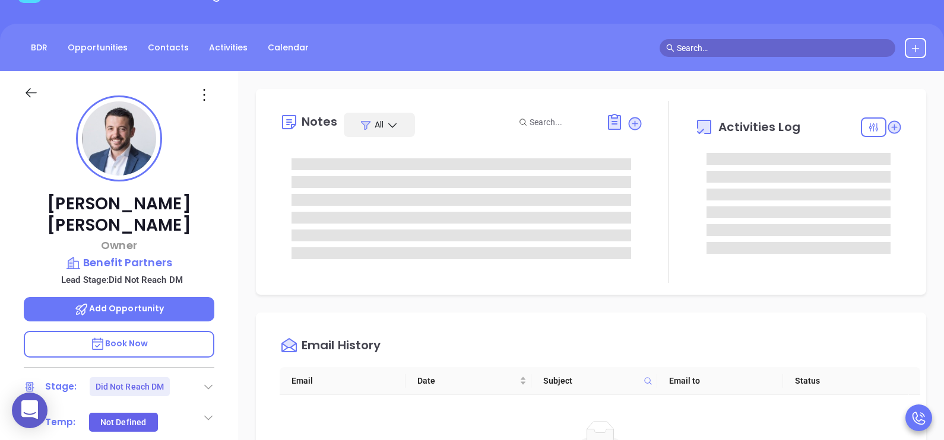
scroll to position [89, 0]
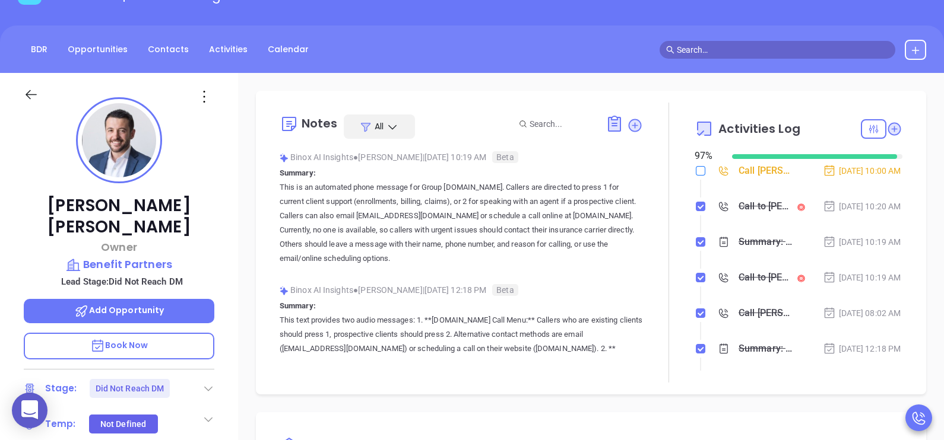
click at [696, 168] on input "checkbox" at bounding box center [700, 170] width 9 height 9
checkbox input "true"
click at [854, 233] on li "Call to Jeffrey Costello Aug 28, 2025 | 10:20 AM" at bounding box center [799, 218] width 205 height 33
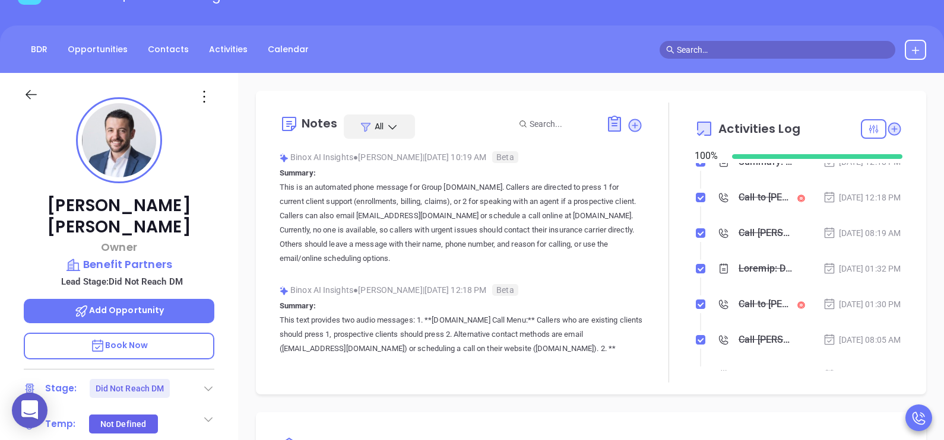
scroll to position [237, 0]
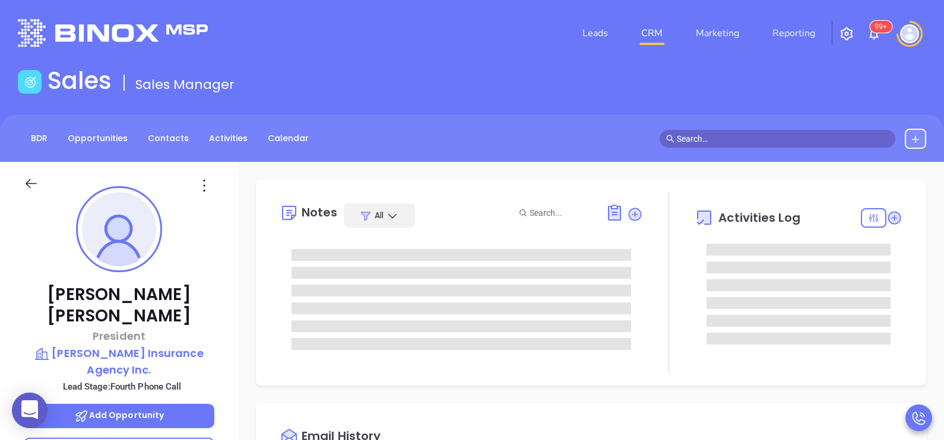
type input "[PERSON_NAME]"
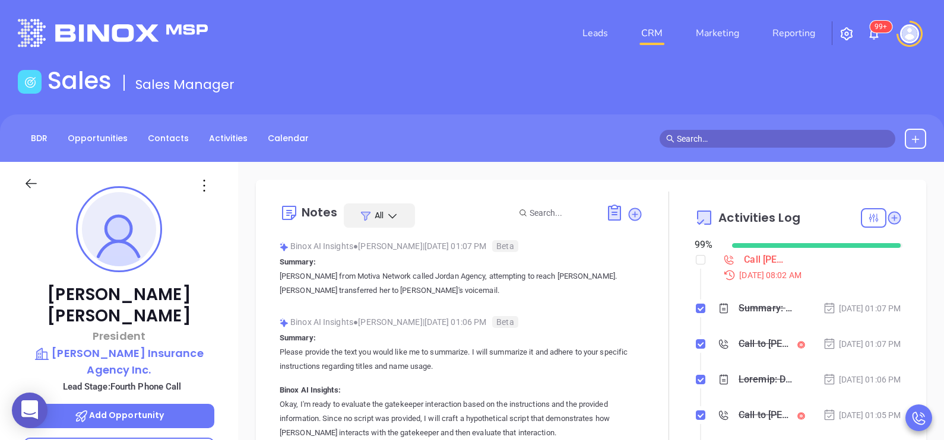
scroll to position [310, 0]
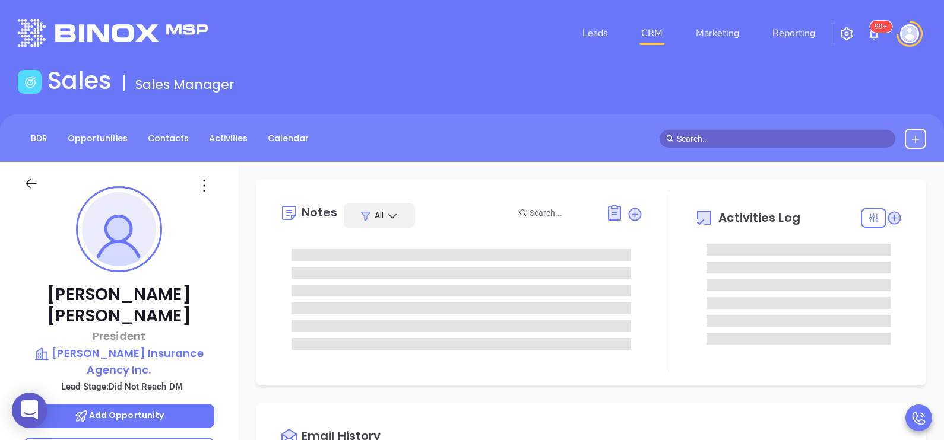
type input "[DATE]"
type input "[PERSON_NAME]"
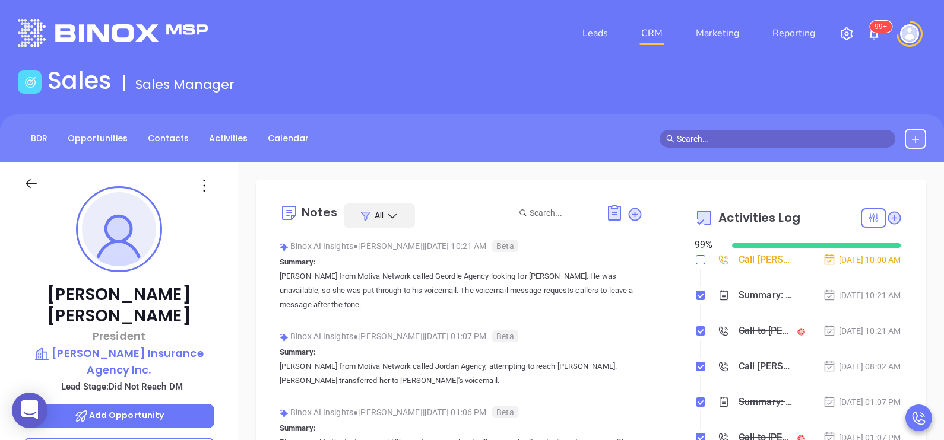
click at [696, 259] on input "checkbox" at bounding box center [700, 259] width 9 height 9
checkbox input "true"
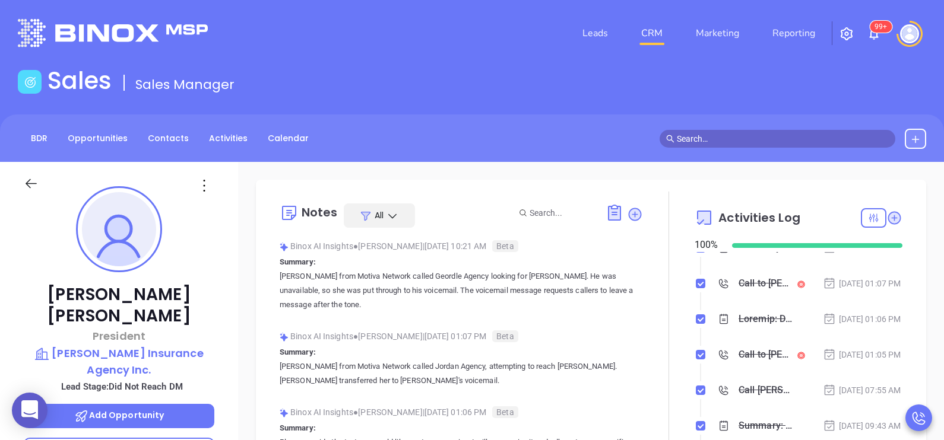
scroll to position [208, 0]
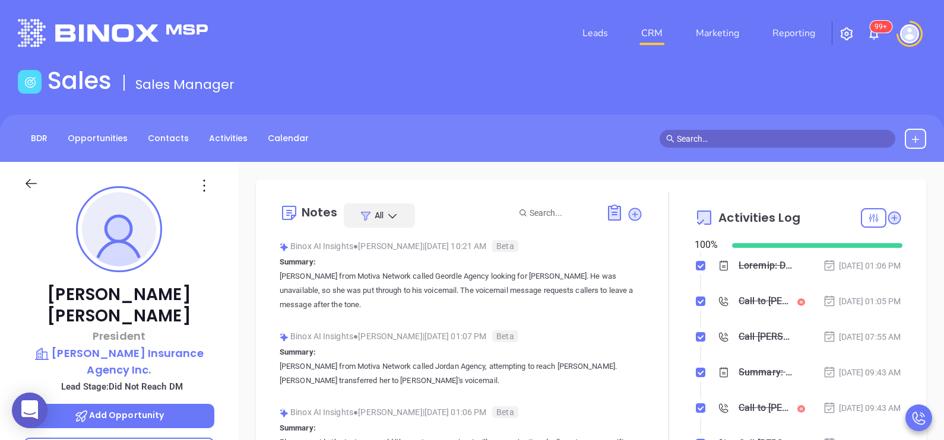
click at [230, 332] on div "[PERSON_NAME] President [PERSON_NAME] Insurance Agency Inc. Lead Stage: Did Not…" at bounding box center [119, 437] width 238 height 551
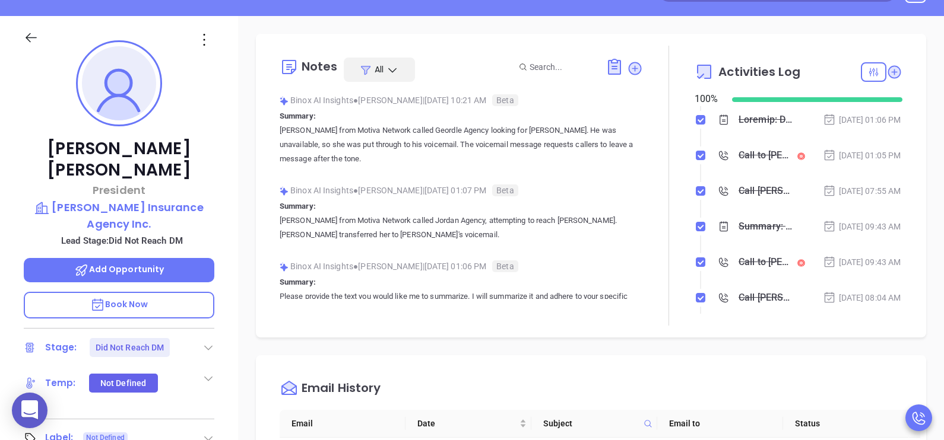
scroll to position [148, 0]
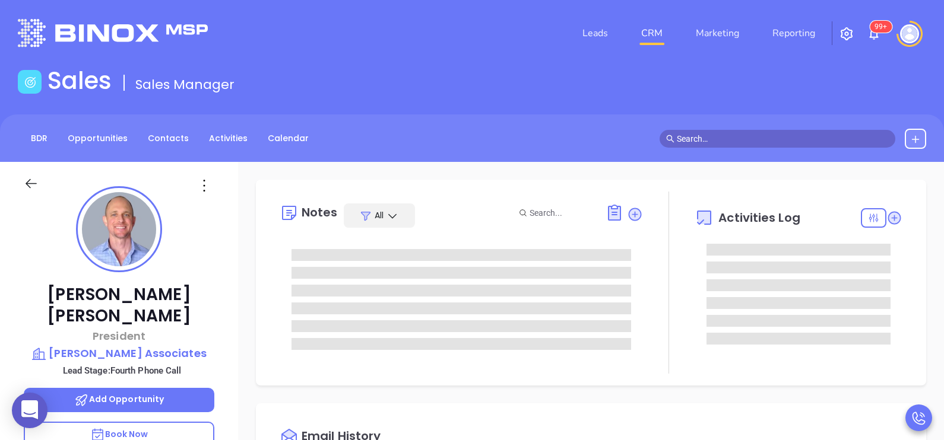
type input "[DATE]"
type input "[PERSON_NAME]"
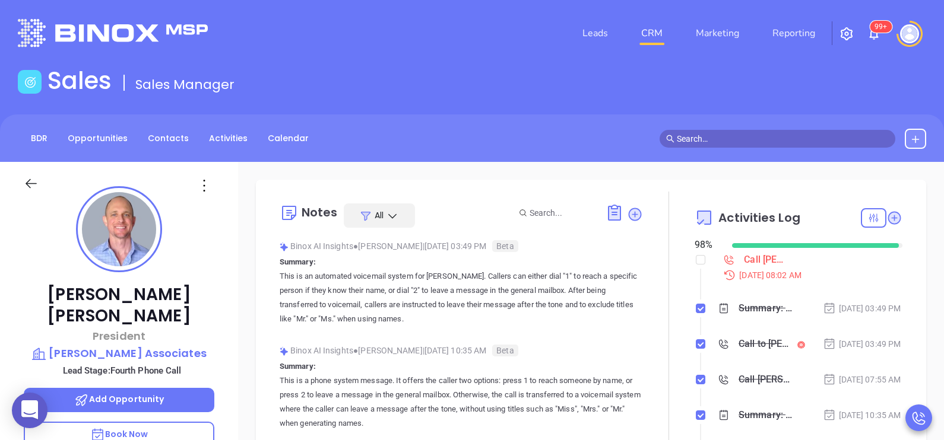
click at [231, 342] on div "[PERSON_NAME] President [PERSON_NAME] Associates Lead Stage: Fourth Phone Call …" at bounding box center [119, 437] width 238 height 551
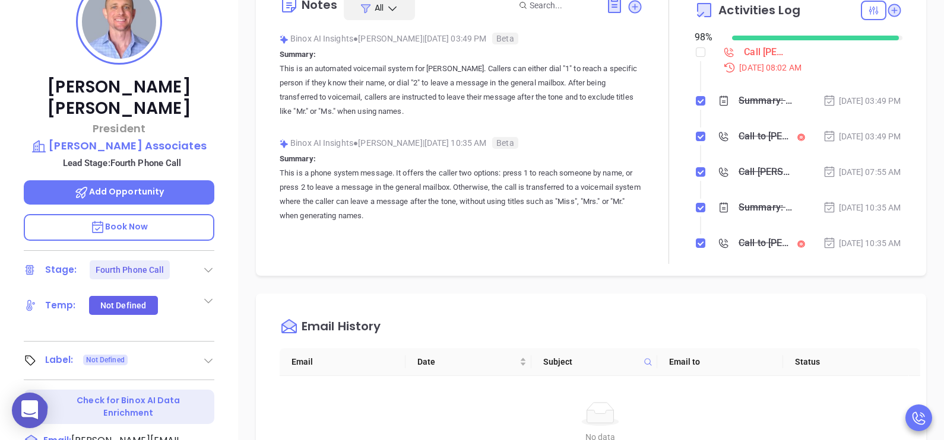
scroll to position [178, 0]
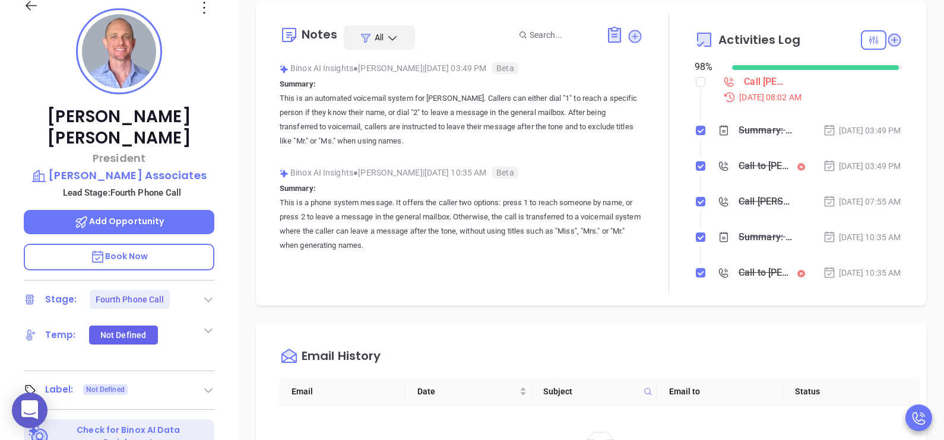
click at [223, 310] on div "Chris Wirth President Nelligan Associates Lead Stage: Fourth Phone Call Add Opp…" at bounding box center [119, 259] width 238 height 551
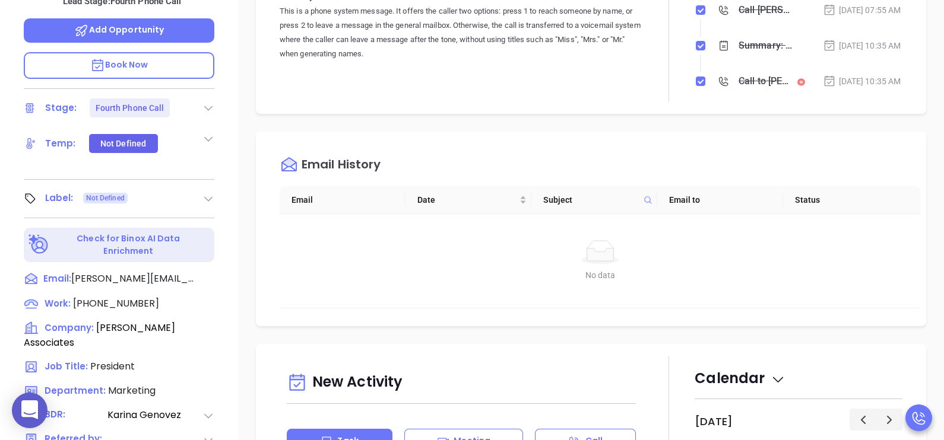
scroll to position [416, 0]
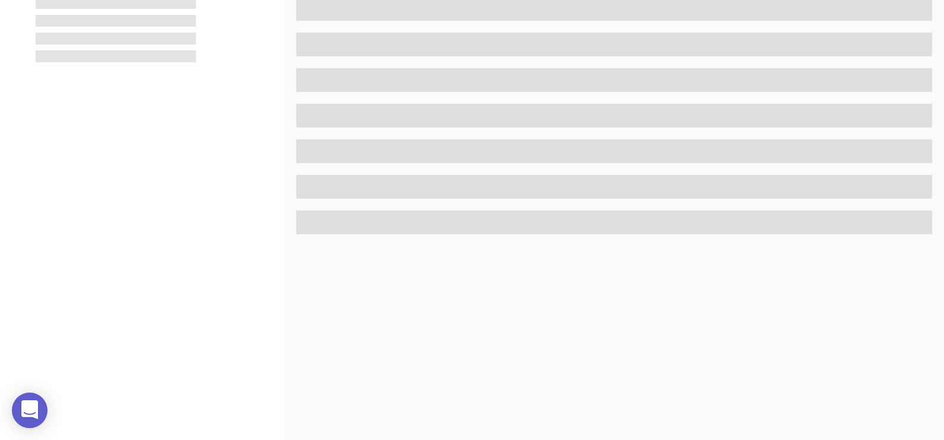
scroll to position [416, 0]
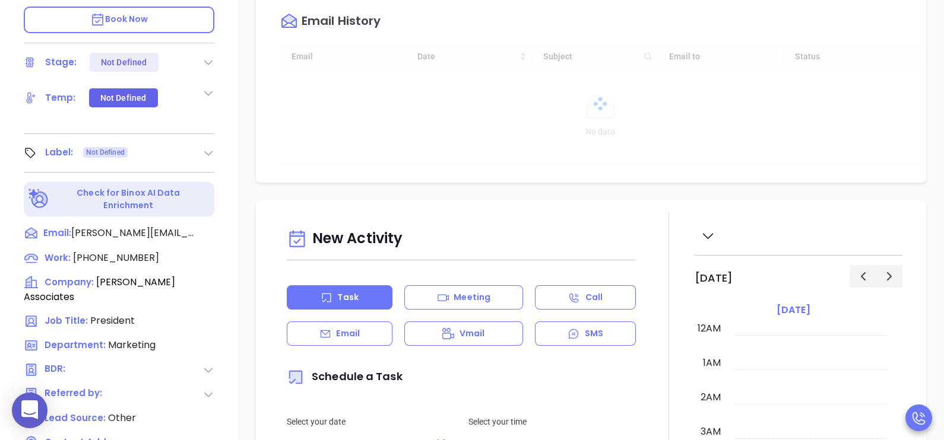
type input "[DATE]"
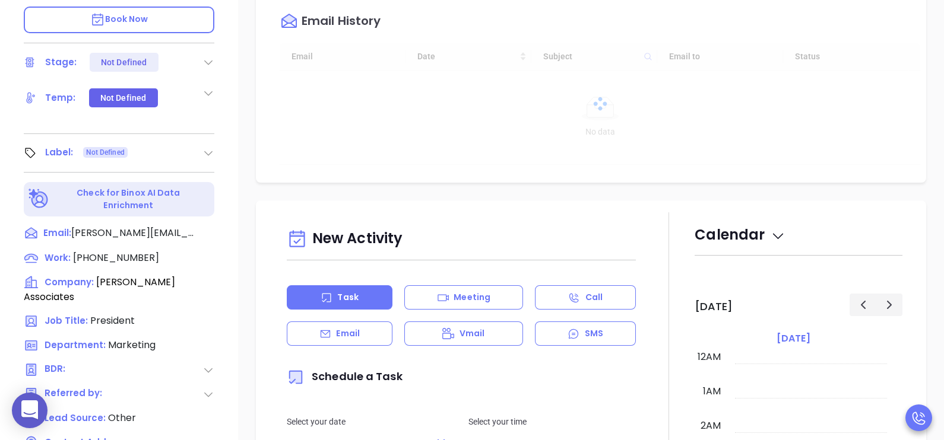
scroll to position [310, 0]
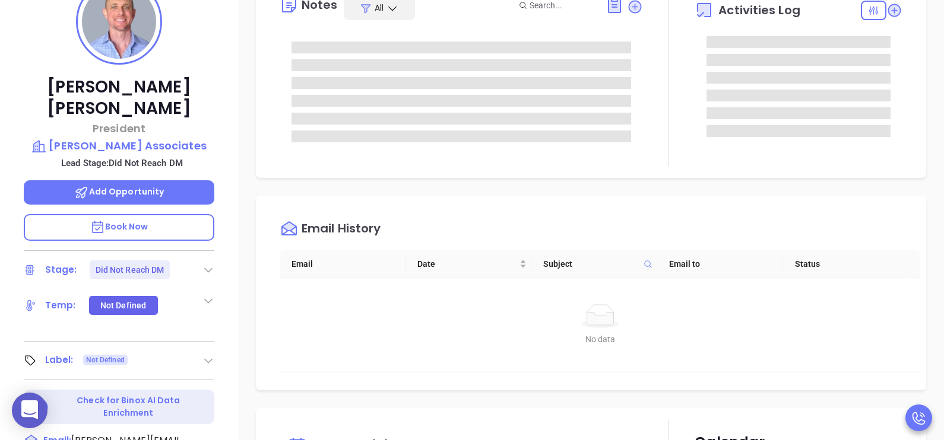
type input "[PERSON_NAME]"
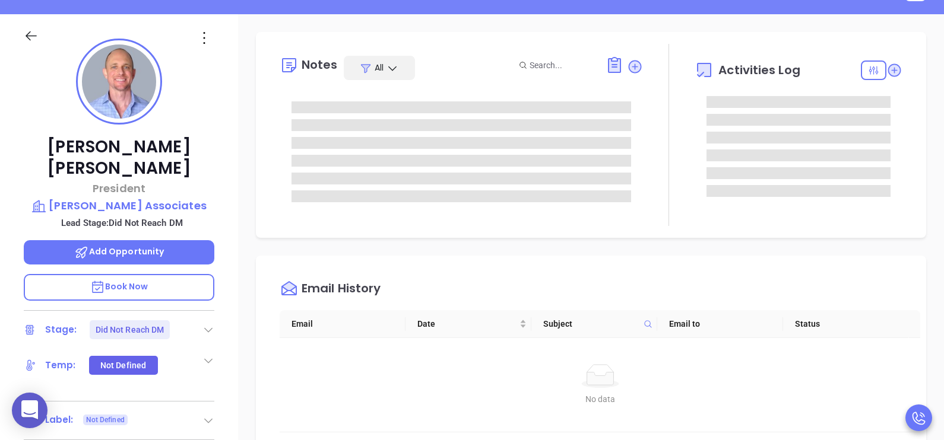
scroll to position [118, 0]
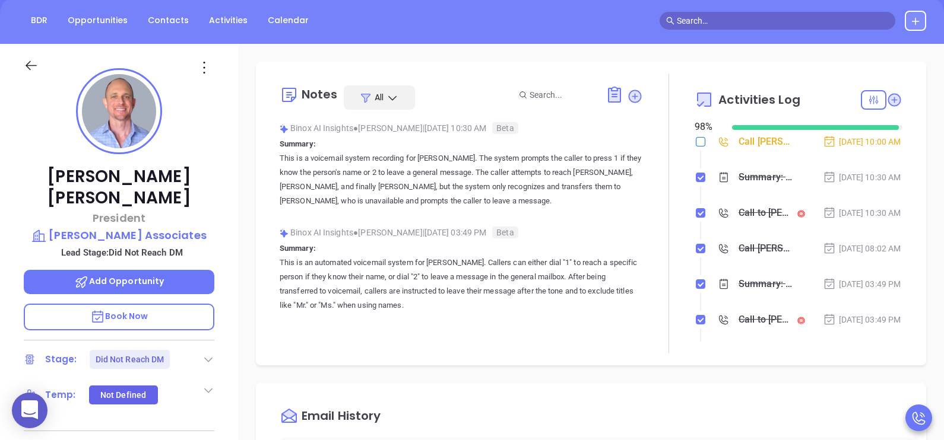
click at [696, 144] on input "checkbox" at bounding box center [700, 141] width 9 height 9
checkbox input "true"
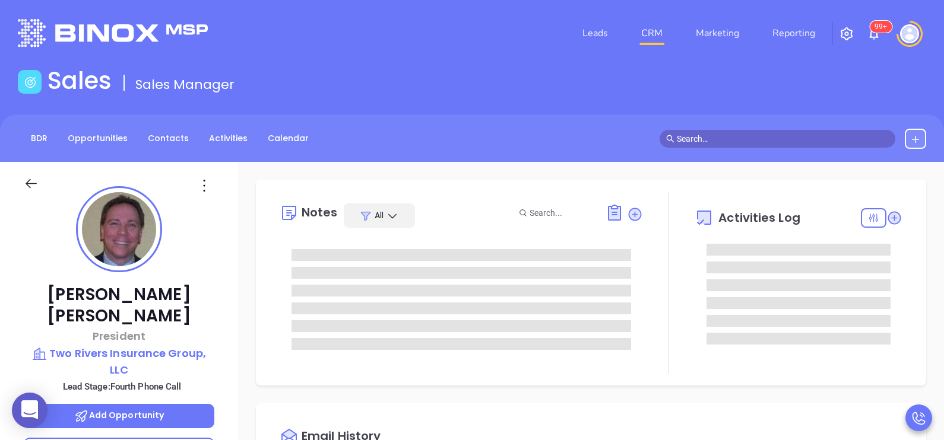
type input "[DATE]"
type input "[PERSON_NAME]"
type input "[DATE]"
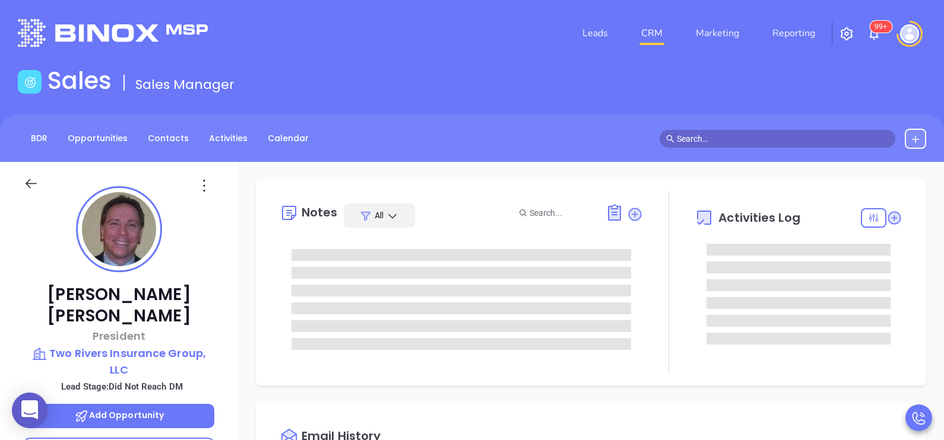
type input "[PERSON_NAME]"
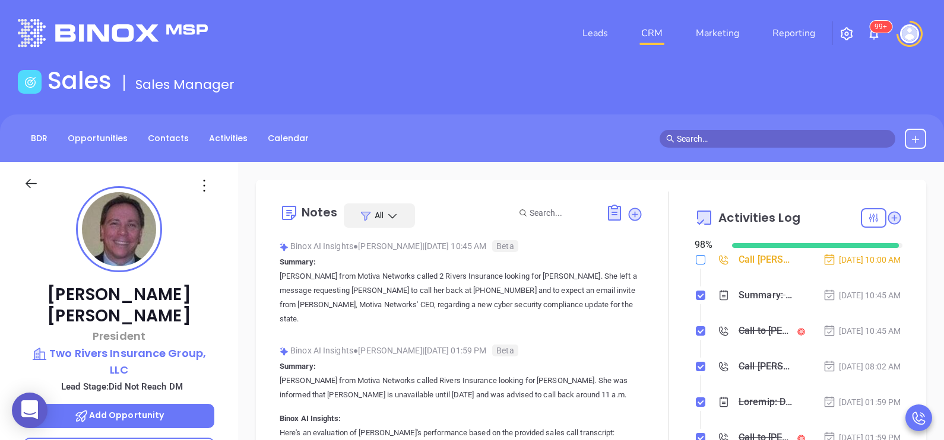
click at [696, 258] on input "checkbox" at bounding box center [700, 259] width 9 height 9
checkbox input "true"
click at [846, 288] on li "Call Steve Gardella to follow up Aug 29, 2025 | 10:00 AM" at bounding box center [799, 271] width 205 height 33
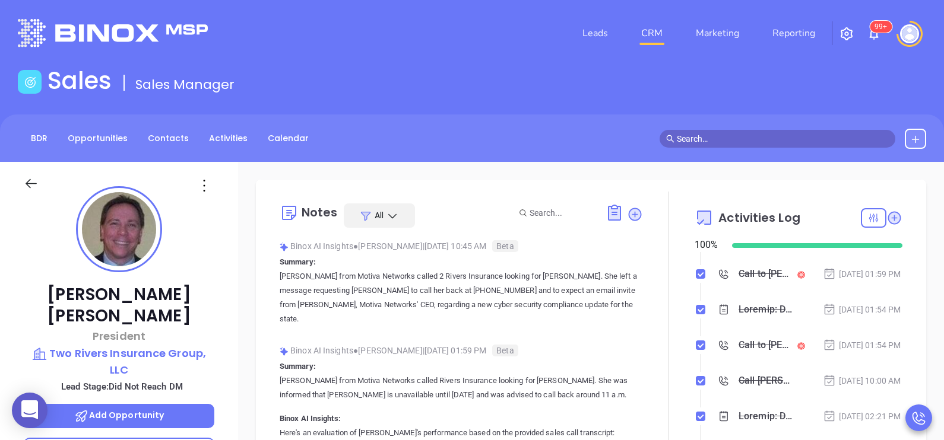
scroll to position [178, 0]
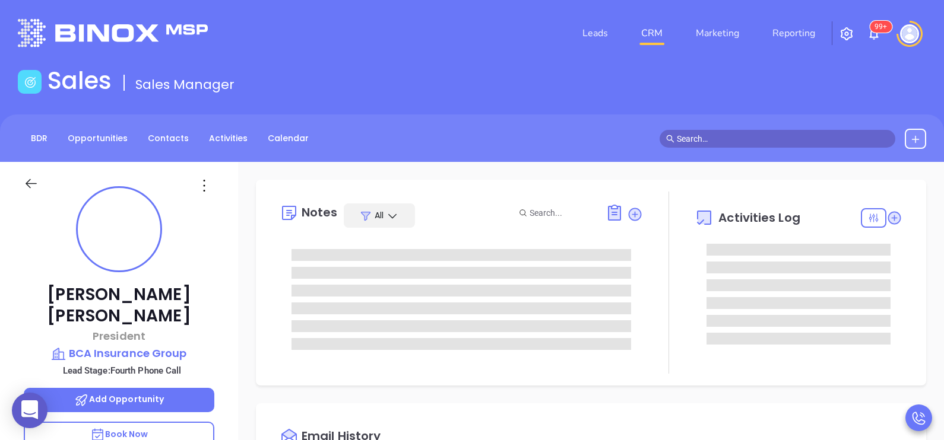
type input "[DATE]"
type input "[PERSON_NAME]"
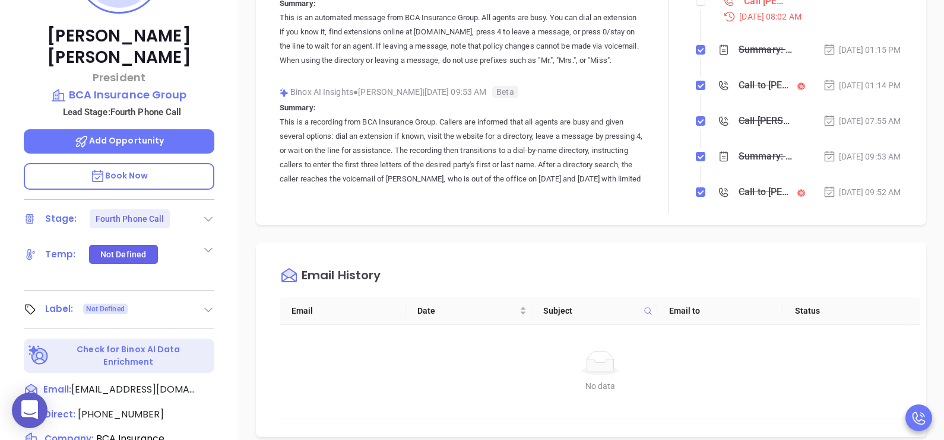
scroll to position [267, 0]
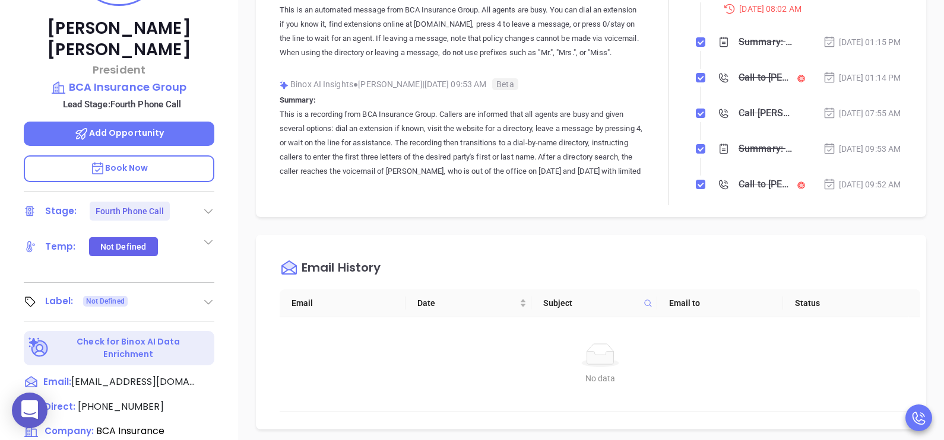
click at [193, 156] on p "Book Now" at bounding box center [119, 169] width 191 height 27
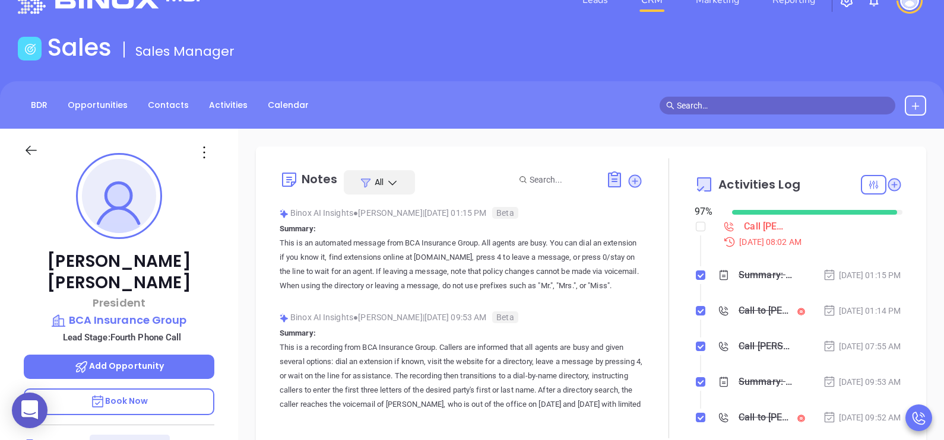
scroll to position [29, 0]
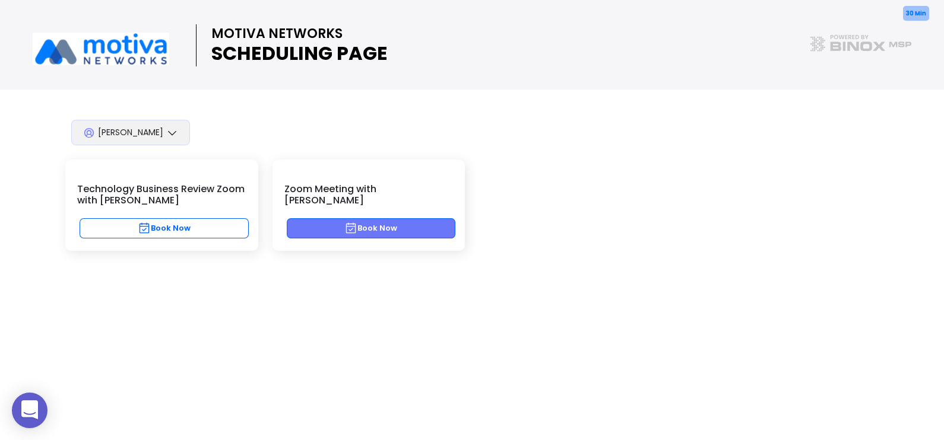
click at [411, 218] on button "Book Now" at bounding box center [371, 228] width 169 height 20
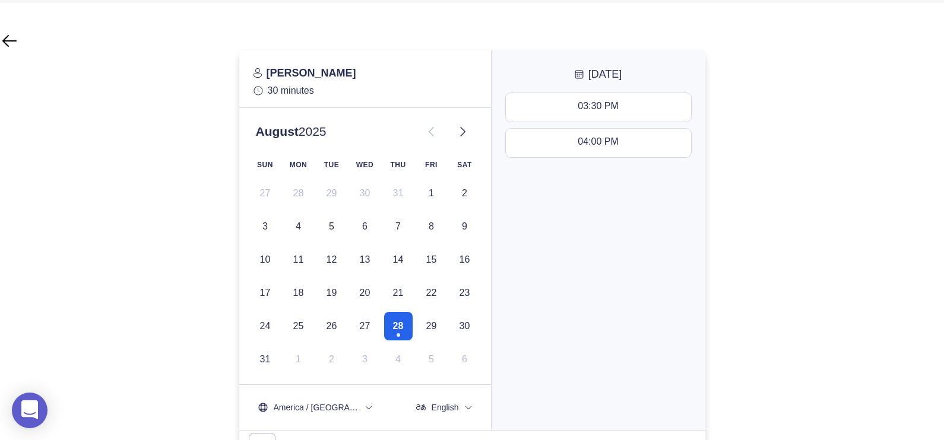
scroll to position [89, 0]
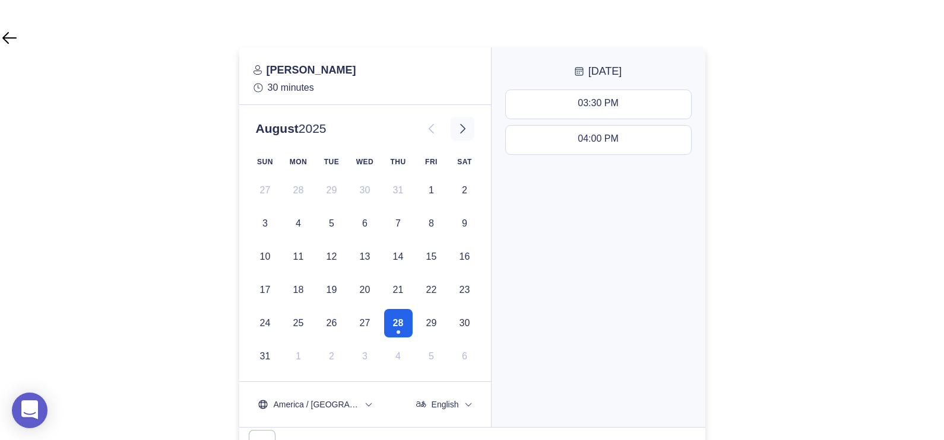
click at [462, 119] on button at bounding box center [463, 129] width 24 height 24
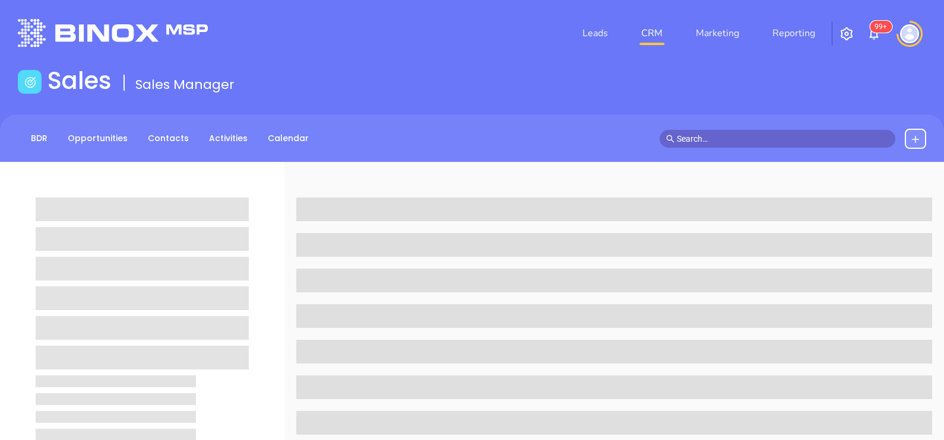
scroll to position [29, 0]
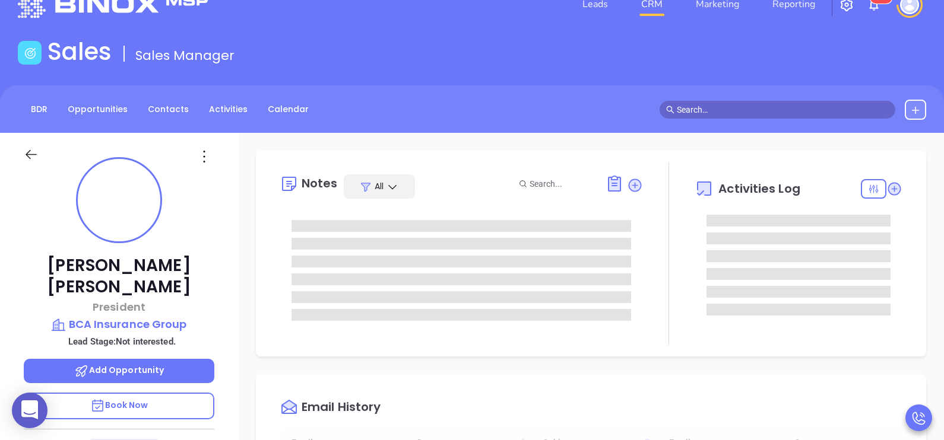
type input "[DATE]"
type input "[PERSON_NAME]"
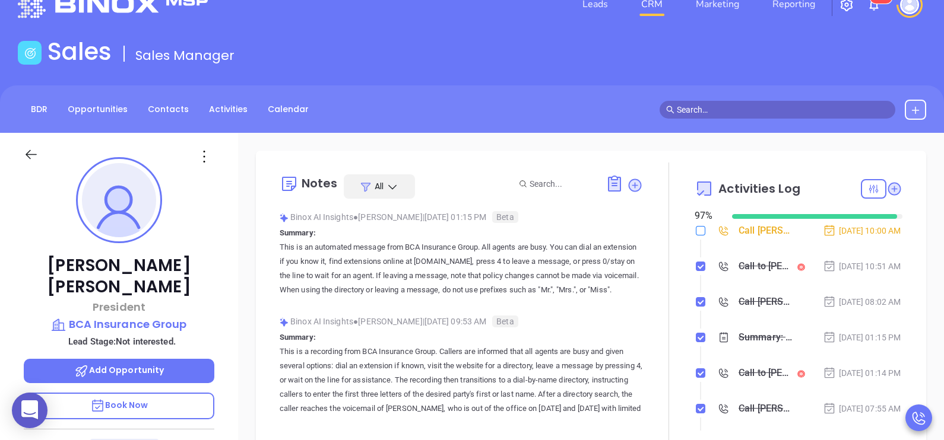
click at [696, 230] on input "checkbox" at bounding box center [700, 230] width 9 height 9
checkbox input "true"
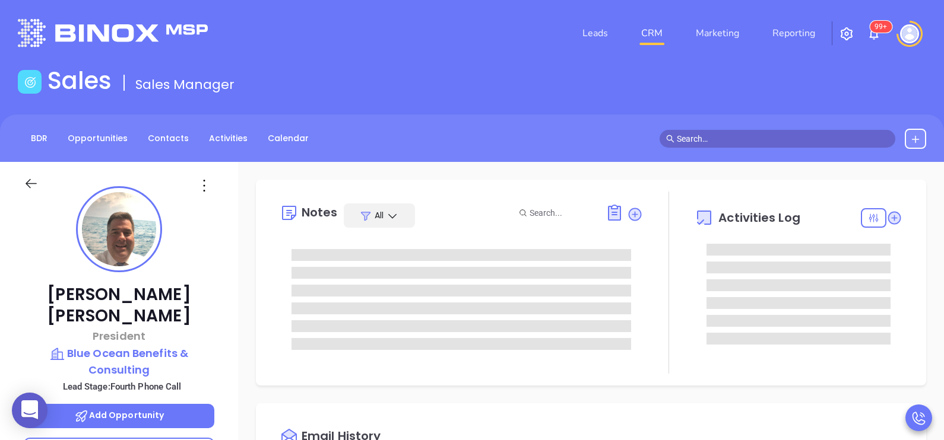
type input "[PERSON_NAME]"
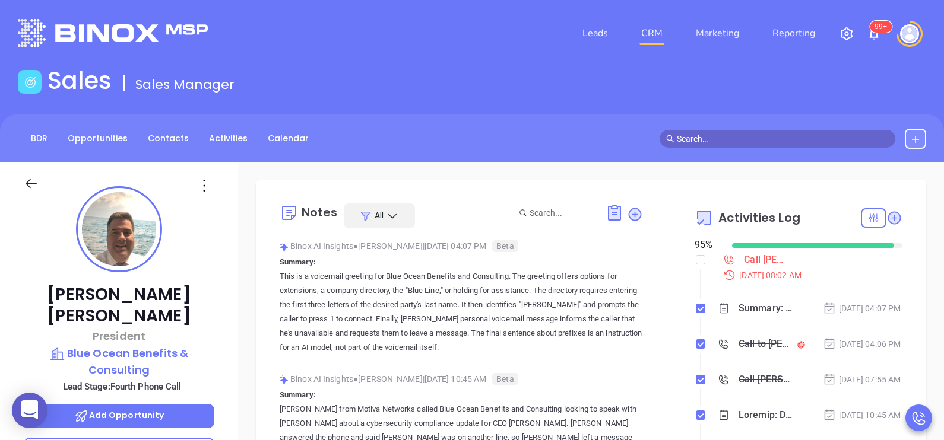
scroll to position [344, 0]
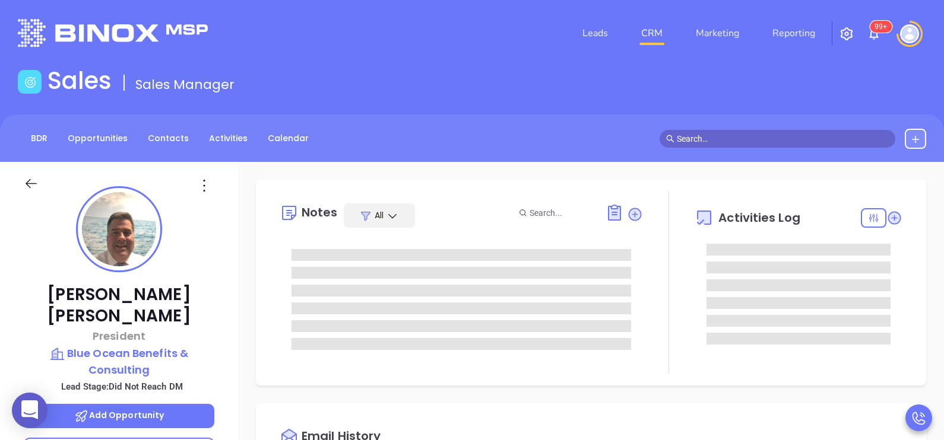
type input "[DATE]"
type input "[PERSON_NAME]"
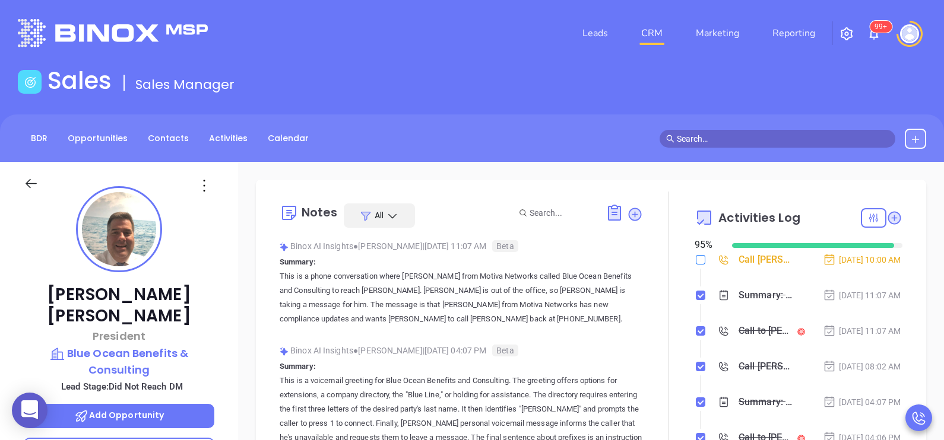
click at [696, 265] on label at bounding box center [700, 259] width 9 height 13
click at [696, 265] on input "checkbox" at bounding box center [700, 259] width 9 height 9
checkbox input "true"
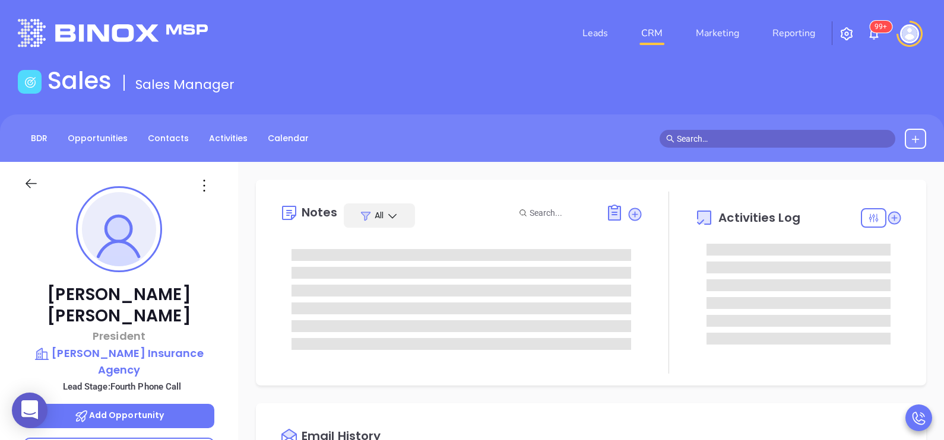
type input "[PERSON_NAME]"
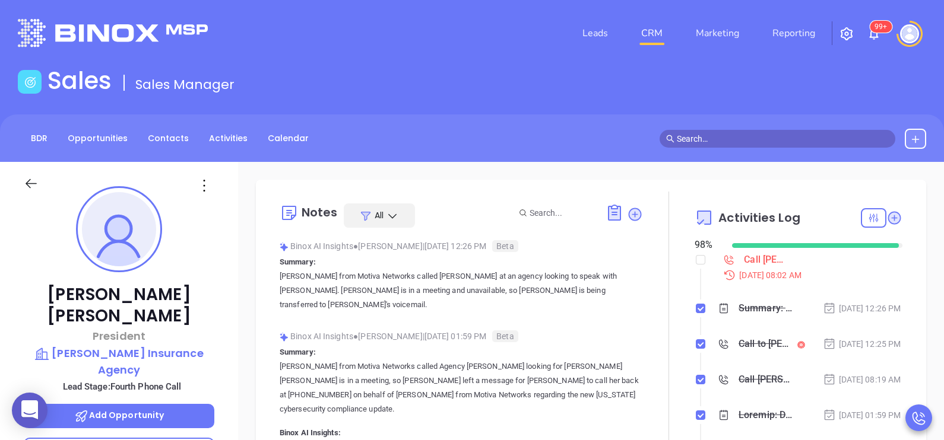
scroll to position [344, 0]
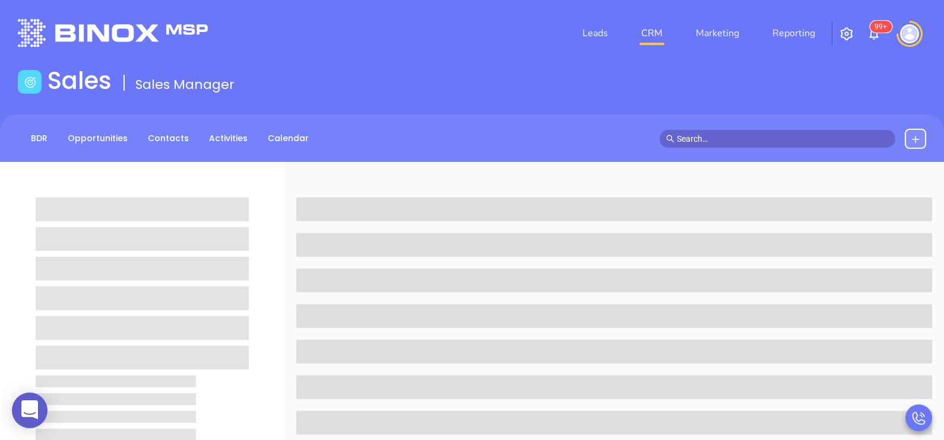
click at [0, 156] on html "0 Leads CRM Marketing Reporting 99+ Financial Leads Leads Sales Sales Manager B…" at bounding box center [472, 220] width 944 height 440
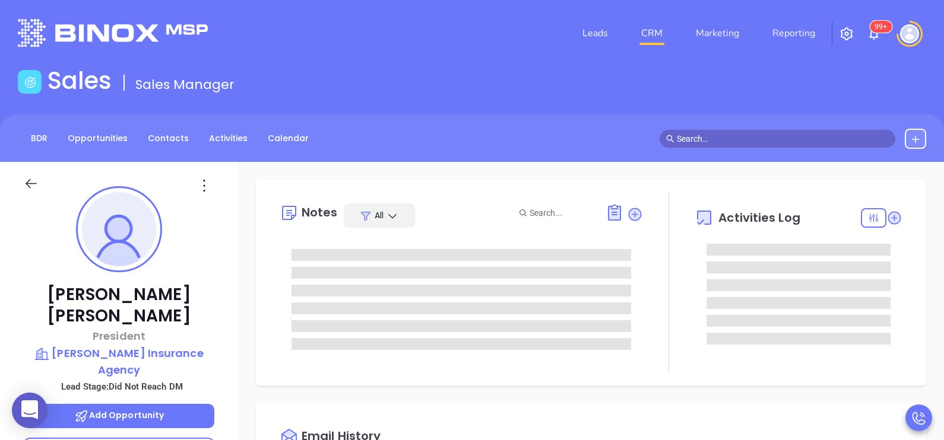
type input "[DATE]"
type input "[PERSON_NAME]"
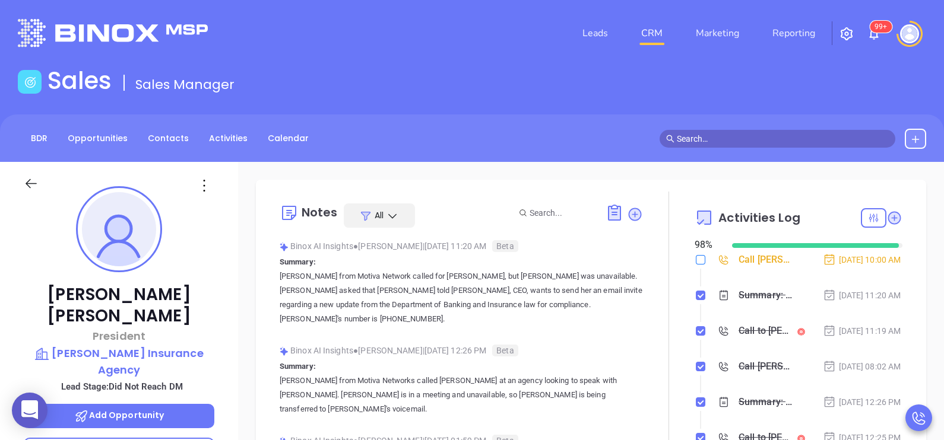
click at [696, 262] on input "checkbox" at bounding box center [700, 259] width 9 height 9
checkbox input "true"
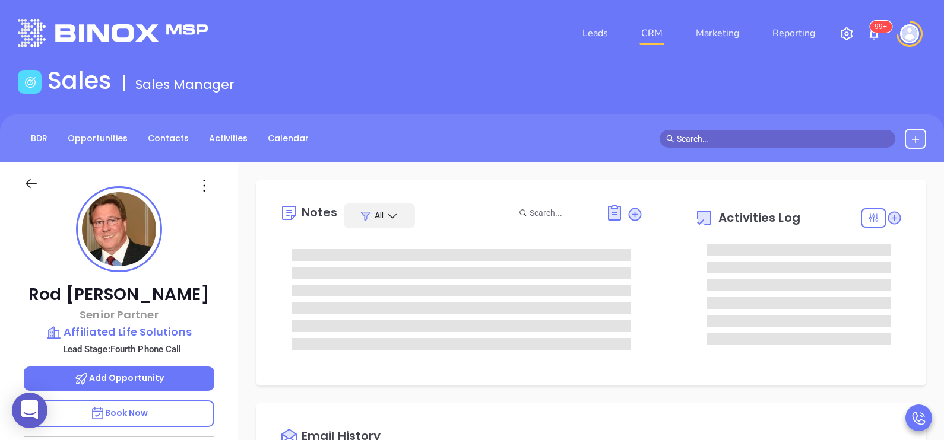
scroll to position [344, 0]
type input "[PERSON_NAME]"
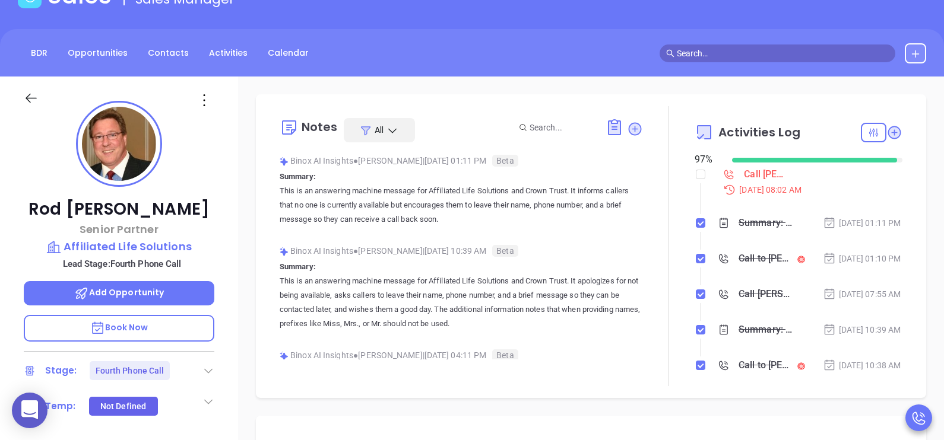
scroll to position [237, 0]
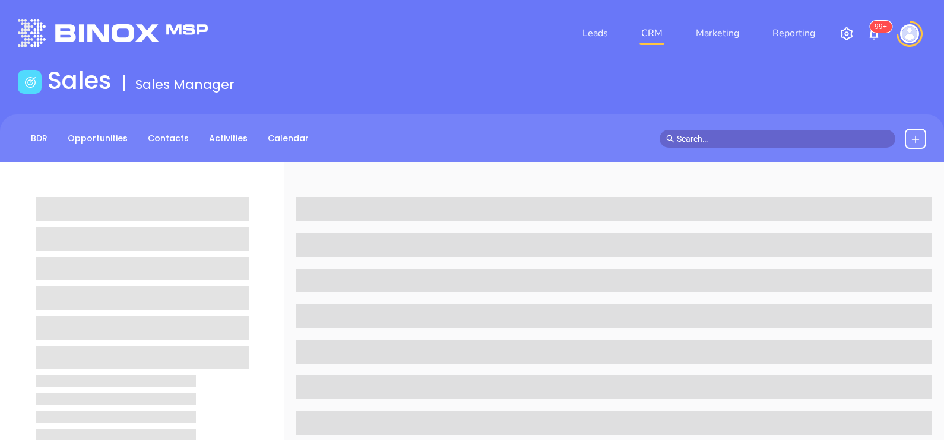
scroll to position [237, 0]
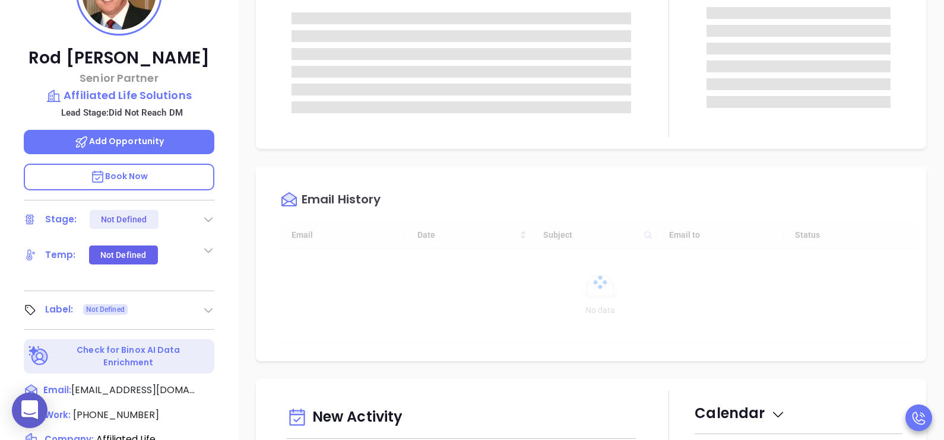
type input "[DATE]"
type input "[PERSON_NAME]"
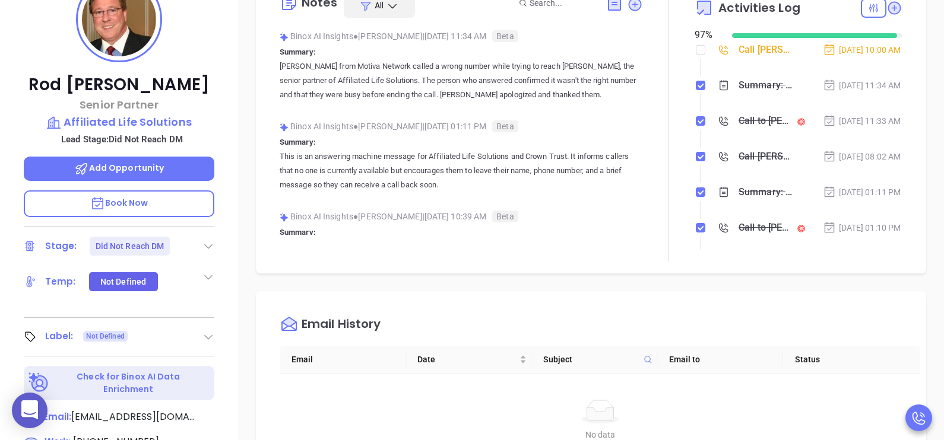
scroll to position [208, 0]
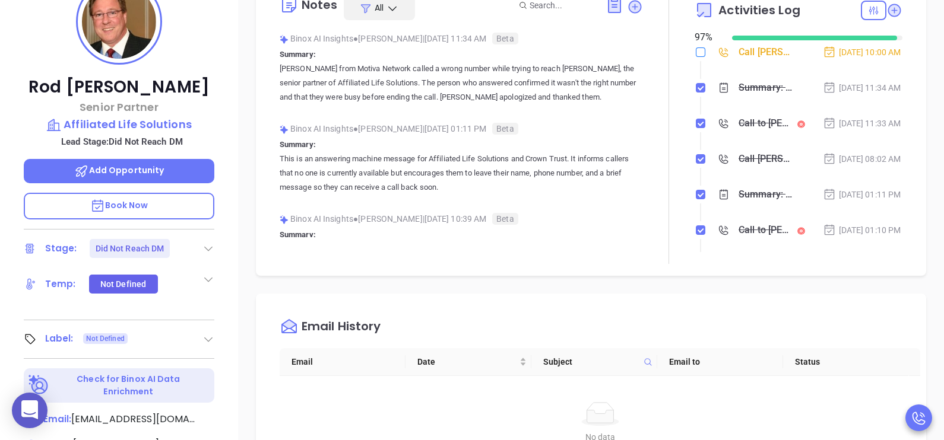
click at [696, 47] on input "checkbox" at bounding box center [700, 51] width 9 height 9
checkbox input "true"
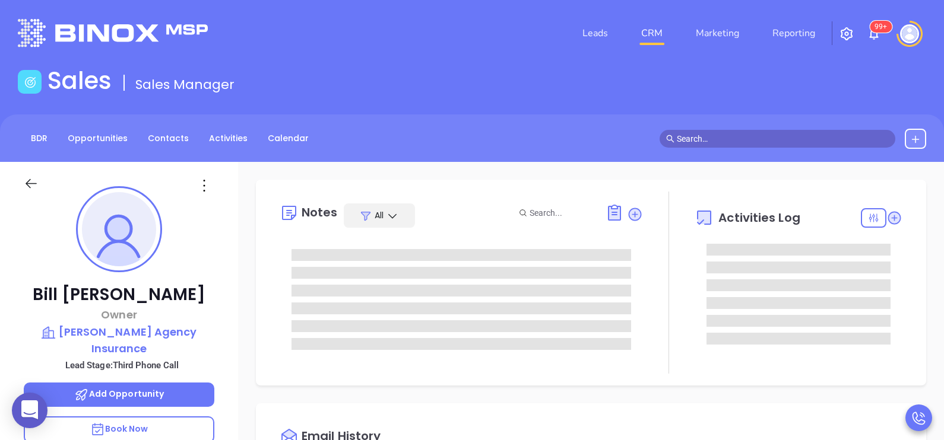
type input "[DATE]"
type input "[PERSON_NAME]"
type input "[DATE]"
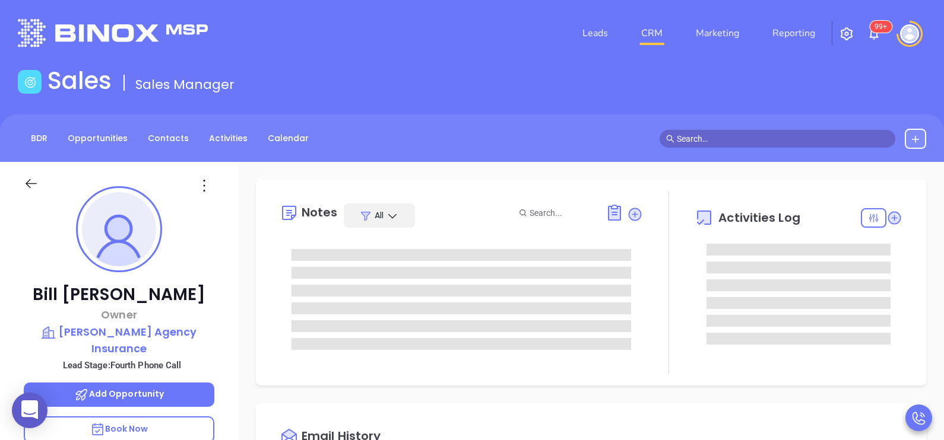
type input "[PERSON_NAME]"
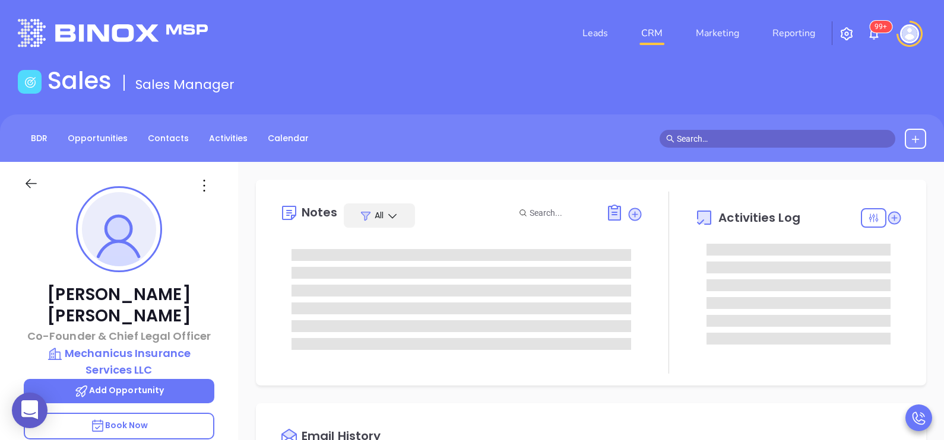
type input "[DATE]"
type input "[PERSON_NAME]"
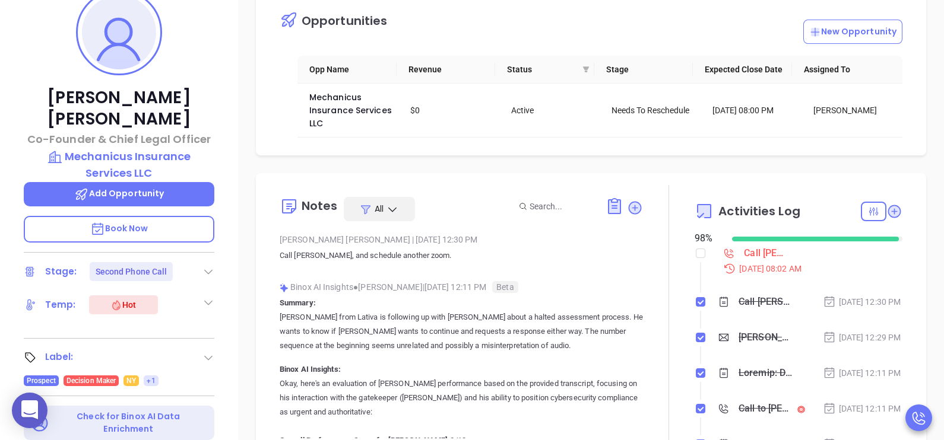
scroll to position [178, 0]
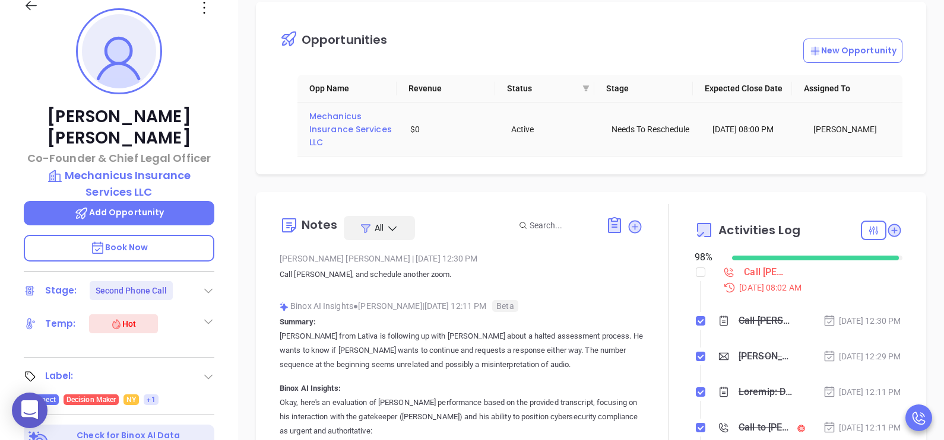
click at [350, 130] on span "Mechanicus Insurance Services LLC" at bounding box center [351, 129] width 85 height 38
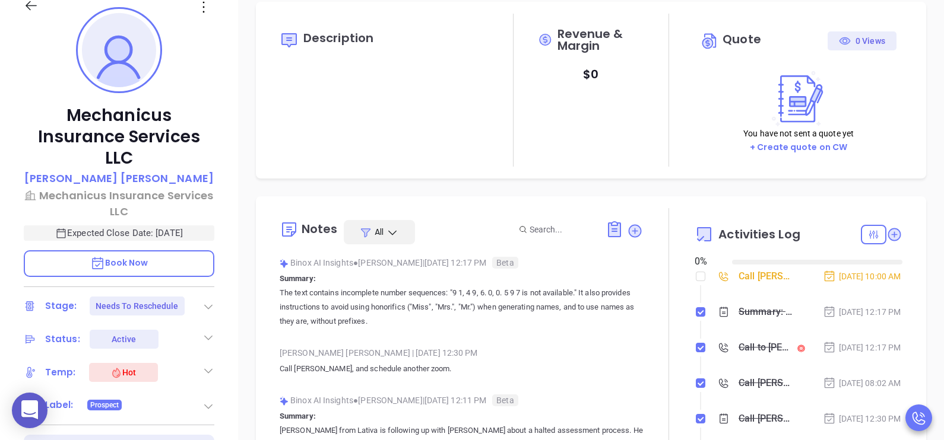
type input "[DATE]"
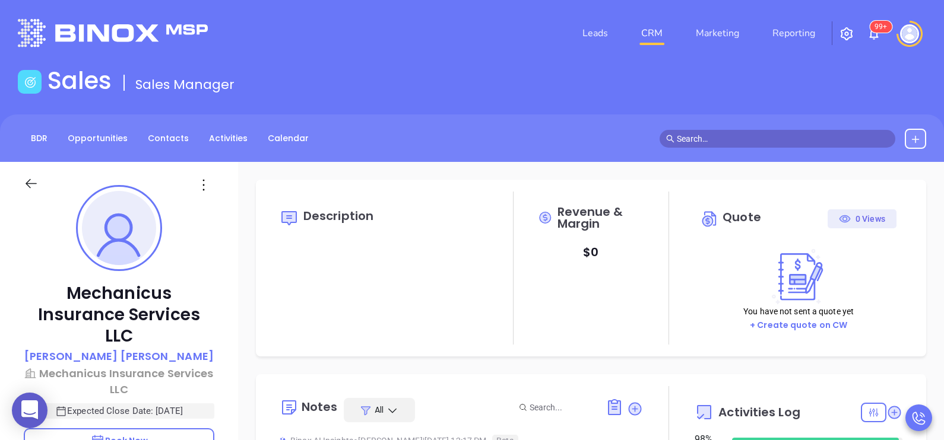
scroll to position [344, 0]
type input "[PERSON_NAME]"
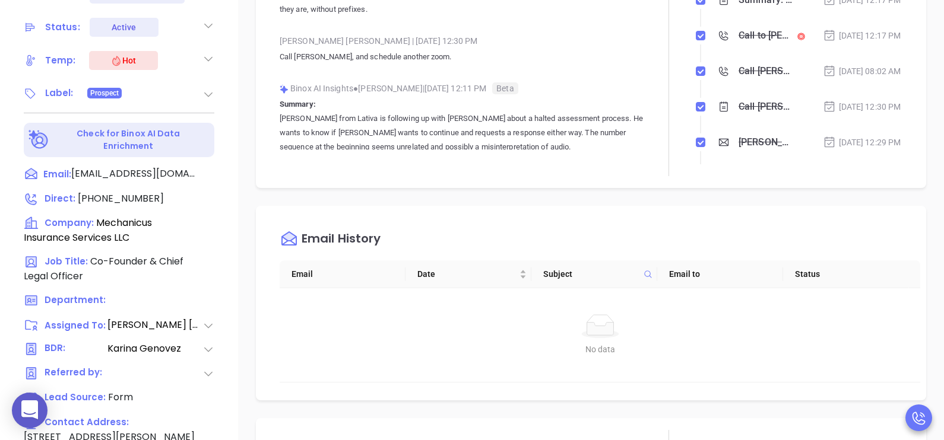
scroll to position [560, 0]
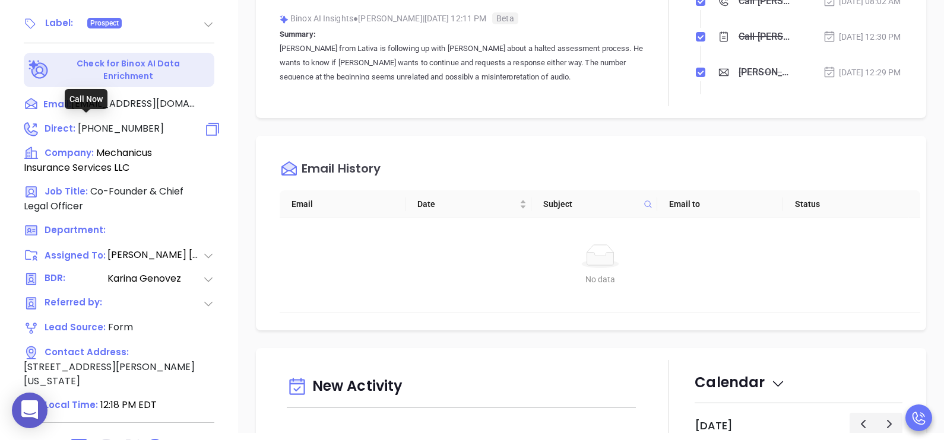
click at [137, 122] on span "(914) 960-0597" at bounding box center [121, 129] width 86 height 14
type input "(914) 960-0597"
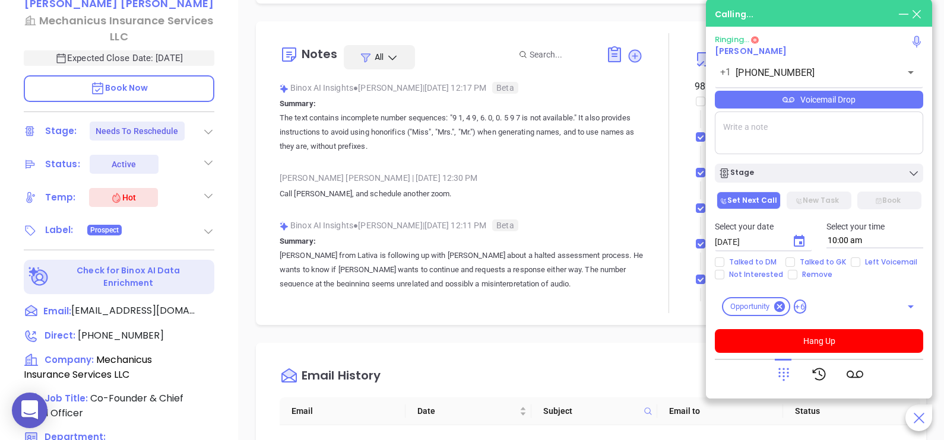
scroll to position [324, 0]
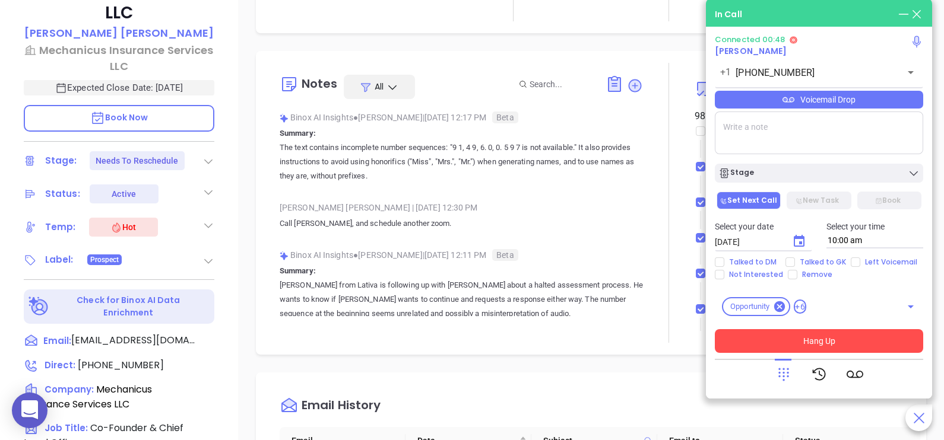
click at [871, 329] on button "Hang Up" at bounding box center [819, 341] width 208 height 24
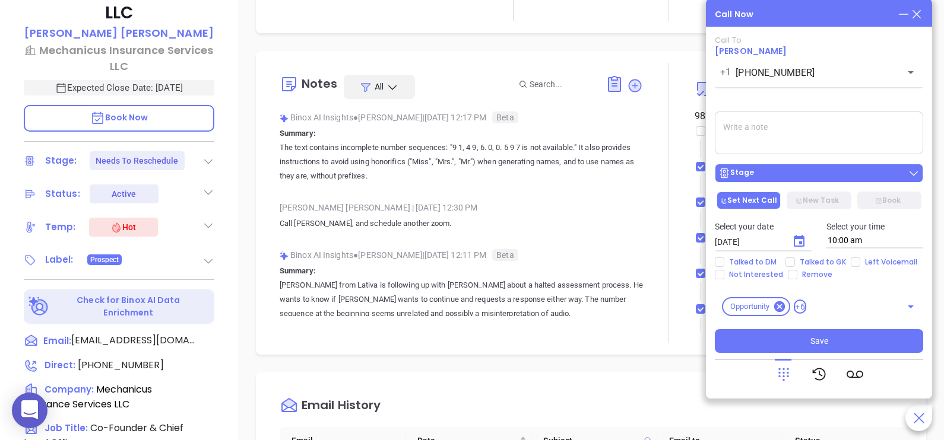
click at [839, 170] on div "Stage" at bounding box center [818, 173] width 201 height 12
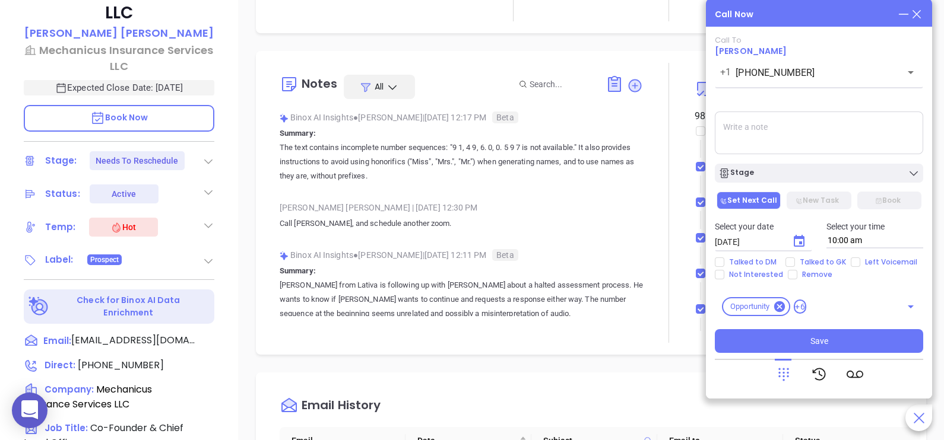
click at [849, 130] on textarea at bounding box center [819, 133] width 208 height 43
click at [853, 263] on input "Left Voicemail" at bounding box center [855, 262] width 9 height 9
checkbox input "true"
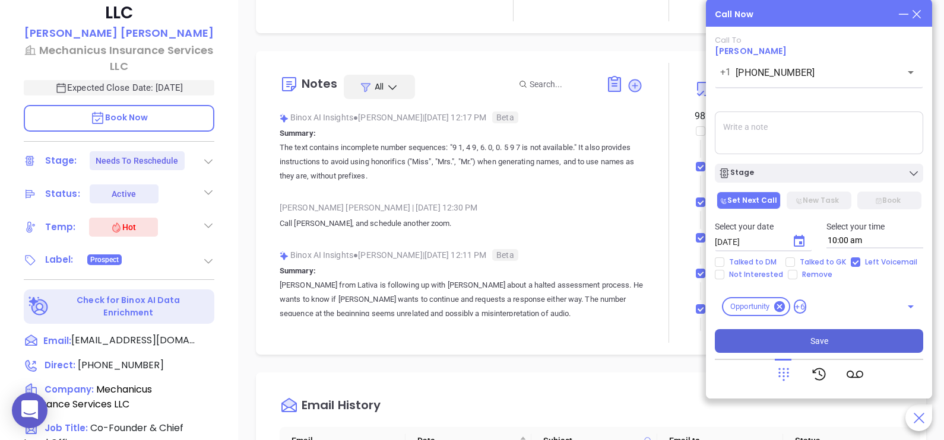
click at [830, 337] on button "Save" at bounding box center [819, 341] width 208 height 24
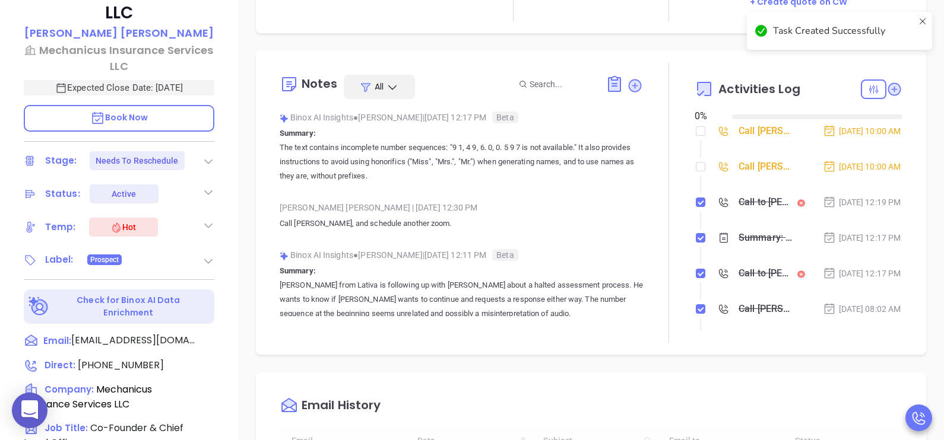
type input "[DATE]"
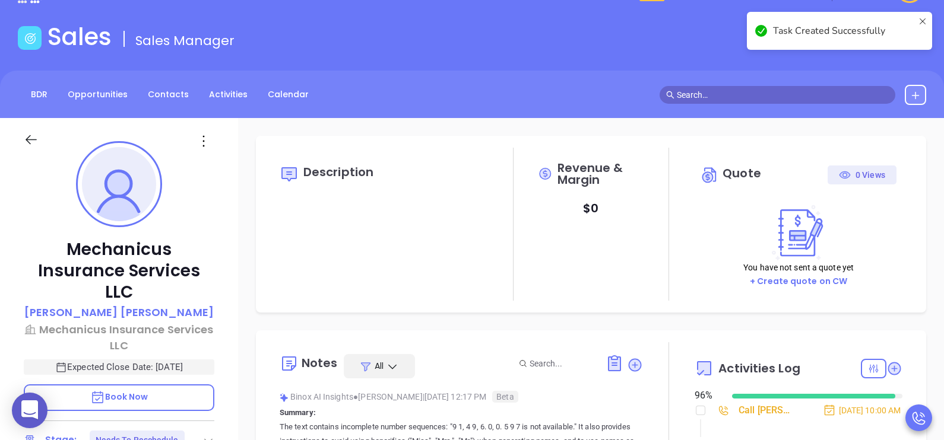
scroll to position [0, 0]
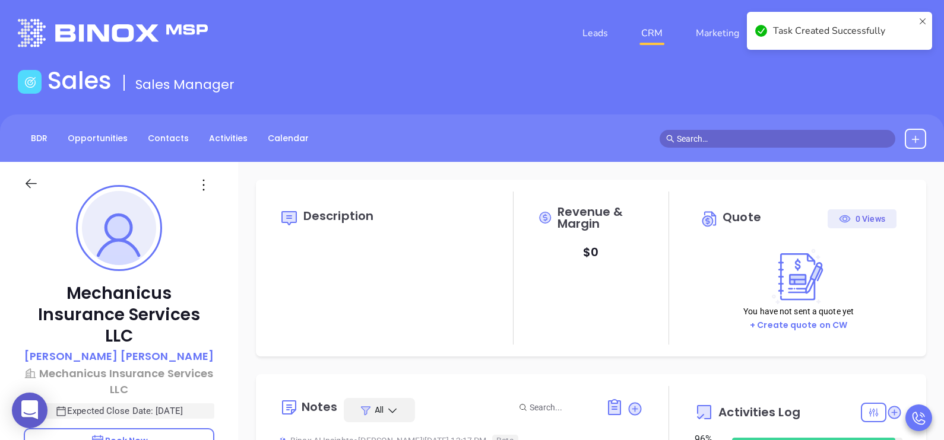
type input "[PERSON_NAME]"
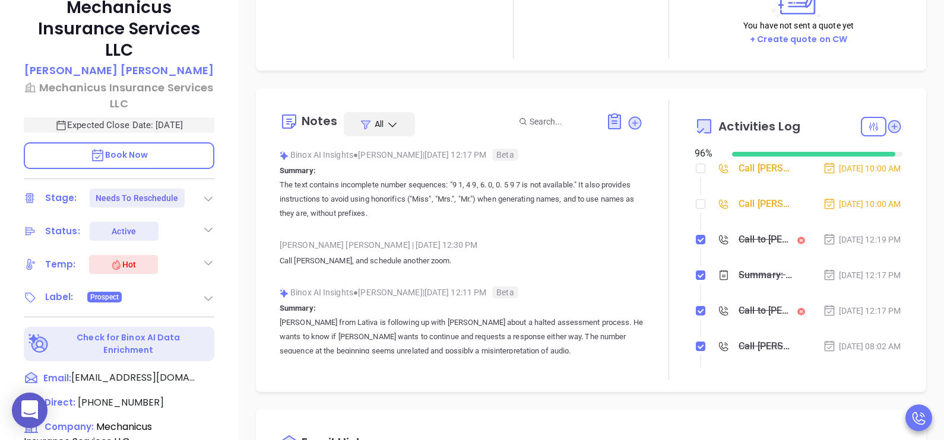
scroll to position [296, 0]
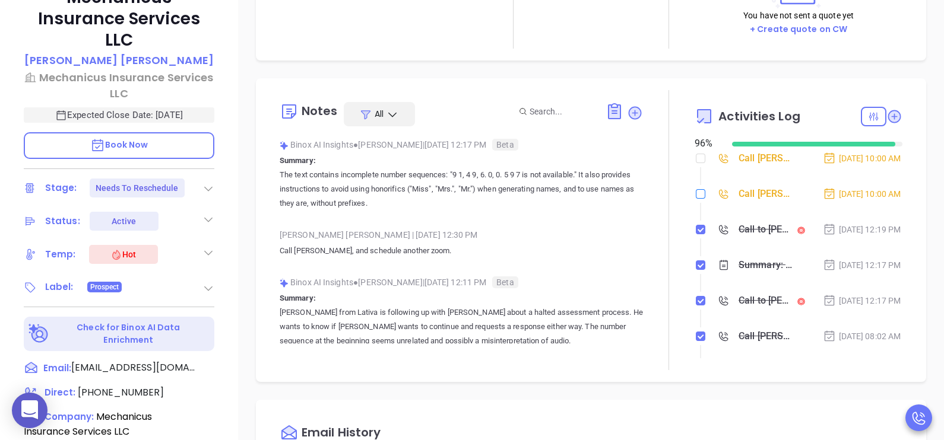
click at [696, 199] on input "checkbox" at bounding box center [700, 193] width 9 height 9
checkbox input "true"
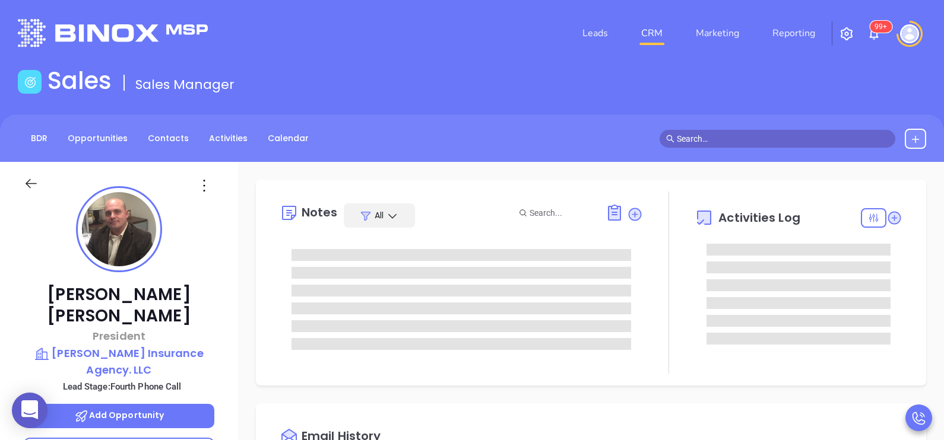
type input "[DATE]"
type input "[PERSON_NAME]"
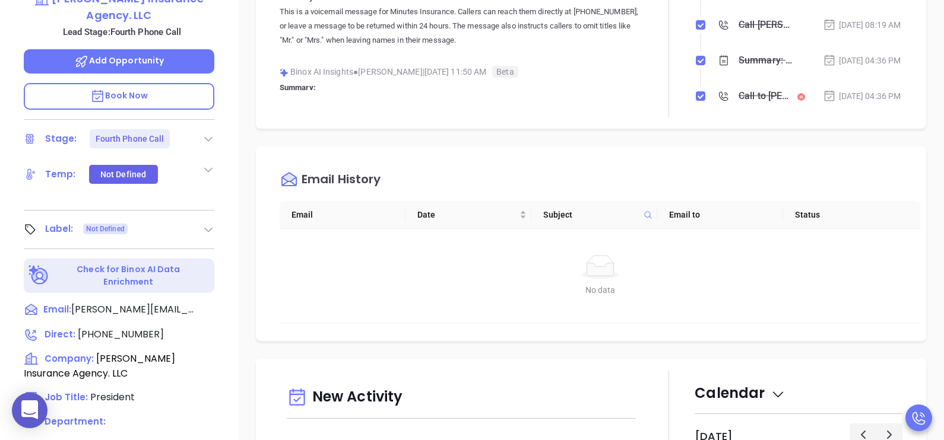
scroll to position [356, 0]
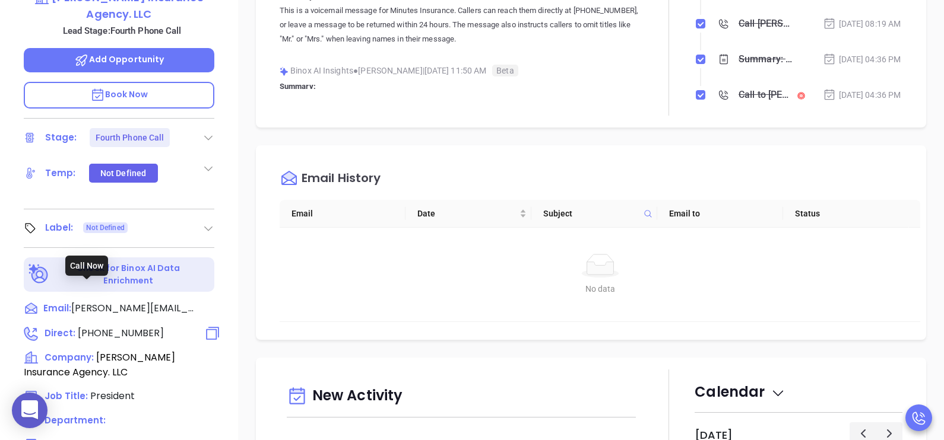
click at [134, 326] on span "[PHONE_NUMBER]" at bounding box center [121, 333] width 86 height 14
type input "[PHONE_NUMBER]"
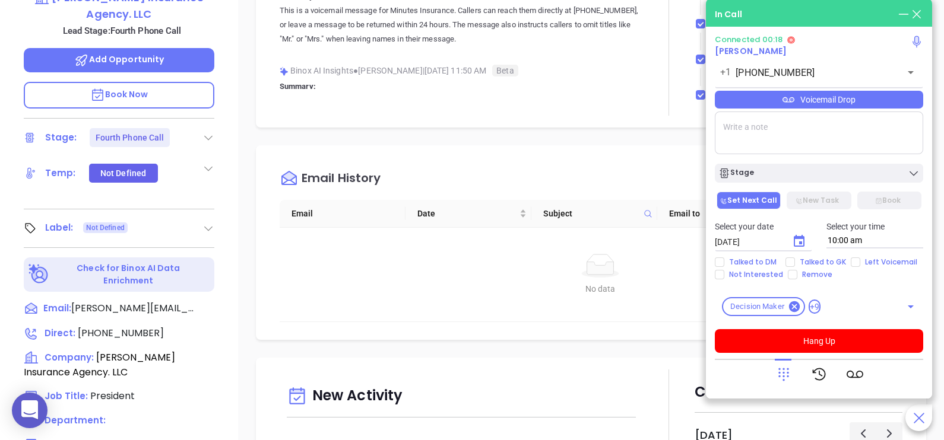
click at [905, 99] on div "Voicemail Drop" at bounding box center [819, 100] width 208 height 18
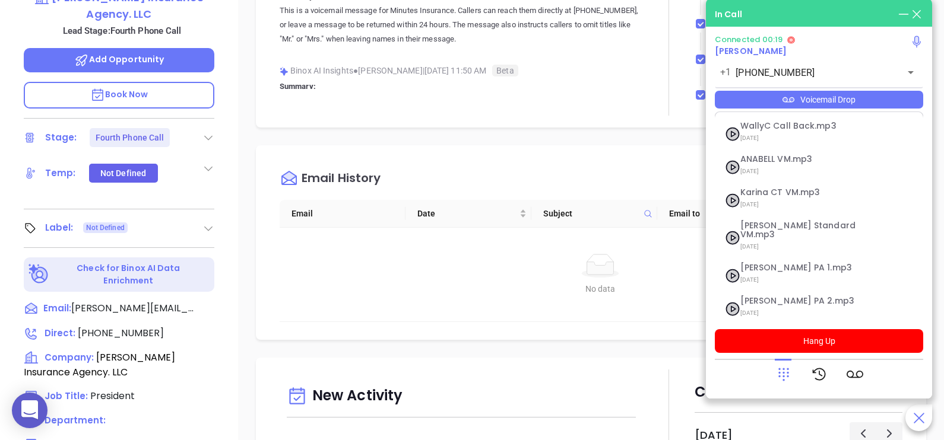
scroll to position [129, 0]
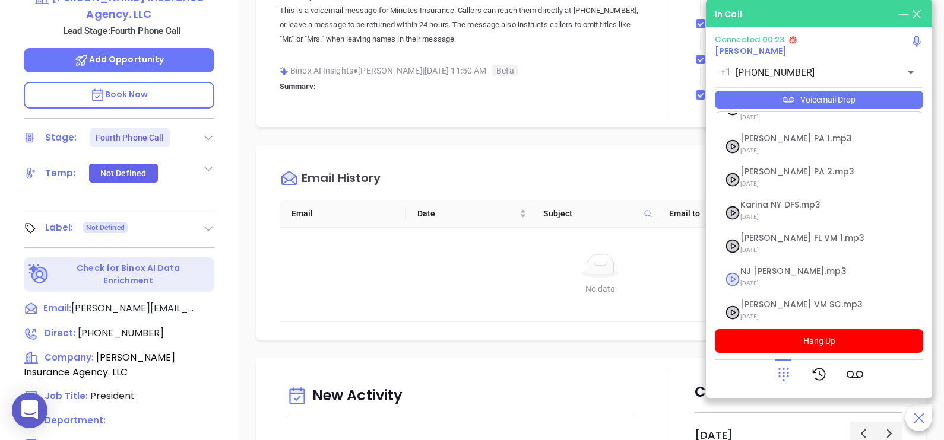
click at [784, 267] on span "NJ [PERSON_NAME].mp3" at bounding box center [804, 271] width 128 height 9
checkbox input "true"
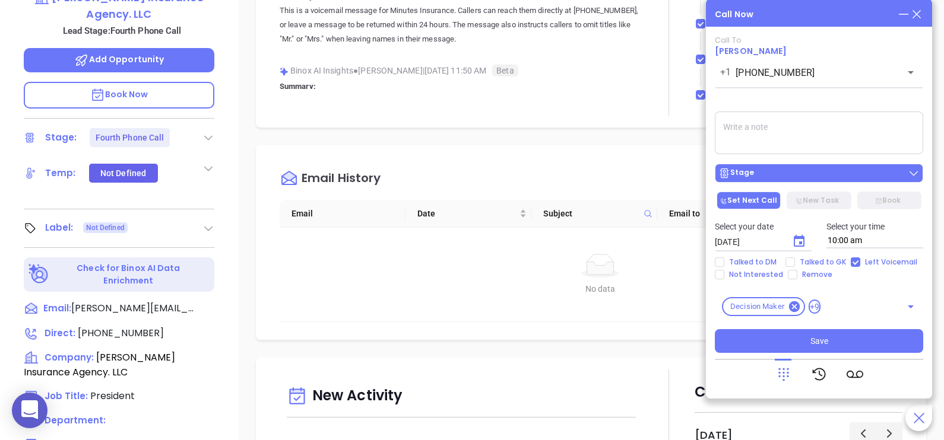
click at [904, 175] on div "Stage" at bounding box center [818, 173] width 201 height 12
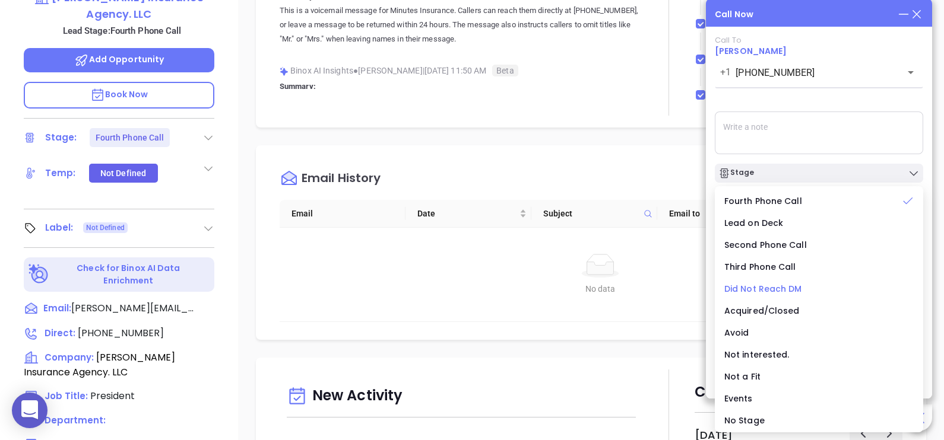
click at [774, 286] on span "Did Not Reach DM" at bounding box center [763, 289] width 78 height 12
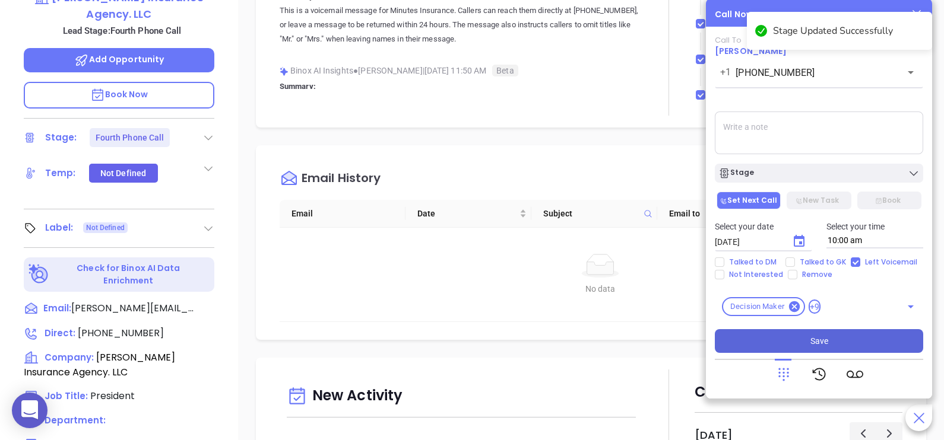
click at [837, 337] on button "Save" at bounding box center [819, 341] width 208 height 24
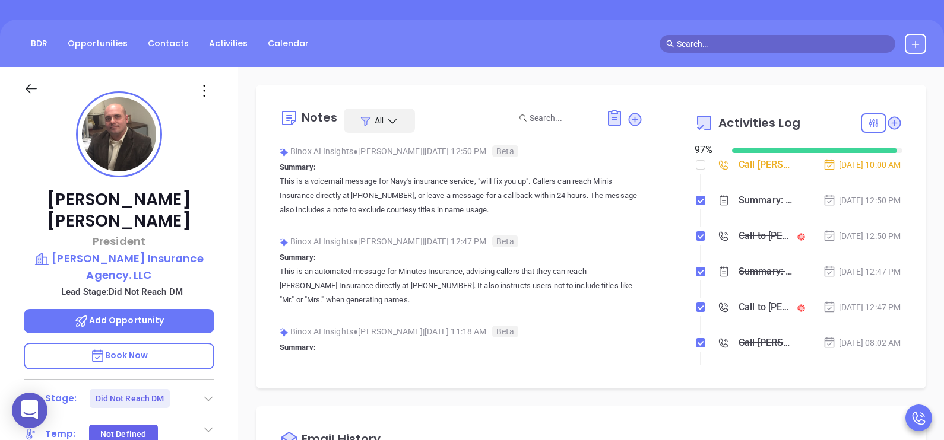
scroll to position [89, 0]
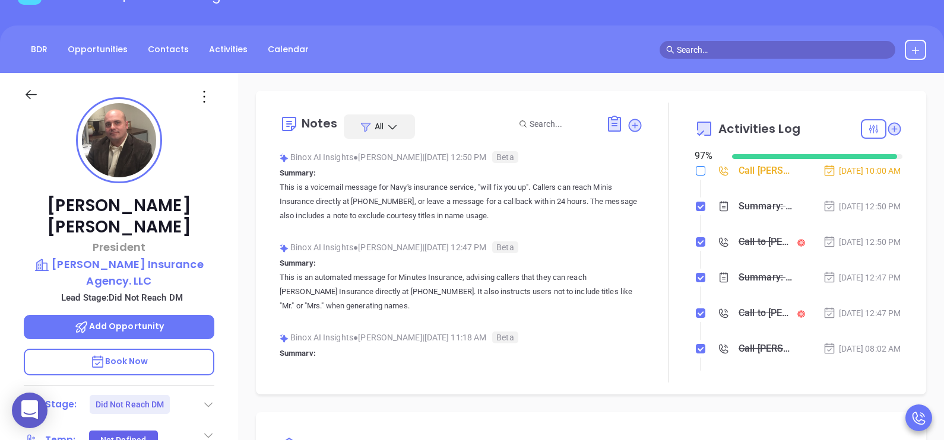
click at [696, 169] on input "checkbox" at bounding box center [700, 170] width 9 height 9
checkbox input "true"
